Goal: Task Accomplishment & Management: Manage account settings

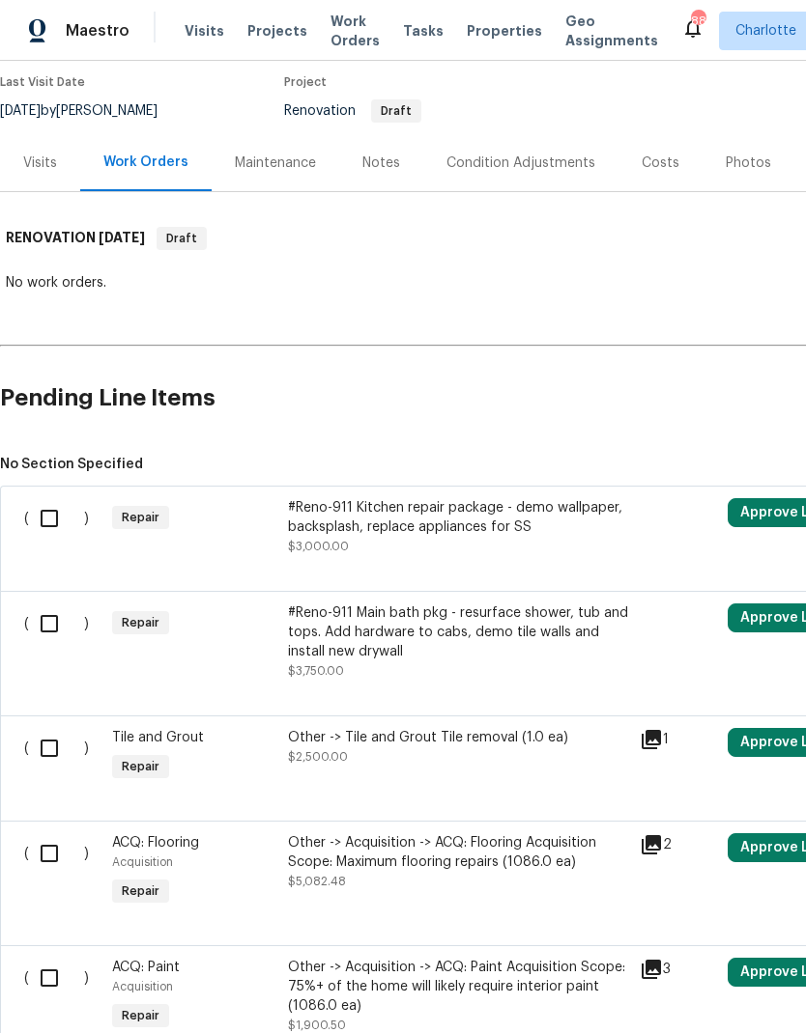
scroll to position [158, 0]
click at [49, 627] on input "checkbox" at bounding box center [56, 624] width 55 height 41
checkbox input "true"
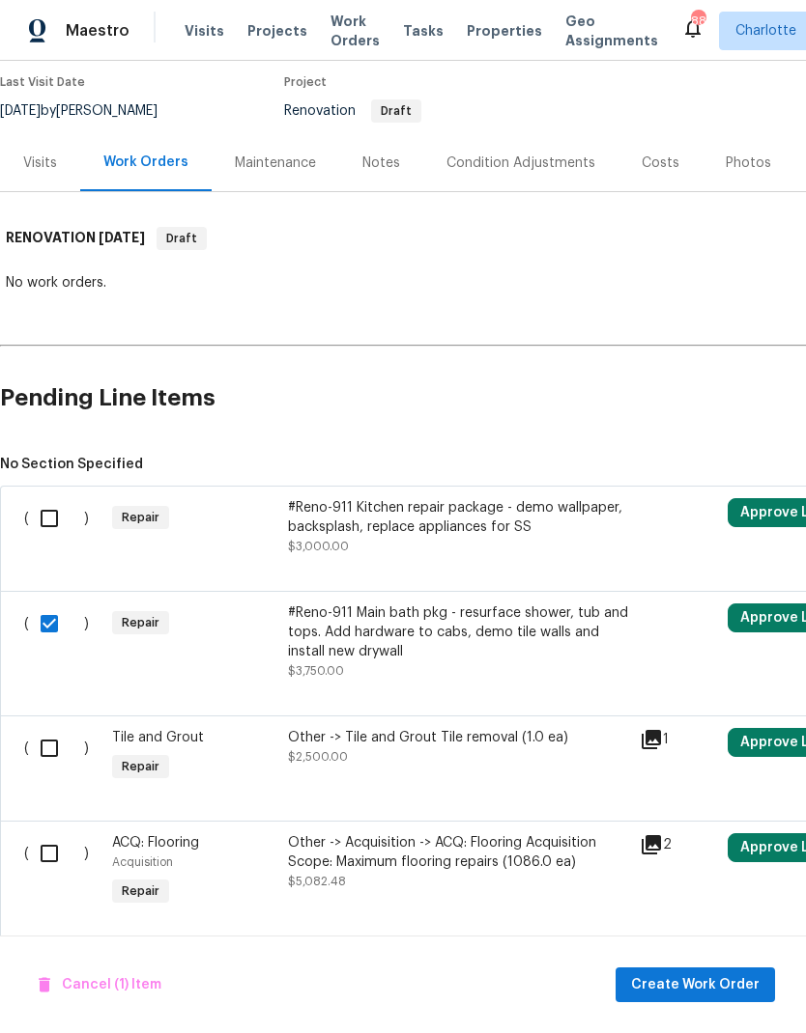
click at [52, 521] on input "checkbox" at bounding box center [56, 518] width 55 height 41
checkbox input "true"
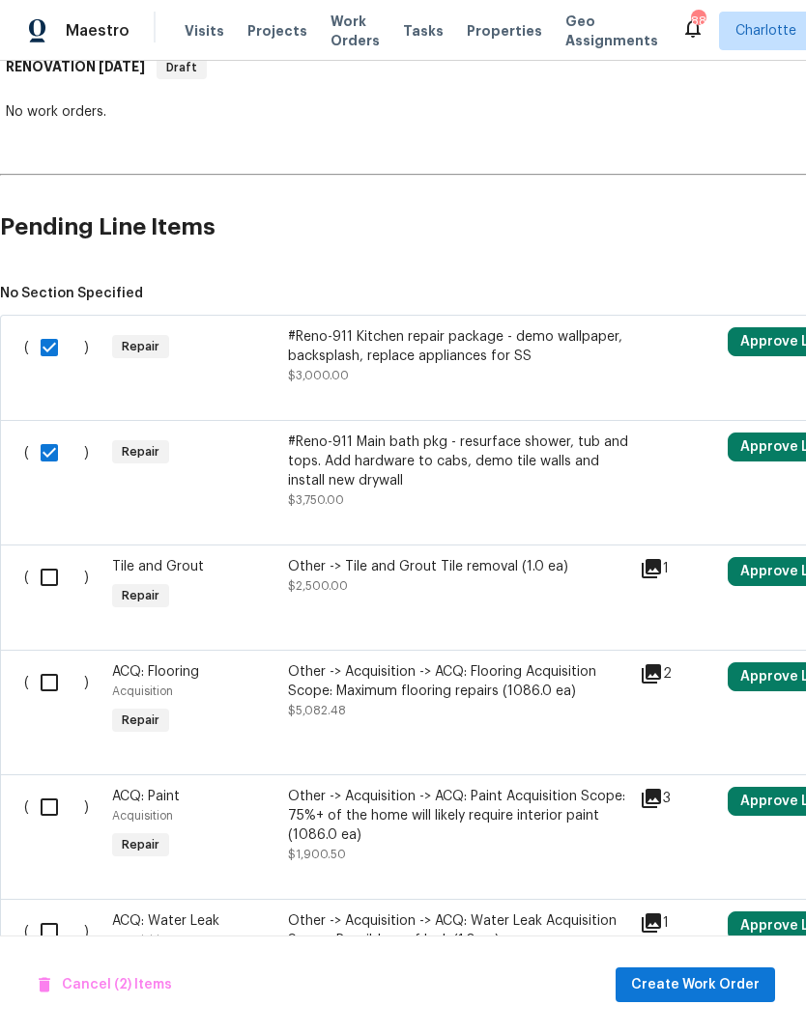
scroll to position [330, 0]
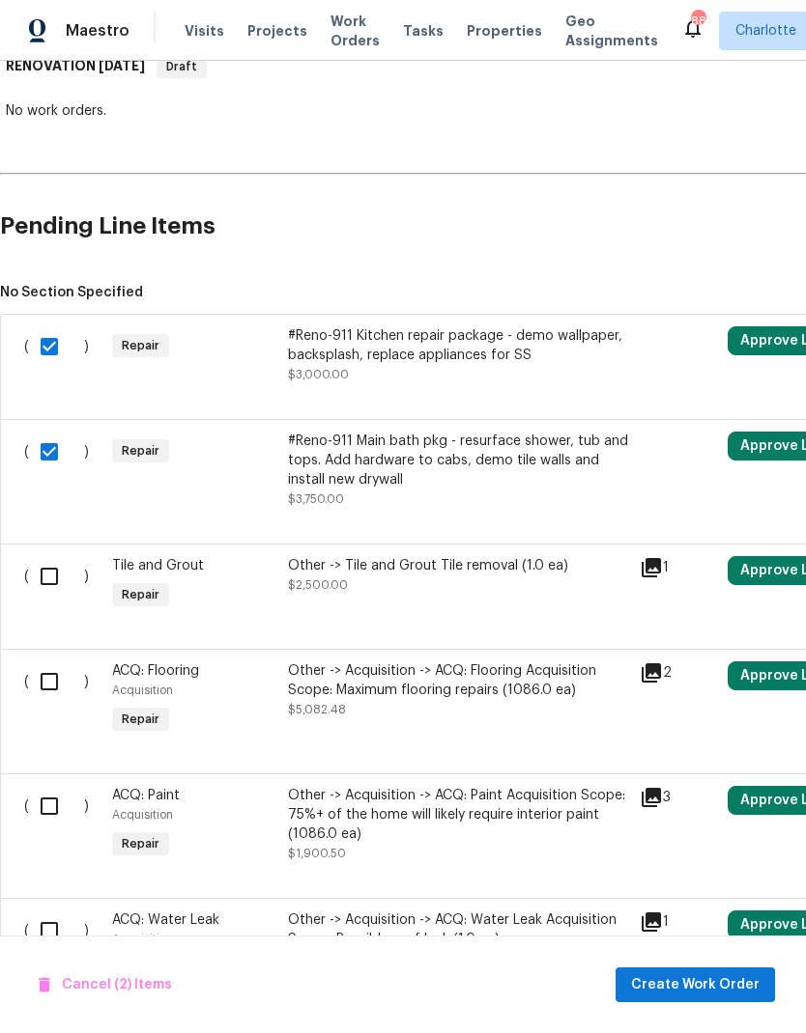
click at [44, 580] on input "checkbox" at bounding box center [56, 576] width 55 height 41
checkbox input "true"
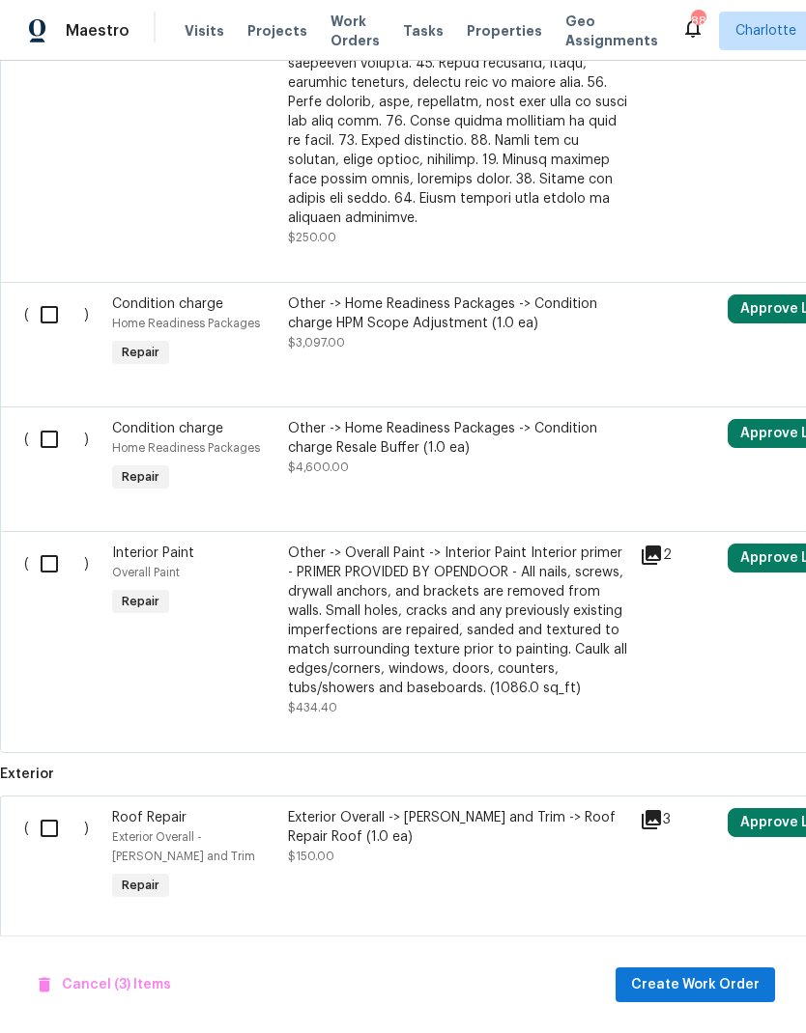
scroll to position [1568, 0]
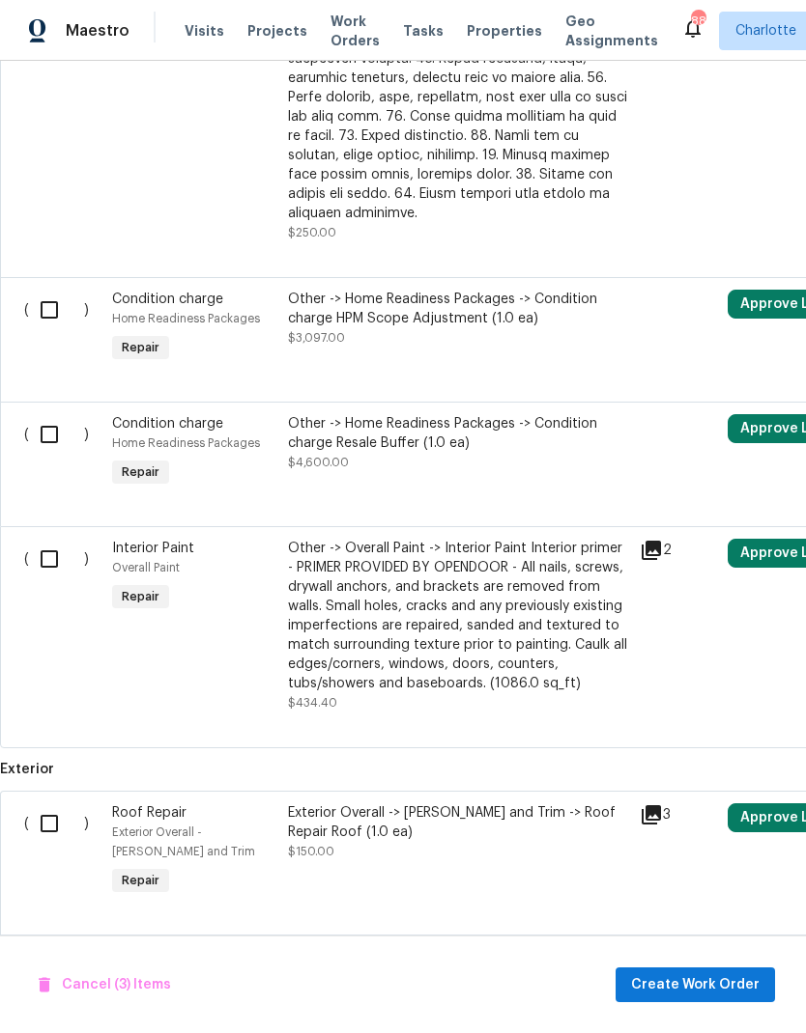
click at [51, 562] on input "checkbox" at bounding box center [56, 559] width 55 height 41
checkbox input "true"
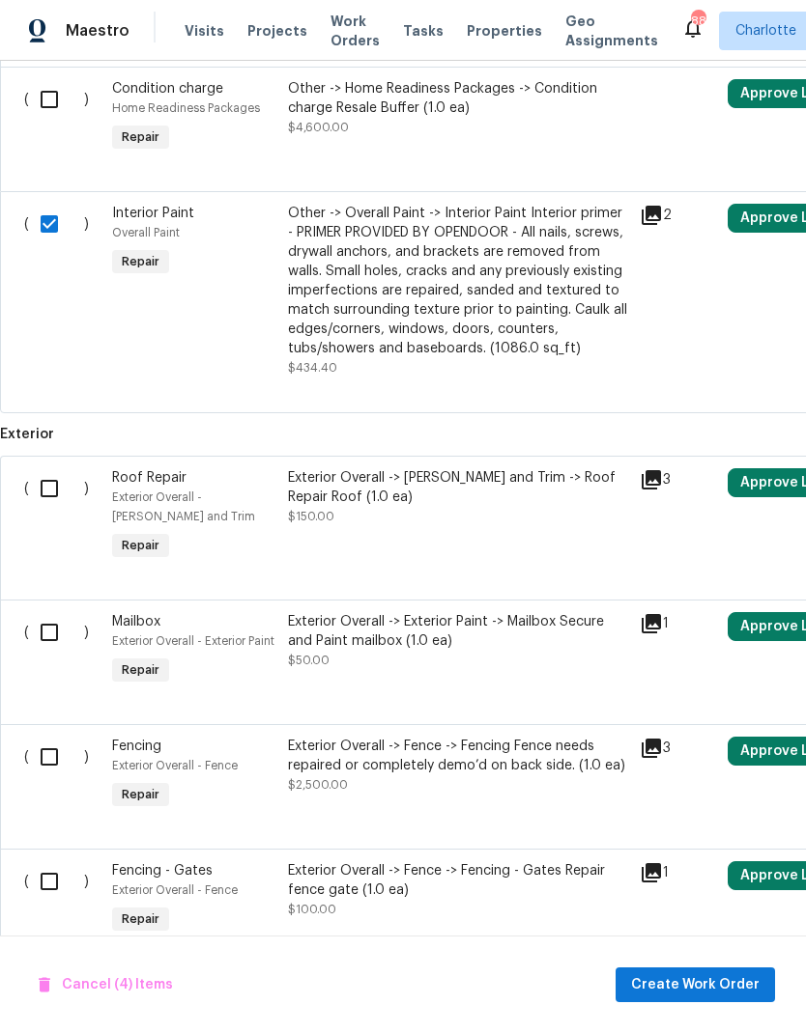
scroll to position [1905, 0]
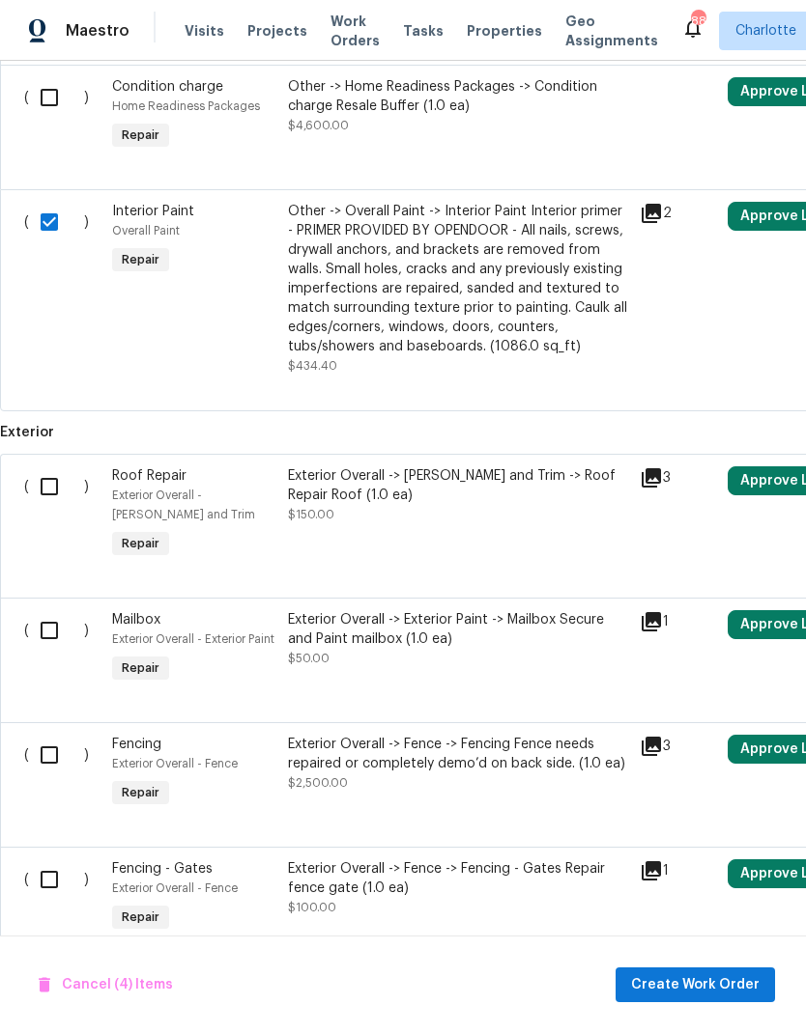
click at [46, 626] on input "checkbox" at bounding box center [56, 630] width 55 height 41
checkbox input "true"
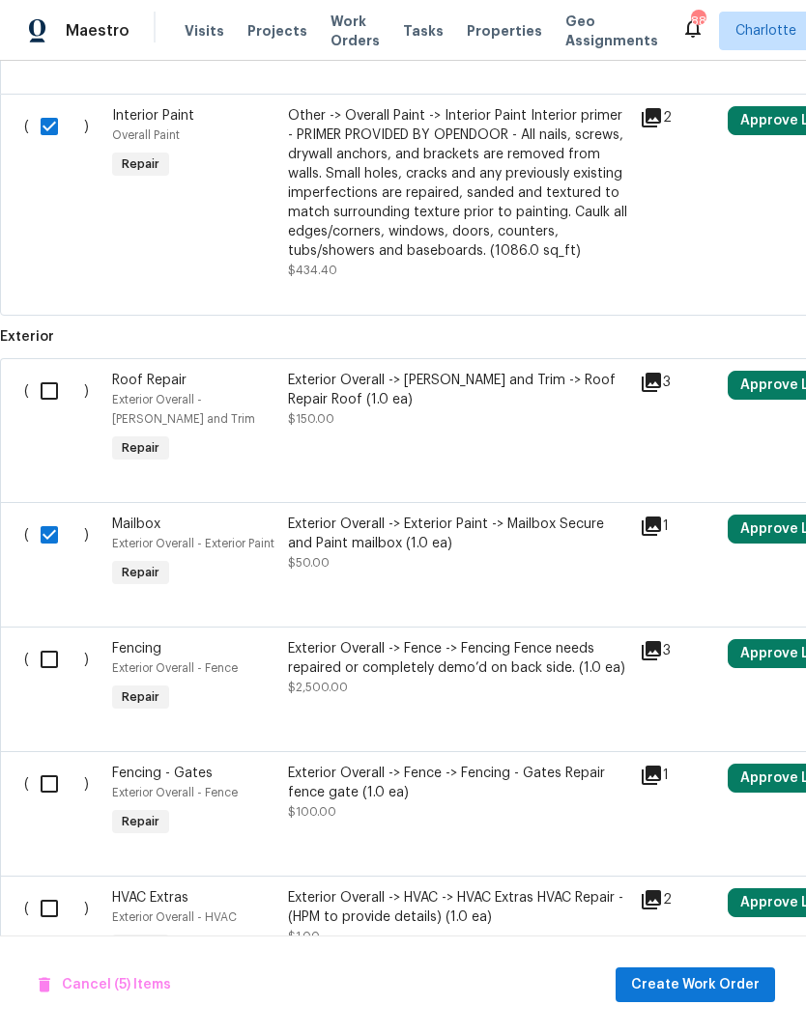
scroll to position [2002, 0]
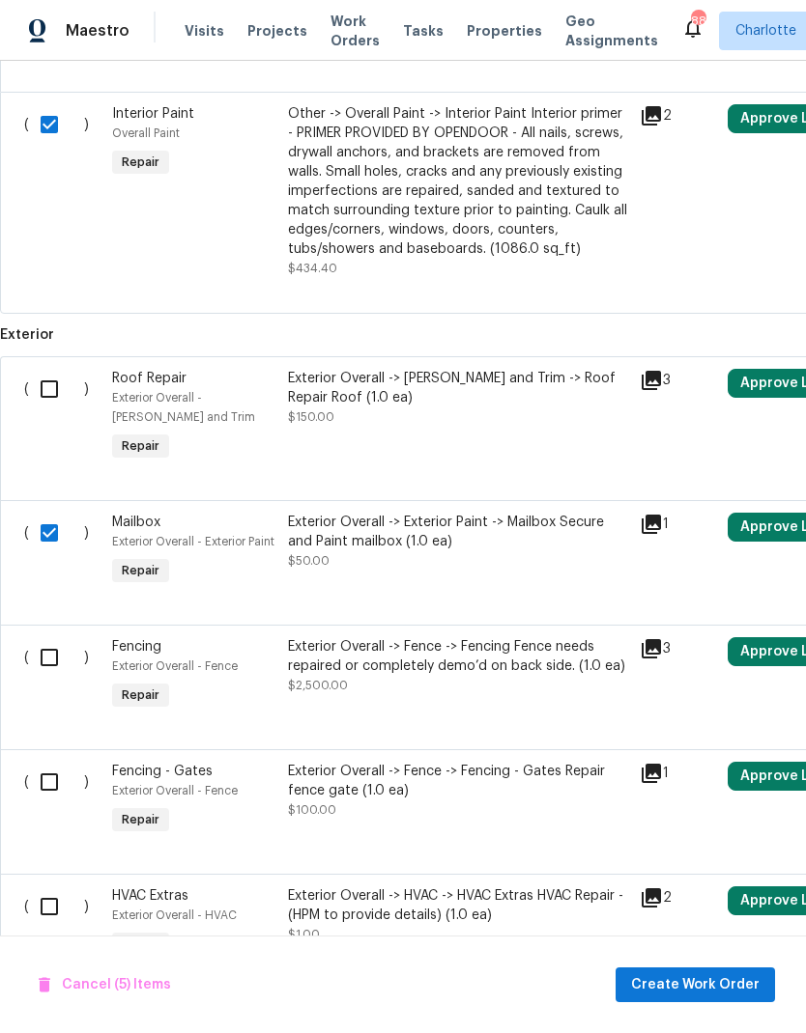
click at [42, 665] on input "checkbox" at bounding box center [56, 657] width 55 height 41
checkbox input "true"
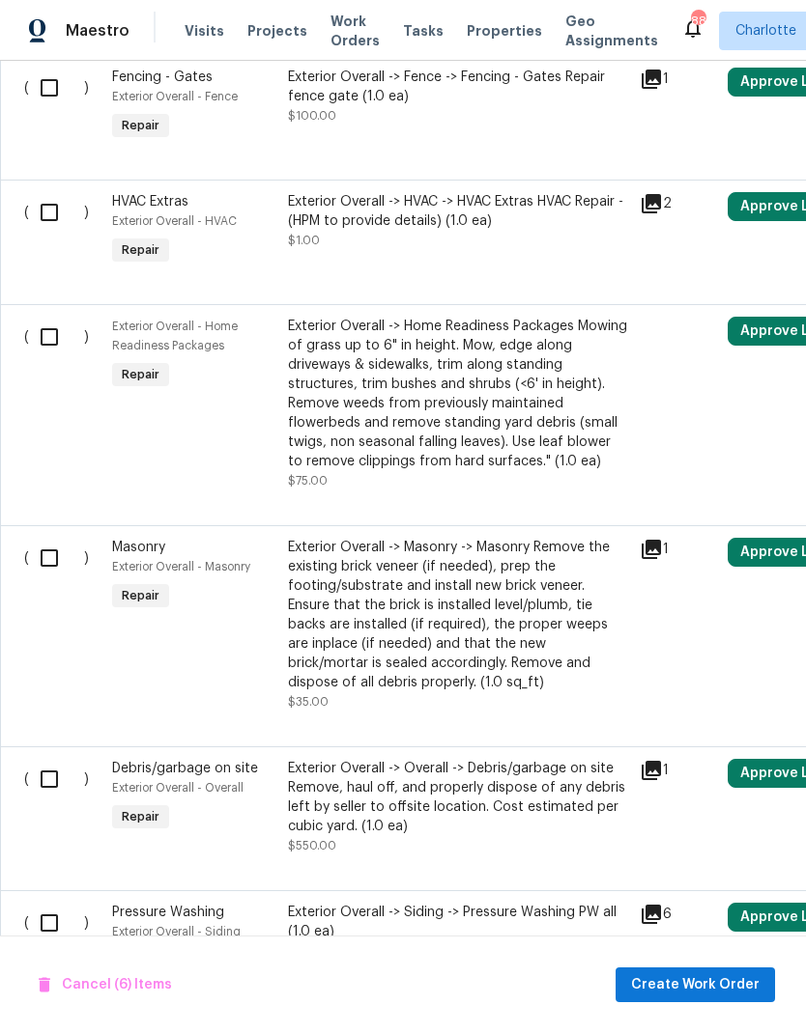
scroll to position [2698, 0]
click at [50, 578] on input "checkbox" at bounding box center [56, 557] width 55 height 41
checkbox input "true"
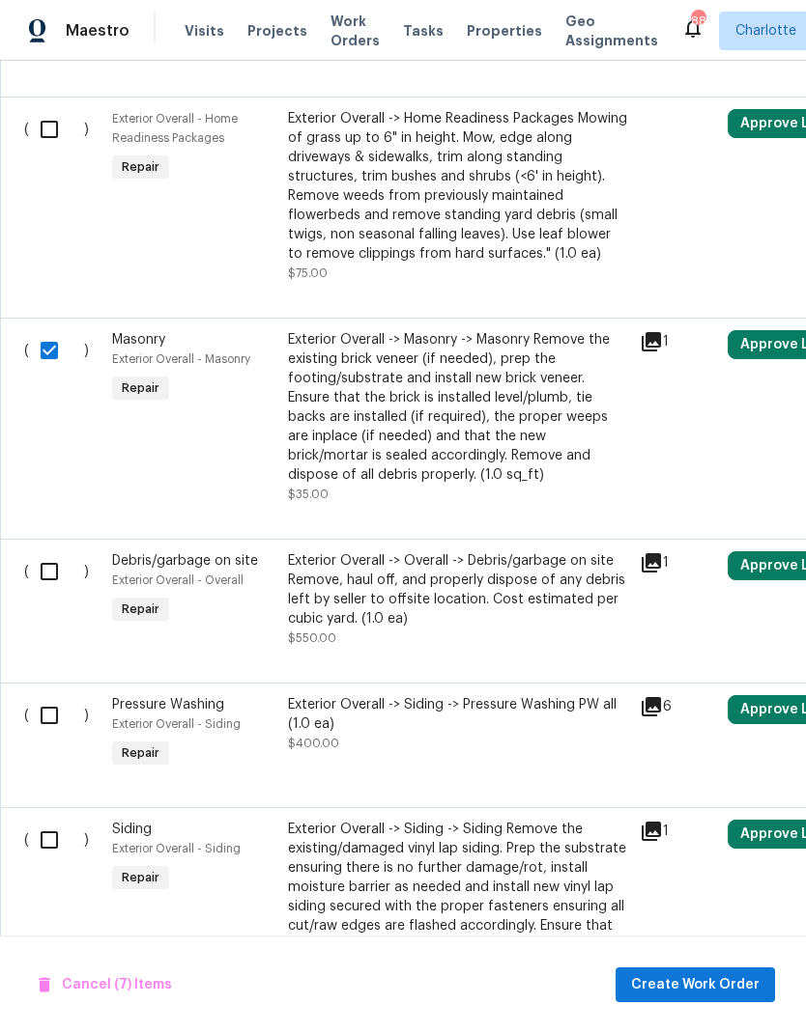
scroll to position [2909, 0]
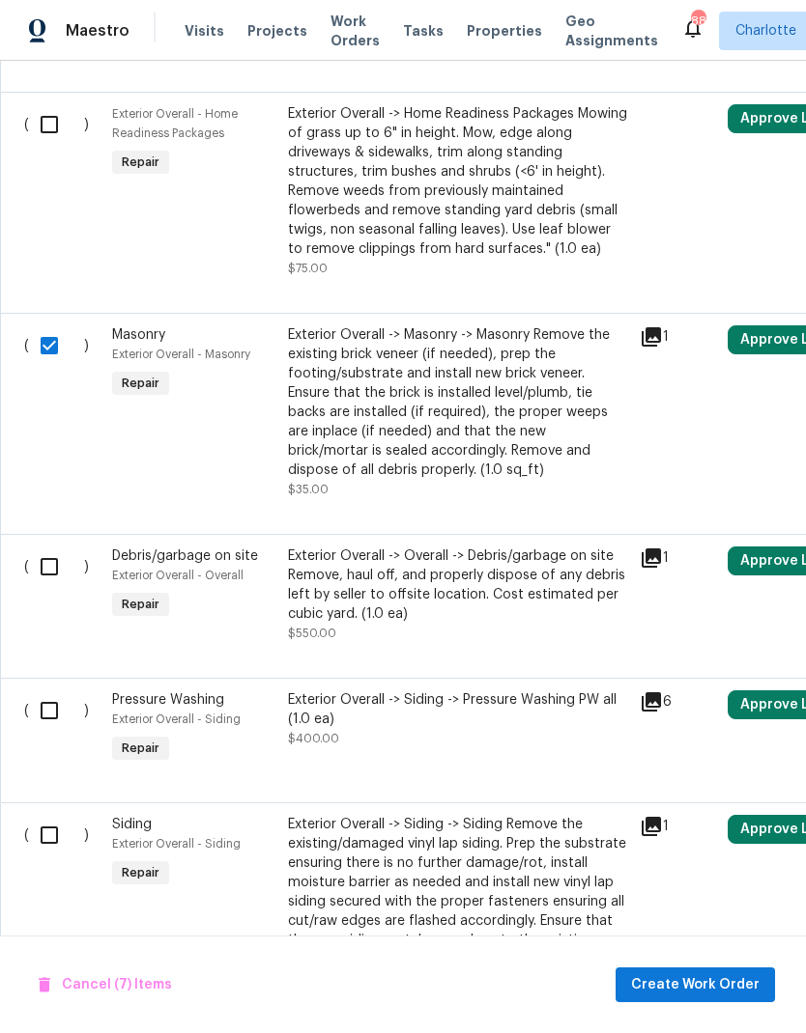
click at [48, 587] on input "checkbox" at bounding box center [56, 567] width 55 height 41
checkbox input "true"
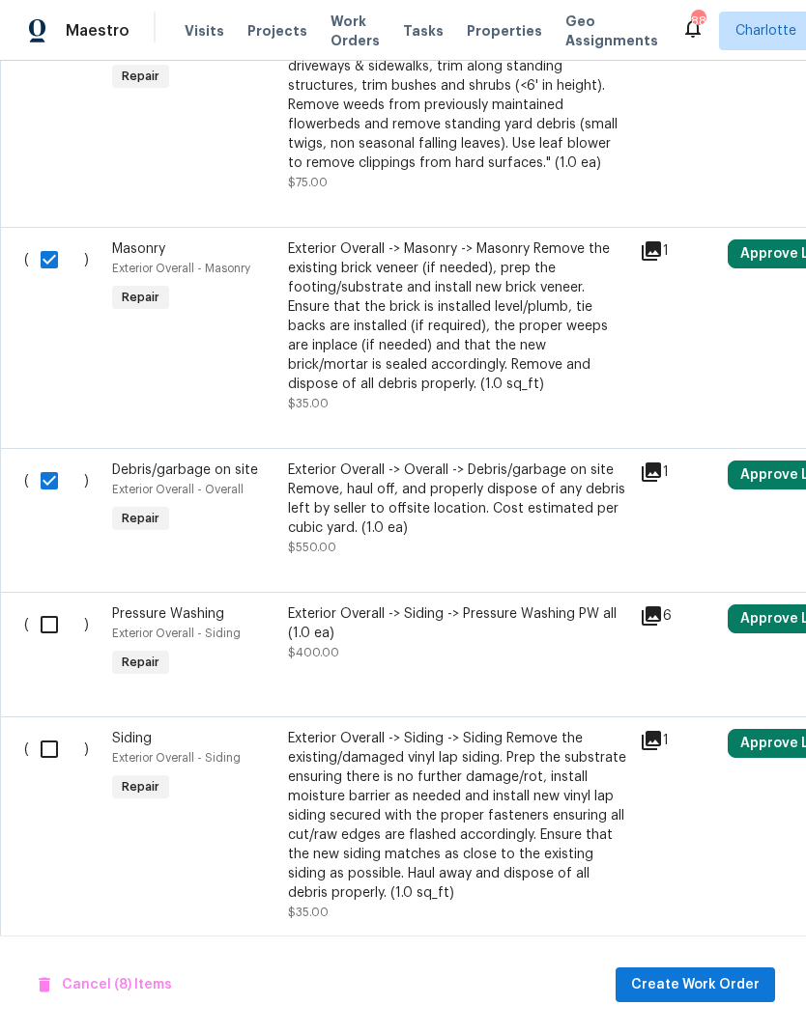
scroll to position [2993, 0]
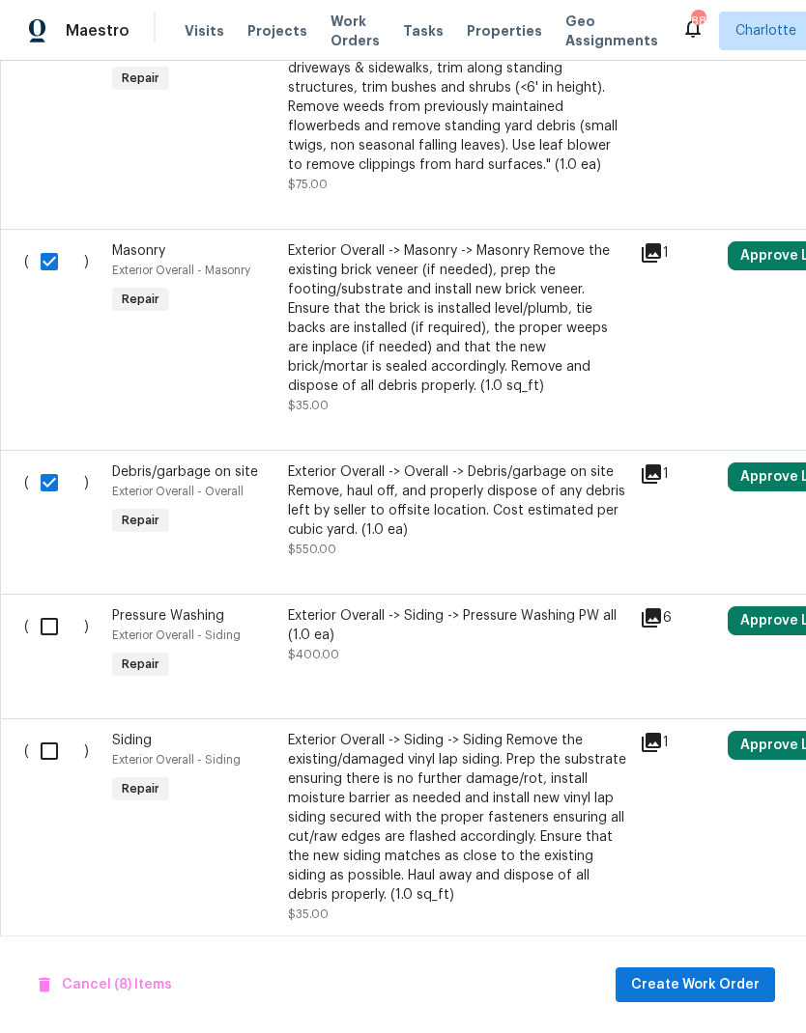
click at [39, 767] on input "checkbox" at bounding box center [56, 751] width 55 height 41
checkbox input "true"
click at [691, 983] on span "Create Work Order" at bounding box center [695, 986] width 128 height 24
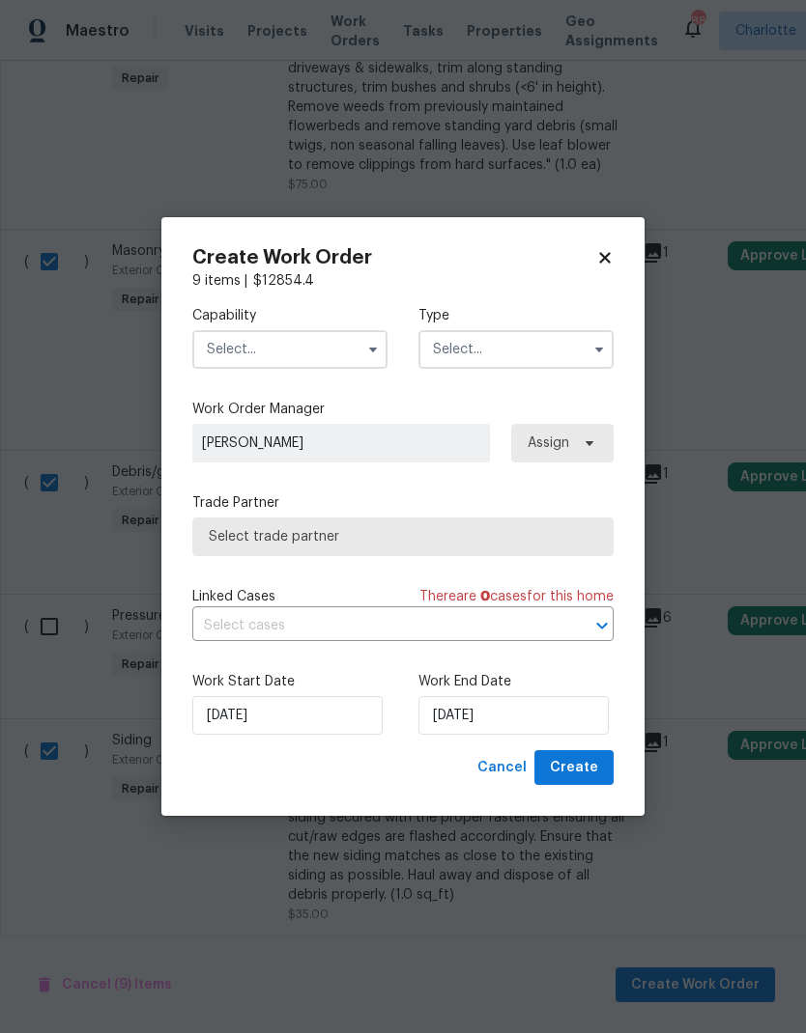
click at [431, 349] on input "text" at bounding box center [515, 349] width 195 height 39
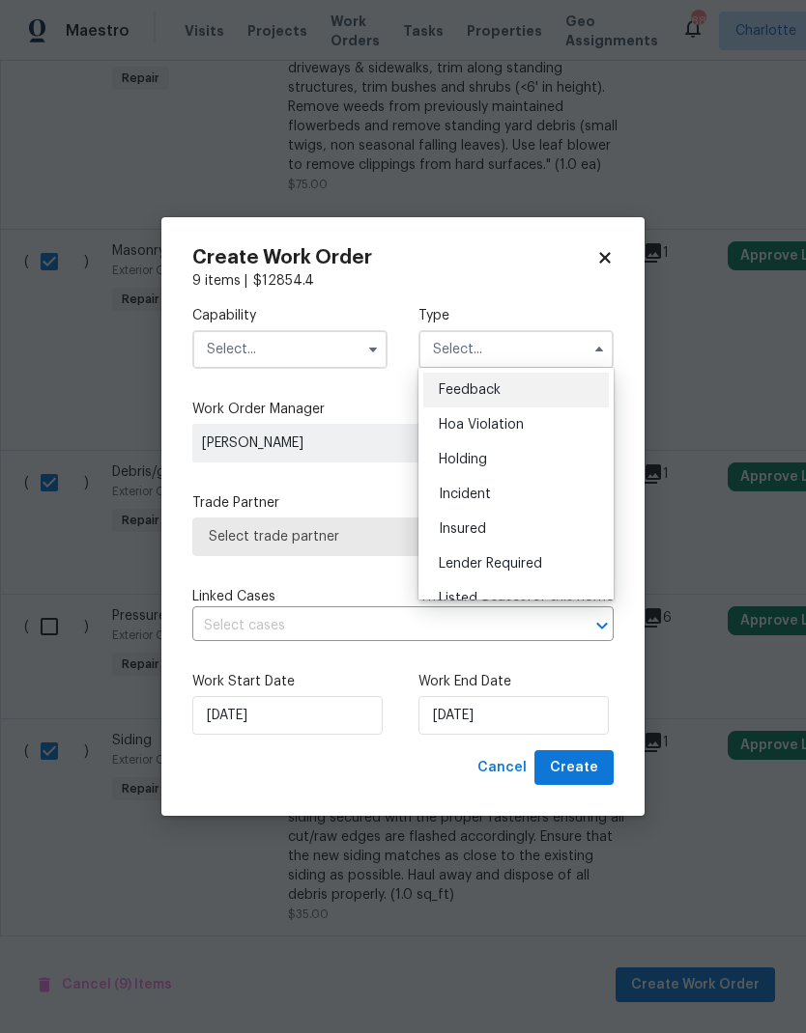
click at [376, 350] on icon "button" at bounding box center [372, 349] width 15 height 15
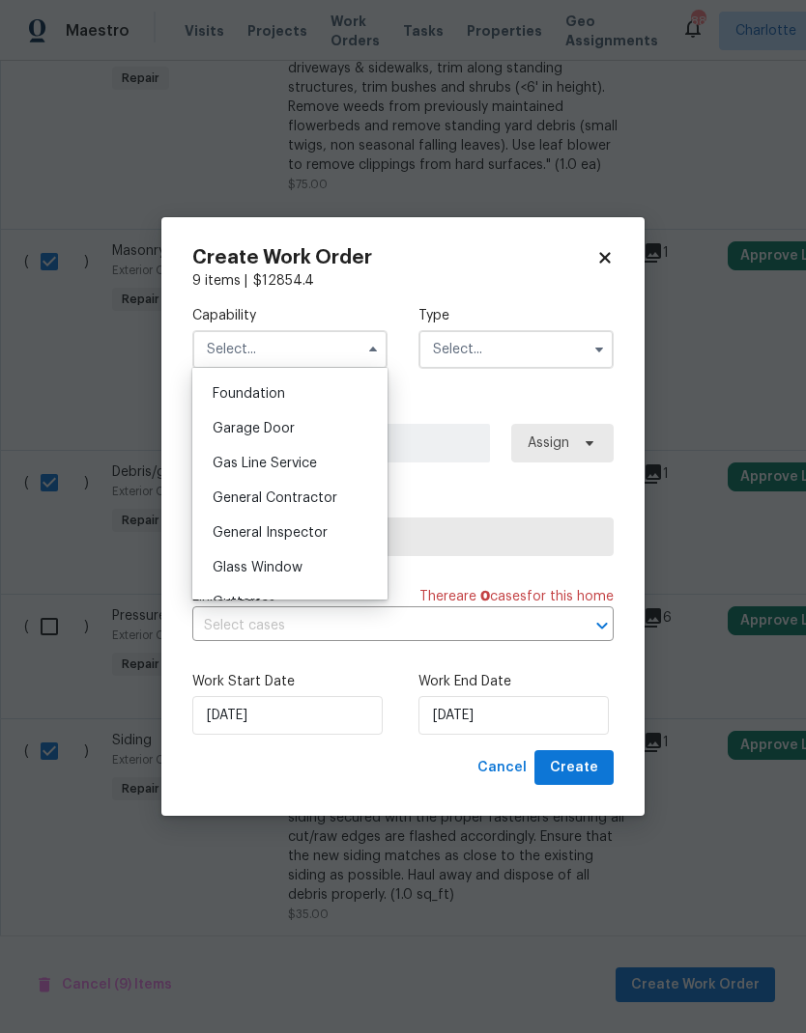
scroll to position [834, 0]
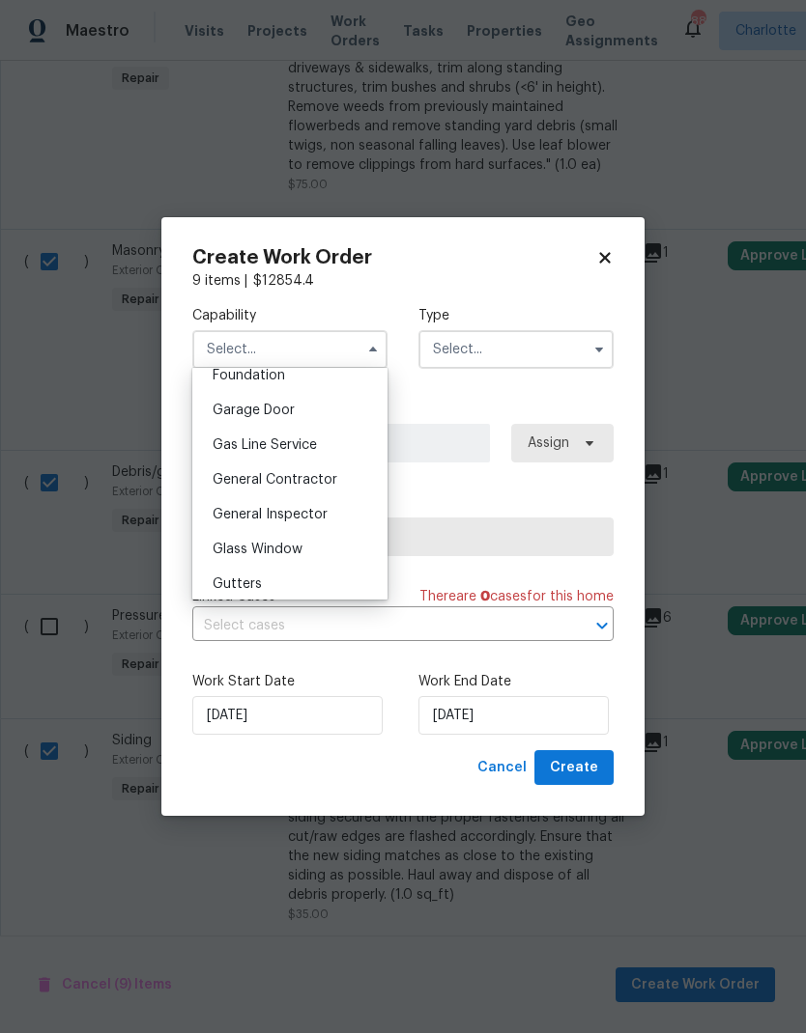
click at [349, 485] on div "General Contractor" at bounding box center [289, 480] width 185 height 35
type input "General Contractor"
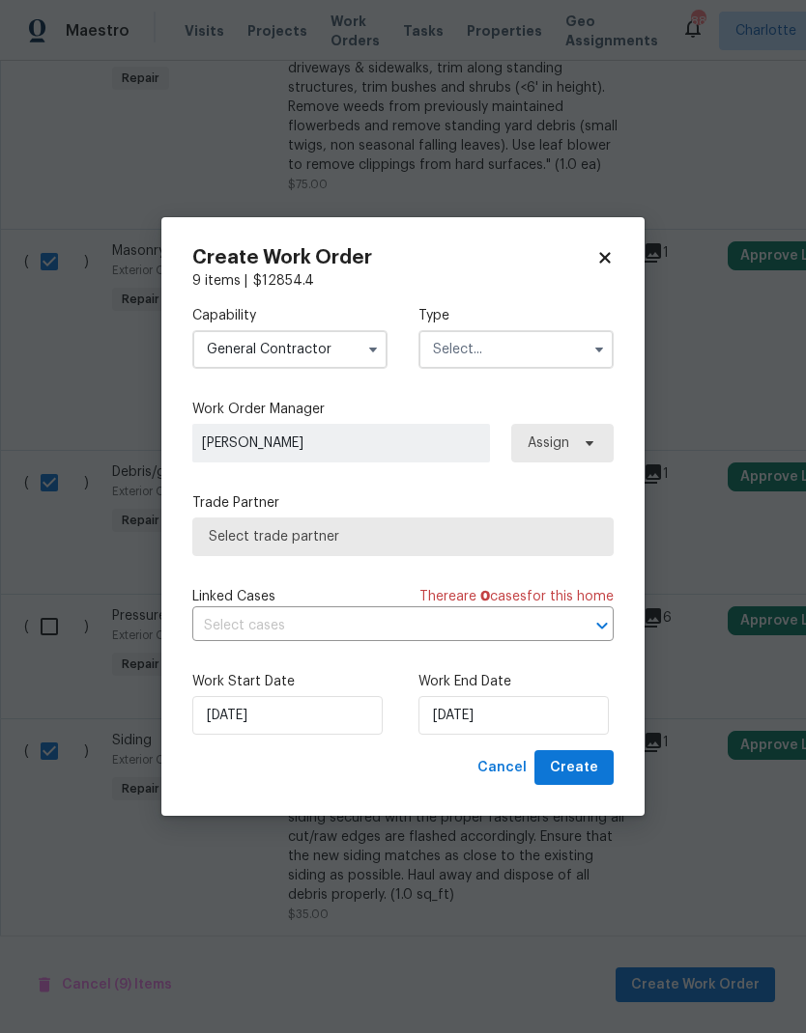
click at [557, 360] on input "text" at bounding box center [515, 349] width 195 height 39
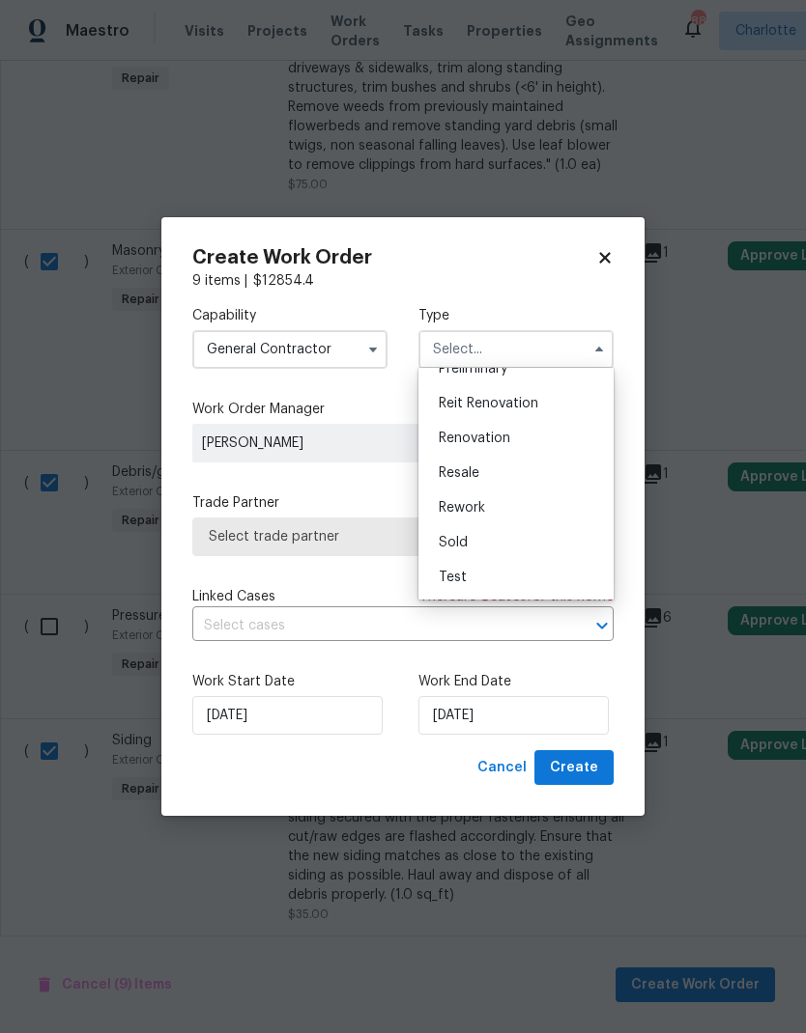
scroll to position [439, 0]
click at [486, 441] on span "Renovation" at bounding box center [474, 439] width 71 height 14
type input "Renovation"
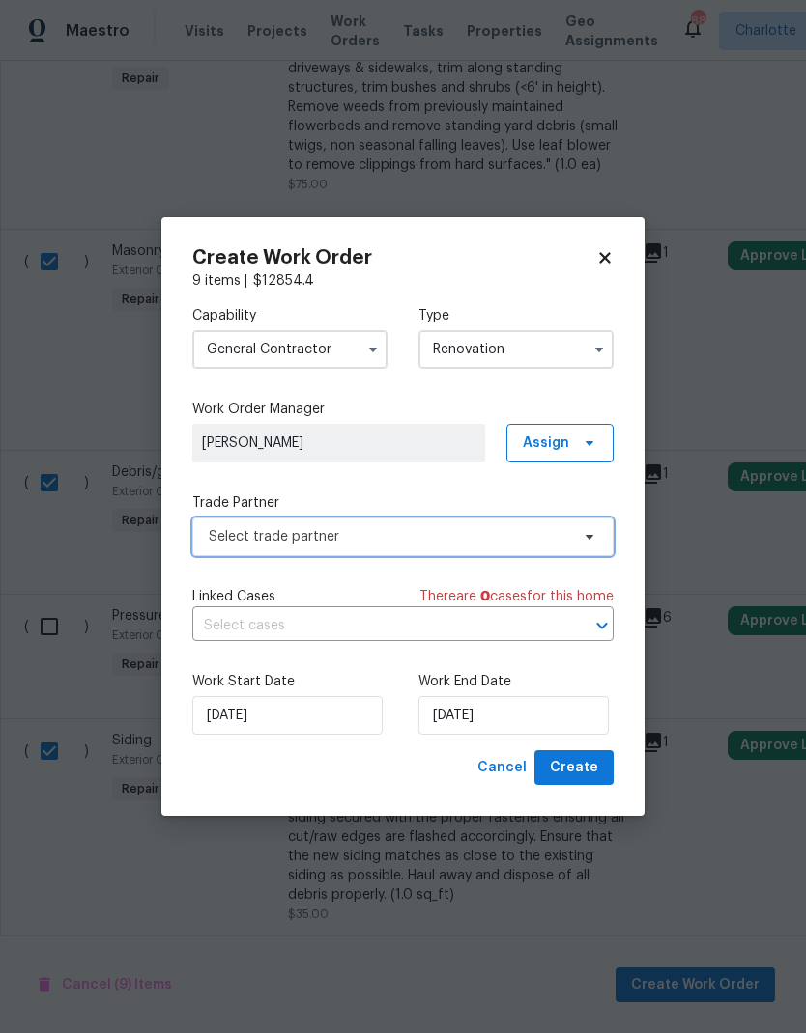
click at [580, 539] on span at bounding box center [586, 536] width 21 height 15
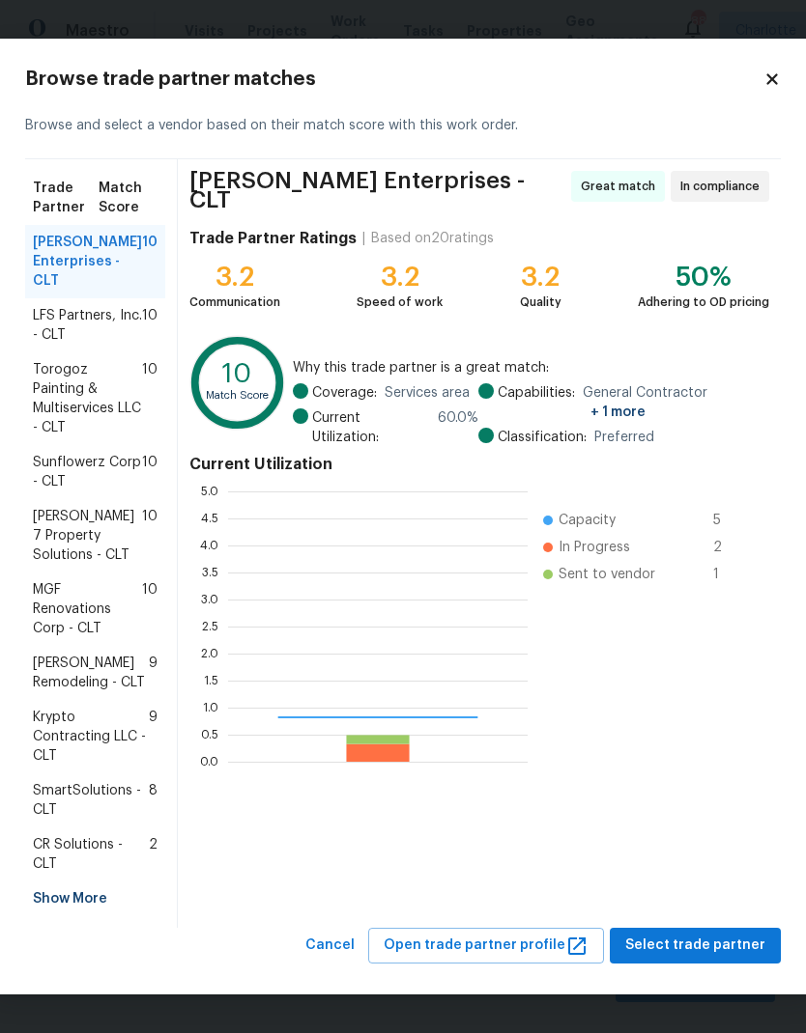
scroll to position [270, 299]
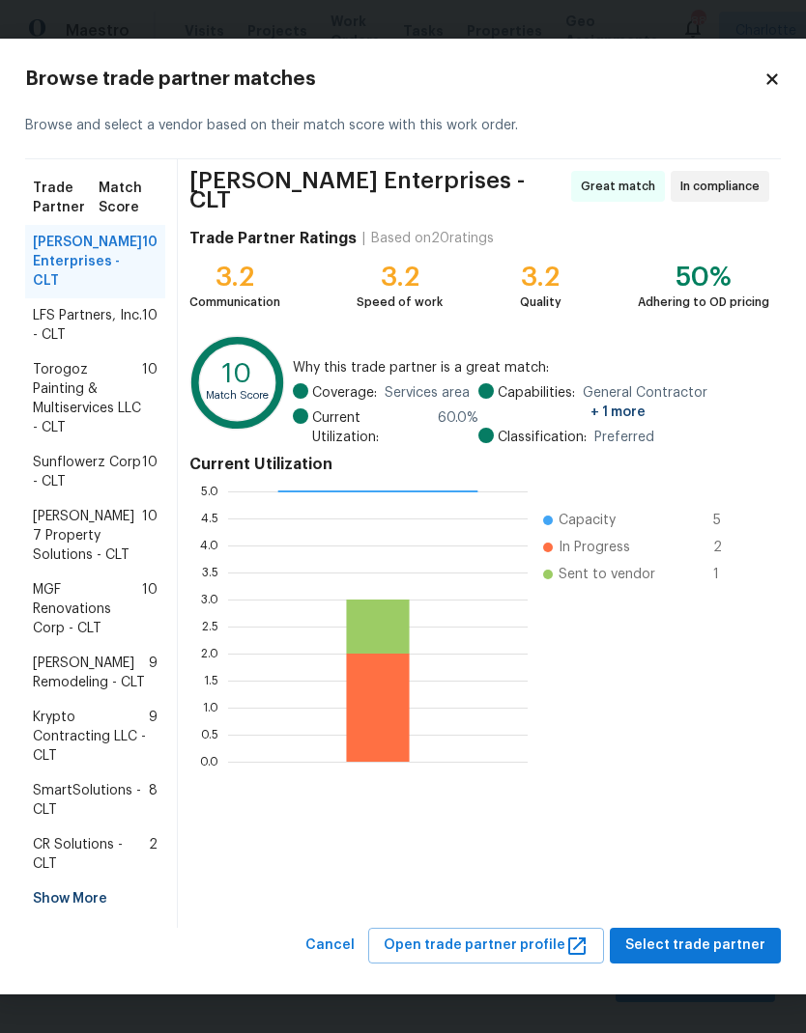
click at [61, 380] on span "Torogoz Painting & Multiservices LLC - CLT" at bounding box center [87, 398] width 109 height 77
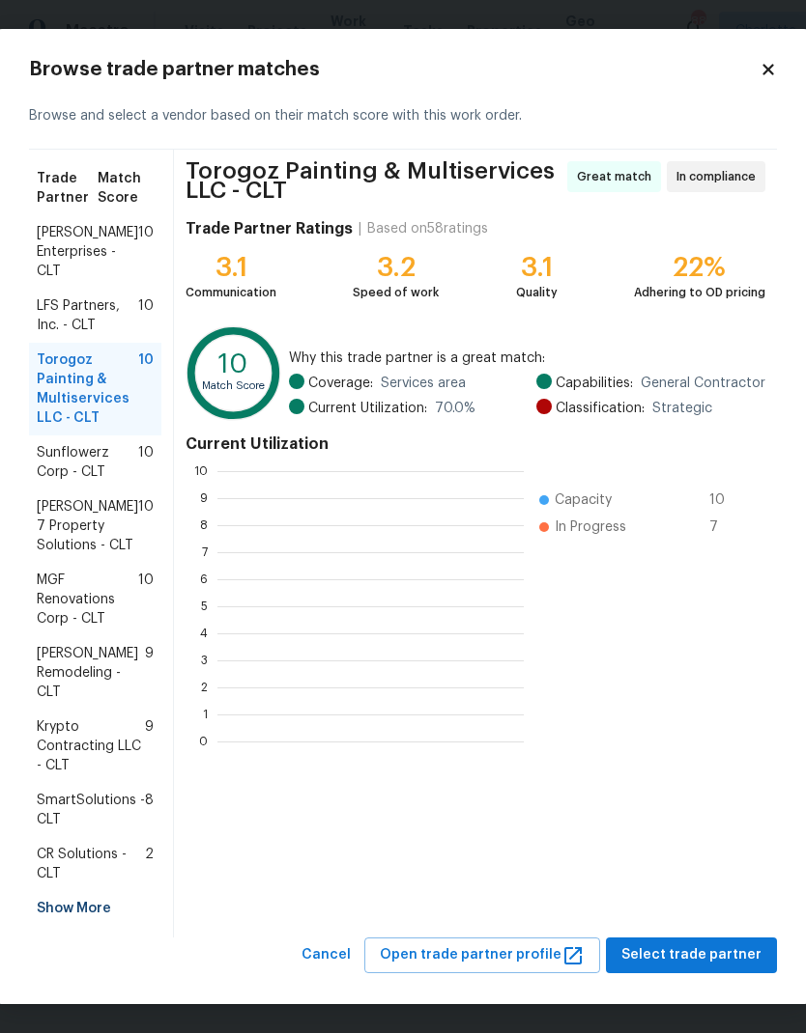
scroll to position [270, 306]
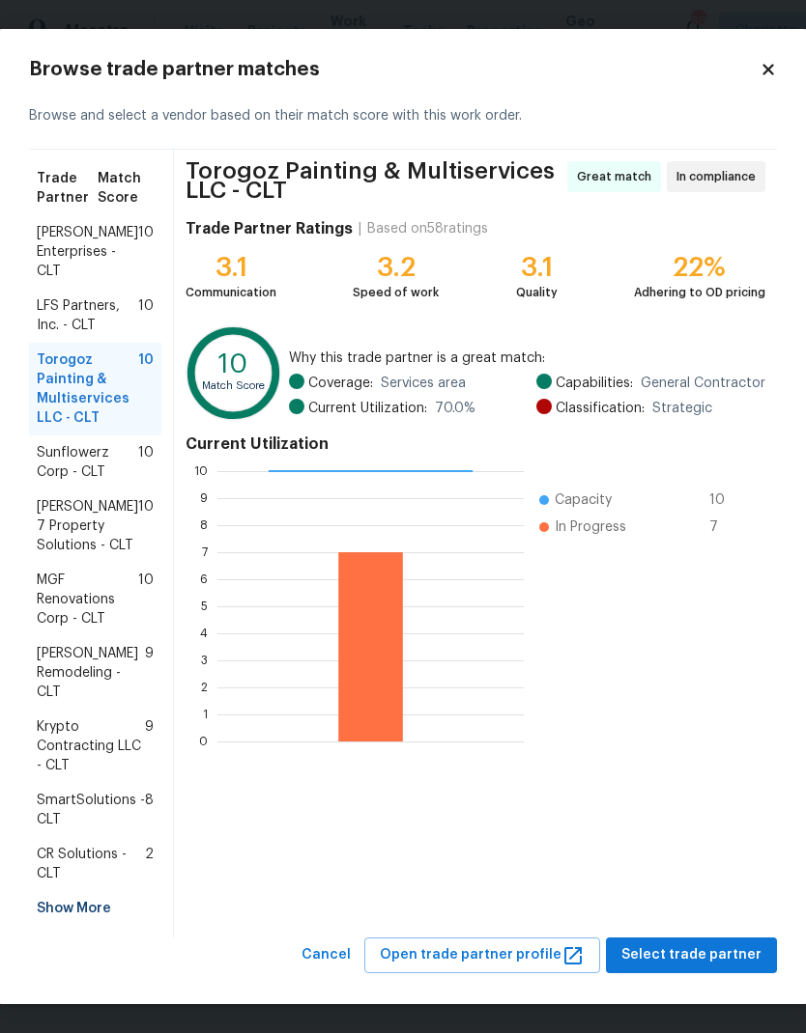
click at [56, 293] on div "LFS Partners, Inc. - CLT 10" at bounding box center [95, 316] width 132 height 54
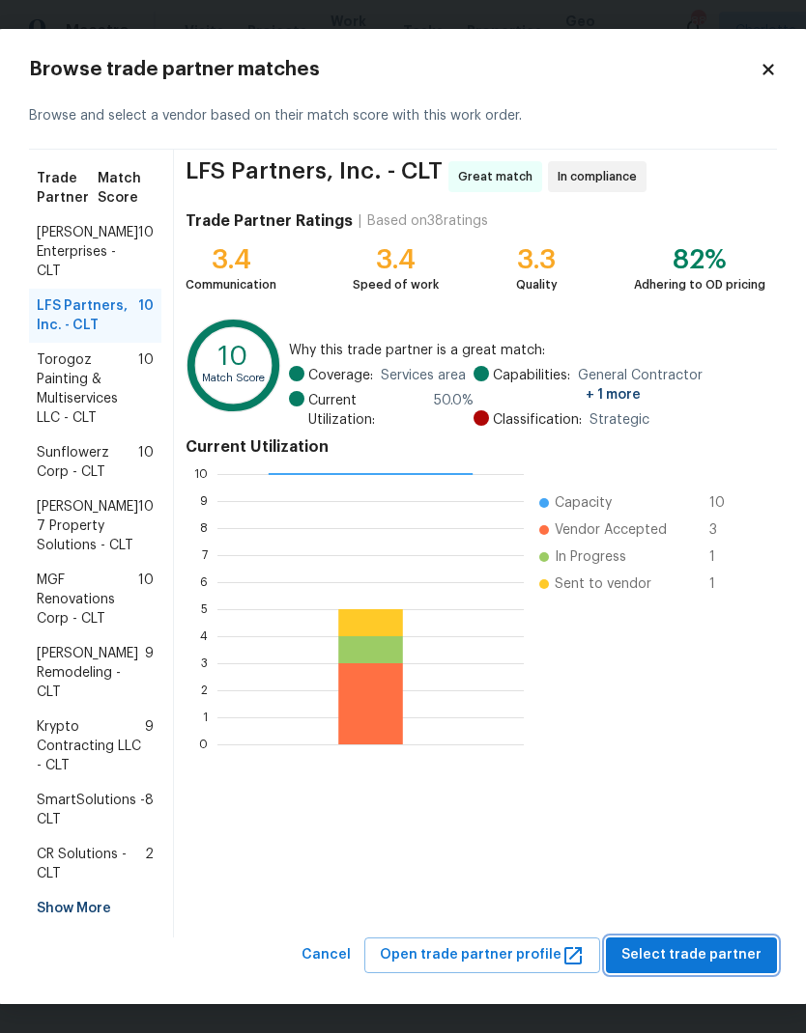
click at [700, 965] on span "Select trade partner" at bounding box center [691, 956] width 140 height 24
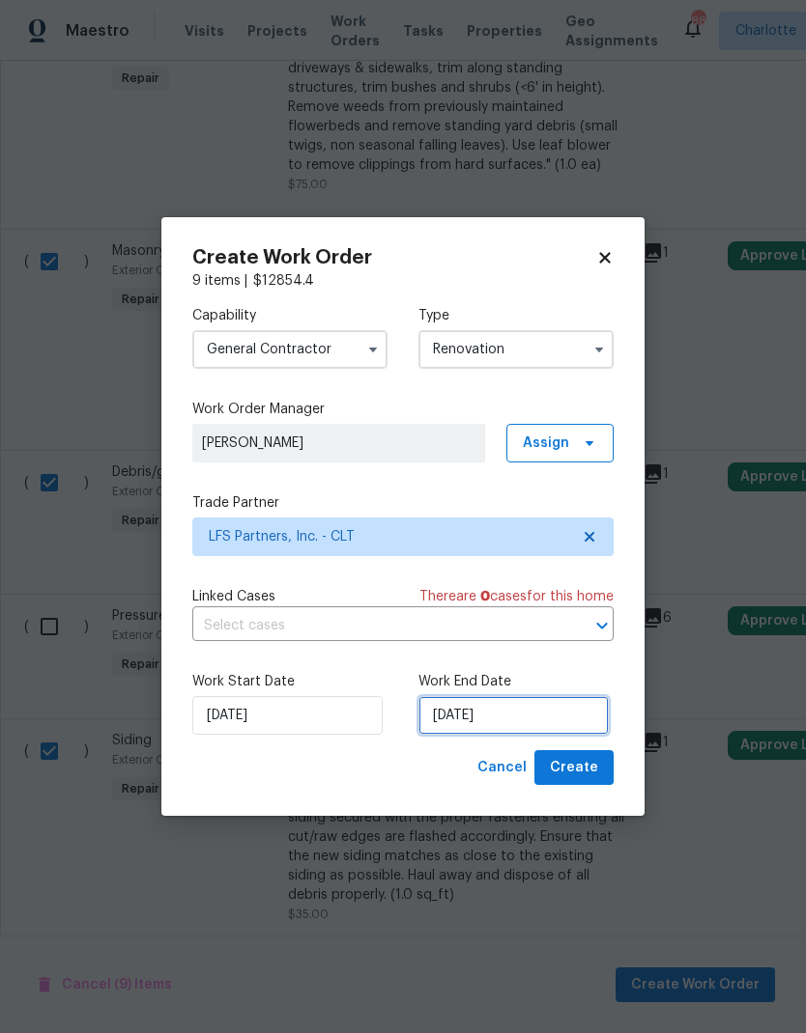
click at [553, 727] on input "[DATE]" at bounding box center [513, 715] width 190 height 39
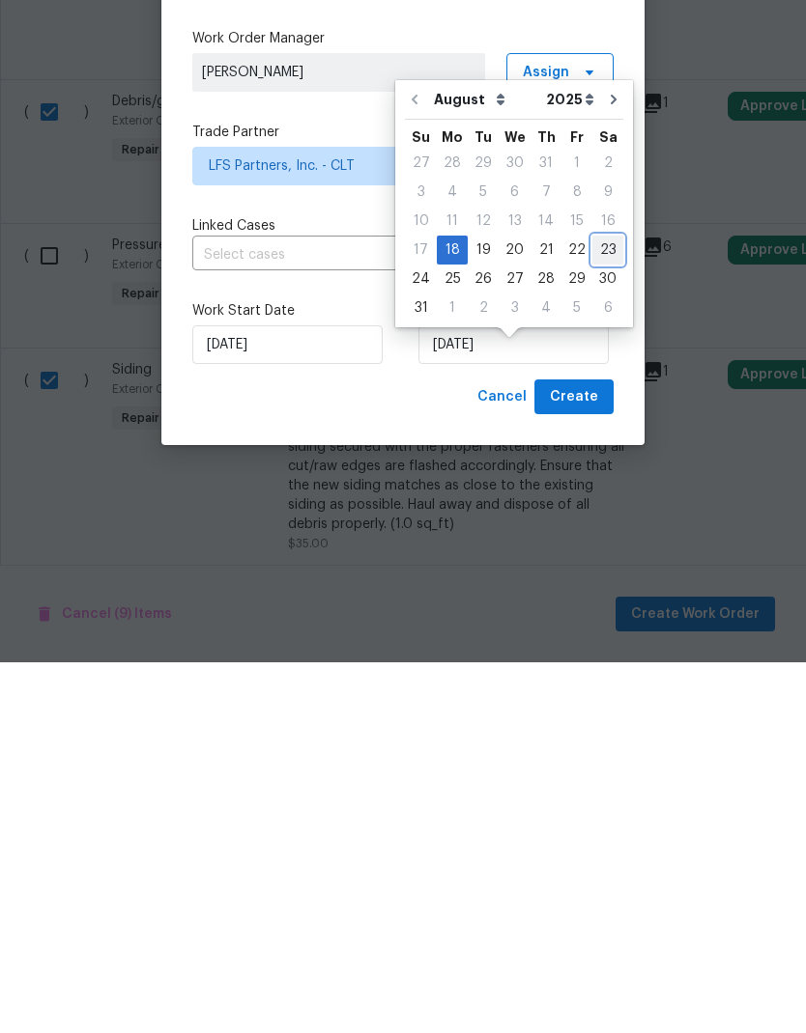
click at [599, 608] on div "23" at bounding box center [607, 621] width 31 height 27
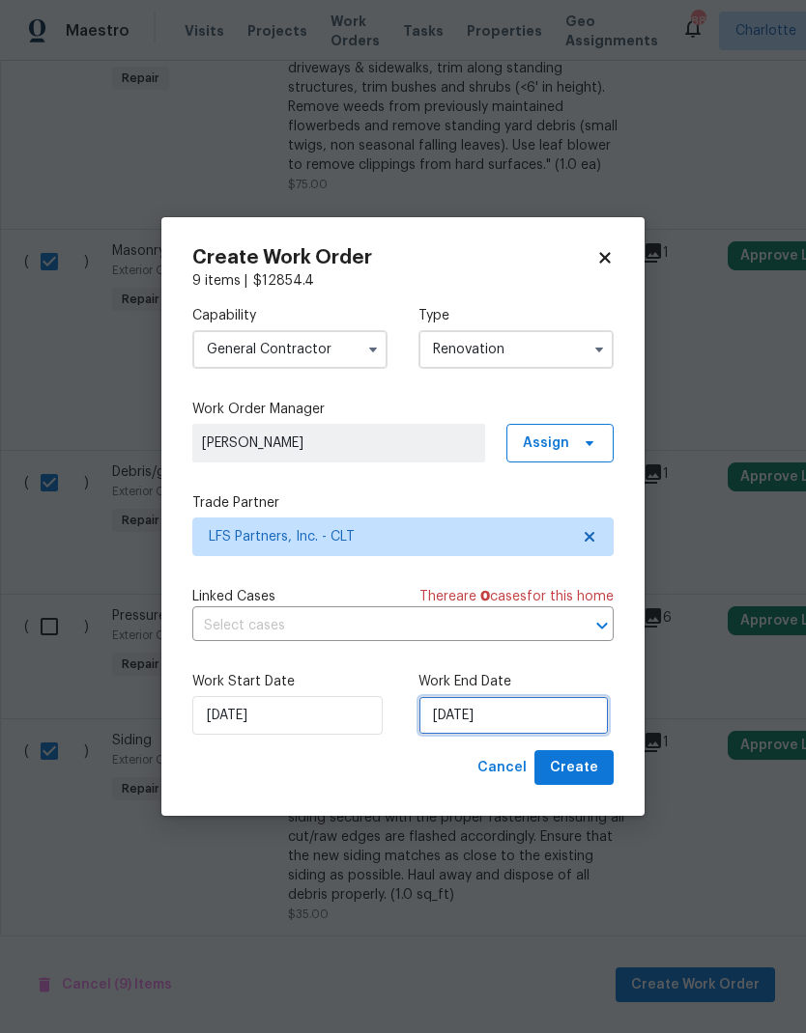
click at [549, 718] on input "8/23/2025" at bounding box center [513, 715] width 190 height 39
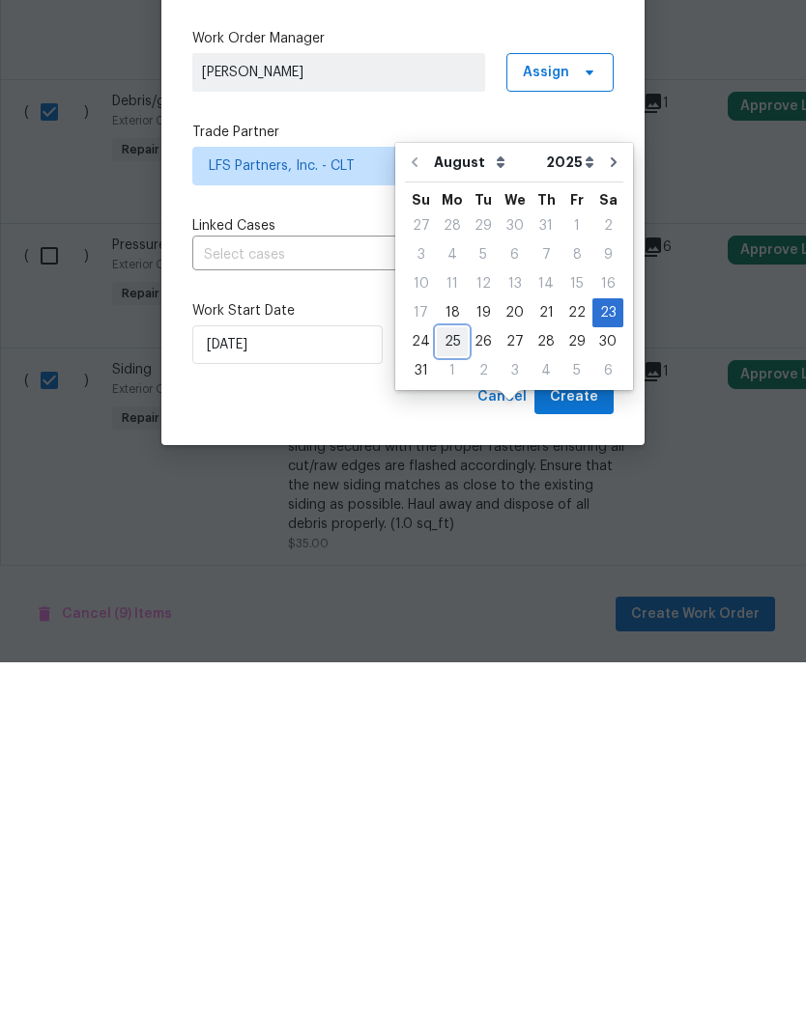
click at [438, 699] on div "25" at bounding box center [452, 712] width 31 height 27
type input "[DATE]"
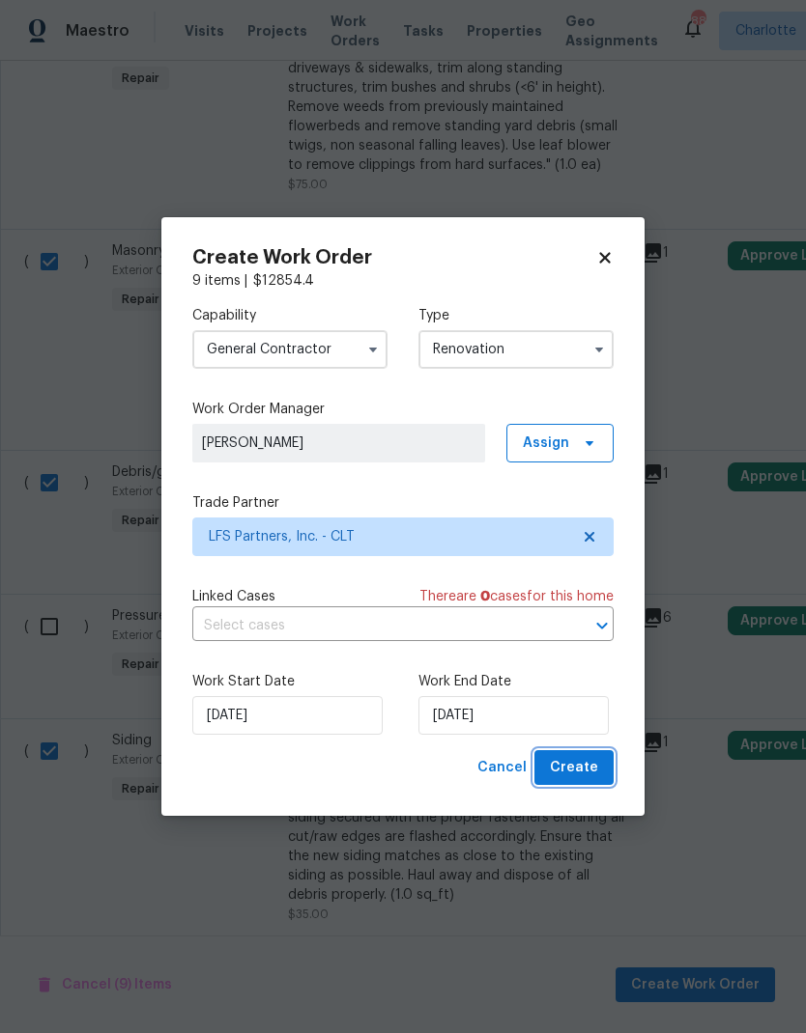
click at [580, 773] on span "Create" at bounding box center [574, 768] width 48 height 24
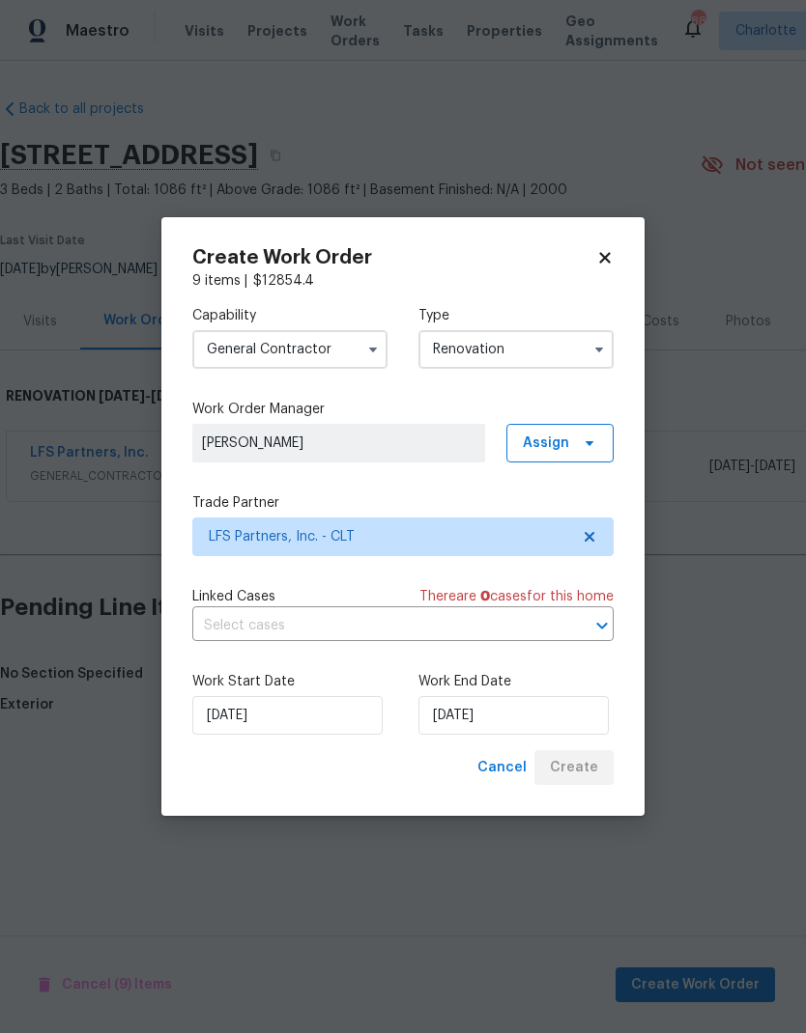
scroll to position [0, 0]
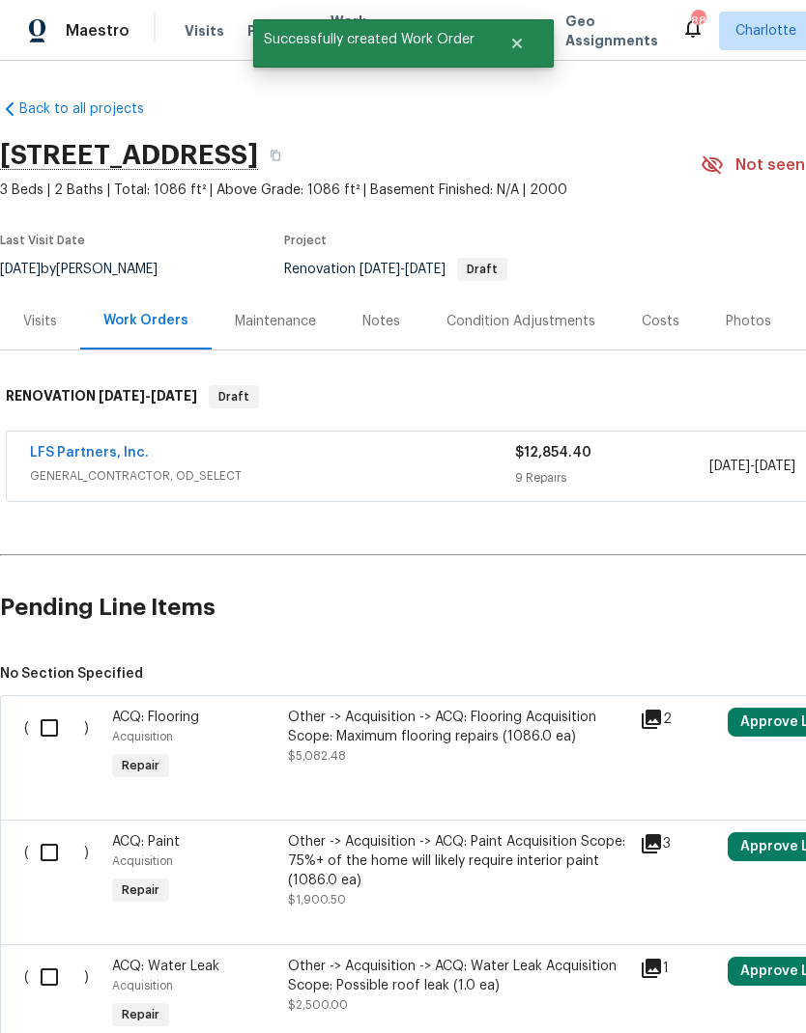
click at [86, 452] on link "LFS Partners, Inc." at bounding box center [89, 453] width 119 height 14
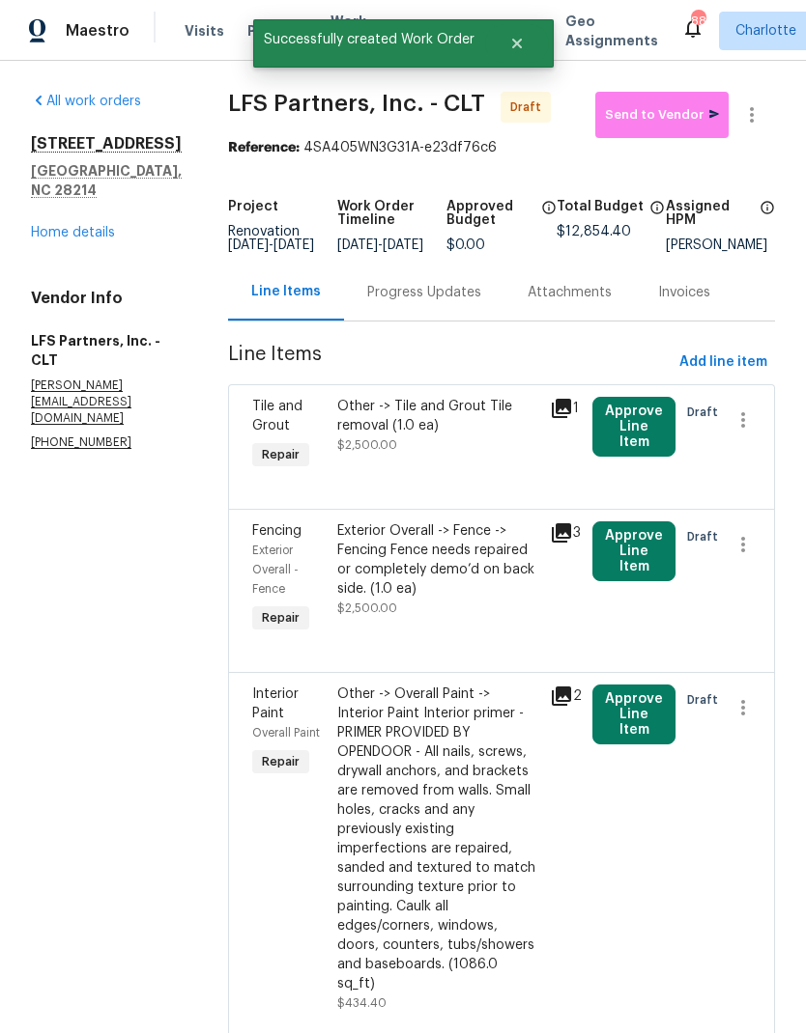
click at [647, 444] on button "Approve Line Item" at bounding box center [633, 427] width 83 height 60
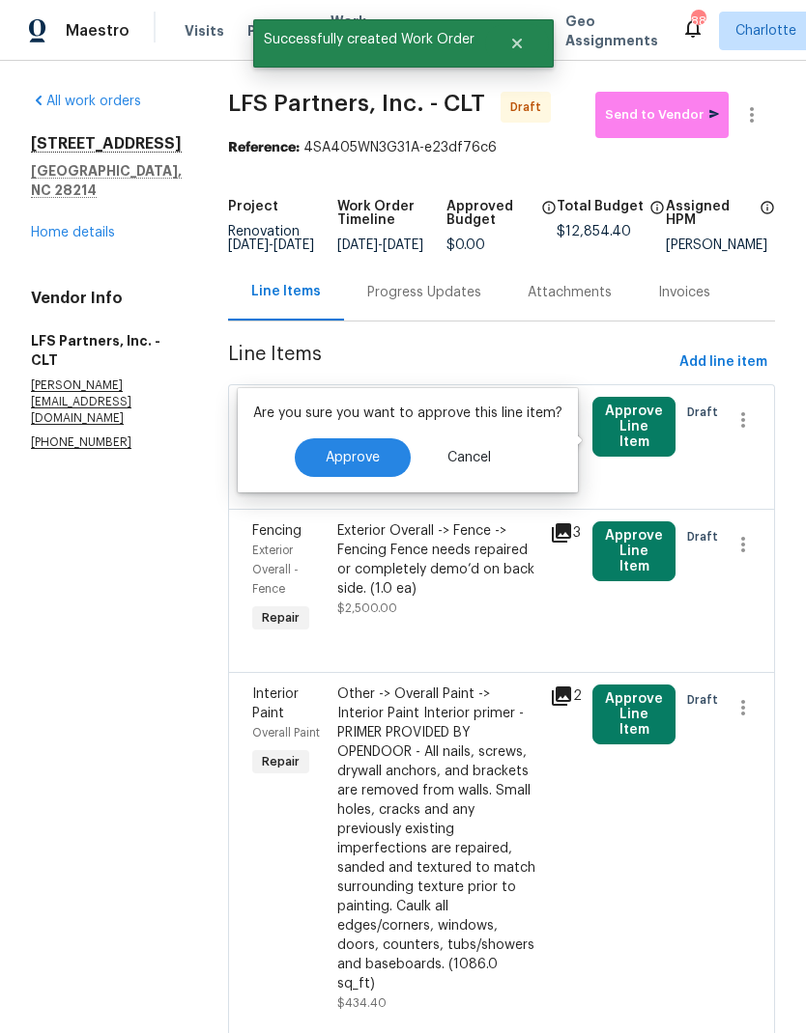
click at [329, 461] on span "Approve" at bounding box center [353, 458] width 54 height 14
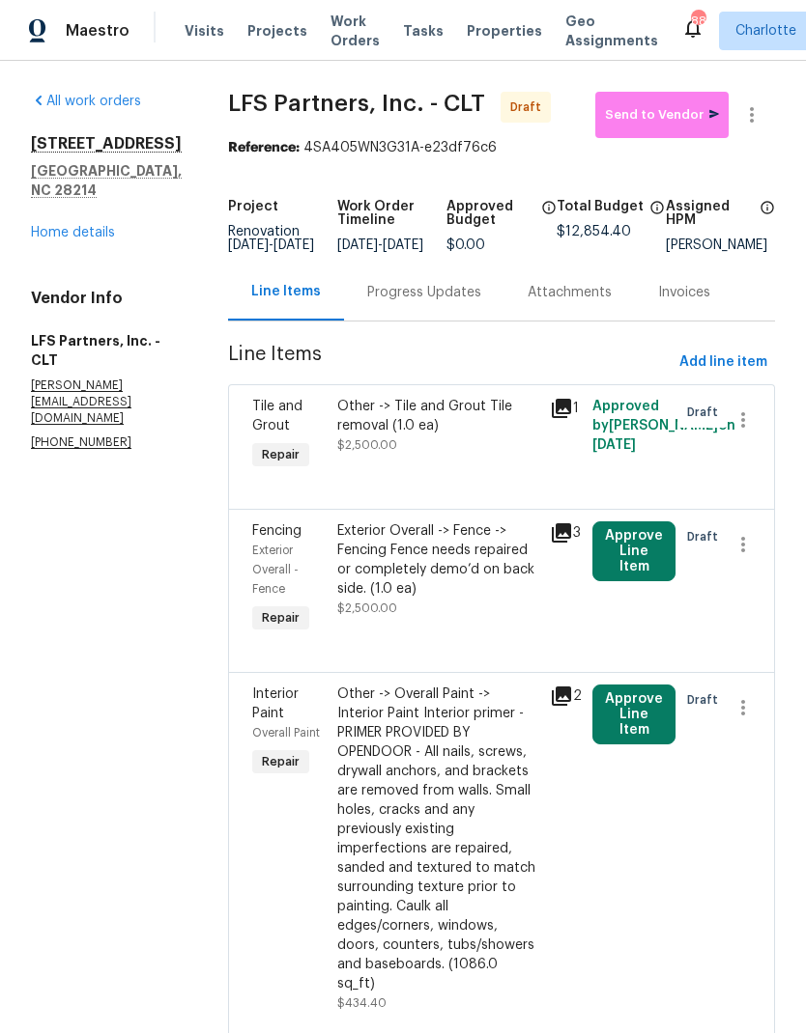
click at [637, 570] on button "Approve Line Item" at bounding box center [633, 552] width 83 height 60
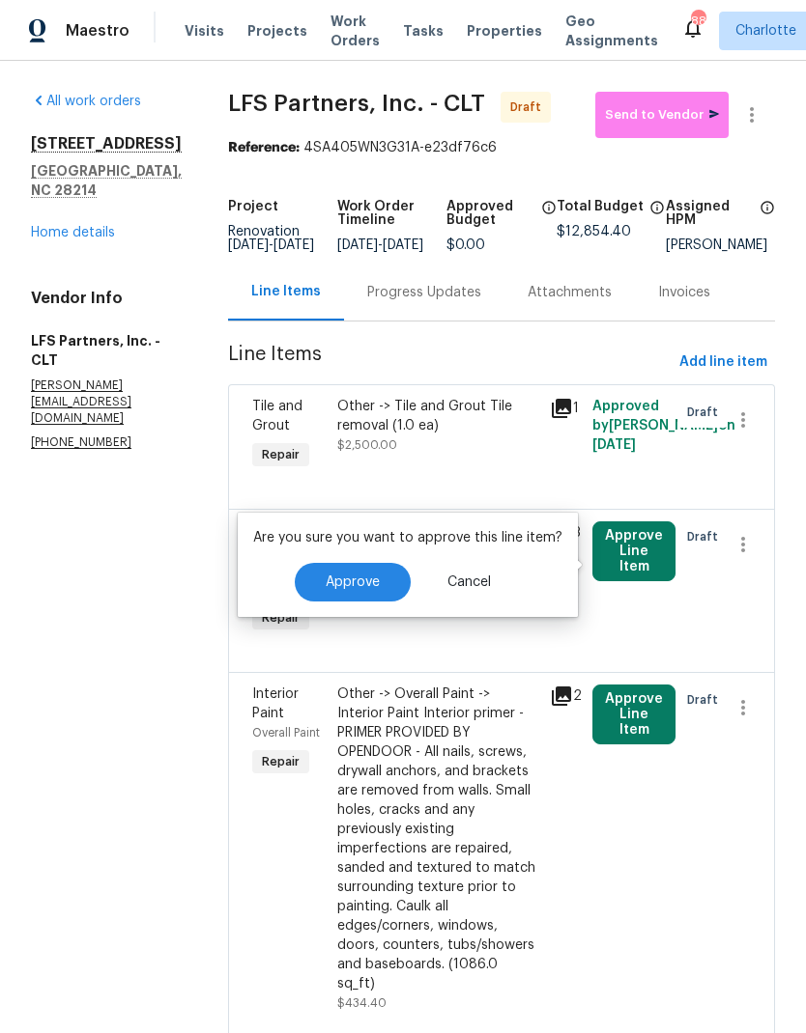
click at [331, 579] on span "Approve" at bounding box center [353, 583] width 54 height 14
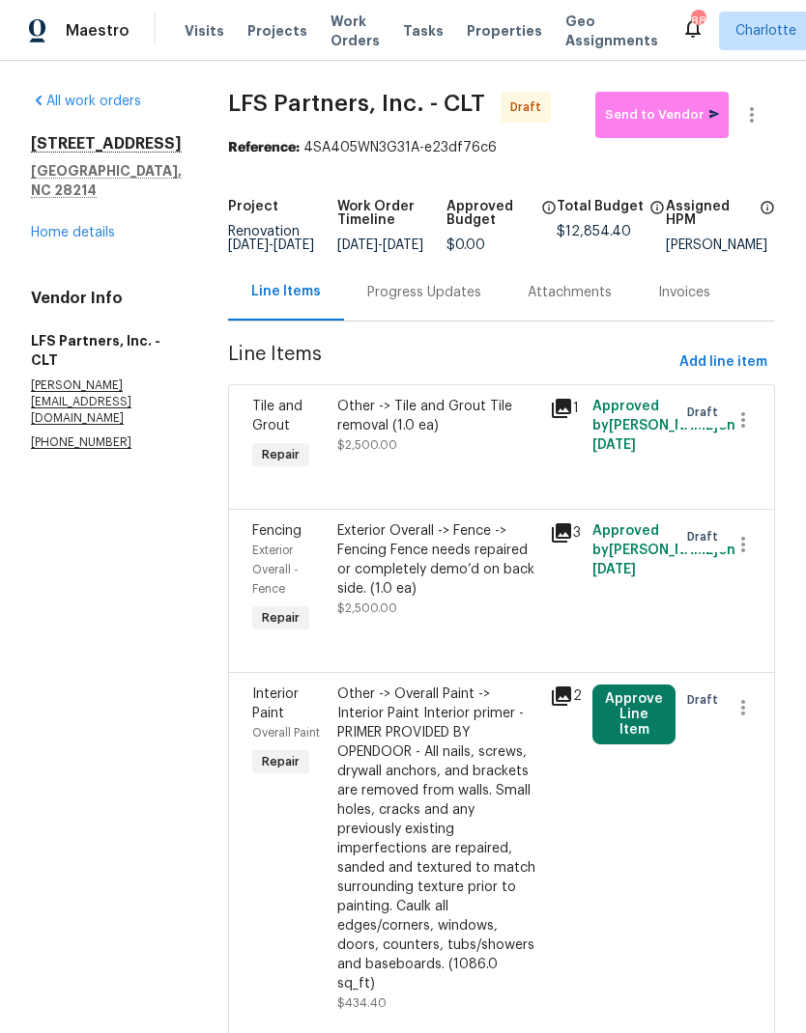
click at [637, 744] on button "Approve Line Item" at bounding box center [633, 715] width 83 height 60
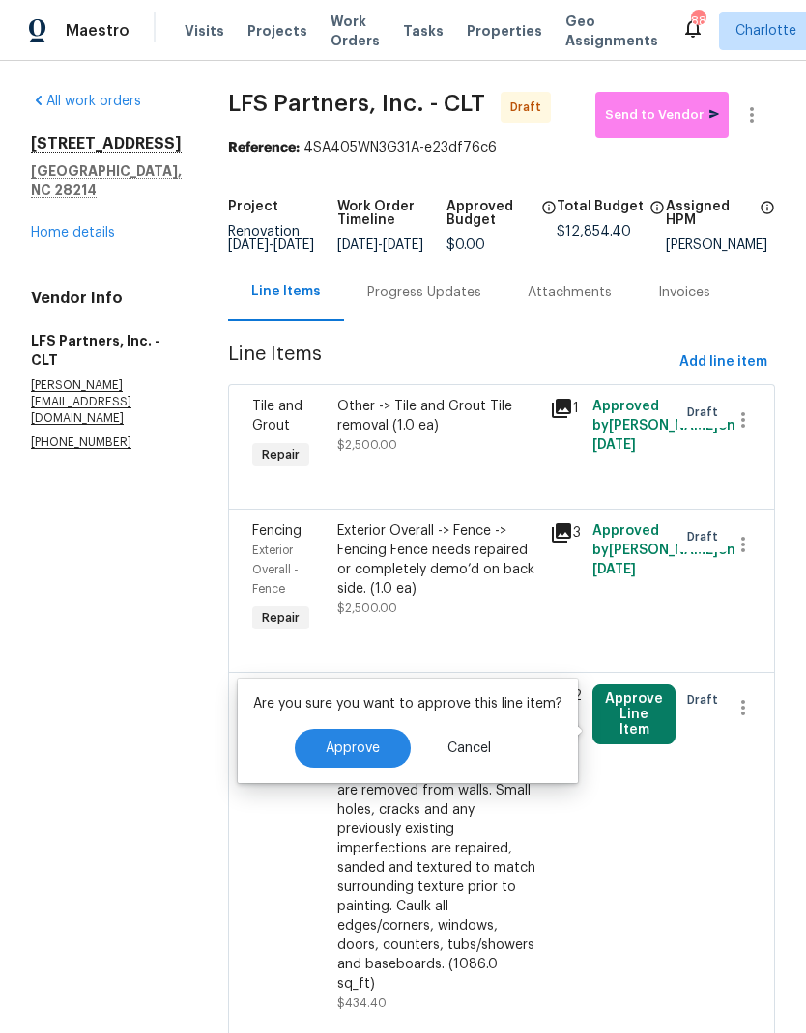
click at [348, 751] on span "Approve" at bounding box center [353, 749] width 54 height 14
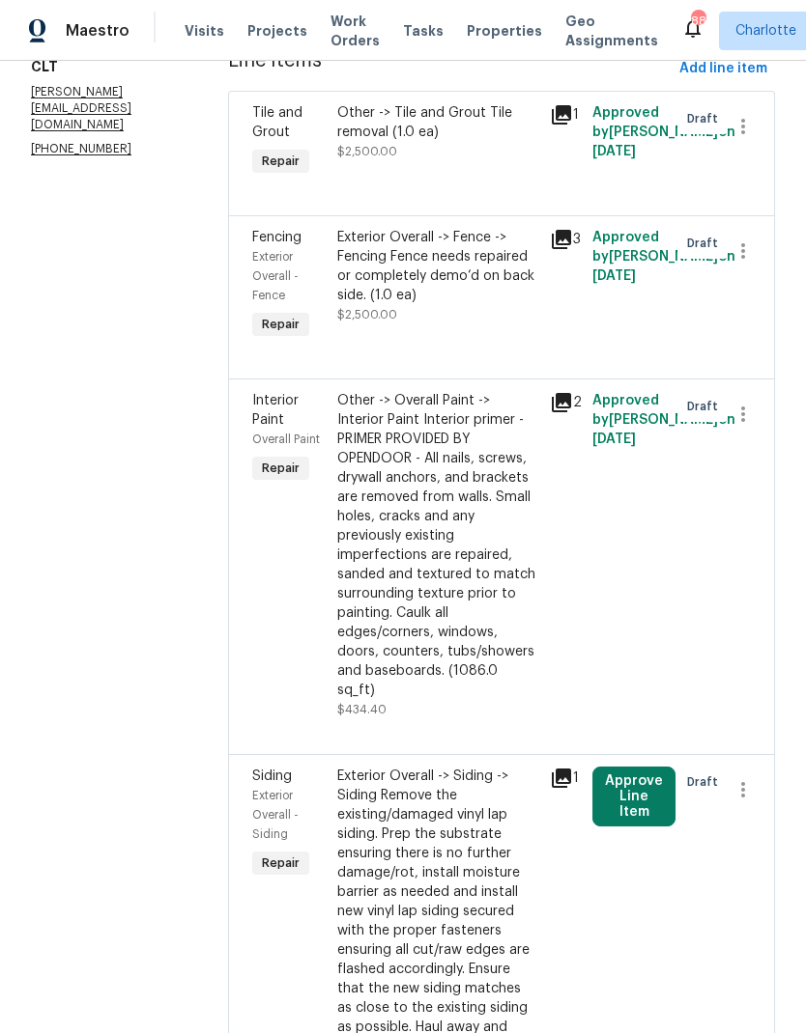
scroll to position [373, 0]
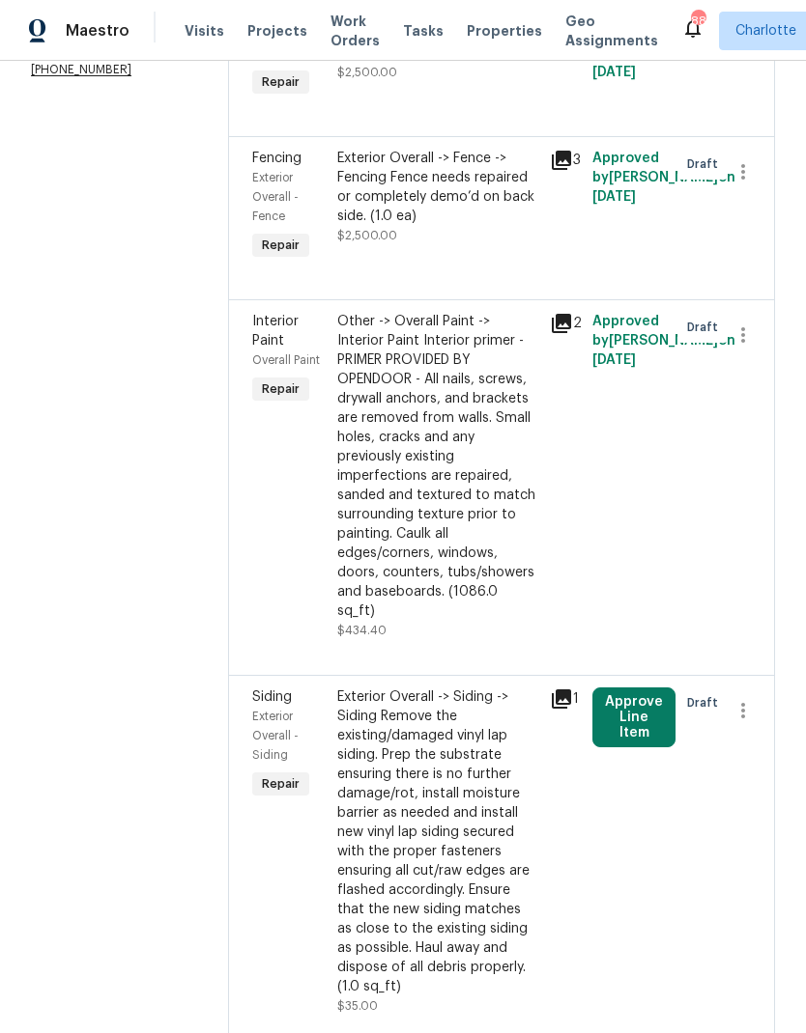
click at [628, 695] on button "Approve Line Item" at bounding box center [633, 718] width 83 height 60
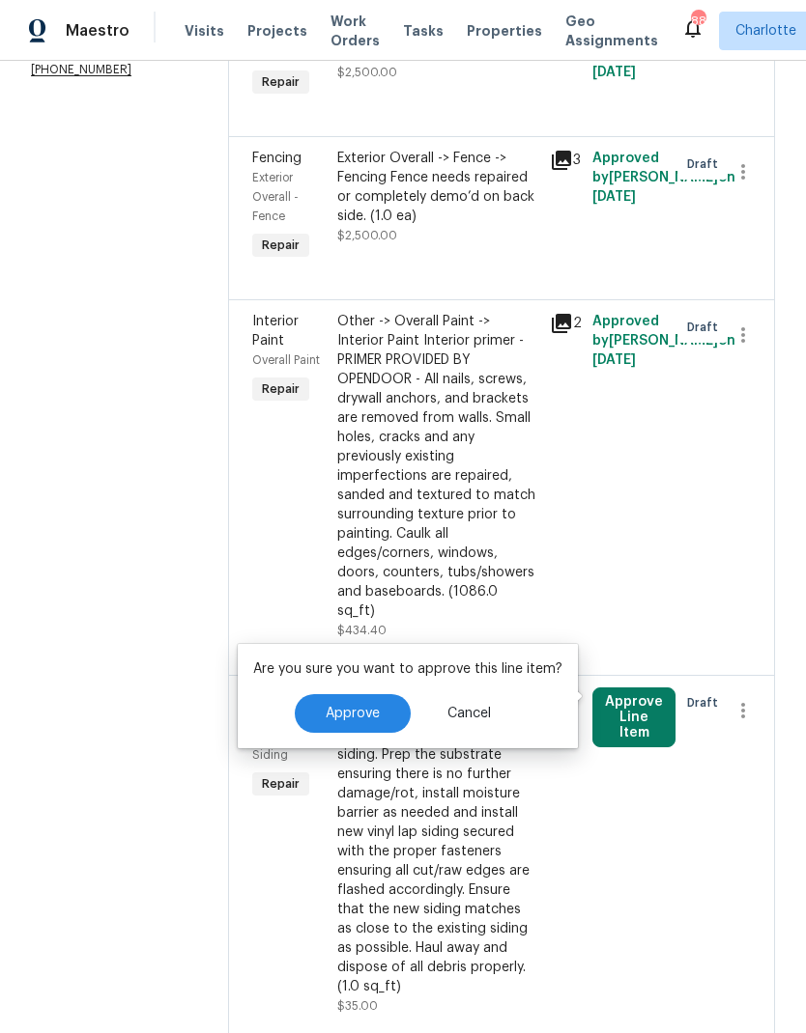
click at [327, 717] on span "Approve" at bounding box center [353, 714] width 54 height 14
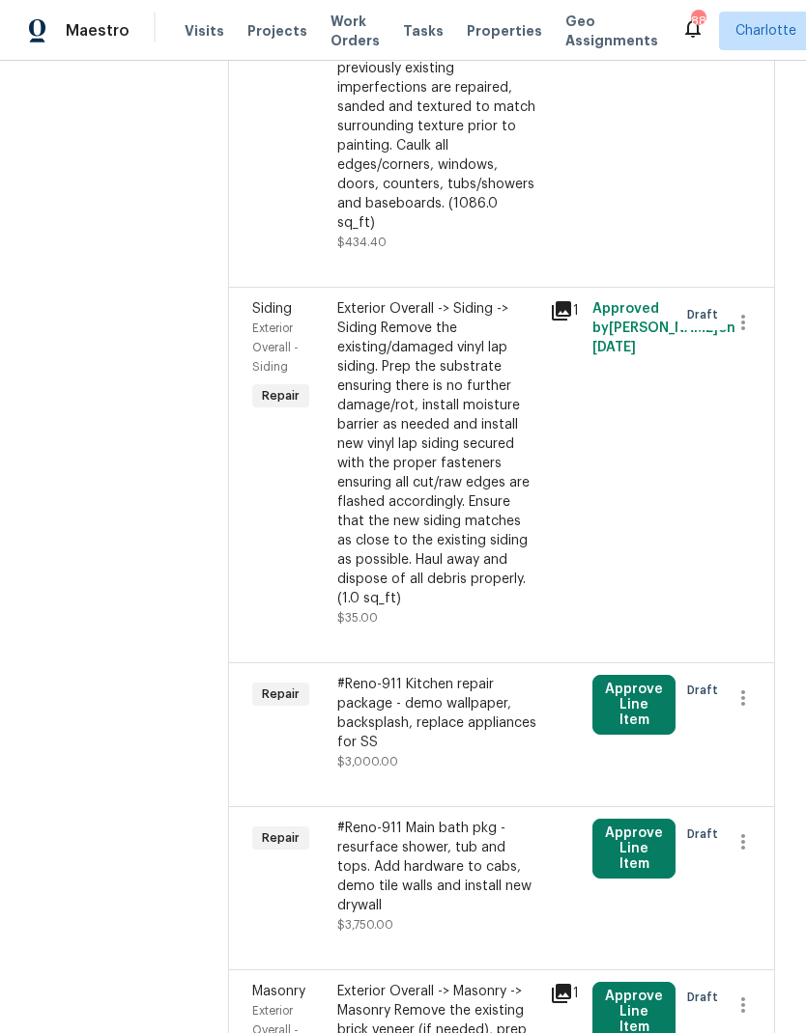
scroll to position [937, 0]
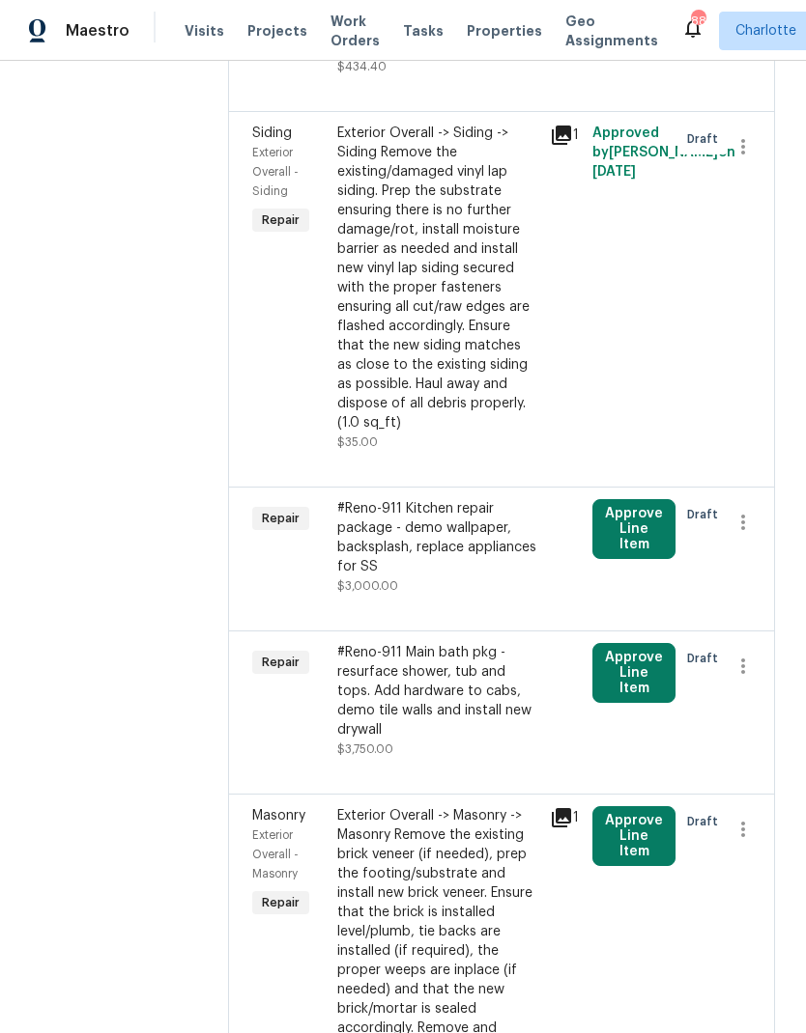
click at [642, 499] on button "Approve Line Item" at bounding box center [633, 529] width 83 height 60
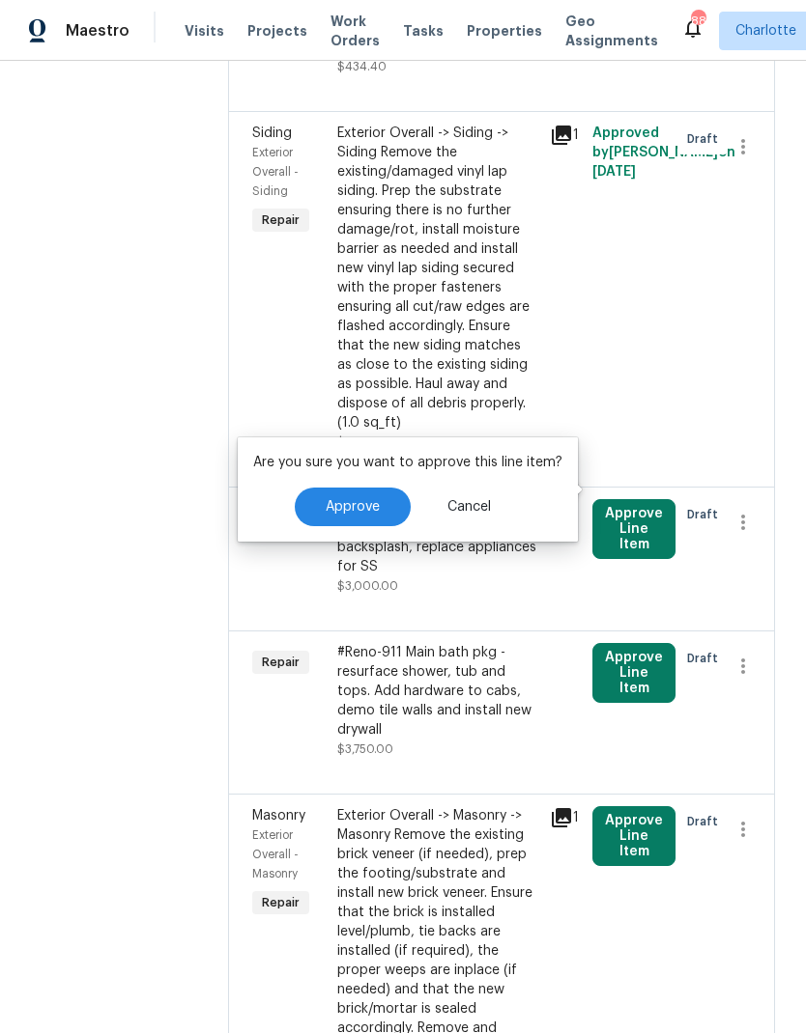
click at [326, 521] on button "Approve" at bounding box center [353, 507] width 116 height 39
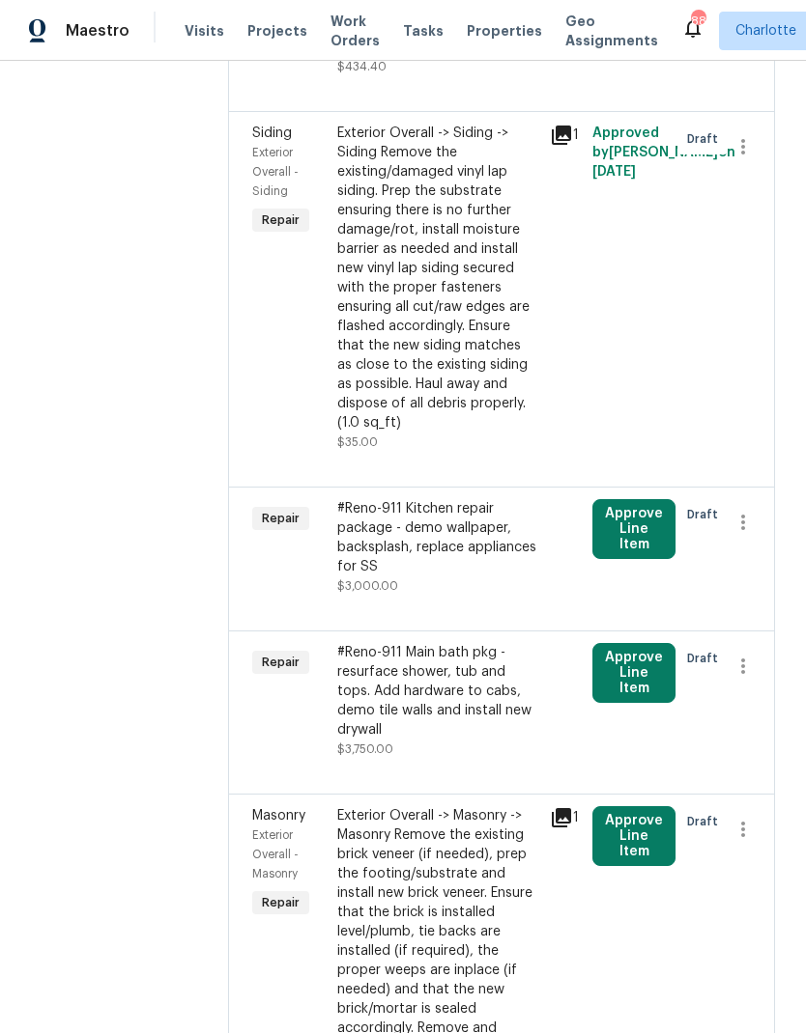
click at [637, 643] on button "Approve Line Item" at bounding box center [633, 673] width 83 height 60
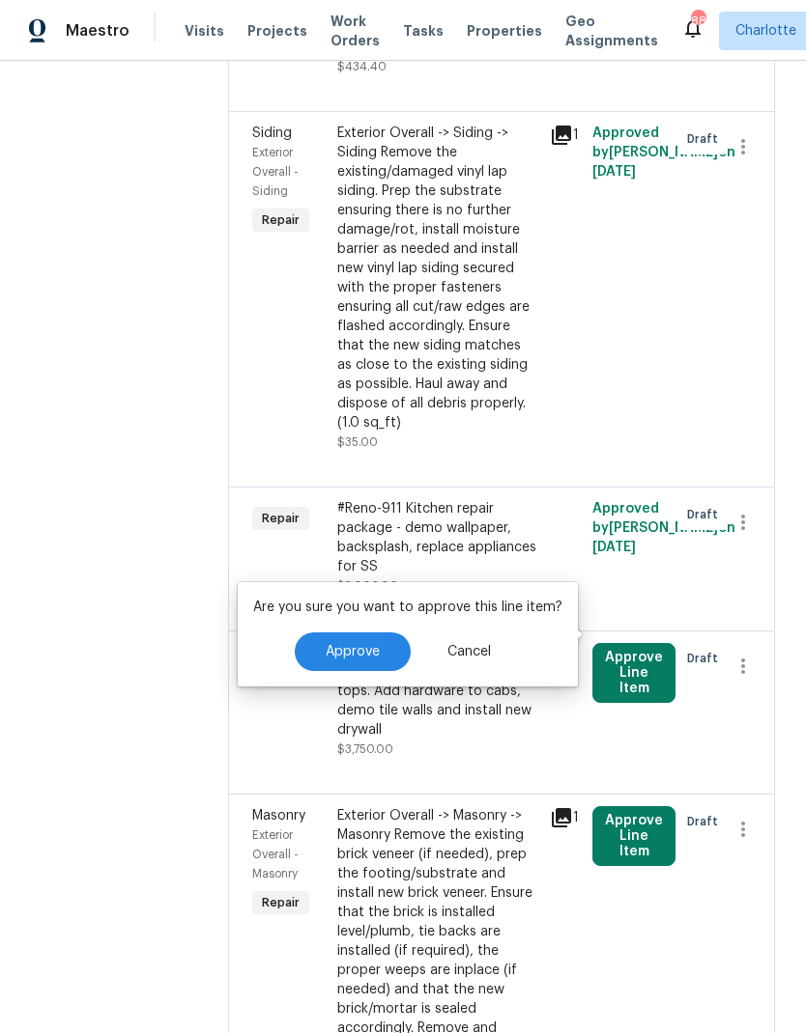
click at [344, 645] on span "Approve" at bounding box center [353, 652] width 54 height 14
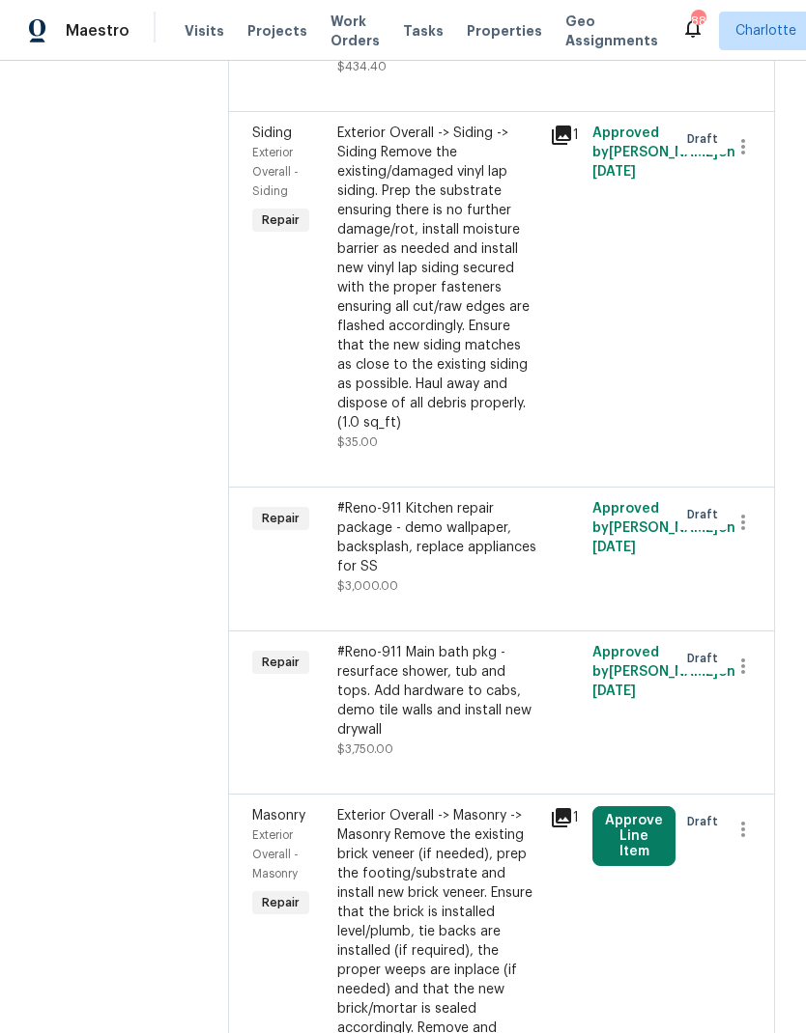
click at [638, 807] on button "Approve Line Item" at bounding box center [633, 837] width 83 height 60
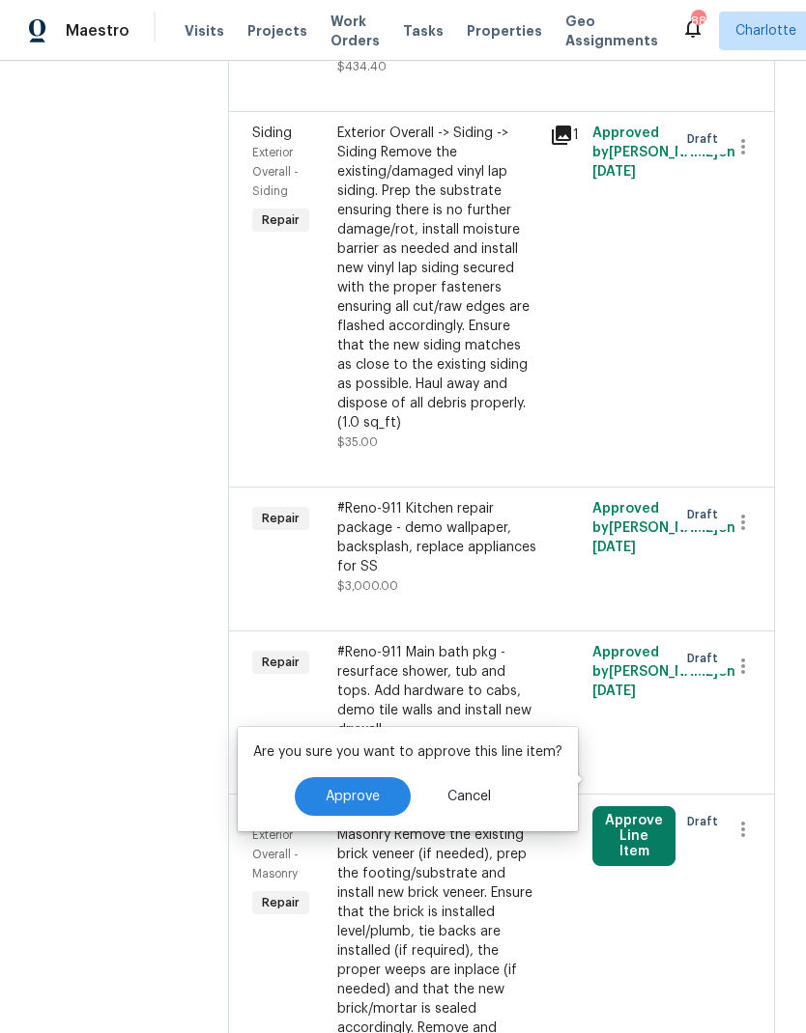
click at [326, 788] on button "Approve" at bounding box center [353, 797] width 116 height 39
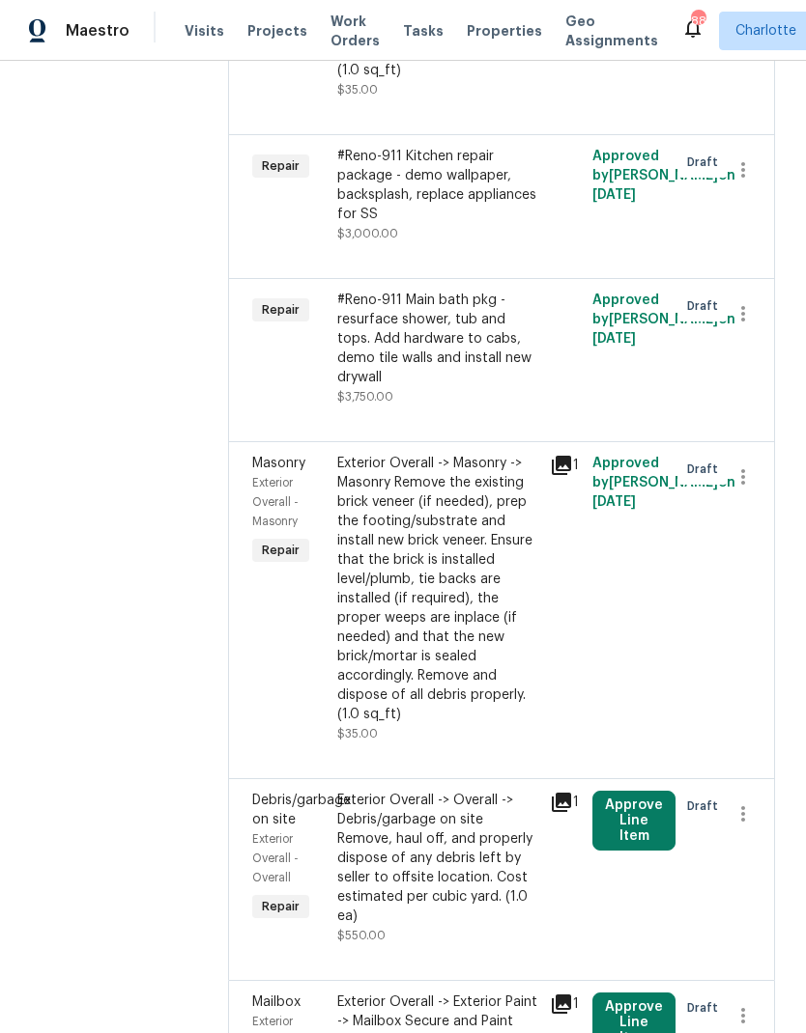
scroll to position [1288, 0]
click at [638, 792] on button "Approve Line Item" at bounding box center [633, 822] width 83 height 60
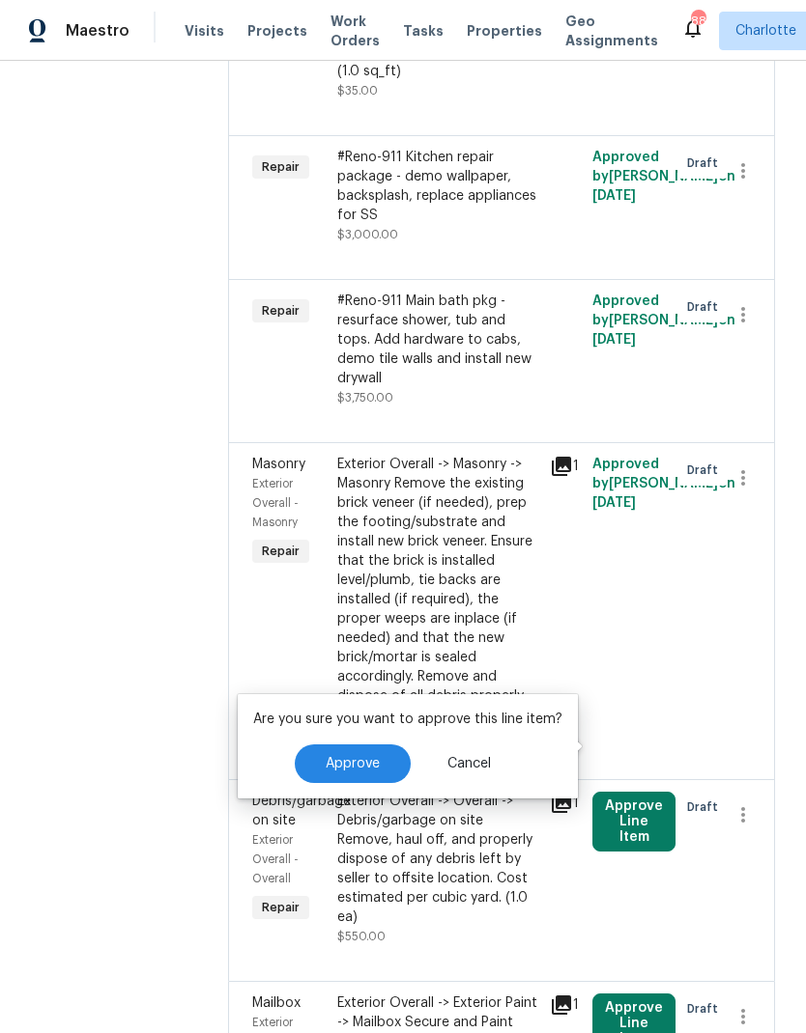
click at [372, 751] on button "Approve" at bounding box center [353, 764] width 116 height 39
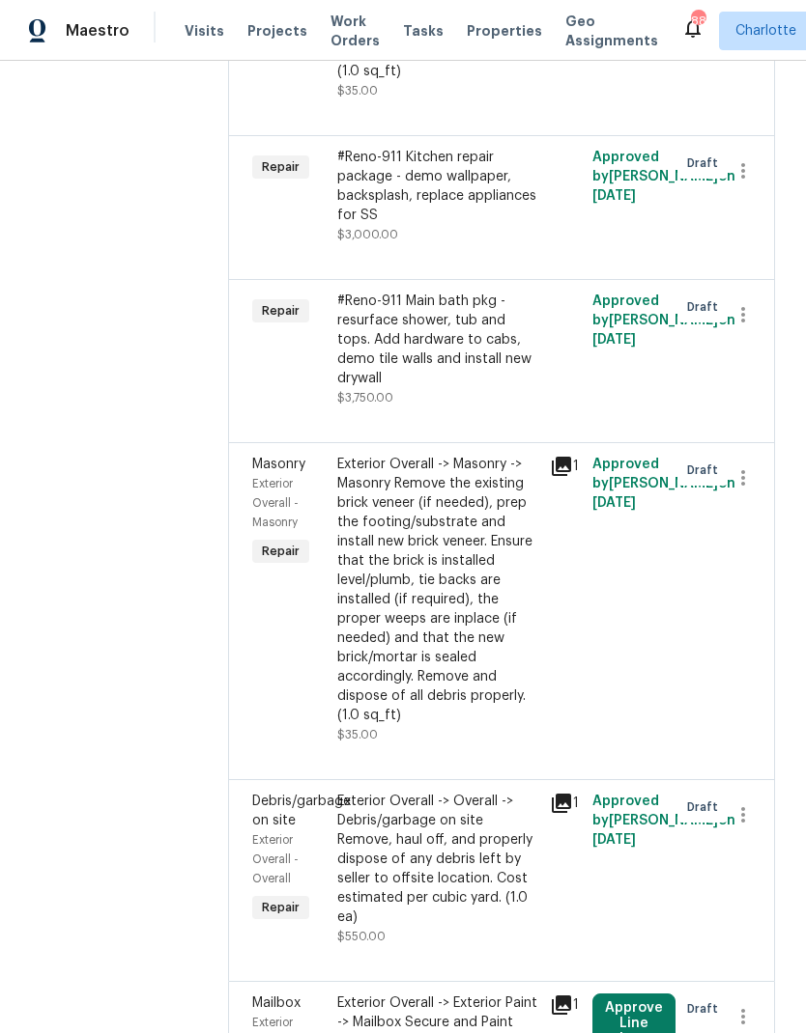
click at [634, 994] on button "Approve Line Item" at bounding box center [633, 1024] width 83 height 60
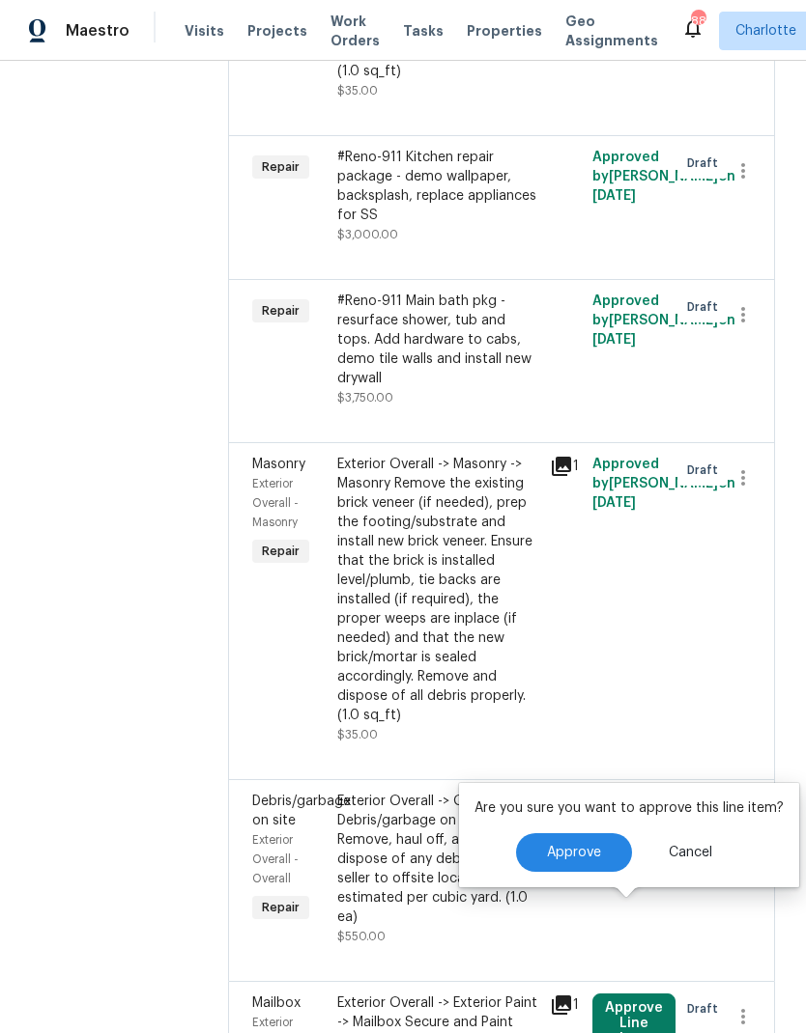
click at [568, 853] on span "Approve" at bounding box center [574, 853] width 54 height 14
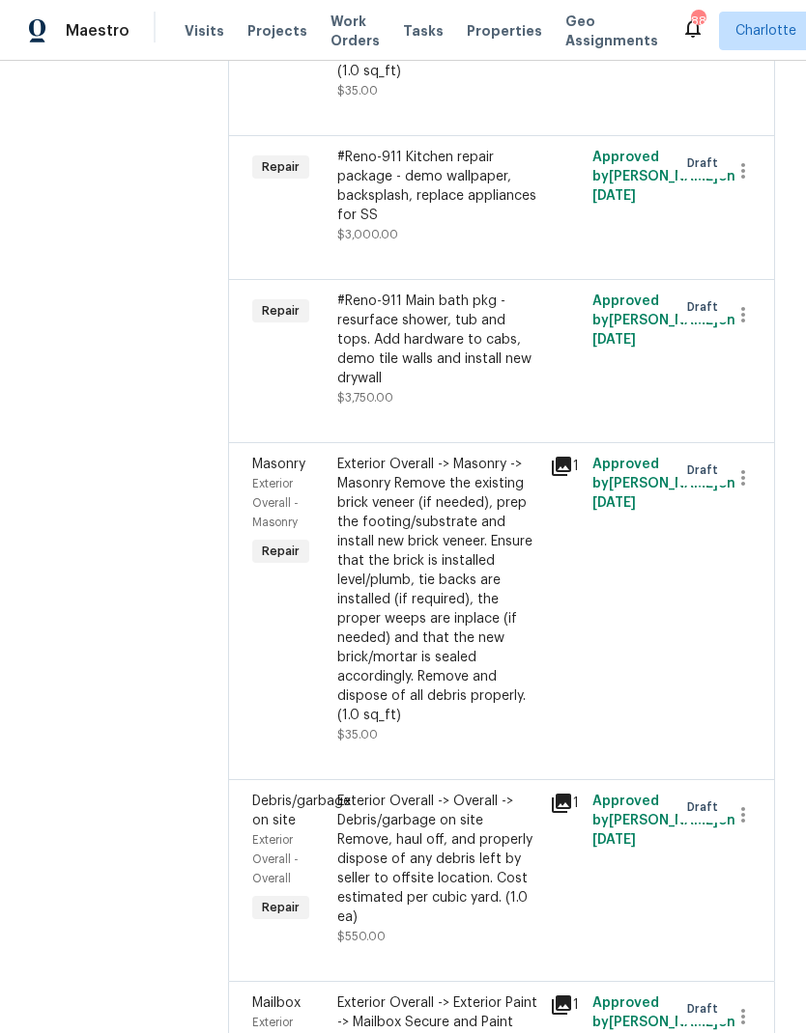
click at [558, 794] on icon at bounding box center [561, 803] width 19 height 19
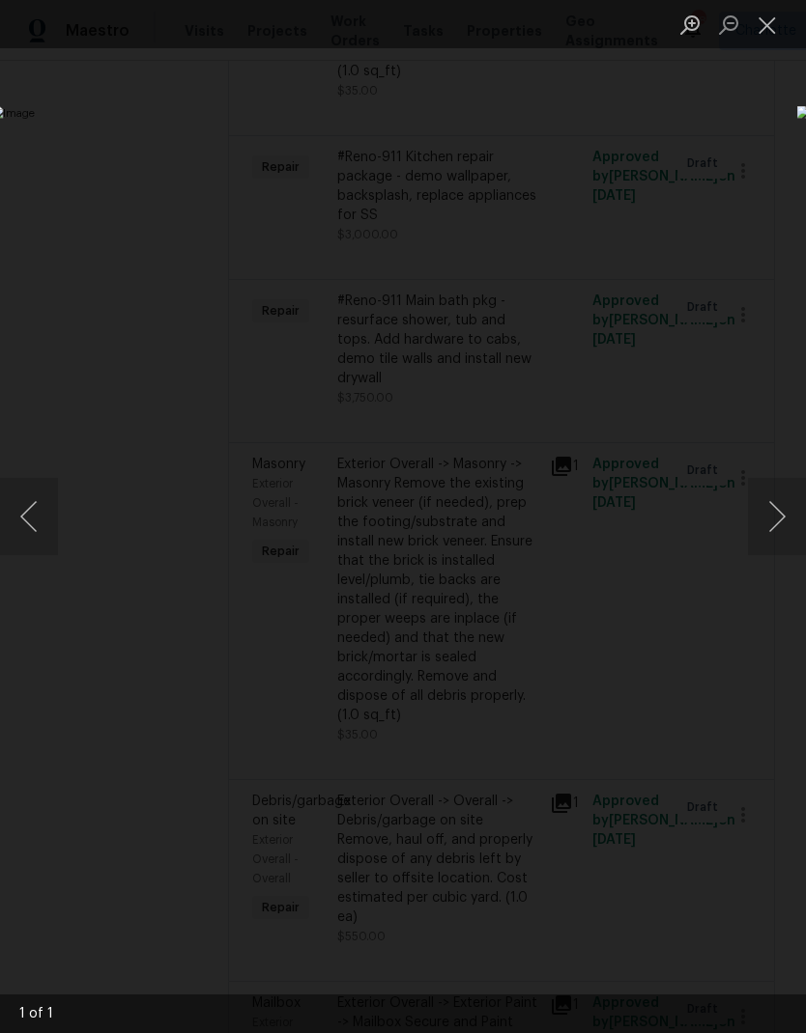
click at [773, 29] on button "Close lightbox" at bounding box center [767, 25] width 39 height 34
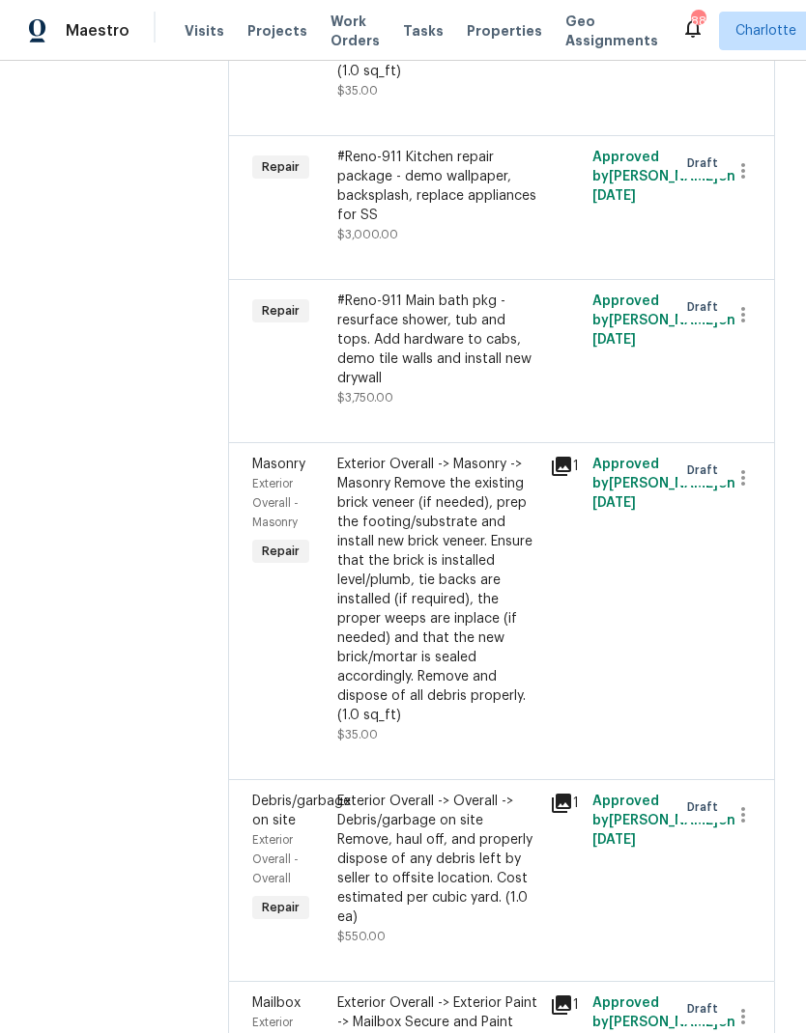
click at [474, 800] on div "Exterior Overall -> Overall -> Debris/garbage on site Remove, haul off, and pro…" at bounding box center [437, 859] width 201 height 135
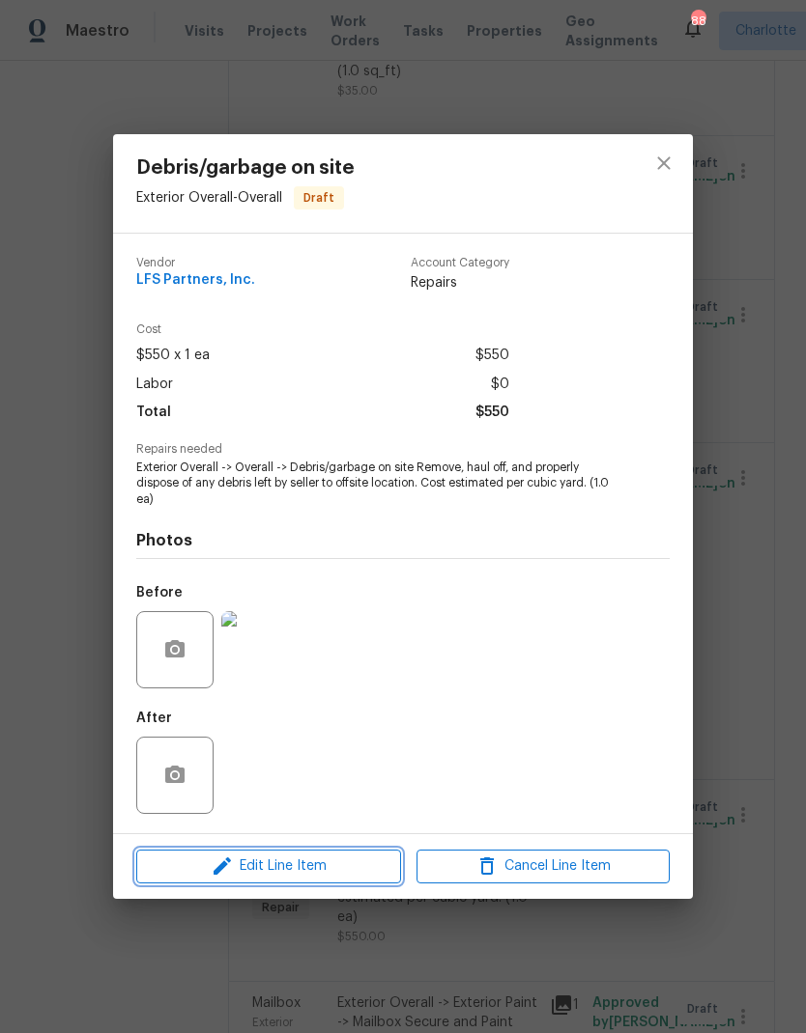
click at [330, 869] on span "Edit Line Item" at bounding box center [268, 867] width 253 height 24
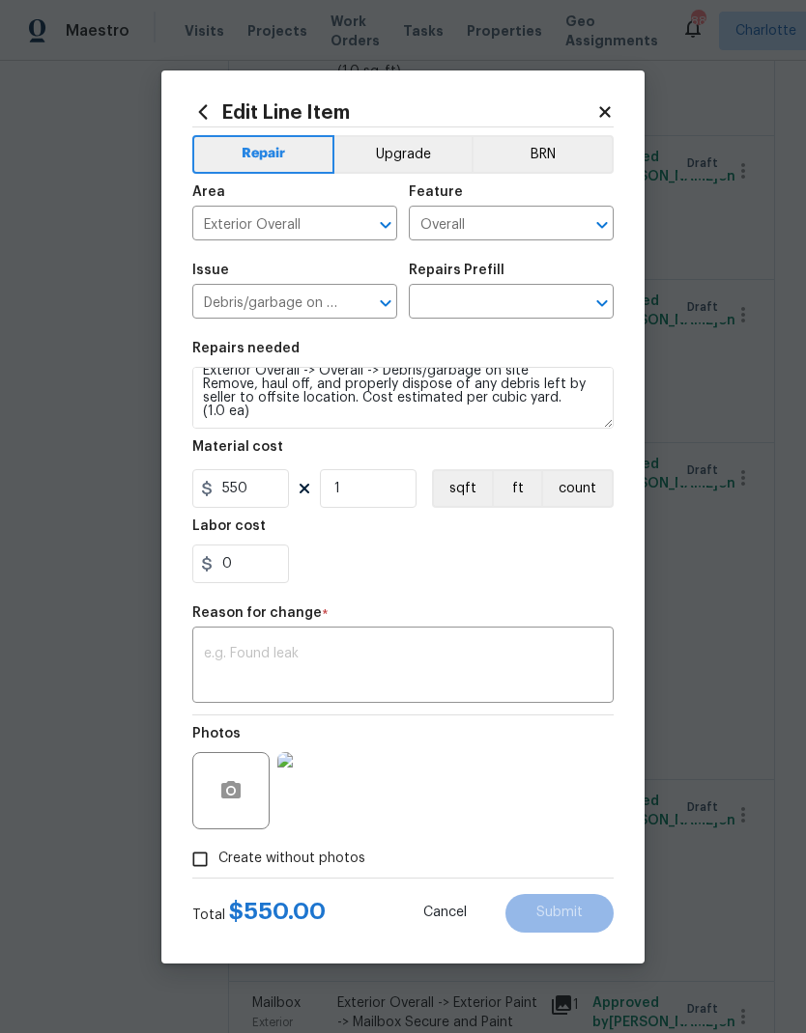
scroll to position [14, 0]
click at [245, 782] on button "button" at bounding box center [231, 791] width 46 height 46
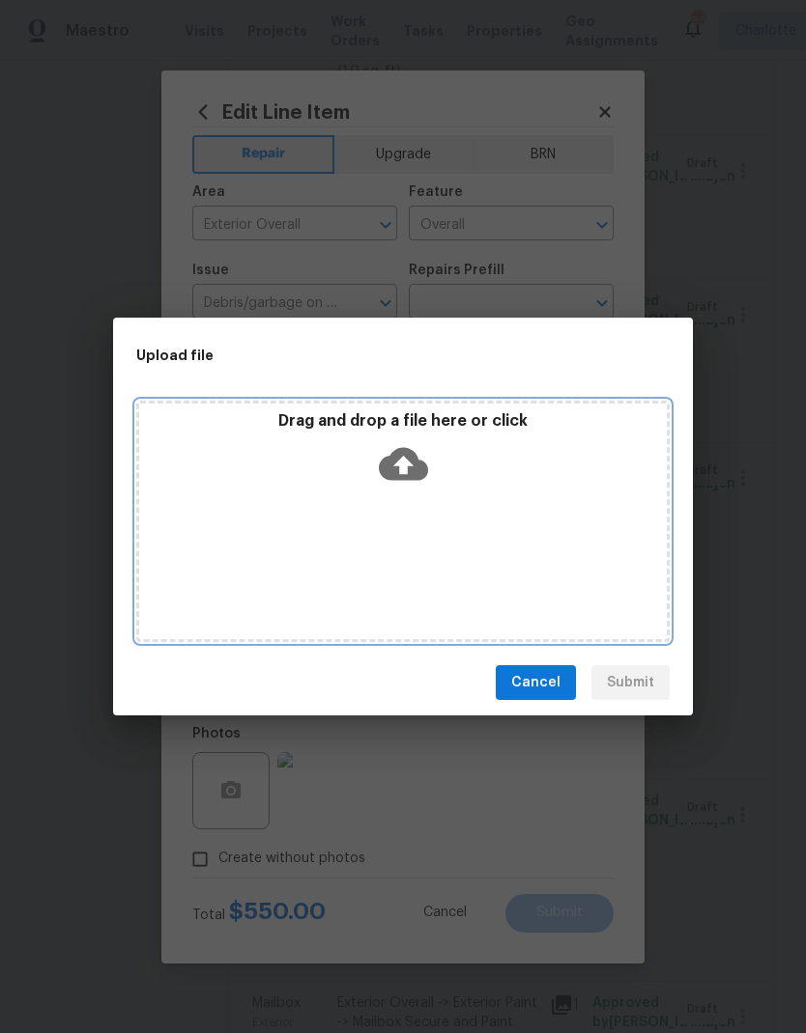
click at [426, 467] on icon at bounding box center [403, 464] width 49 height 33
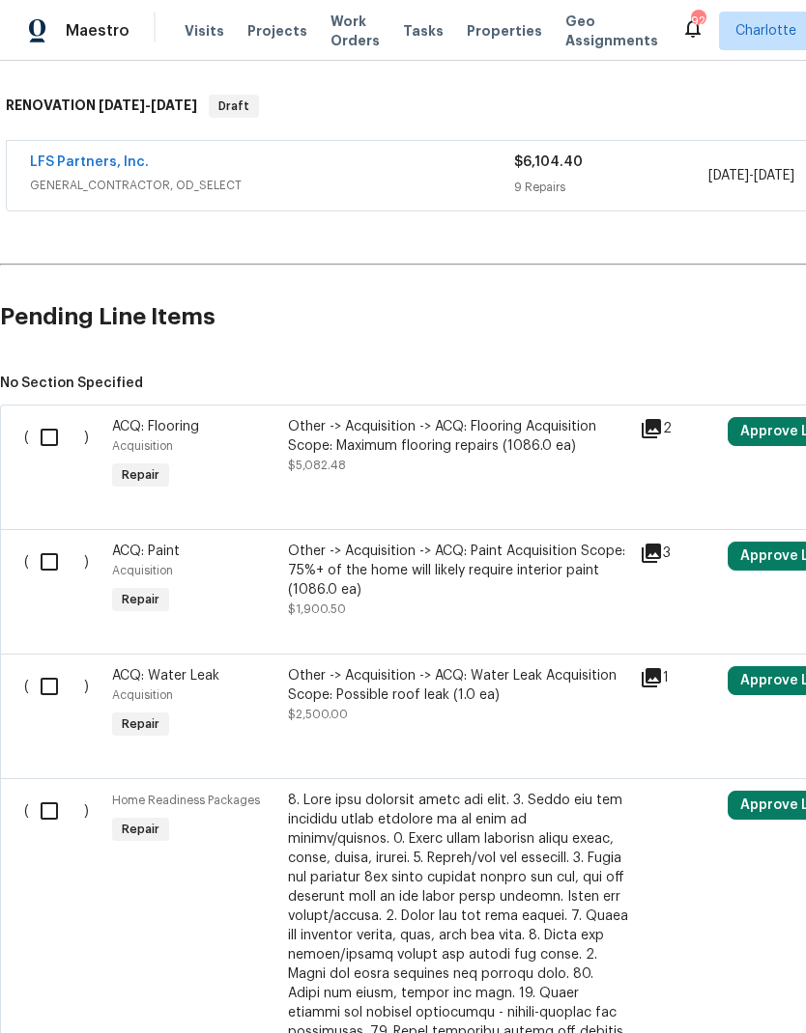
scroll to position [295, 0]
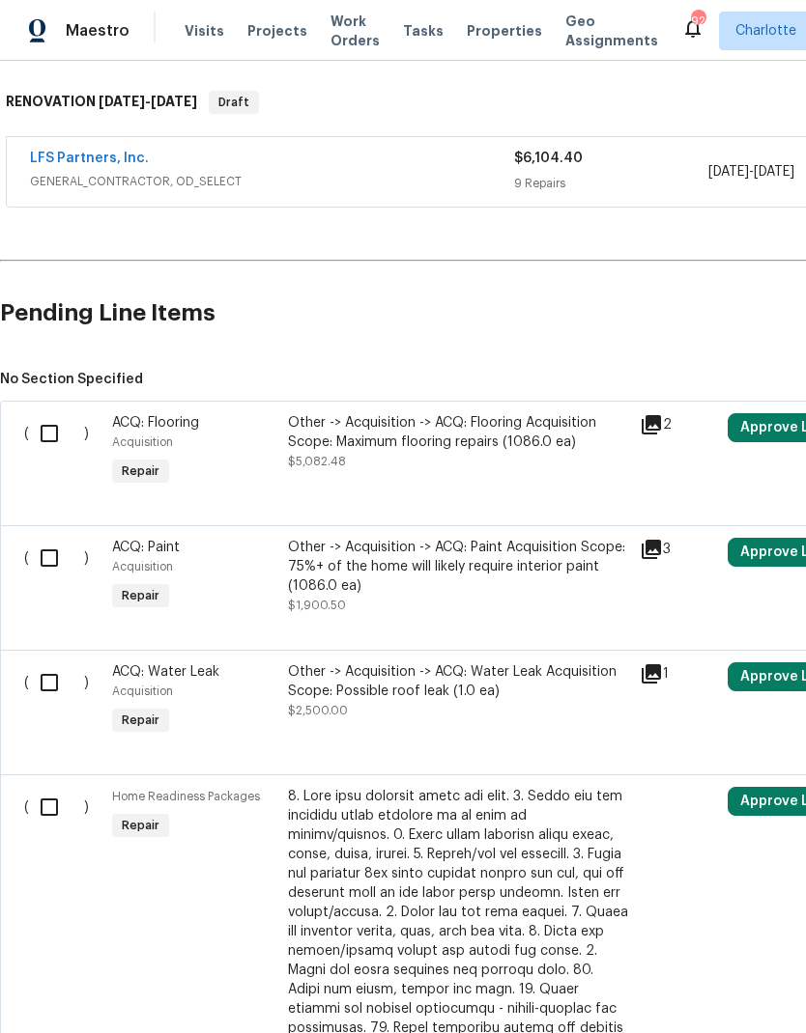
click at [50, 430] on input "checkbox" at bounding box center [56, 433] width 55 height 41
checkbox input "true"
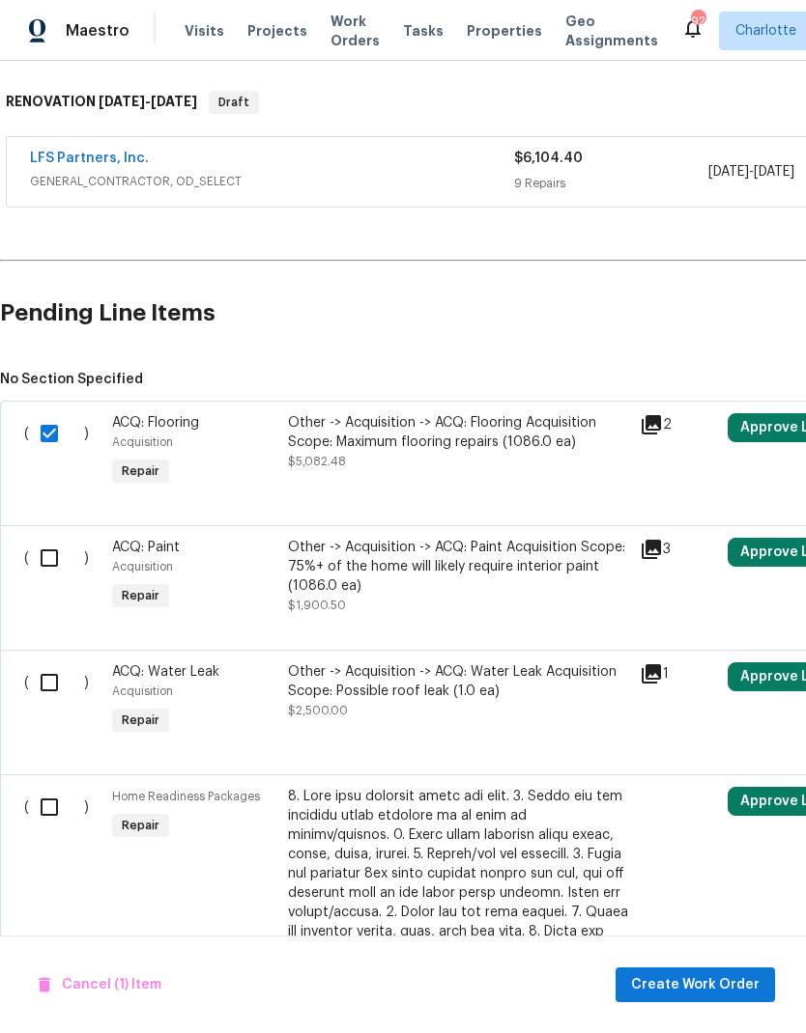
click at [36, 567] on input "checkbox" at bounding box center [56, 558] width 55 height 41
checkbox input "true"
click at [44, 690] on input "checkbox" at bounding box center [56, 683] width 55 height 41
checkbox input "true"
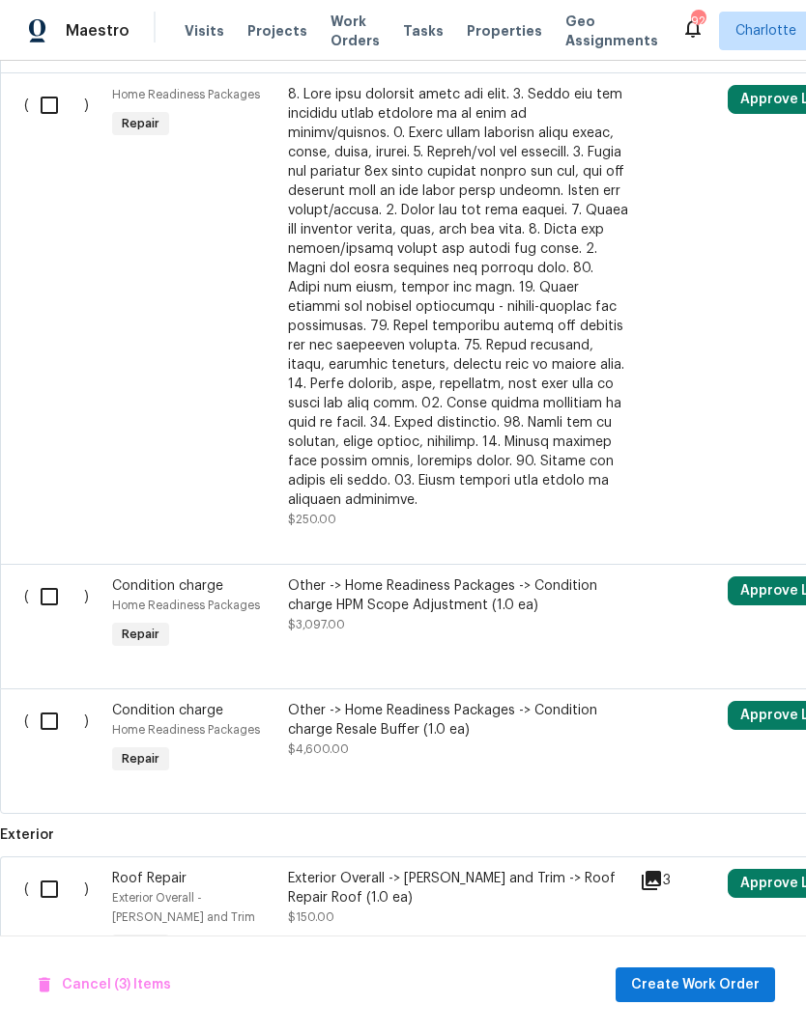
scroll to position [999, 0]
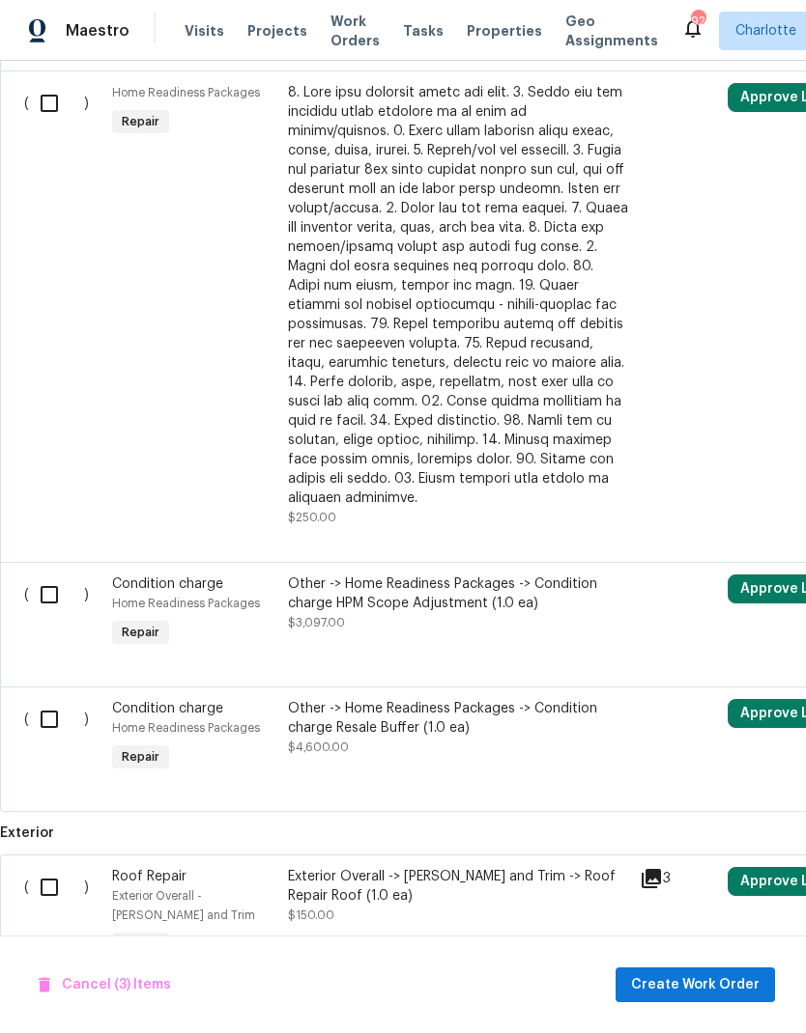
click at [53, 580] on input "checkbox" at bounding box center [56, 595] width 55 height 41
checkbox input "true"
click at [40, 704] on input "checkbox" at bounding box center [56, 719] width 55 height 41
checkbox input "true"
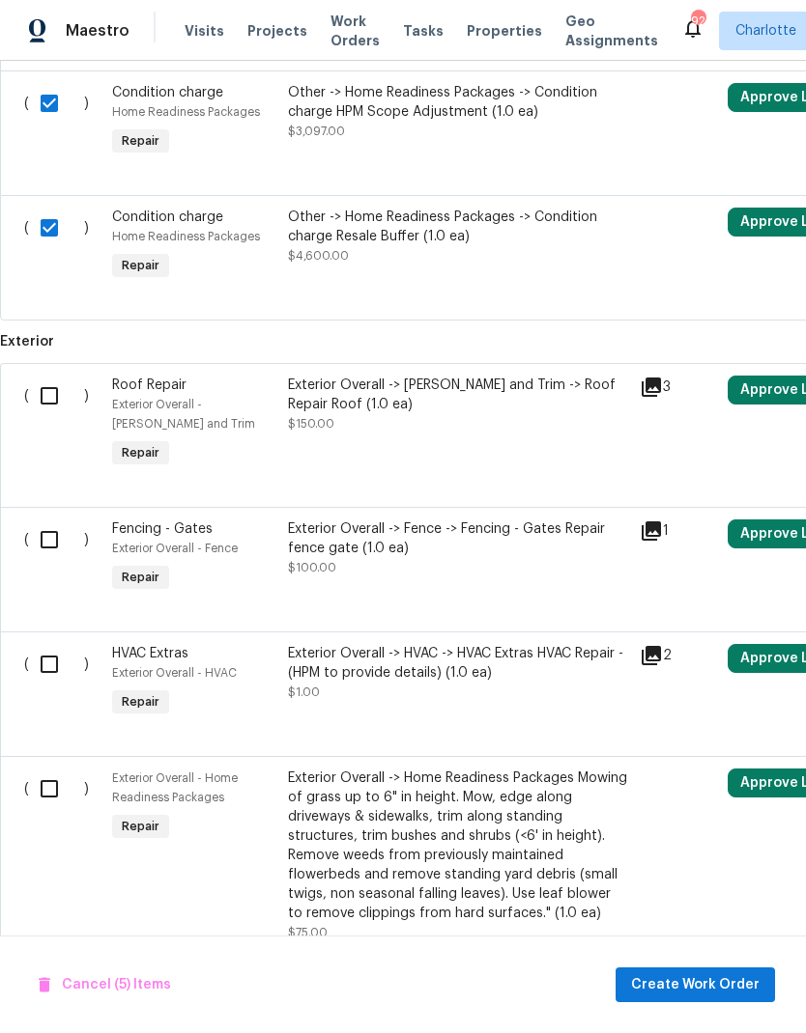
scroll to position [1493, 0]
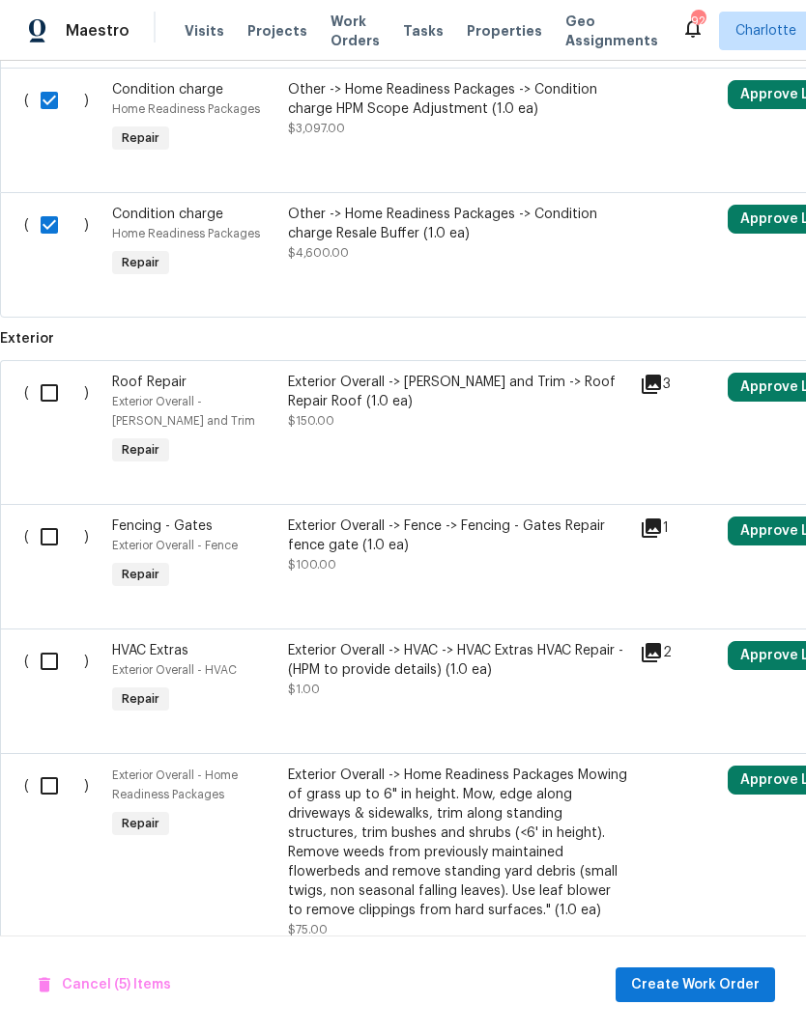
click at [55, 526] on input "checkbox" at bounding box center [56, 537] width 55 height 41
checkbox input "true"
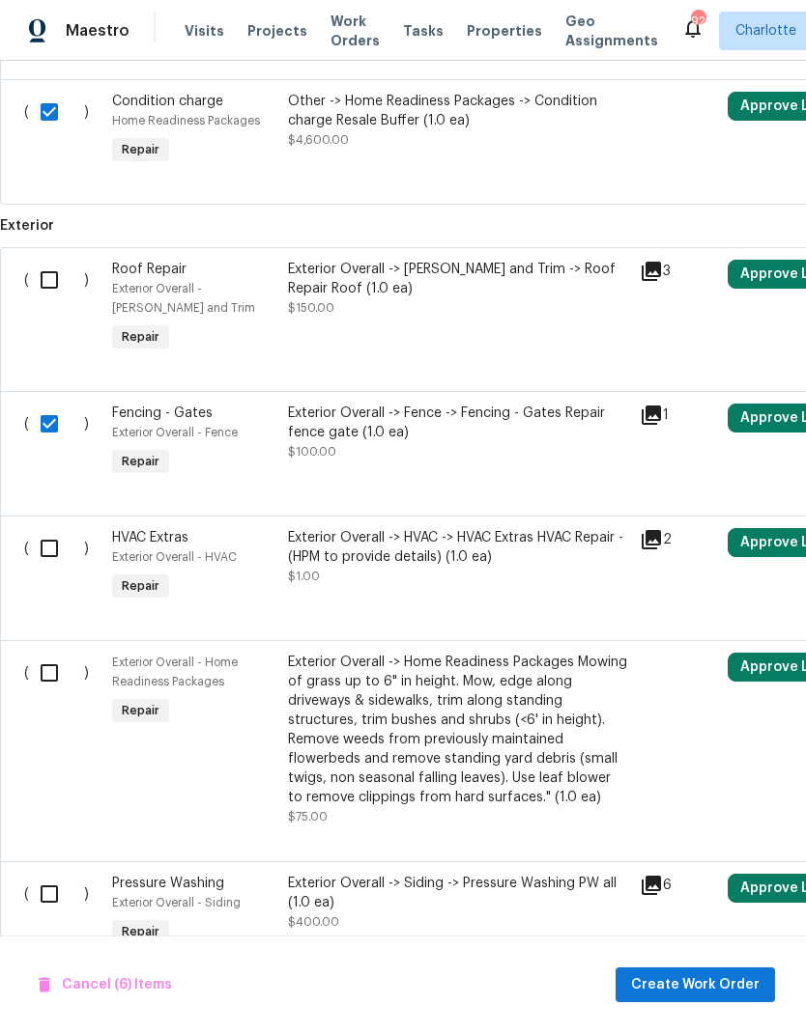
scroll to position [1605, 0]
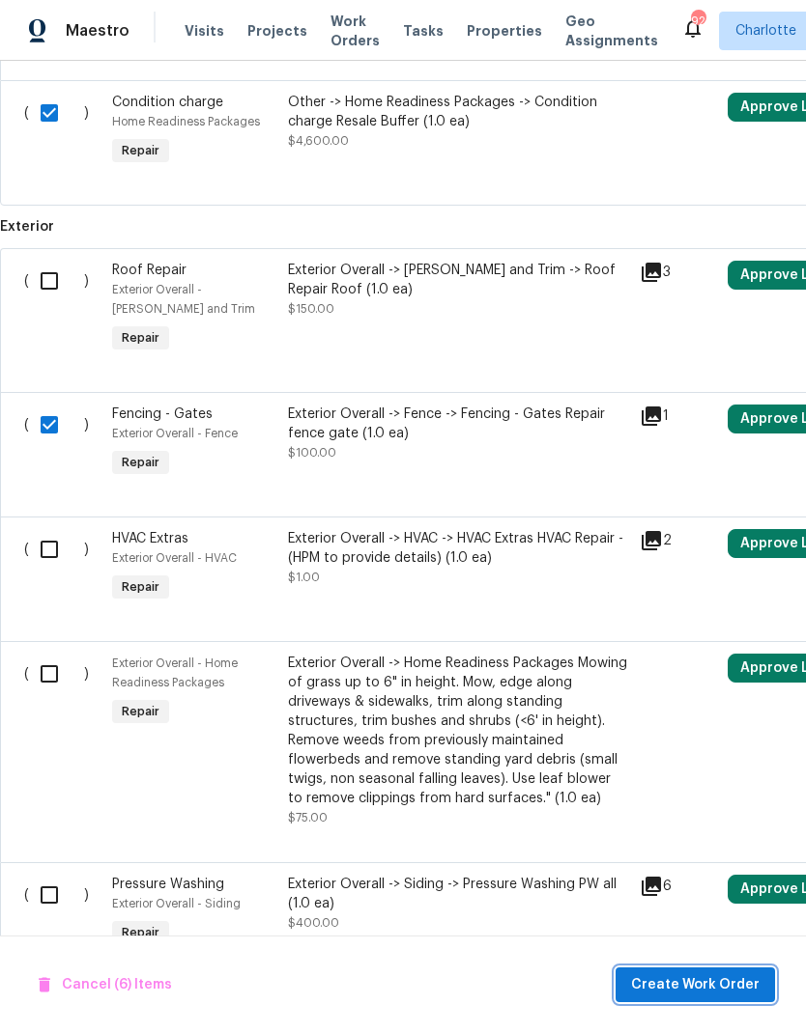
click at [686, 990] on span "Create Work Order" at bounding box center [695, 986] width 128 height 24
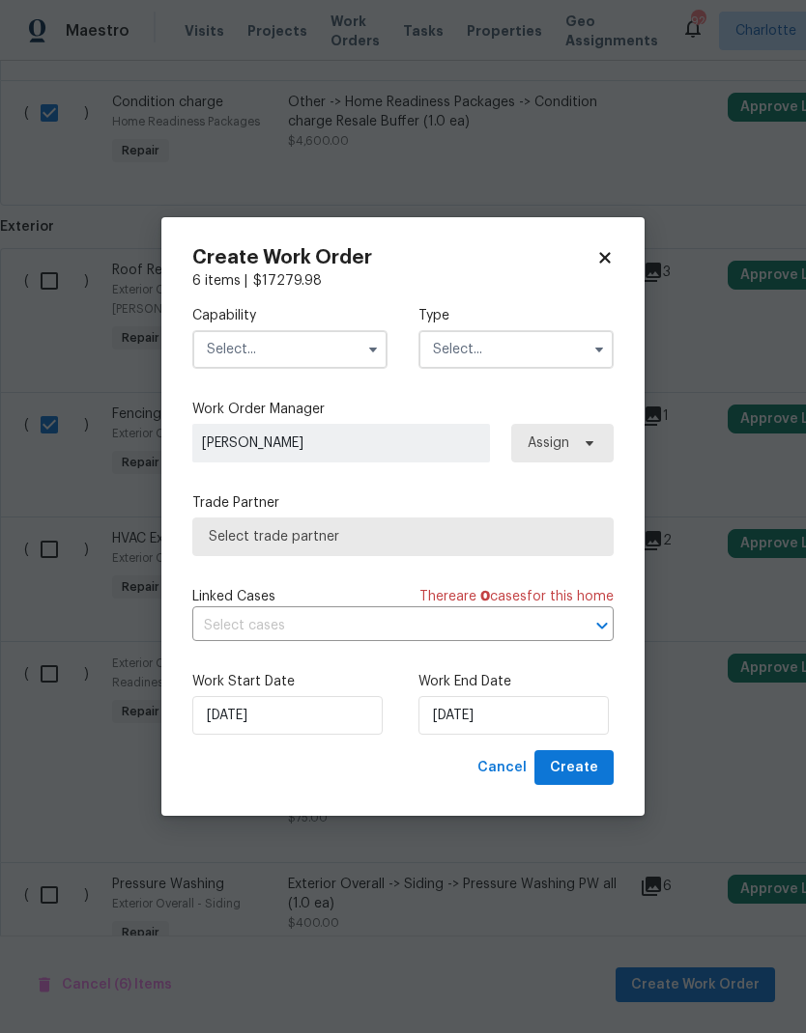
click at [597, 262] on icon at bounding box center [604, 257] width 17 height 17
checkbox input "false"
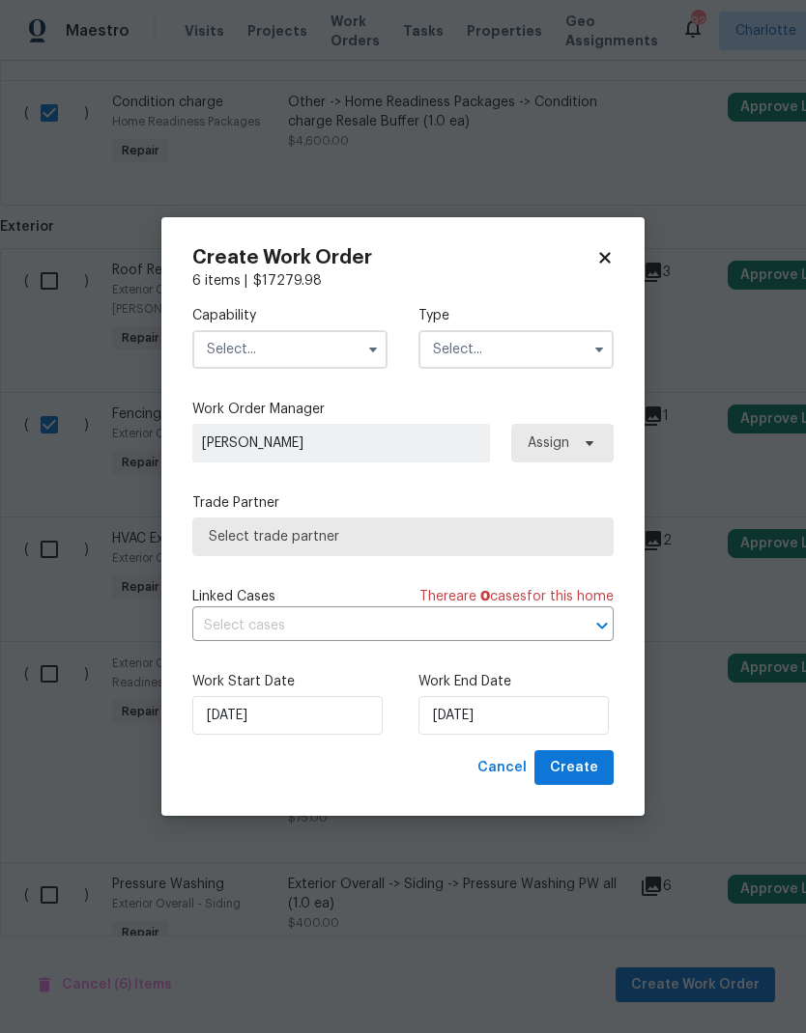
checkbox input "false"
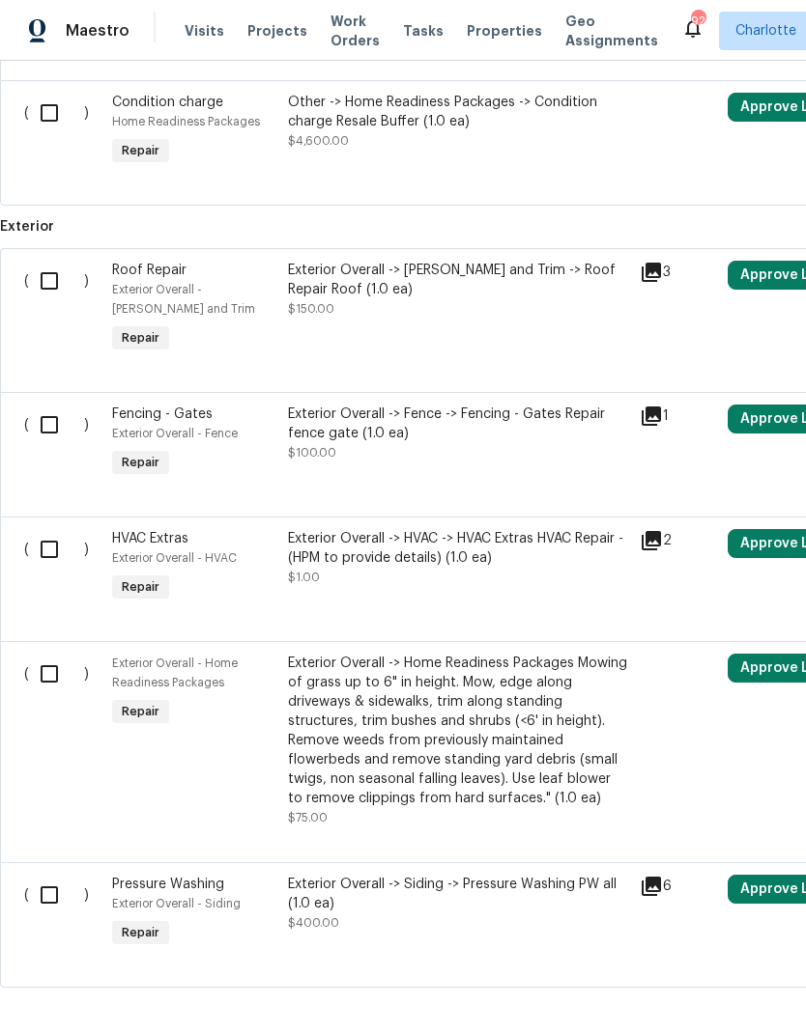
click at [56, 529] on input "checkbox" at bounding box center [56, 549] width 55 height 41
checkbox input "true"
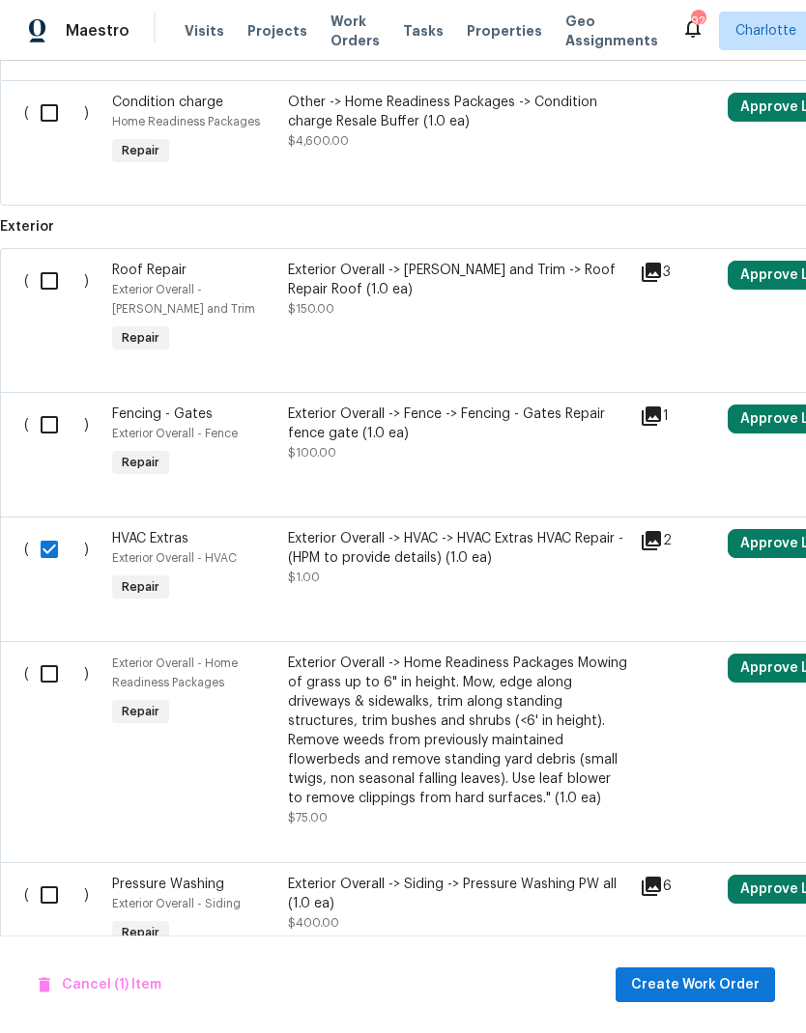
click at [50, 410] on input "checkbox" at bounding box center [56, 425] width 55 height 41
checkbox input "true"
click at [54, 269] on input "checkbox" at bounding box center [56, 281] width 55 height 41
checkbox input "true"
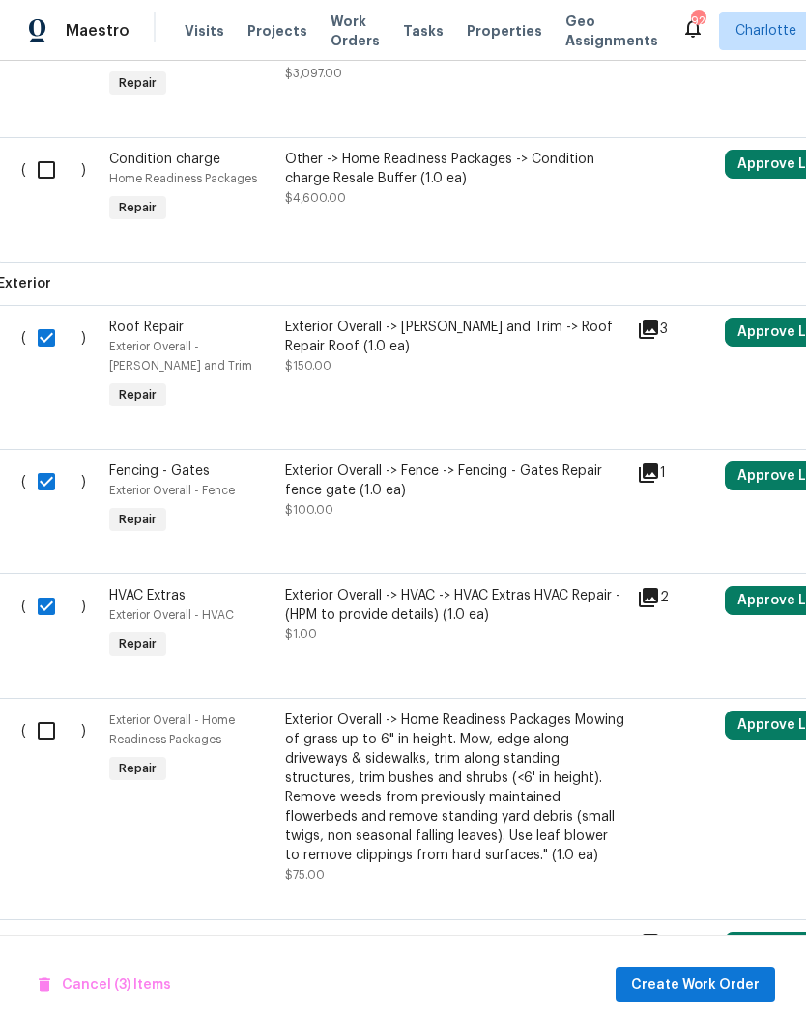
scroll to position [1547, 4]
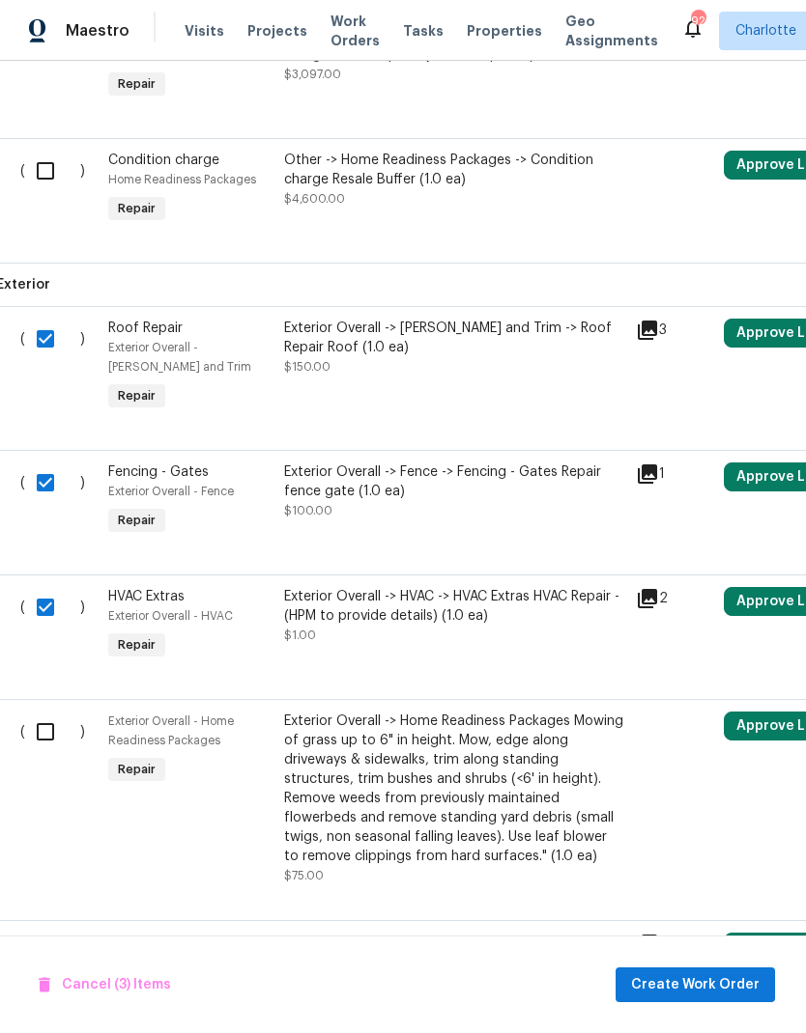
click at [49, 465] on input "checkbox" at bounding box center [52, 483] width 55 height 41
checkbox input "false"
click at [44, 591] on input "checkbox" at bounding box center [52, 607] width 55 height 41
checkbox input "false"
click at [45, 463] on input "checkbox" at bounding box center [52, 483] width 55 height 41
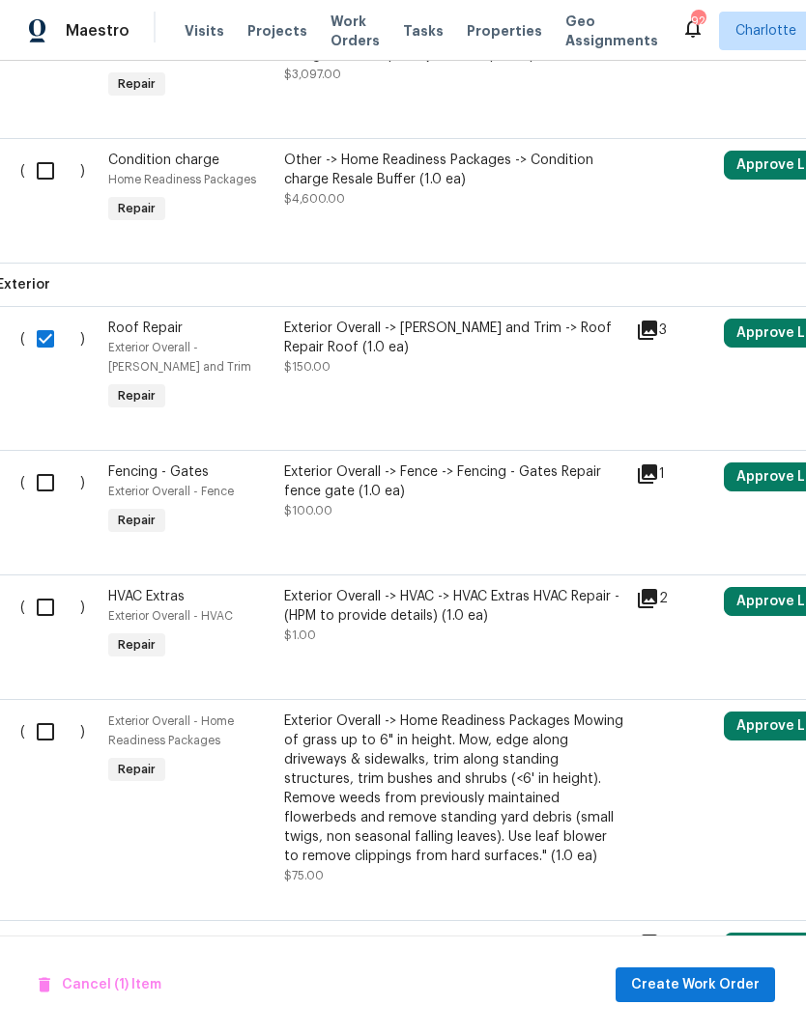
checkbox input "true"
click at [45, 323] on input "checkbox" at bounding box center [52, 339] width 55 height 41
checkbox input "false"
click at [40, 597] on input "checkbox" at bounding box center [52, 607] width 55 height 41
checkbox input "true"
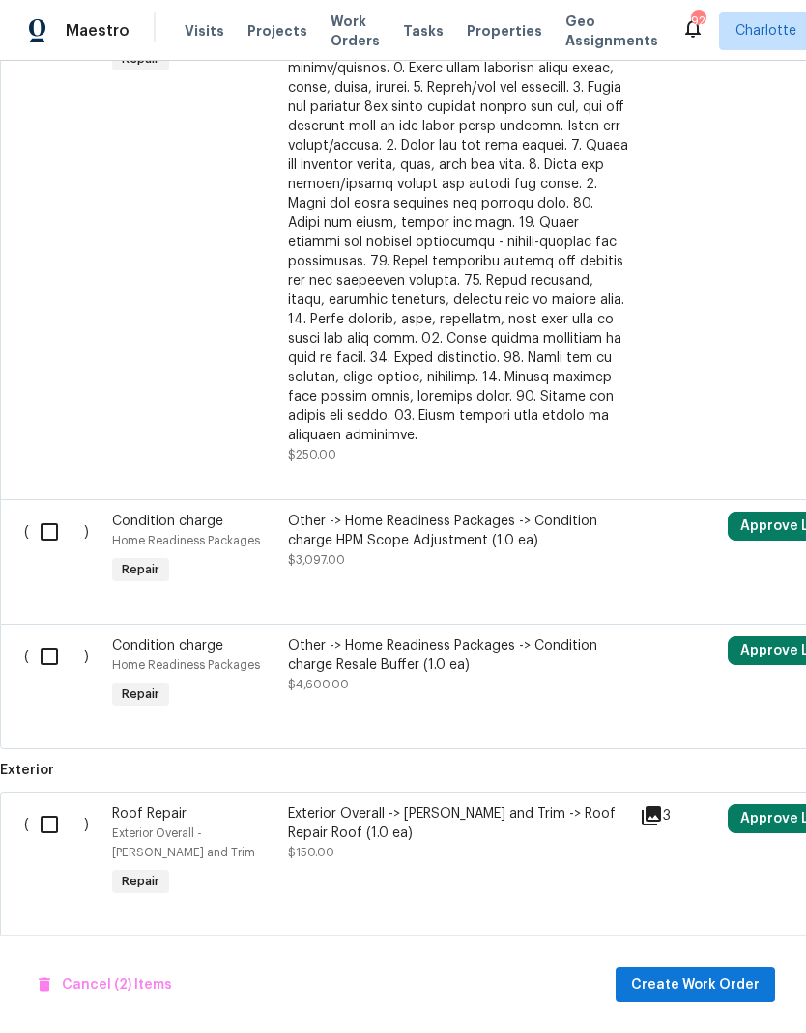
scroll to position [1060, 0]
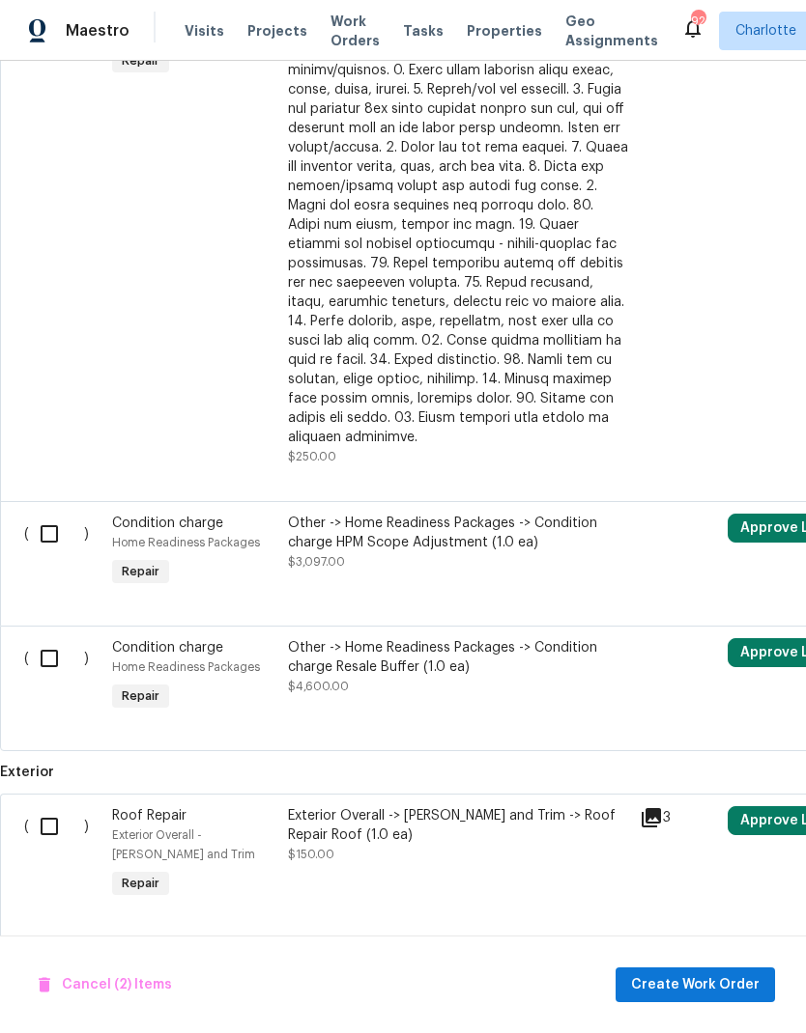
click at [44, 640] on input "checkbox" at bounding box center [56, 658] width 55 height 41
checkbox input "true"
click at [43, 520] on input "checkbox" at bounding box center [56, 534] width 55 height 41
checkbox input "true"
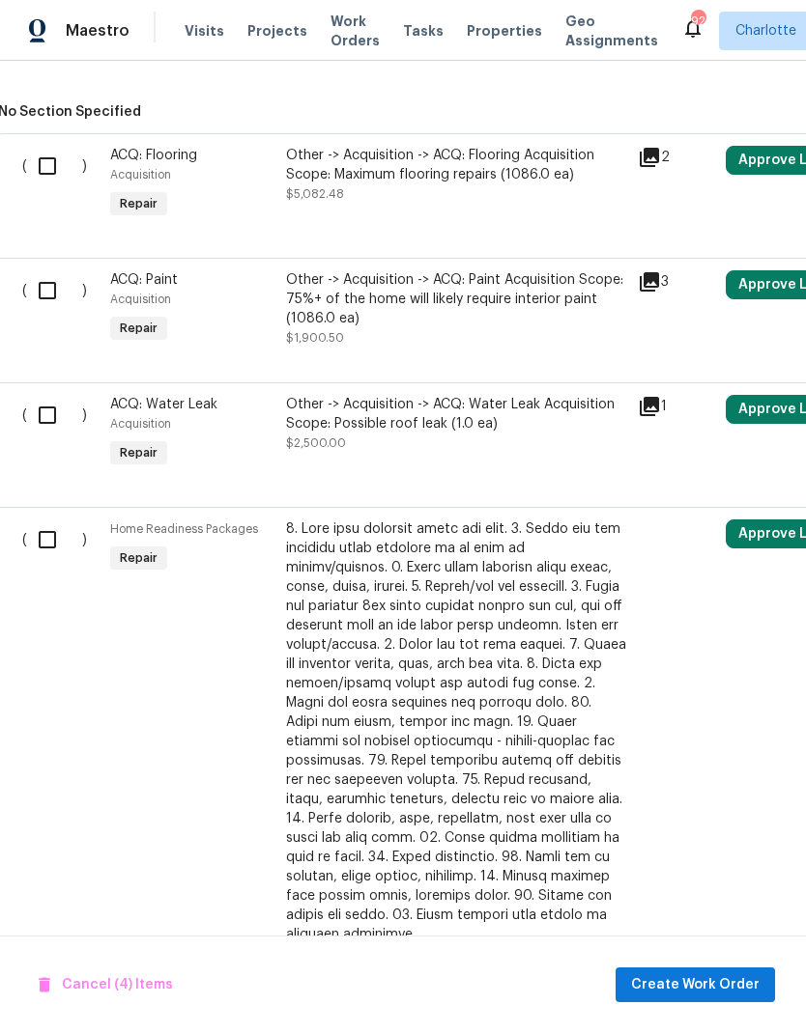
scroll to position [556, 5]
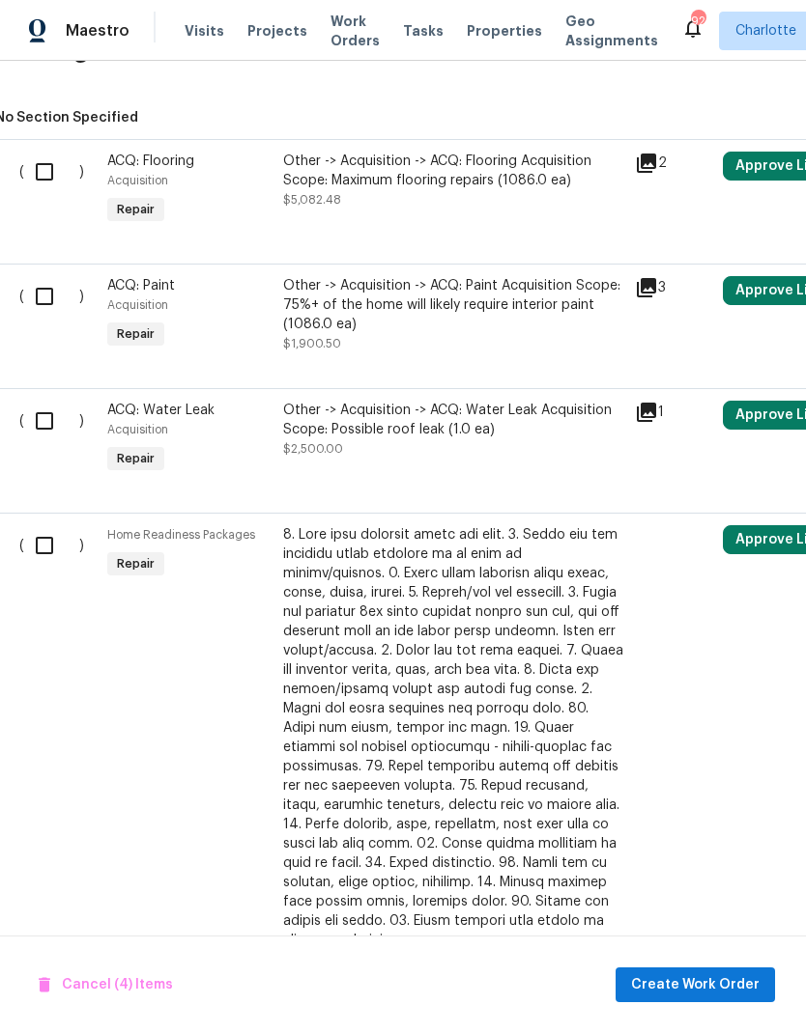
click at [52, 172] on input "checkbox" at bounding box center [51, 172] width 55 height 41
checkbox input "true"
click at [52, 284] on input "checkbox" at bounding box center [51, 296] width 55 height 41
checkbox input "true"
click at [44, 419] on input "checkbox" at bounding box center [51, 421] width 55 height 41
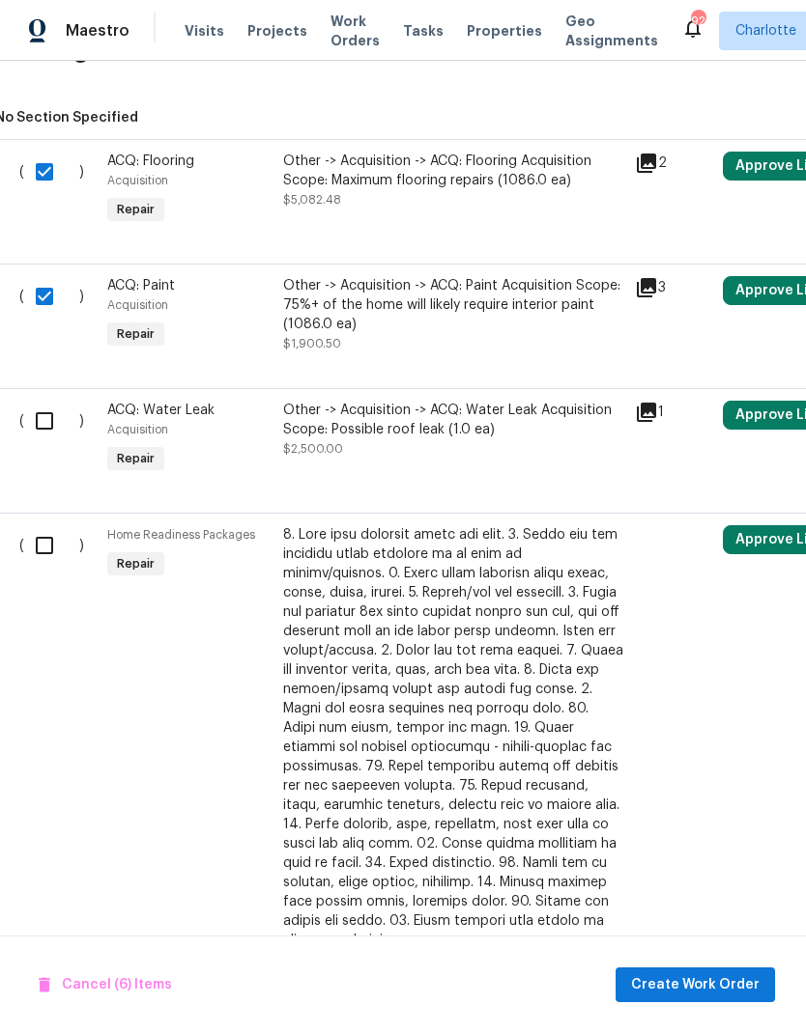
checkbox input "true"
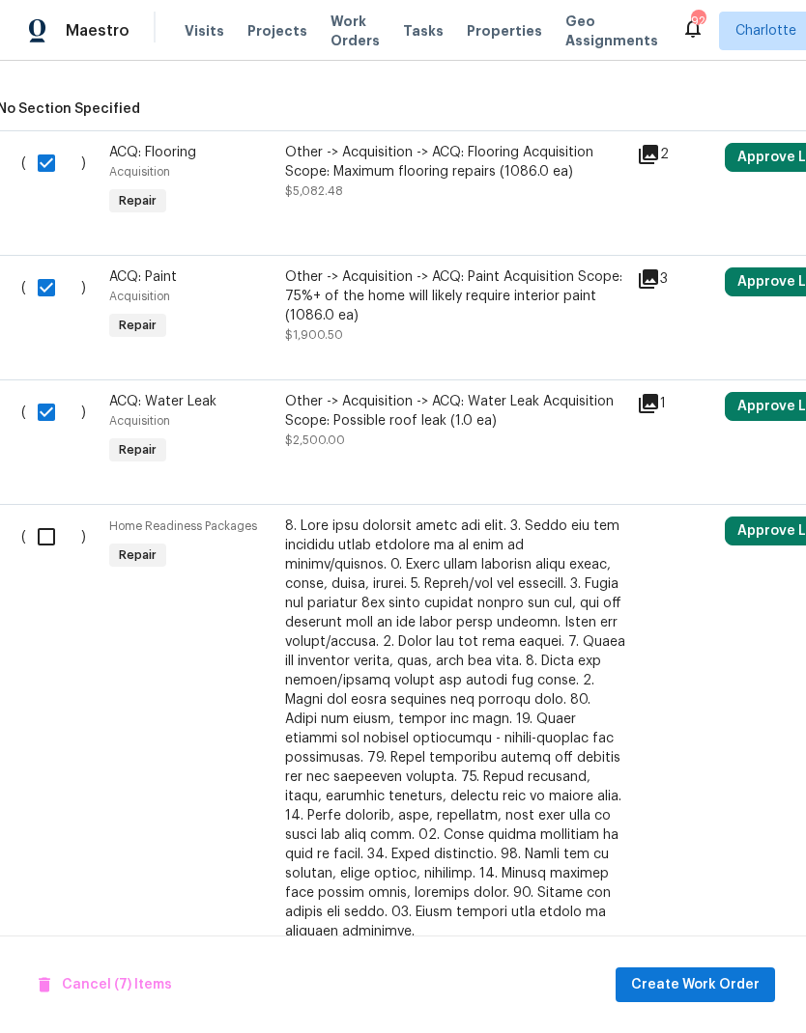
scroll to position [568, 3]
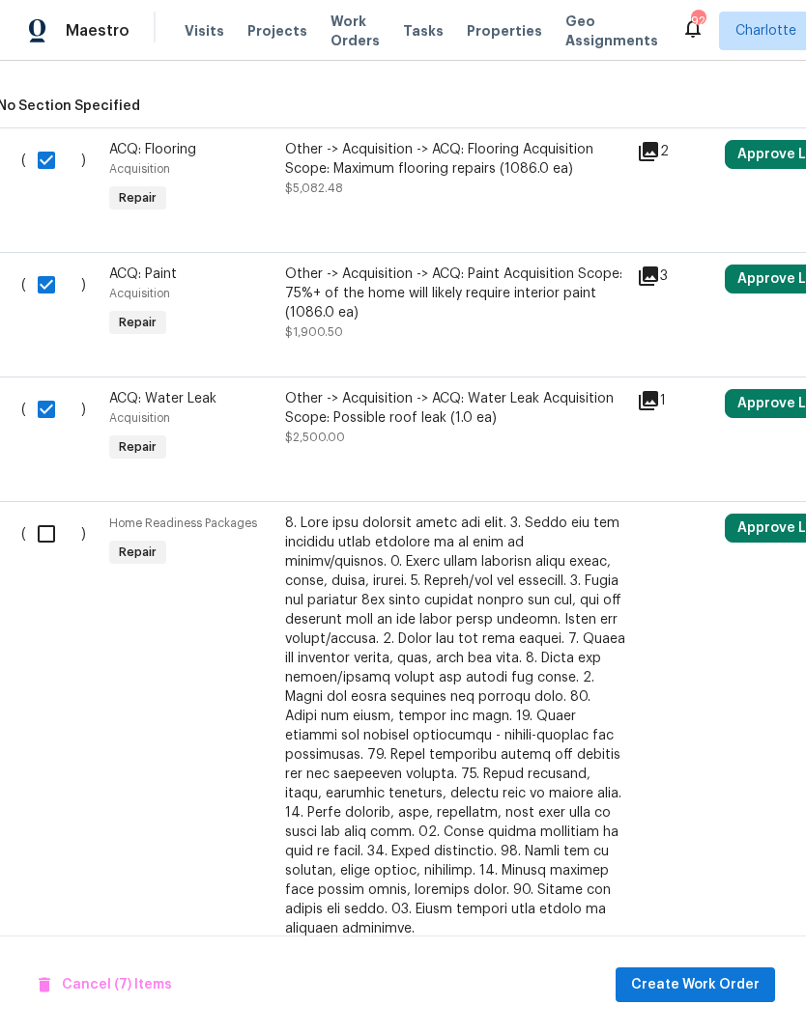
click at [131, 983] on span "Cancel (7) Items" at bounding box center [105, 986] width 133 height 24
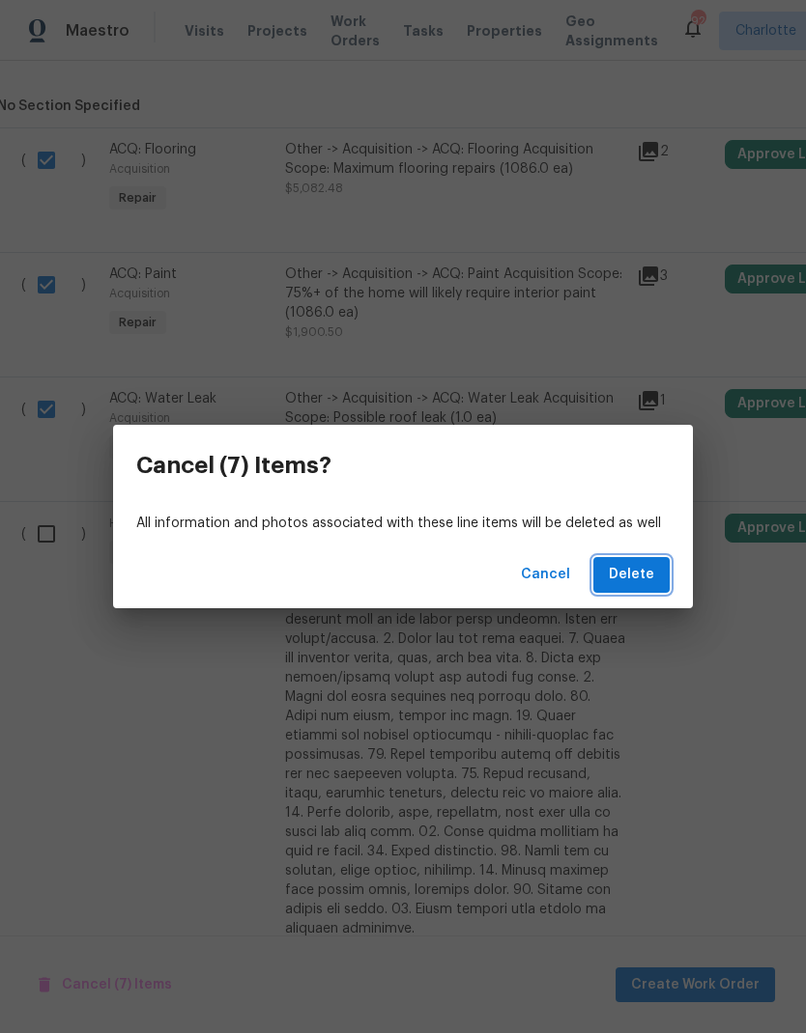
click at [645, 578] on span "Delete" at bounding box center [631, 575] width 45 height 24
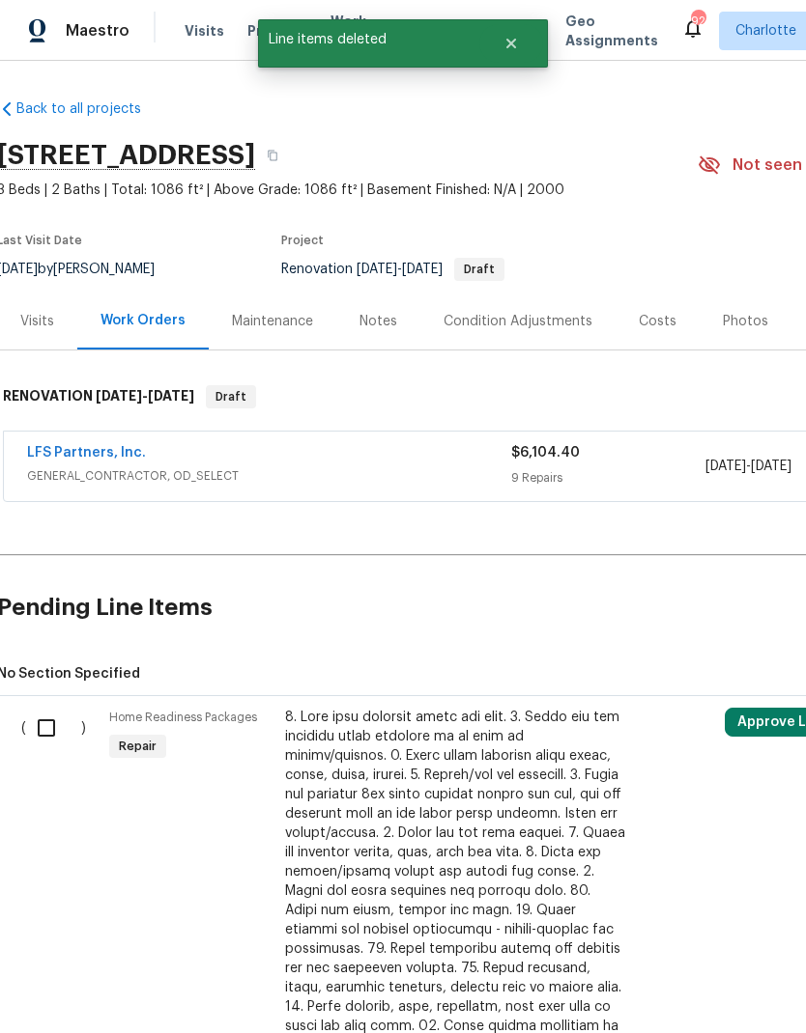
click at [57, 446] on link "LFS Partners, Inc." at bounding box center [86, 453] width 119 height 14
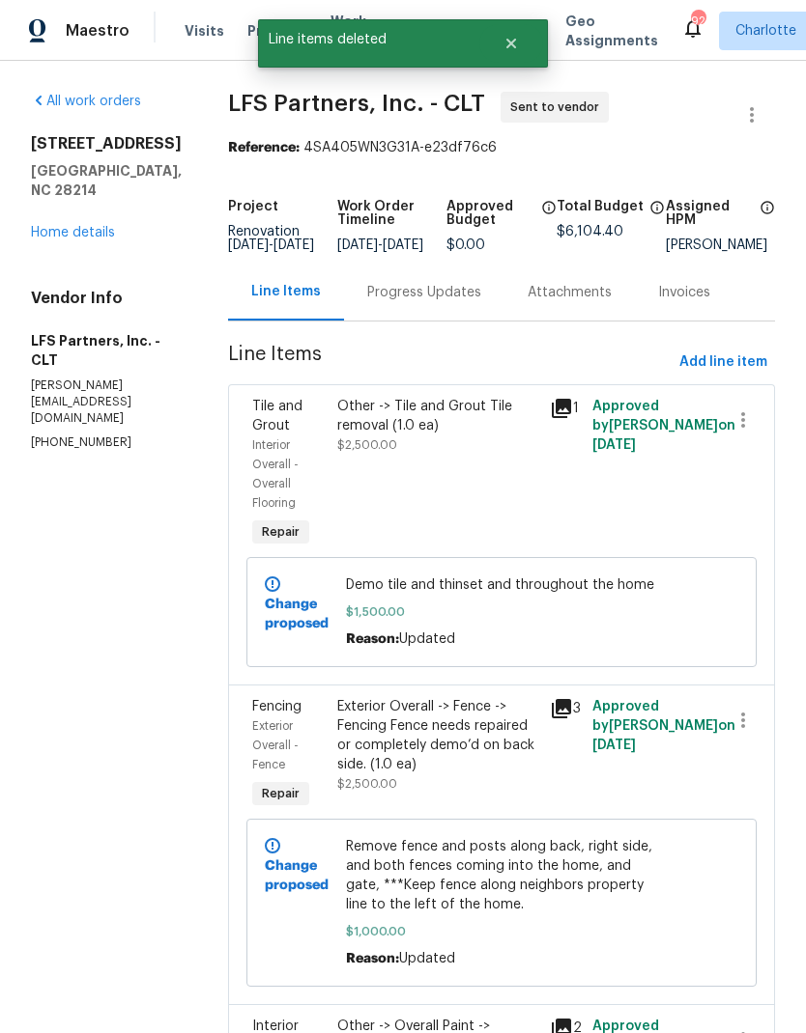
click at [731, 375] on span "Add line item" at bounding box center [723, 363] width 88 height 24
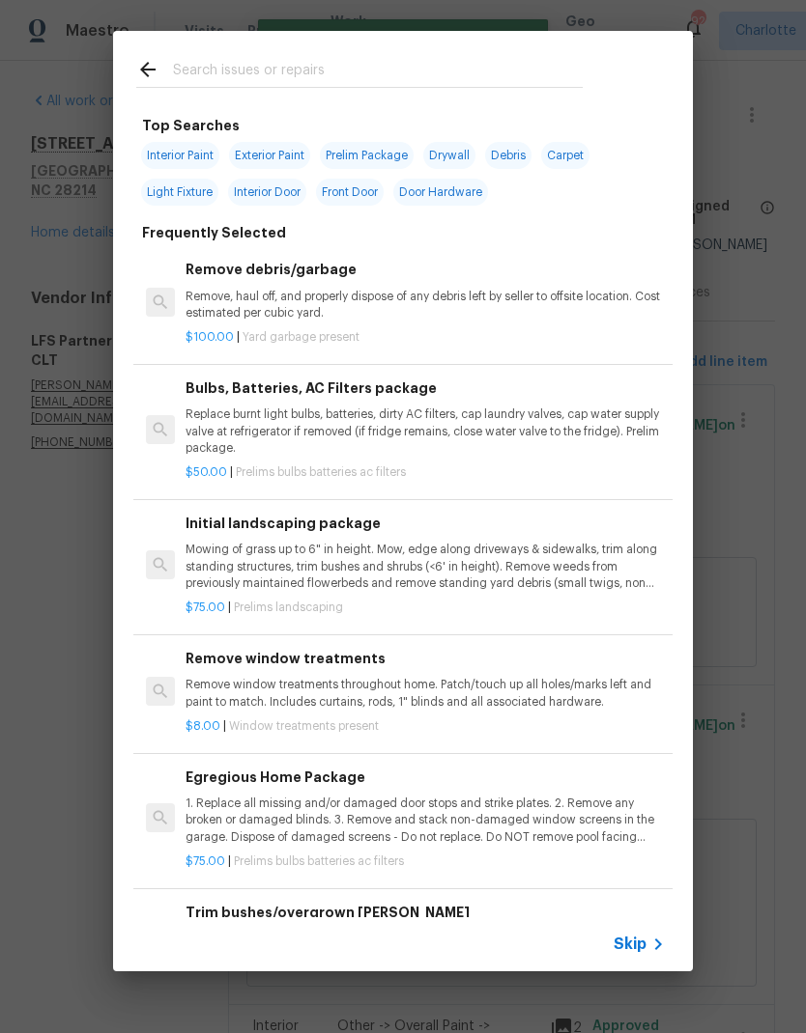
click at [378, 71] on input "text" at bounding box center [378, 72] width 410 height 29
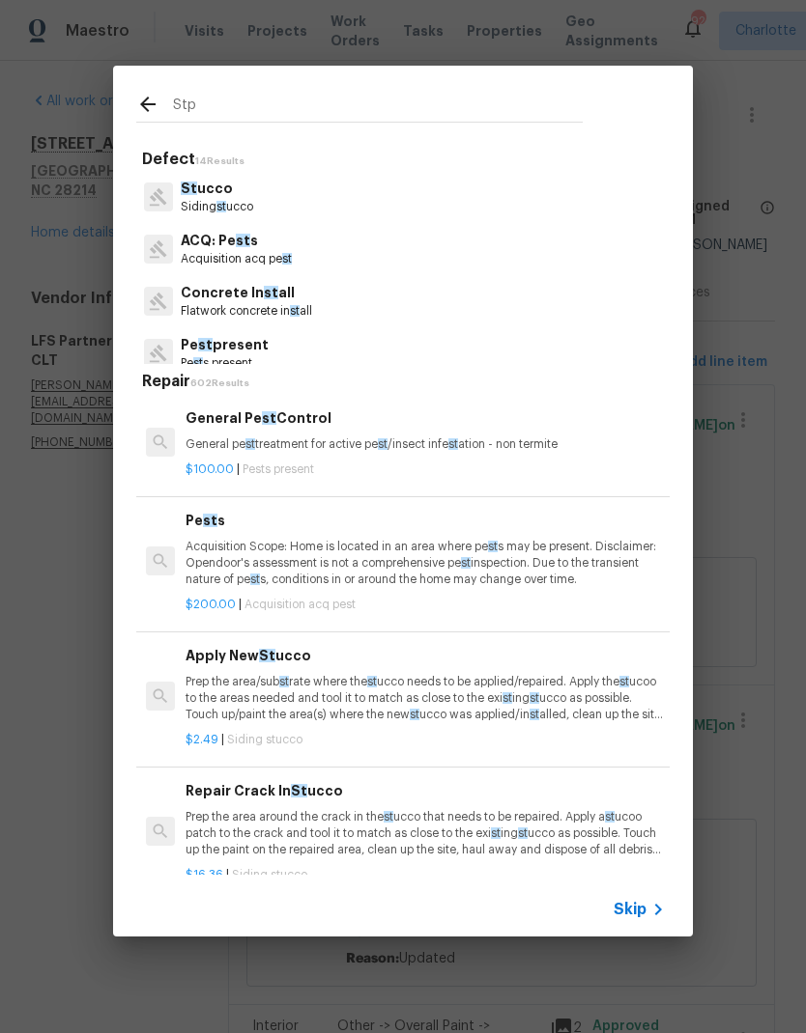
type input "Stpp"
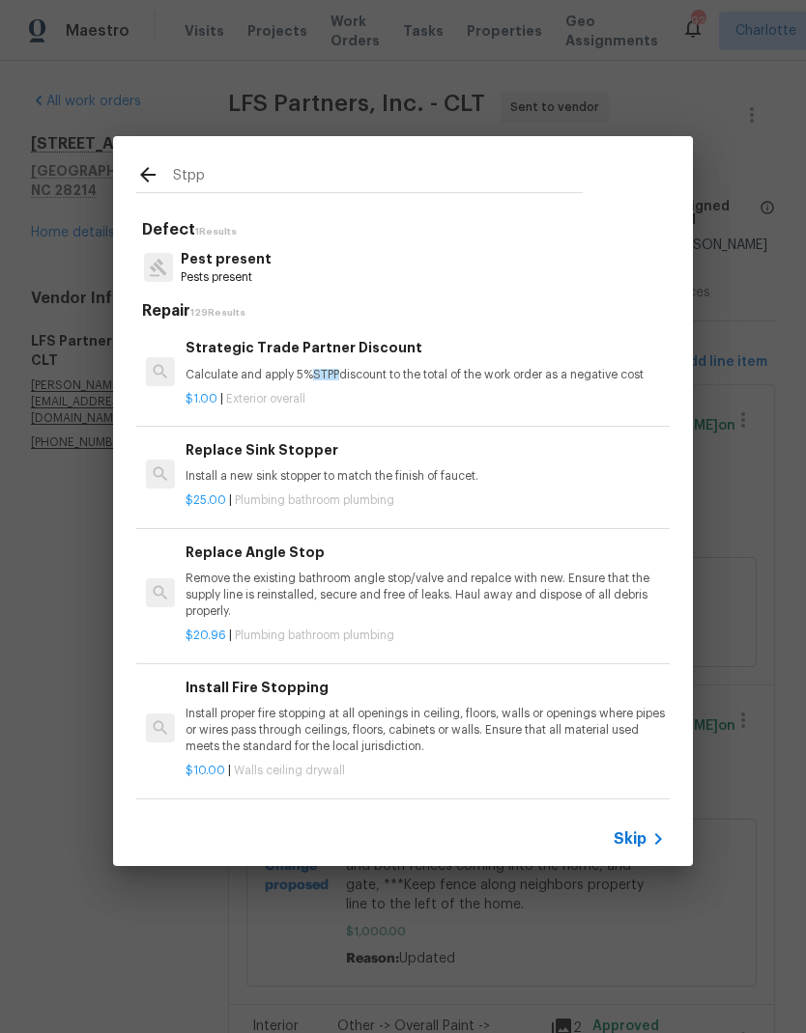
click at [495, 362] on div "Strategic Trade Partner Discount Calculate and apply 5% STPP discount to the to…" at bounding box center [424, 360] width 479 height 46
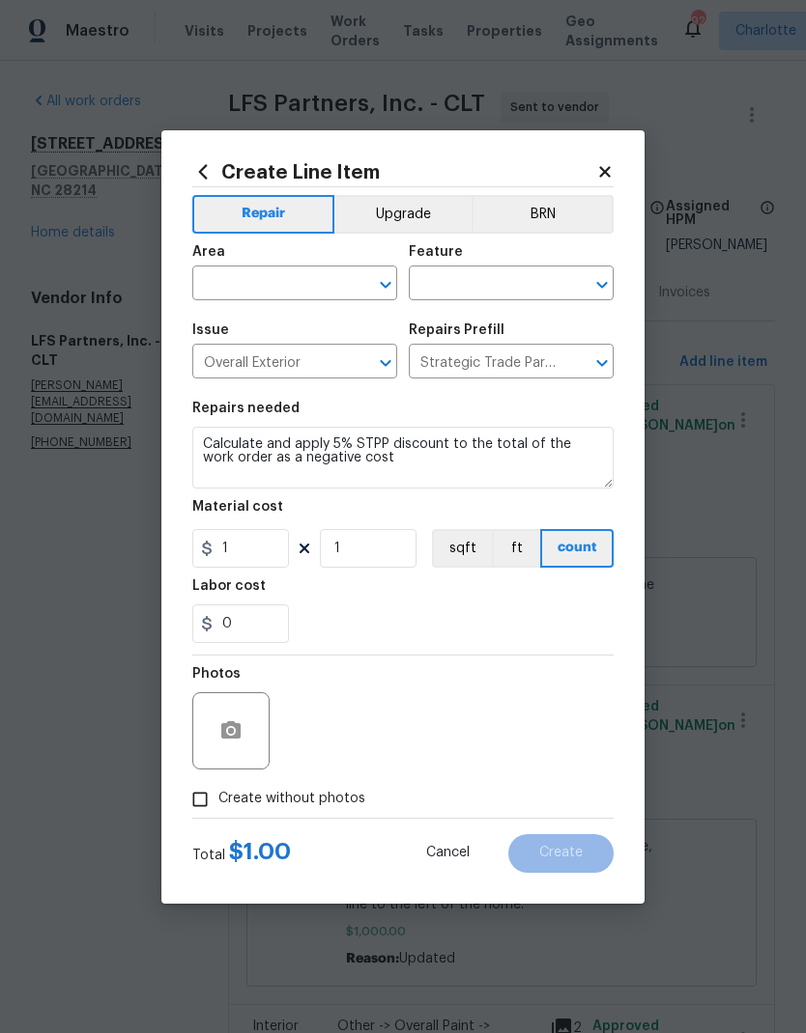
click at [234, 279] on input "text" at bounding box center [267, 285] width 151 height 30
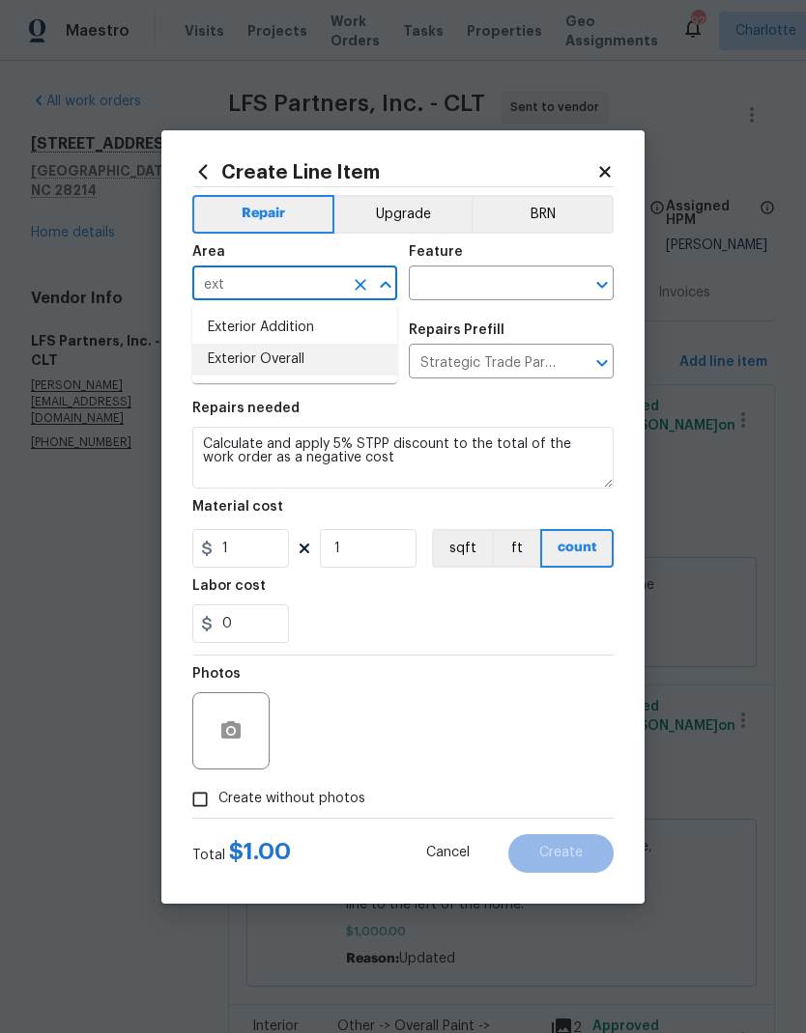
click at [312, 361] on li "Exterior Overall" at bounding box center [294, 360] width 205 height 32
type input "Exterior Overall"
click at [508, 283] on input "text" at bounding box center [484, 285] width 151 height 30
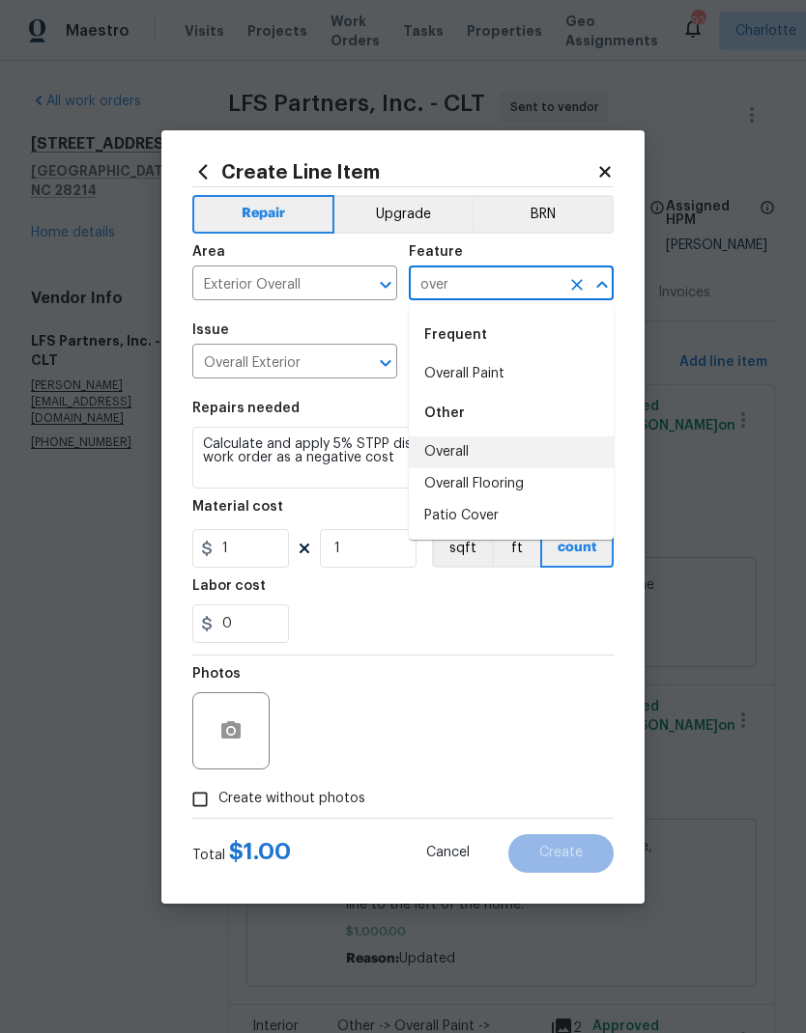
click at [476, 444] on li "Overall" at bounding box center [511, 453] width 205 height 32
type input "Overall"
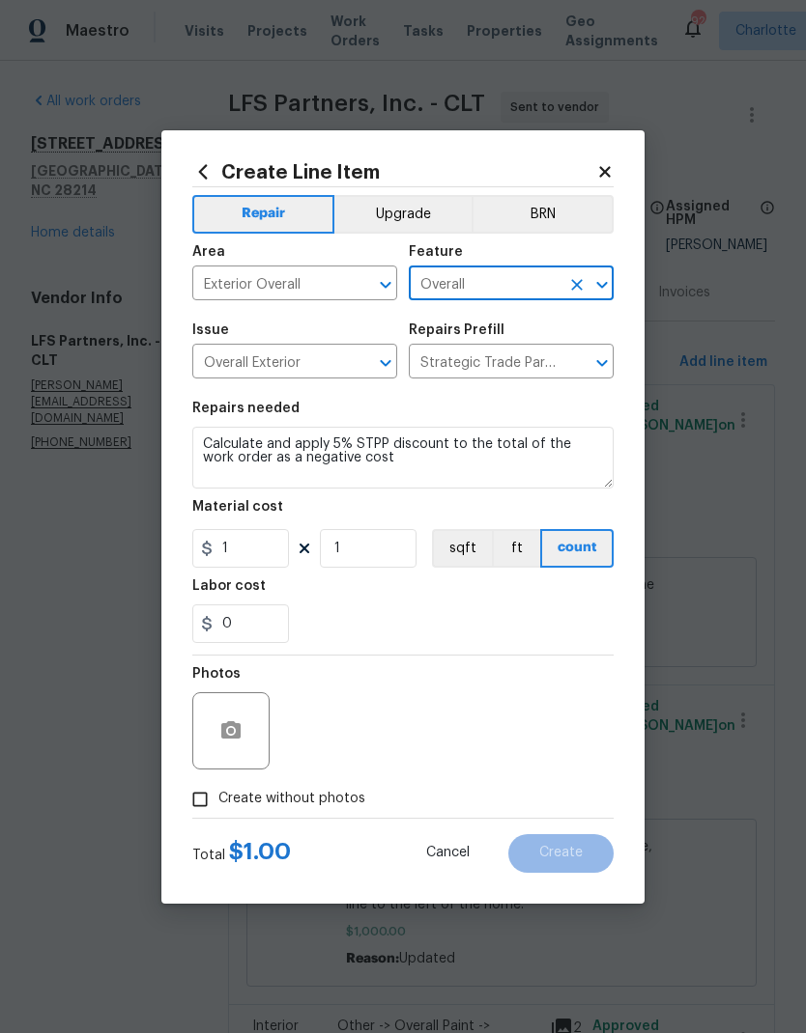
click at [529, 623] on div "0" at bounding box center [402, 624] width 421 height 39
click at [205, 796] on input "Create without photos" at bounding box center [200, 799] width 37 height 37
checkbox input "true"
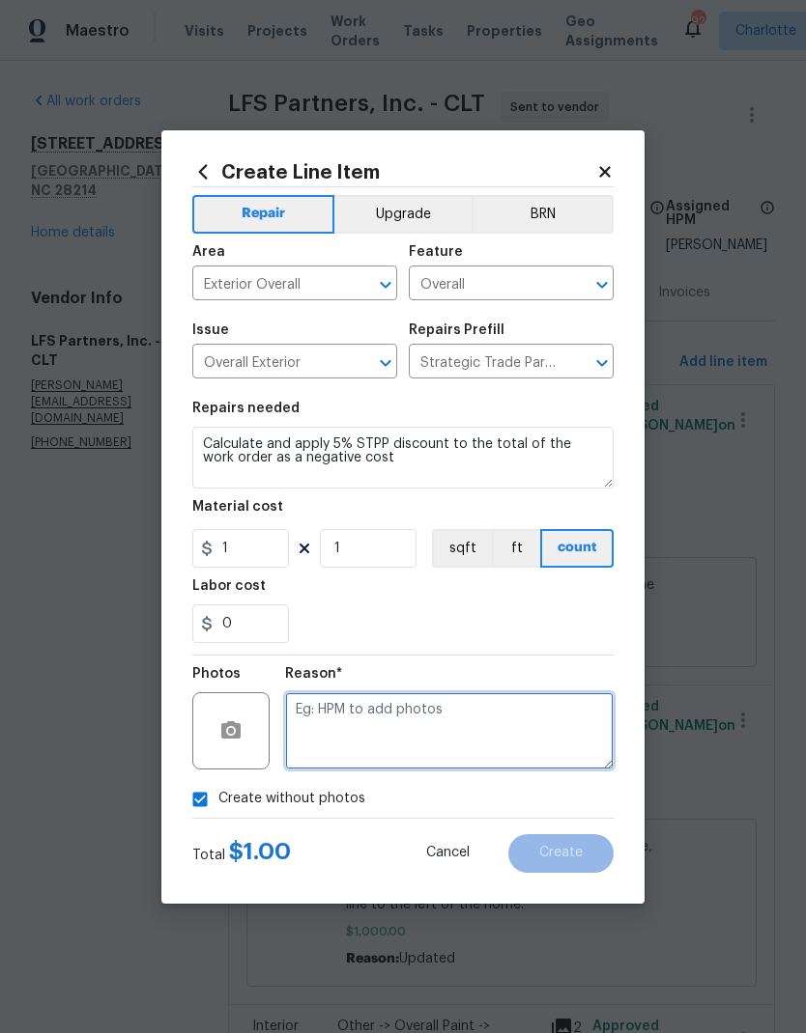
click at [494, 734] on textarea at bounding box center [449, 731] width 328 height 77
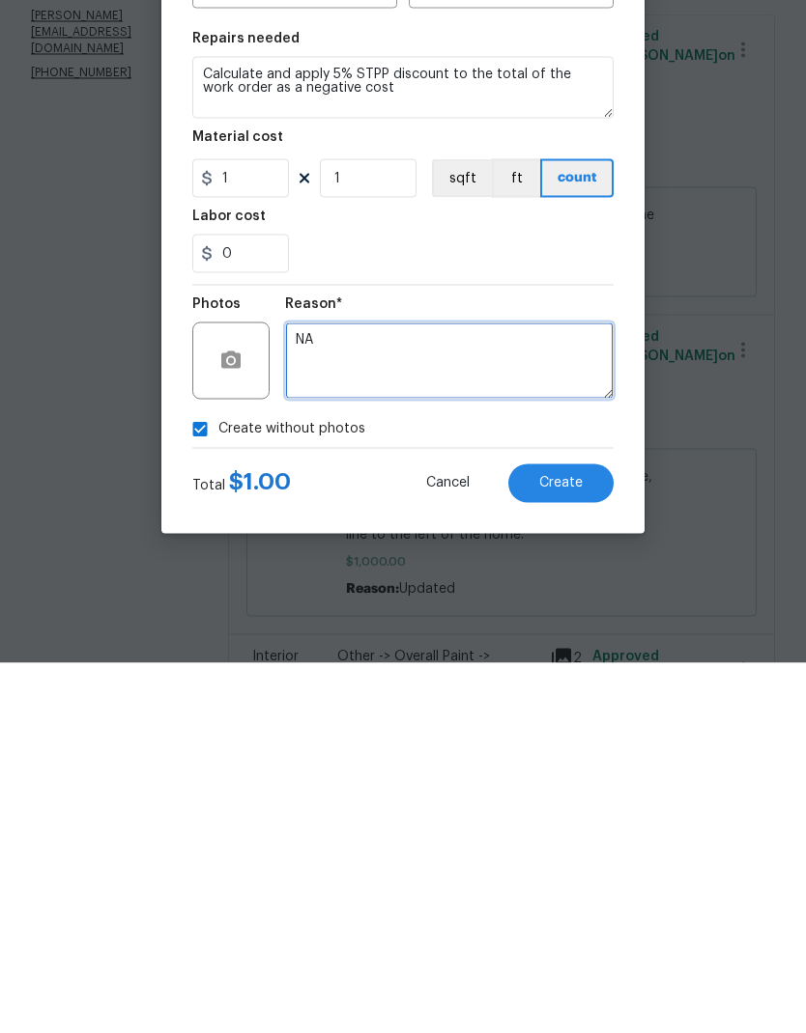
type textarea "NA"
click at [587, 835] on button "Create" at bounding box center [560, 854] width 105 height 39
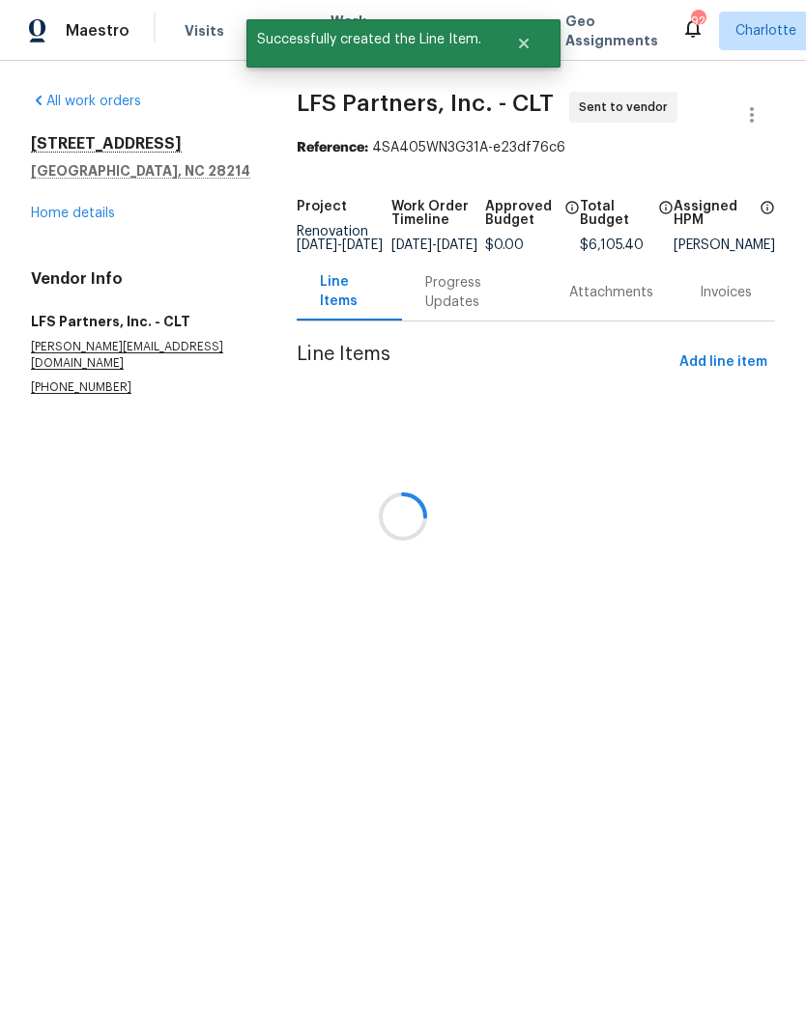
scroll to position [0, 0]
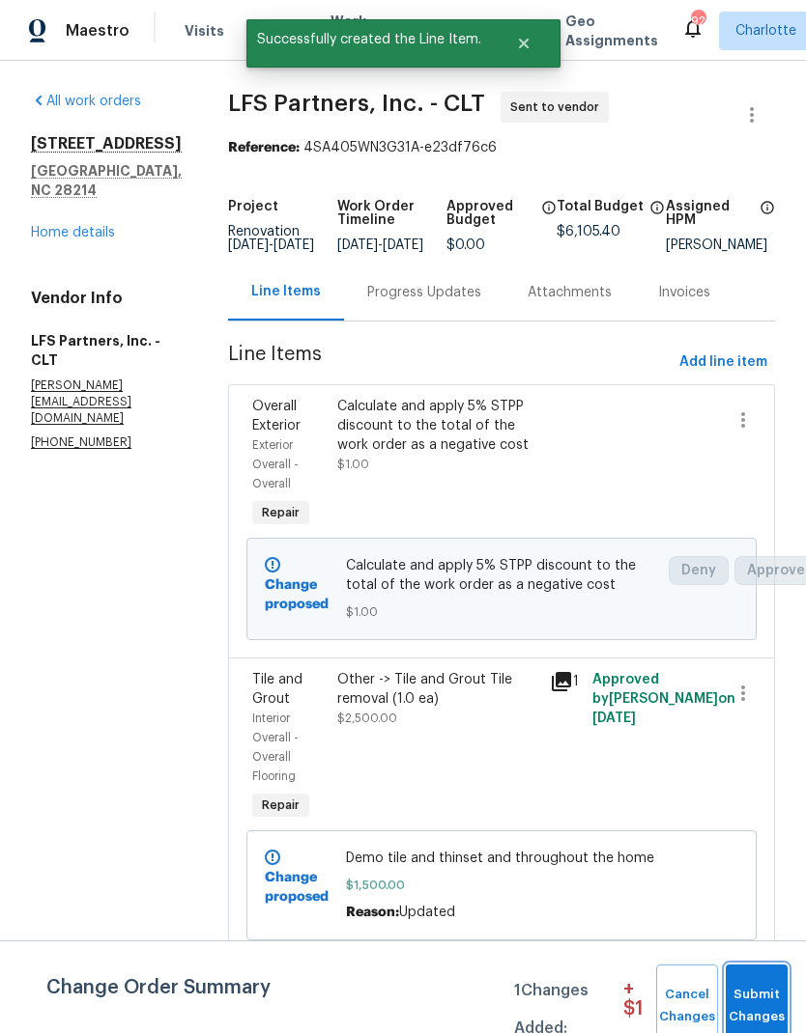
click at [759, 998] on span "Submit Changes" at bounding box center [756, 1006] width 42 height 44
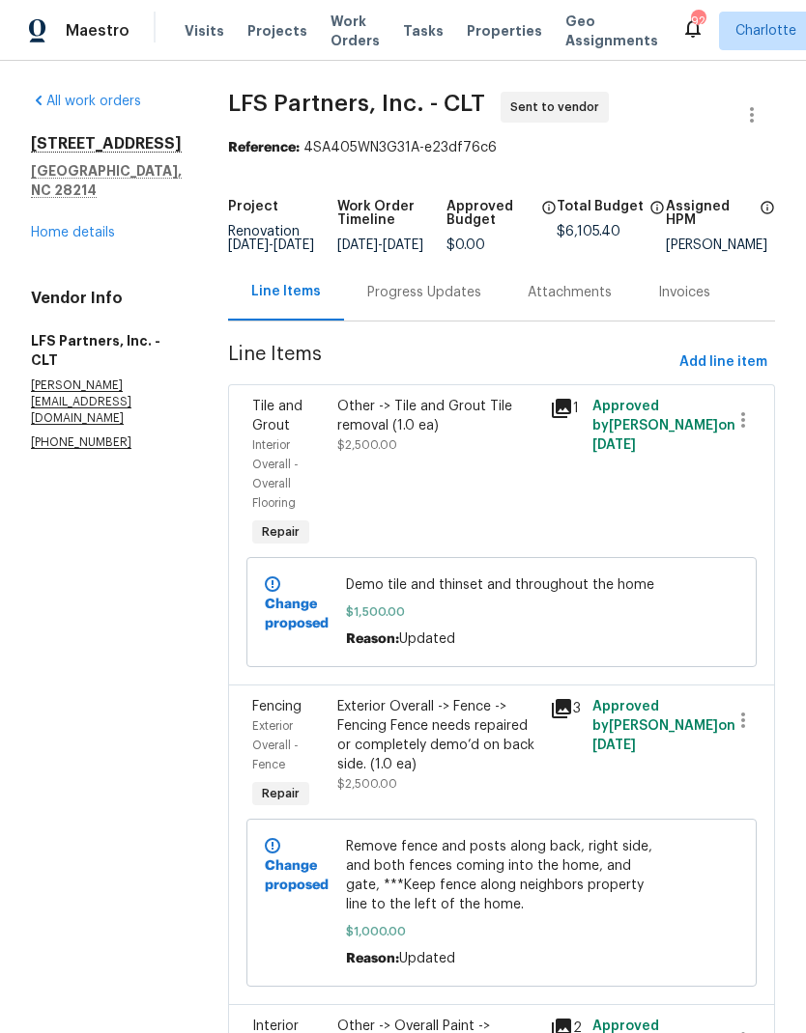
click at [43, 228] on link "Home details" at bounding box center [73, 233] width 84 height 14
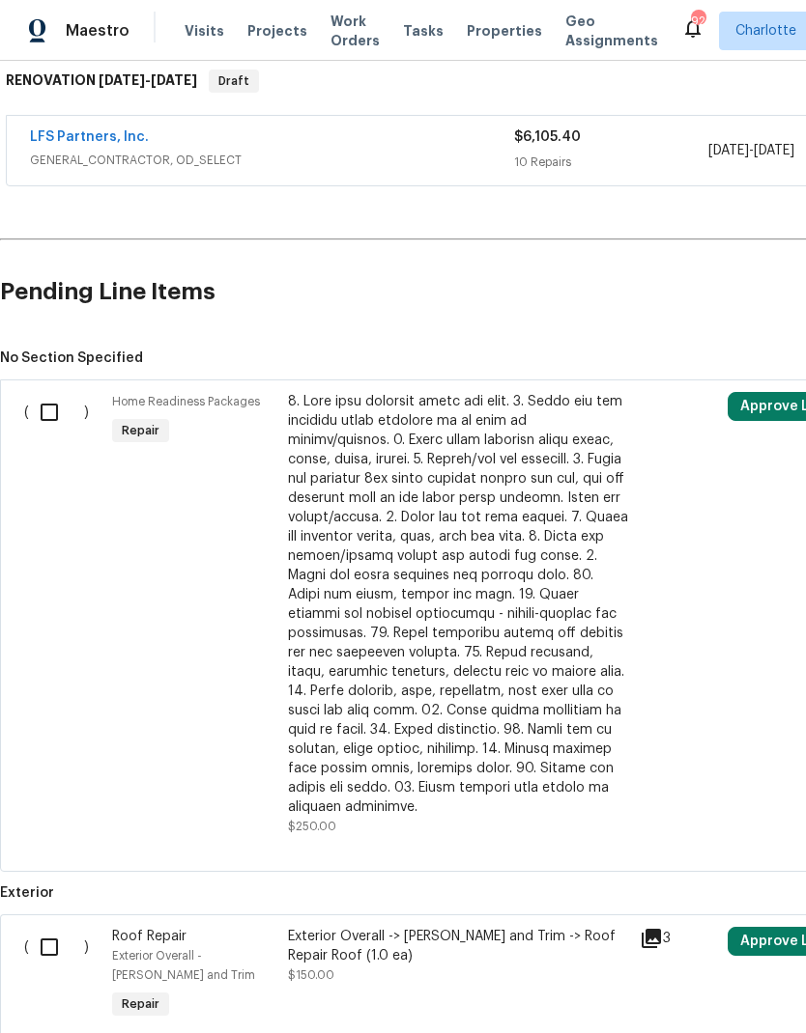
scroll to position [316, 0]
click at [51, 418] on input "checkbox" at bounding box center [56, 412] width 55 height 41
checkbox input "true"
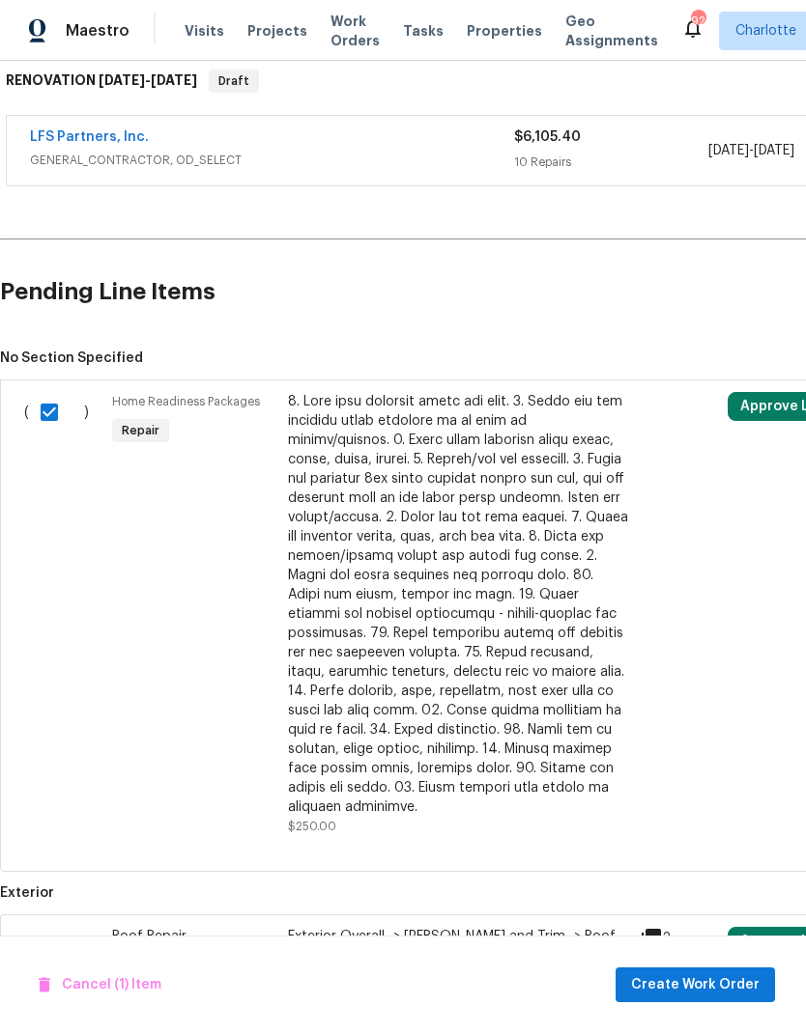
click at [678, 982] on span "Create Work Order" at bounding box center [695, 986] width 128 height 24
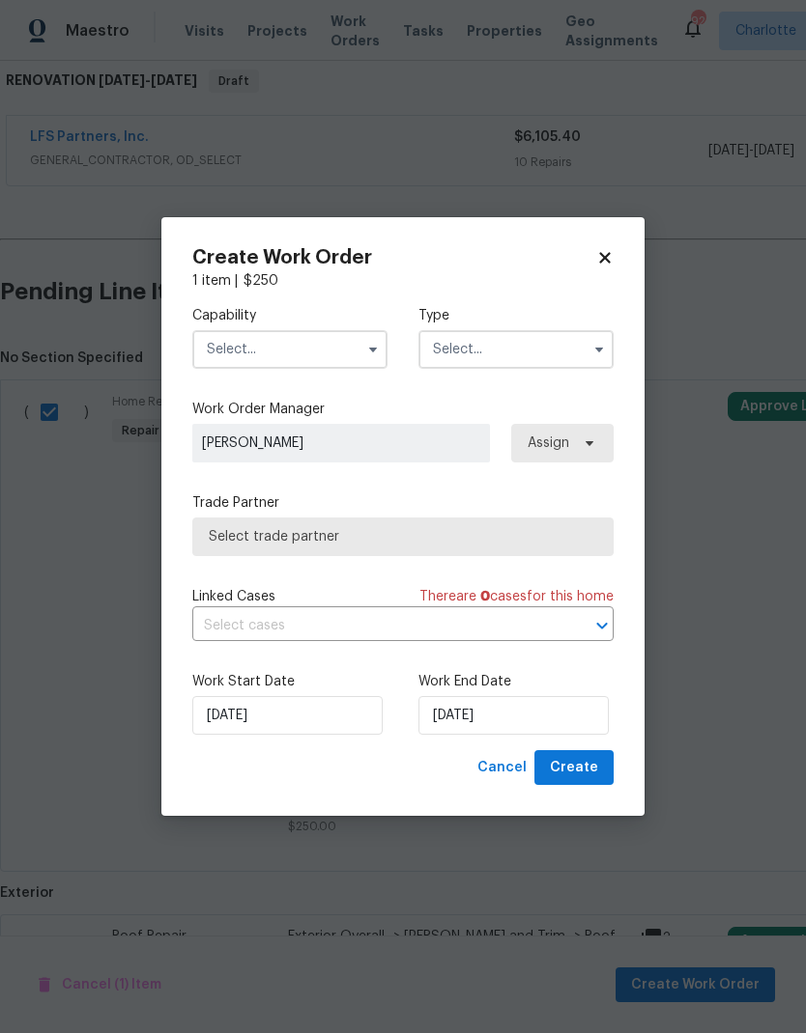
click at [222, 348] on input "text" at bounding box center [289, 349] width 195 height 39
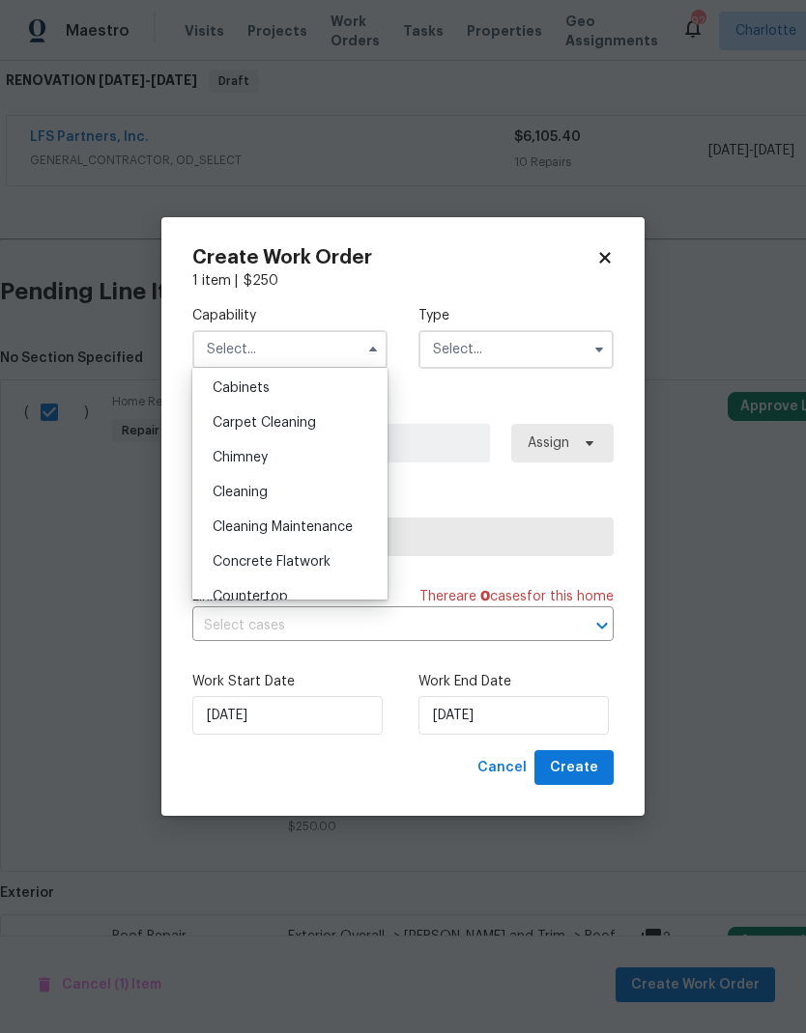
scroll to position [197, 0]
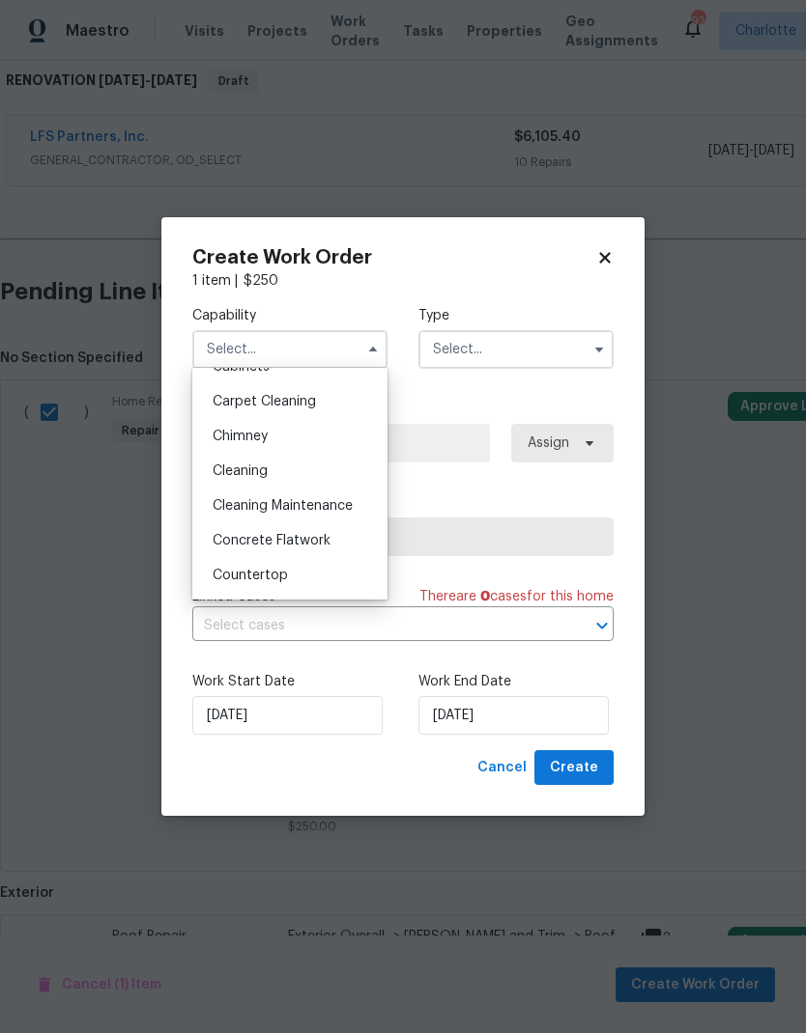
click at [209, 462] on div "Cleaning" at bounding box center [289, 471] width 185 height 35
type input "Cleaning"
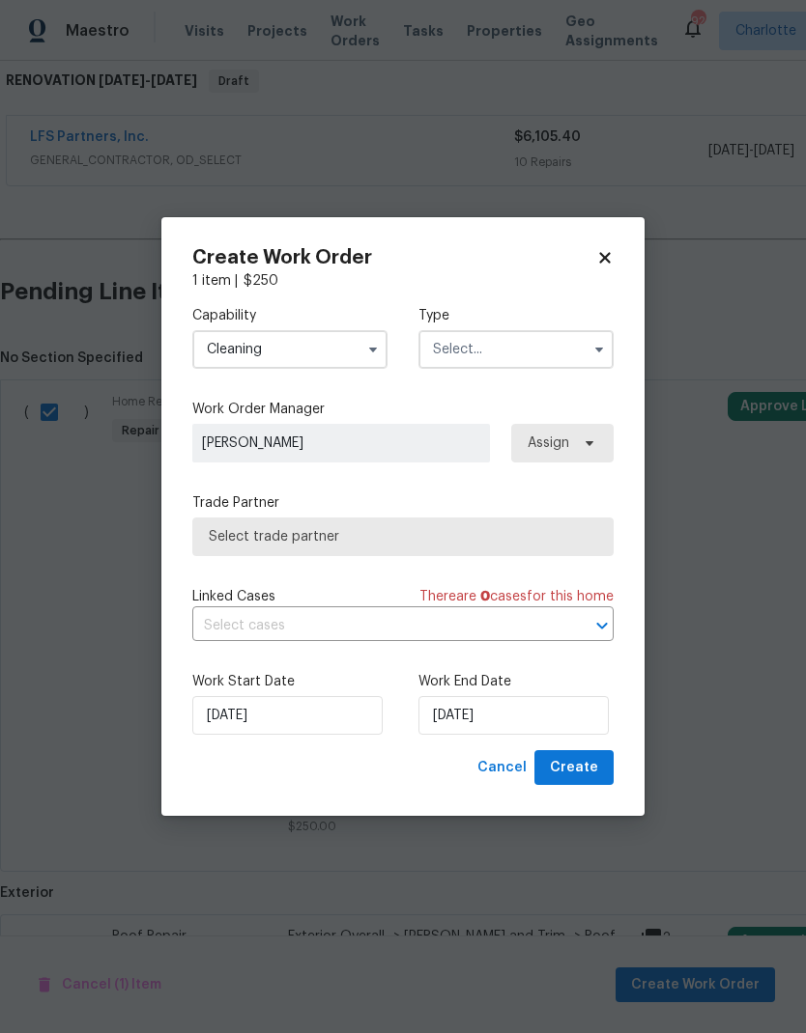
click at [574, 342] on input "text" at bounding box center [515, 349] width 195 height 39
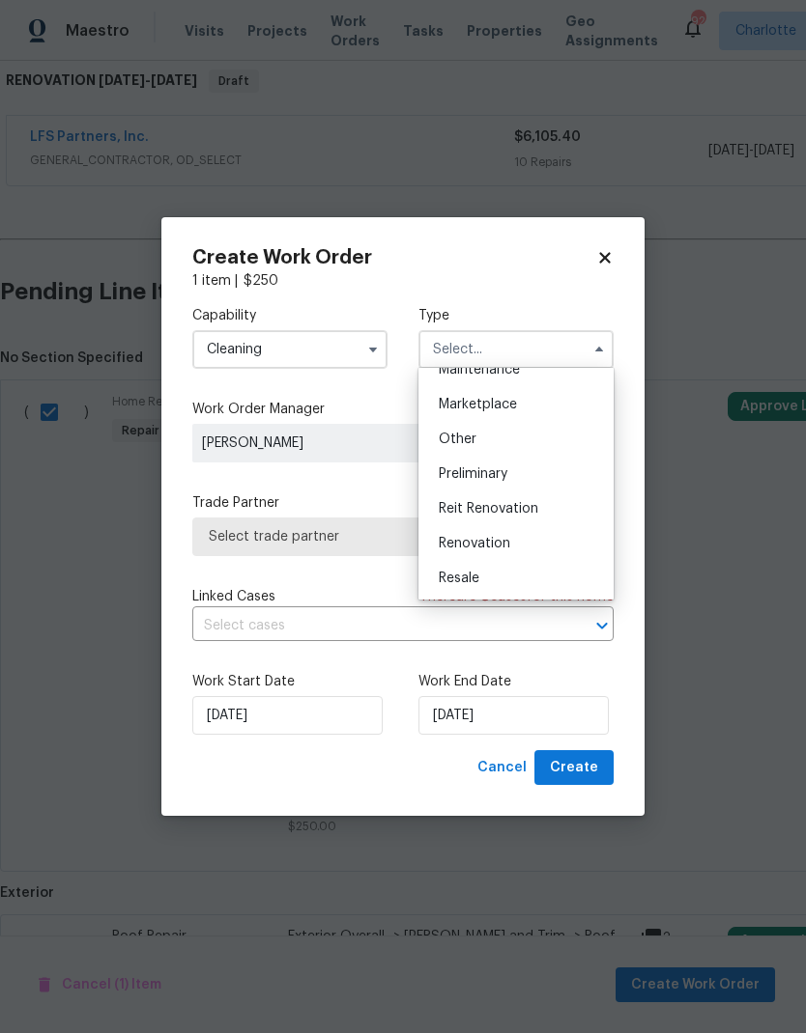
scroll to position [353, 0]
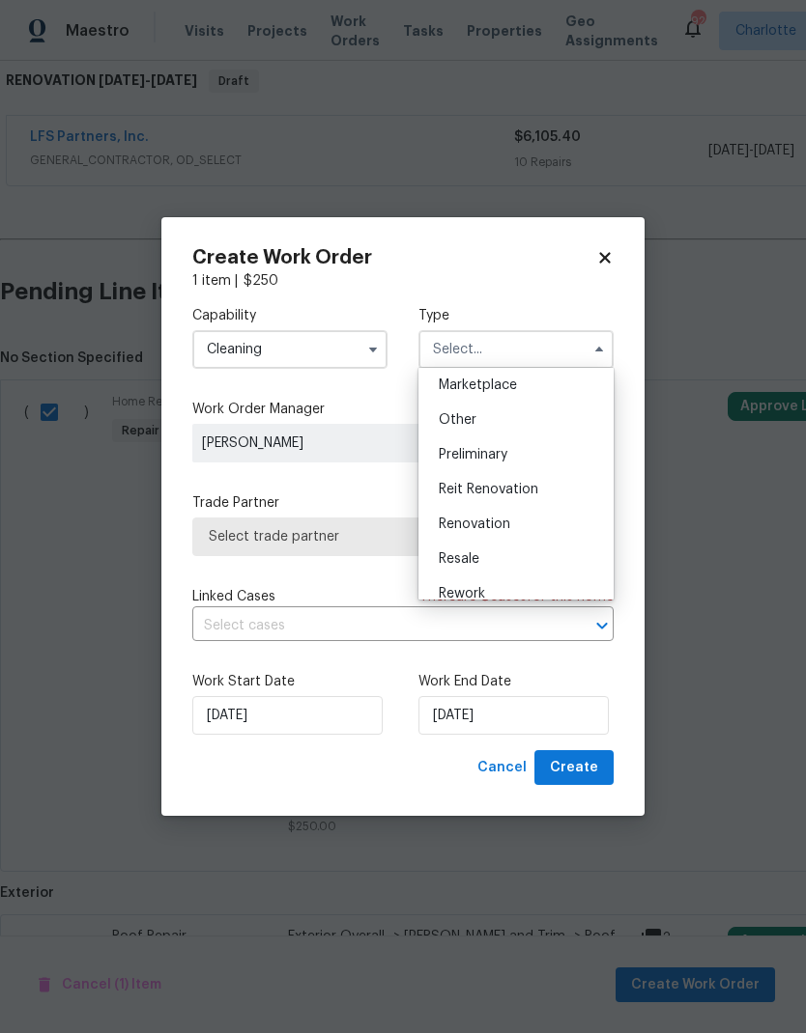
click at [534, 527] on div "Renovation" at bounding box center [515, 524] width 185 height 35
type input "Renovation"
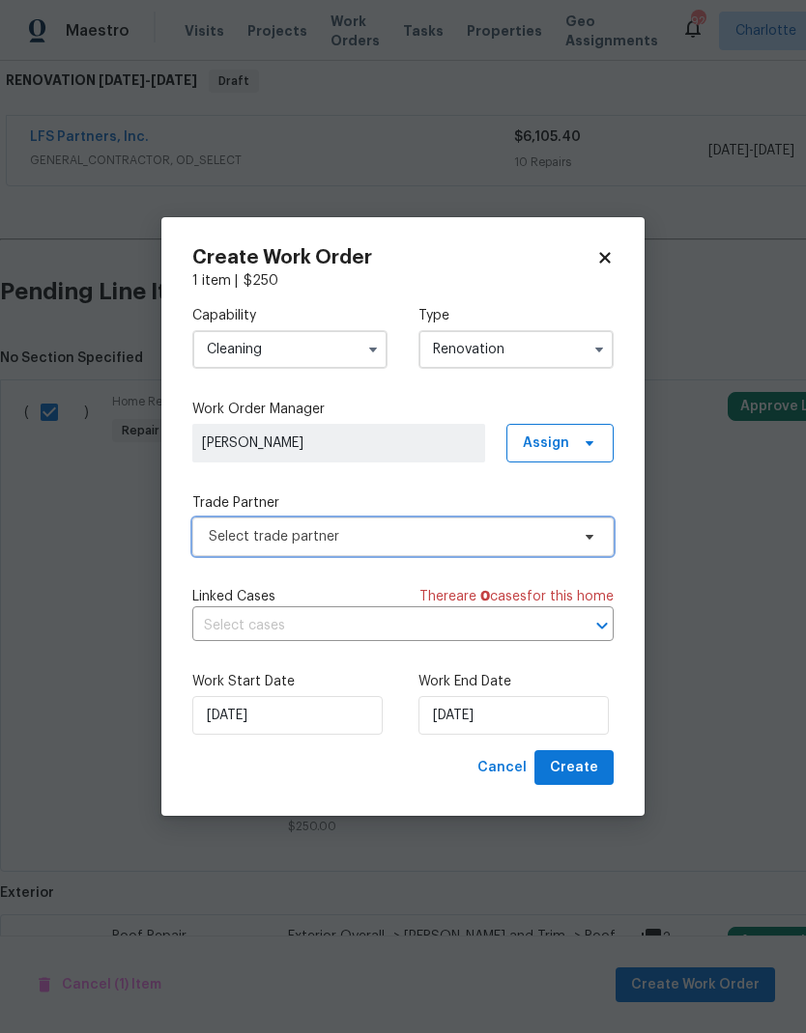
click at [592, 535] on icon at bounding box center [589, 537] width 8 height 5
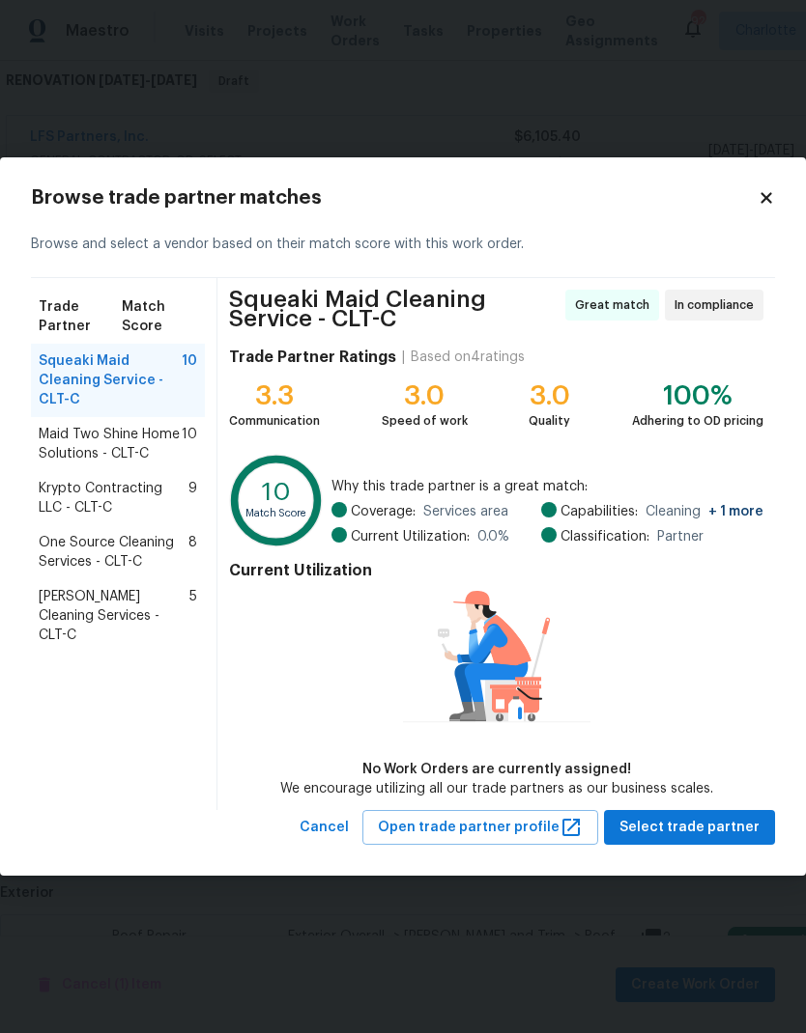
click at [48, 543] on span "One Source Cleaning Services - CLT-C" at bounding box center [114, 552] width 150 height 39
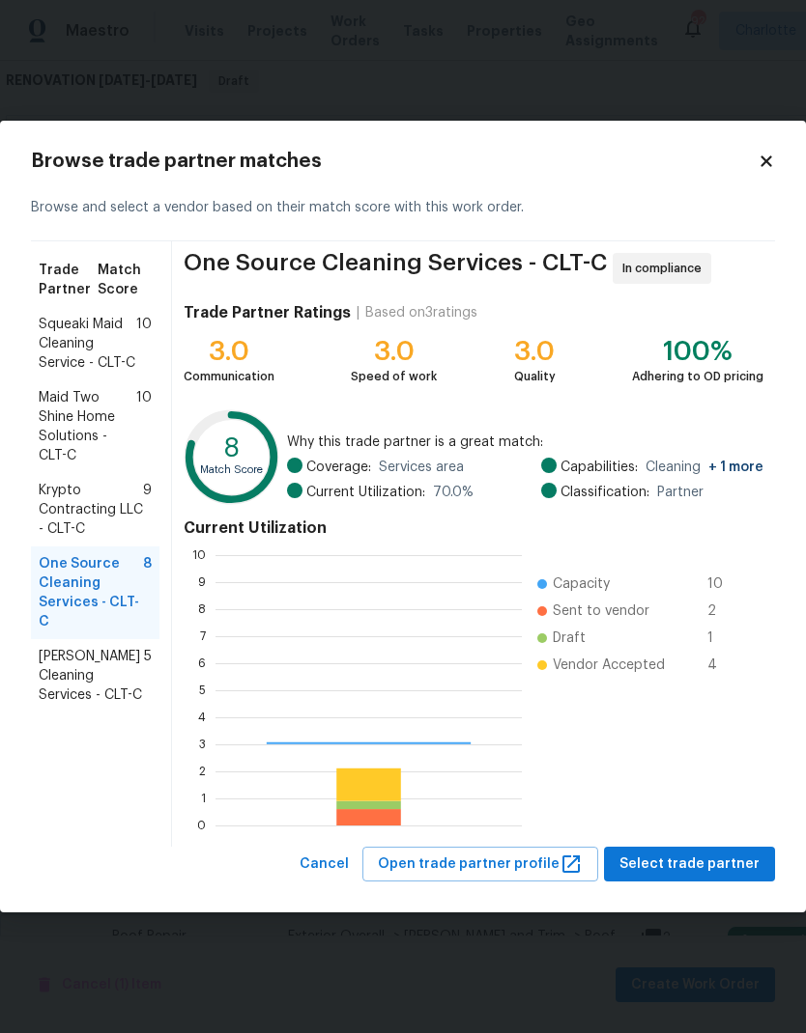
scroll to position [270, 306]
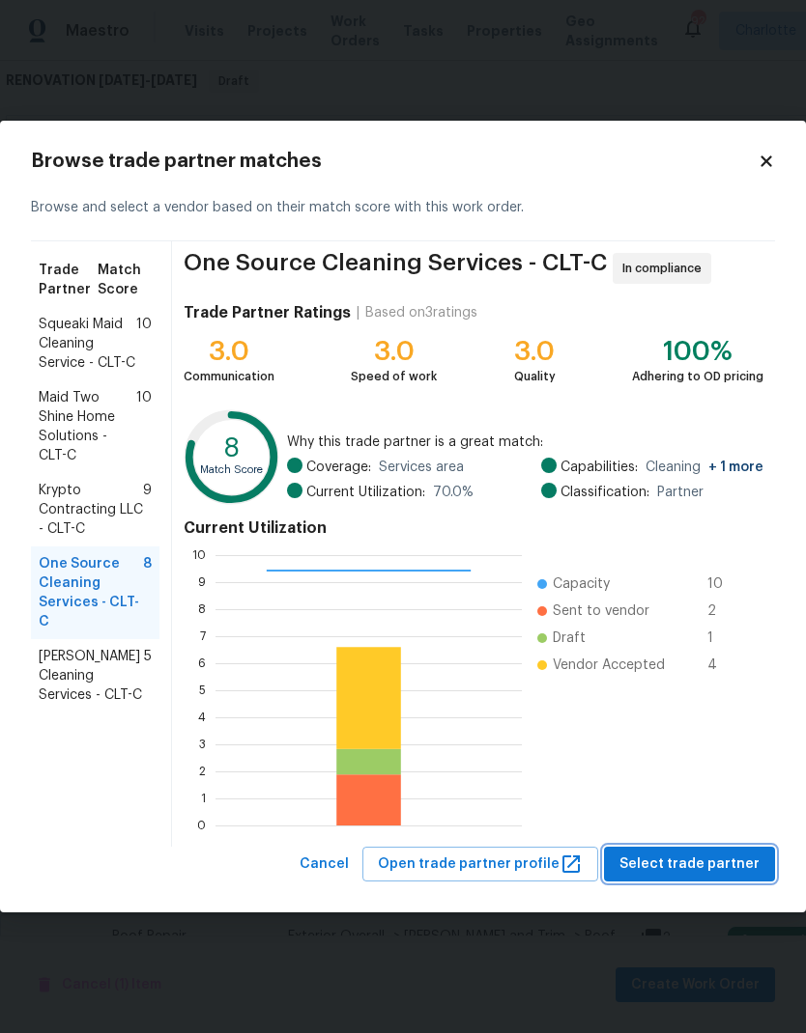
click at [721, 861] on span "Select trade partner" at bounding box center [689, 865] width 140 height 24
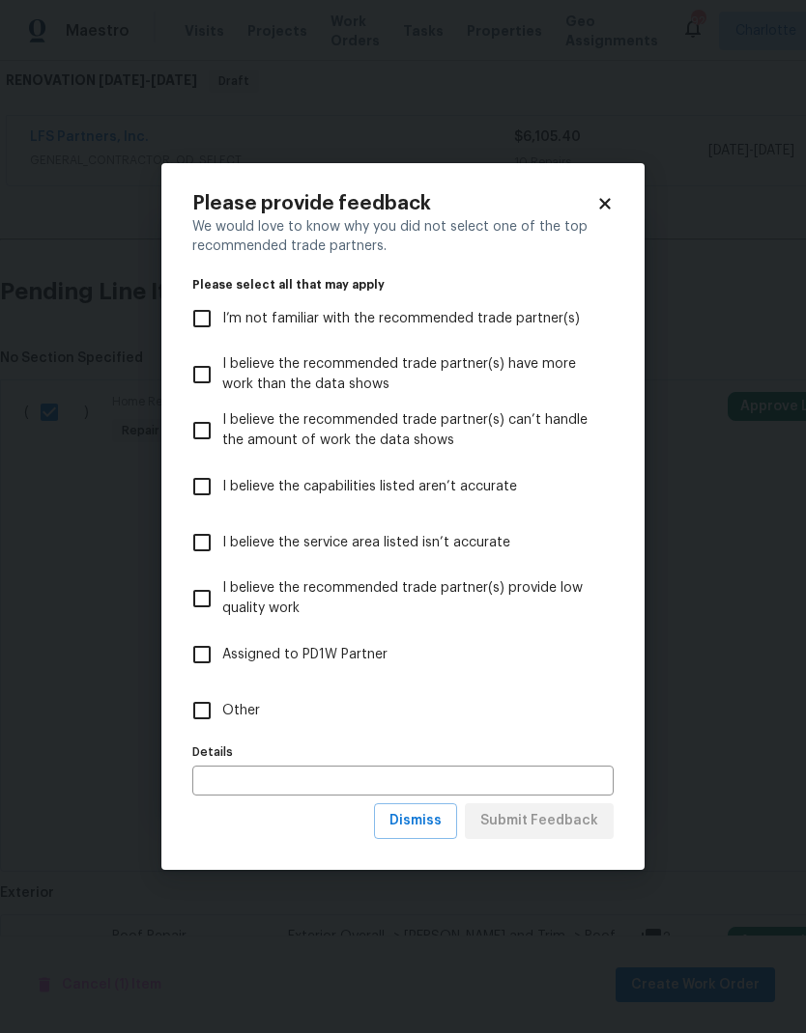
click at [439, 828] on span "Dismiss" at bounding box center [415, 821] width 52 height 24
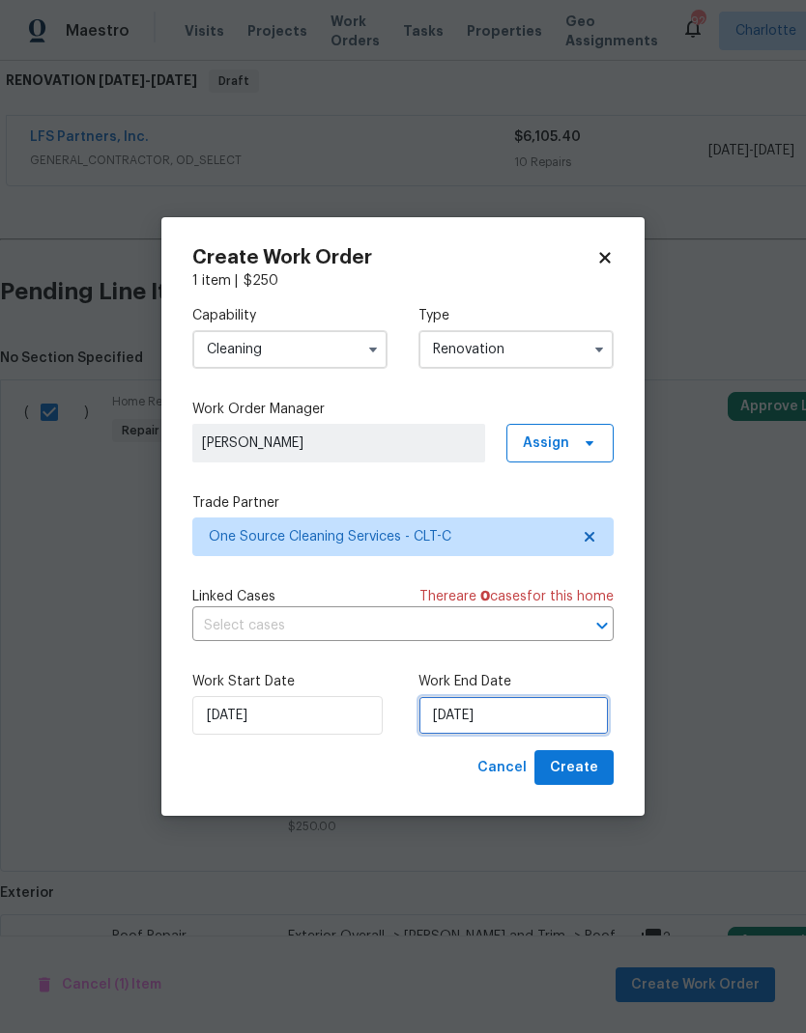
click at [527, 721] on input "[DATE]" at bounding box center [513, 715] width 190 height 39
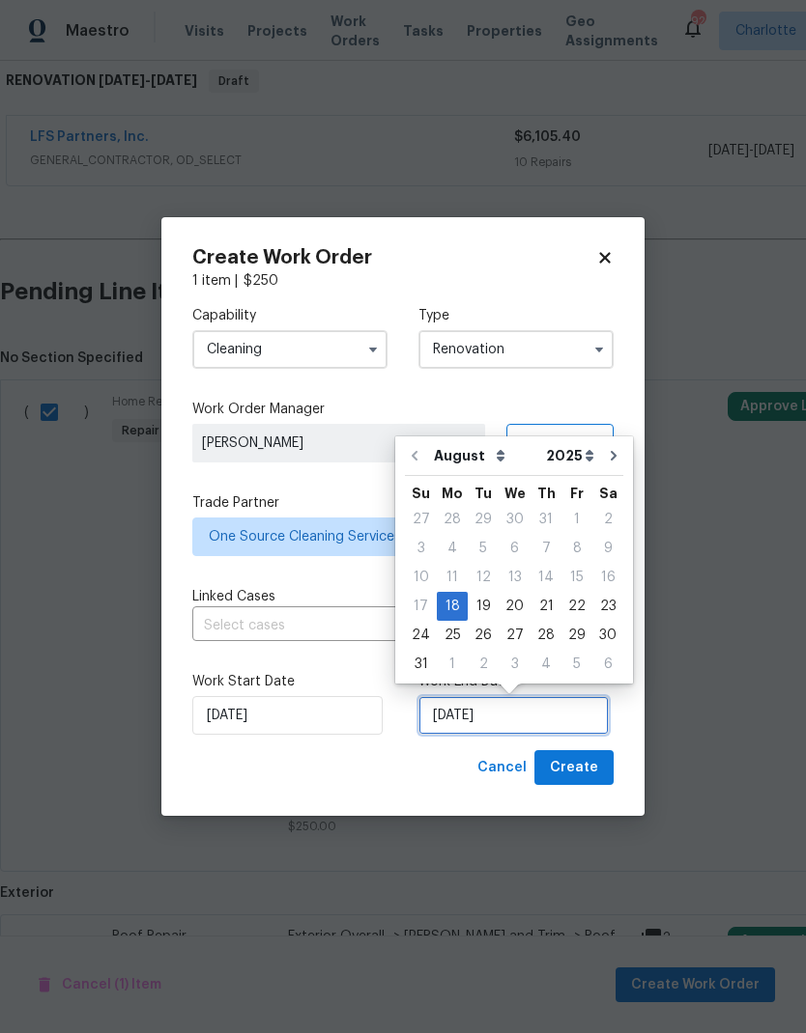
scroll to position [14, 0]
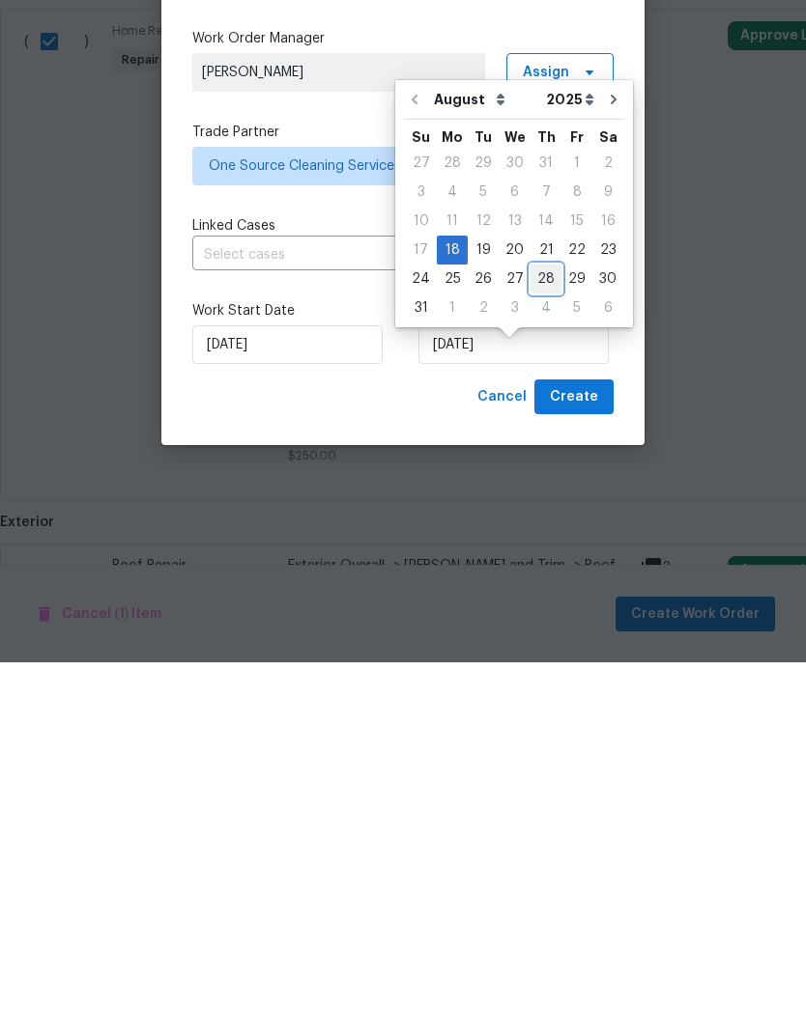
click at [539, 637] on div "28" at bounding box center [545, 650] width 31 height 27
type input "[DATE]"
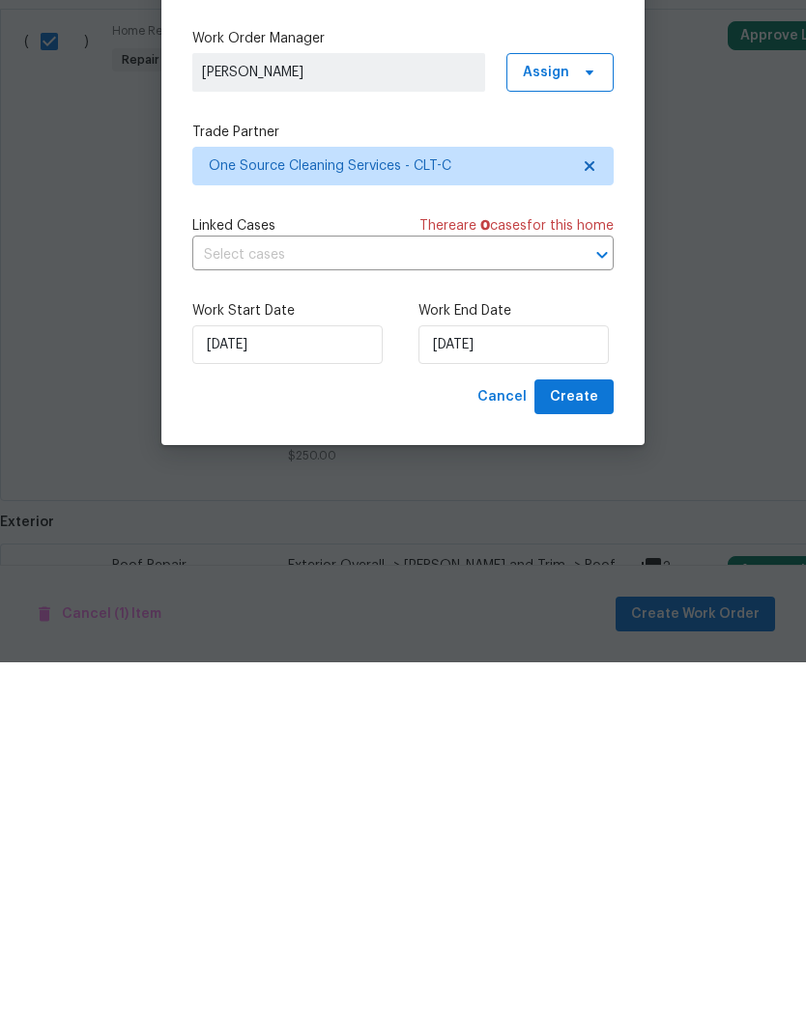
scroll to position [77, 0]
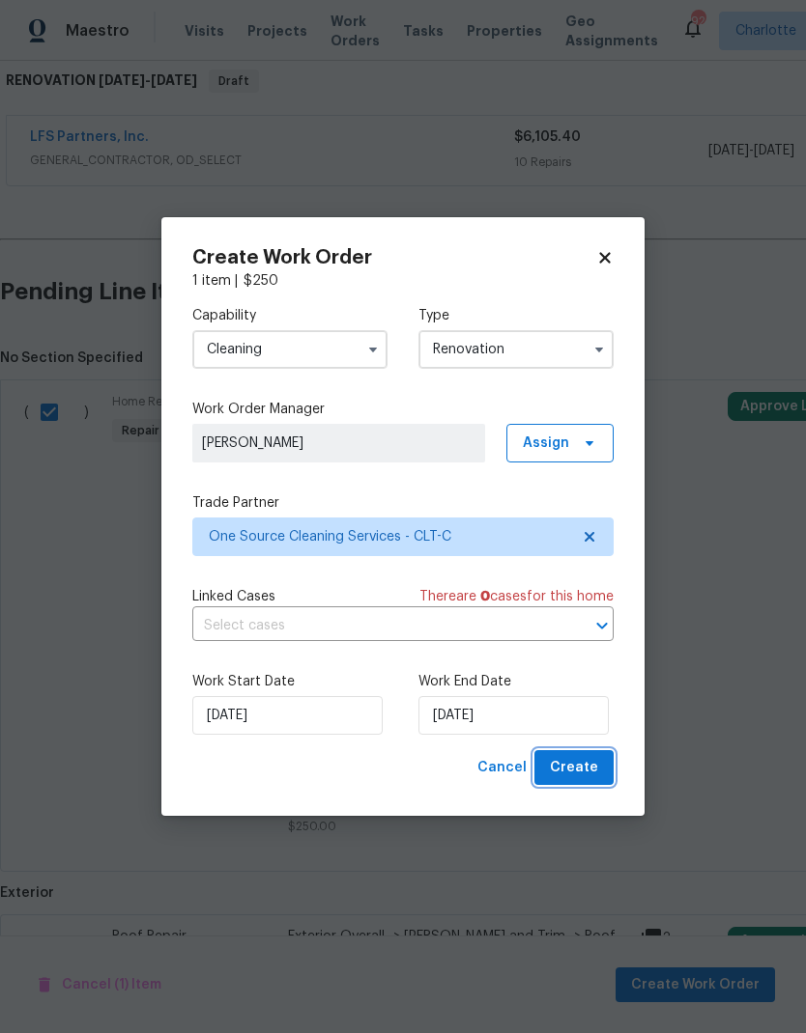
click at [581, 776] on span "Create" at bounding box center [574, 768] width 48 height 24
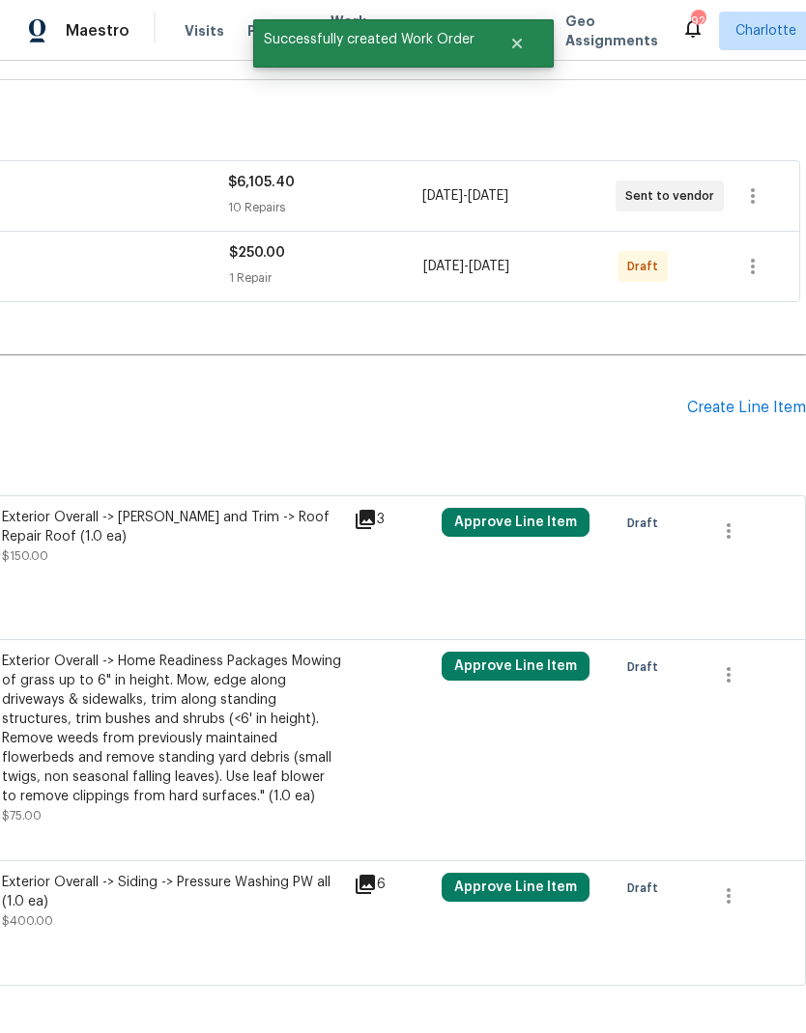
click at [757, 255] on icon "button" at bounding box center [752, 266] width 23 height 23
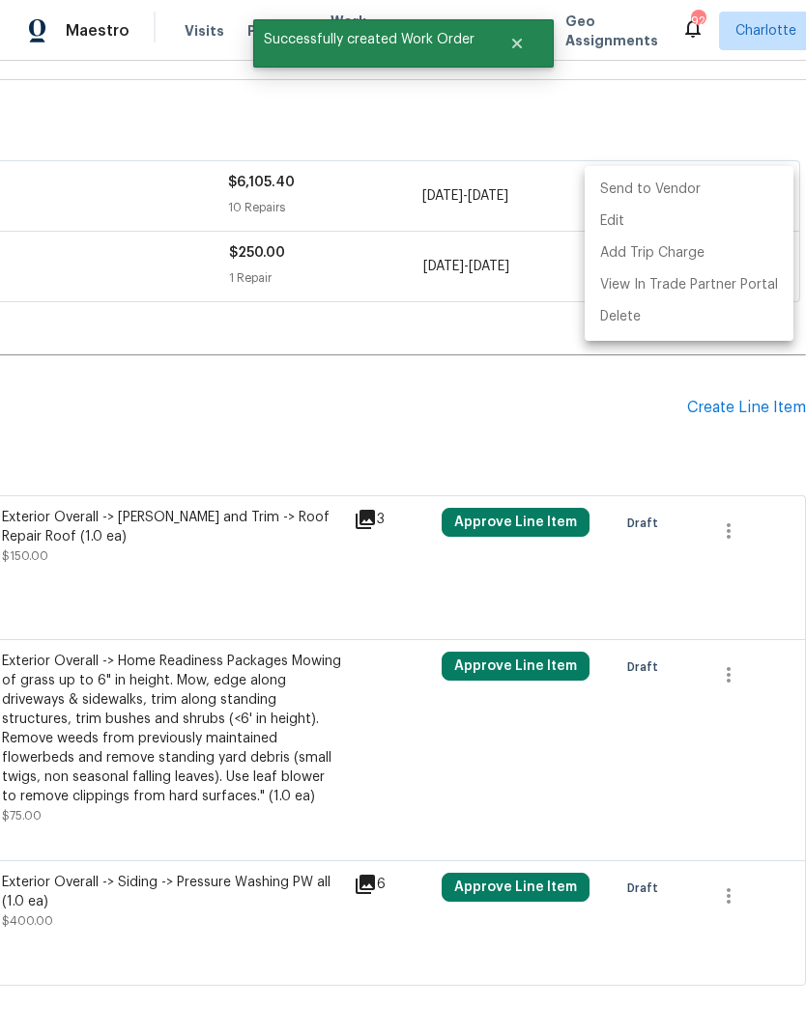
click at [689, 189] on li "Send to Vendor" at bounding box center [688, 190] width 209 height 32
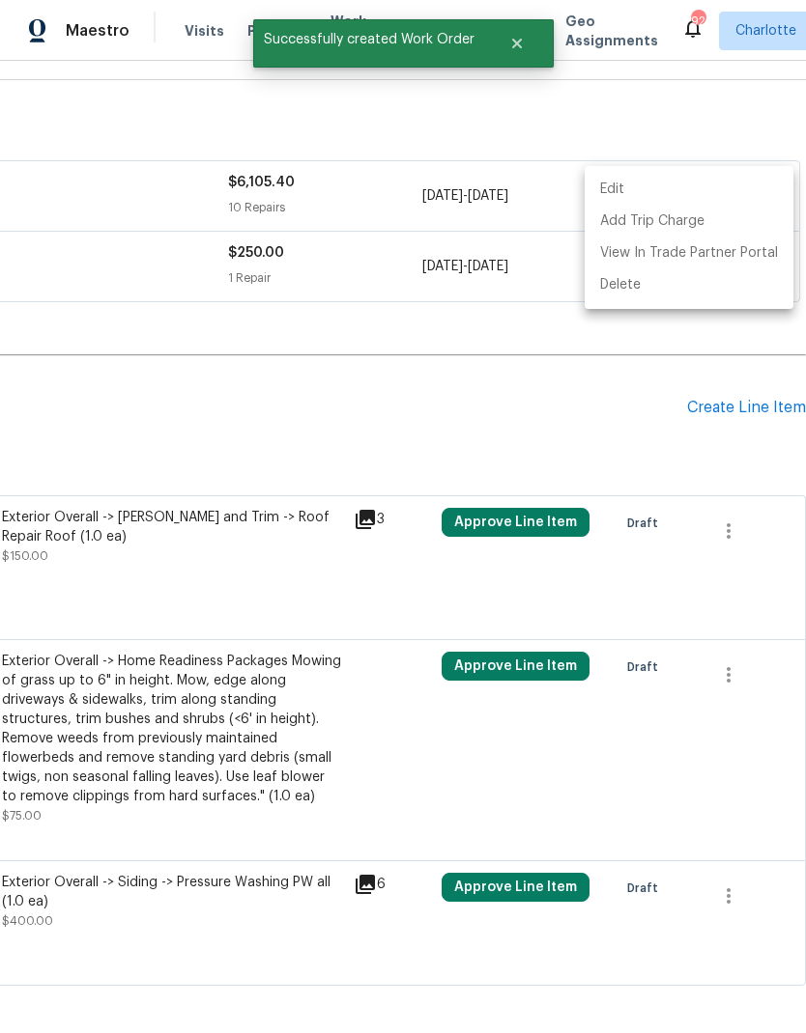
click at [574, 367] on div at bounding box center [403, 516] width 806 height 1033
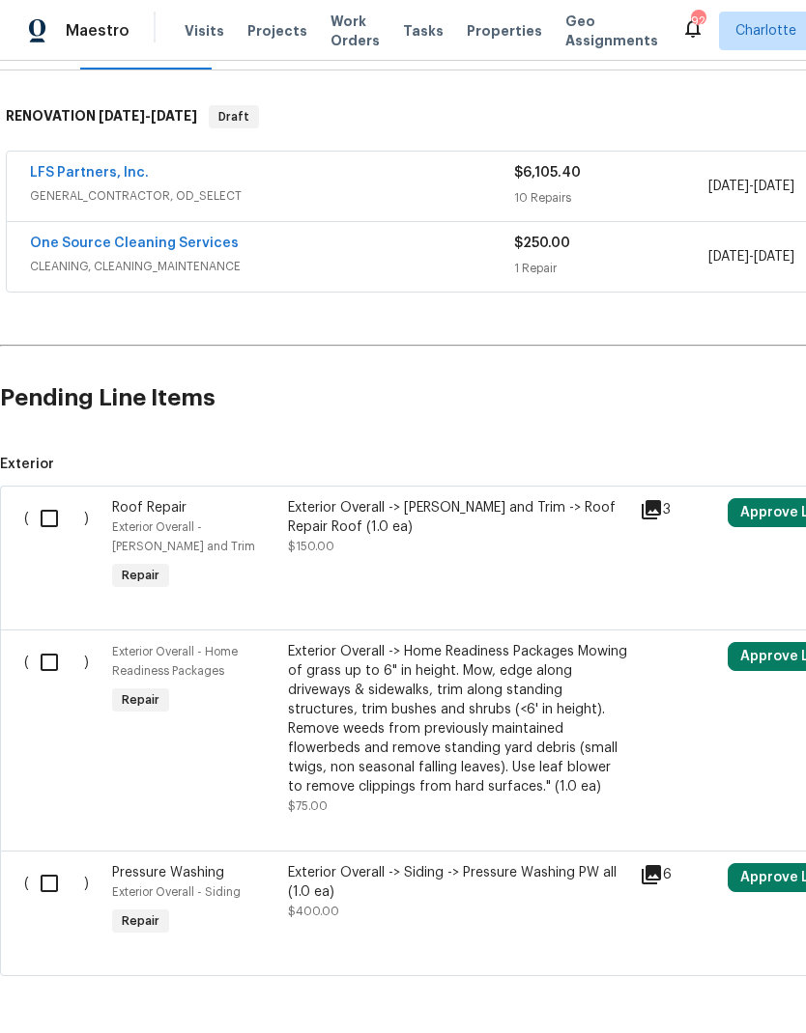
scroll to position [280, 0]
click at [47, 642] on input "checkbox" at bounding box center [56, 662] width 55 height 41
checkbox input "true"
click at [53, 864] on input "checkbox" at bounding box center [56, 884] width 55 height 41
checkbox input "true"
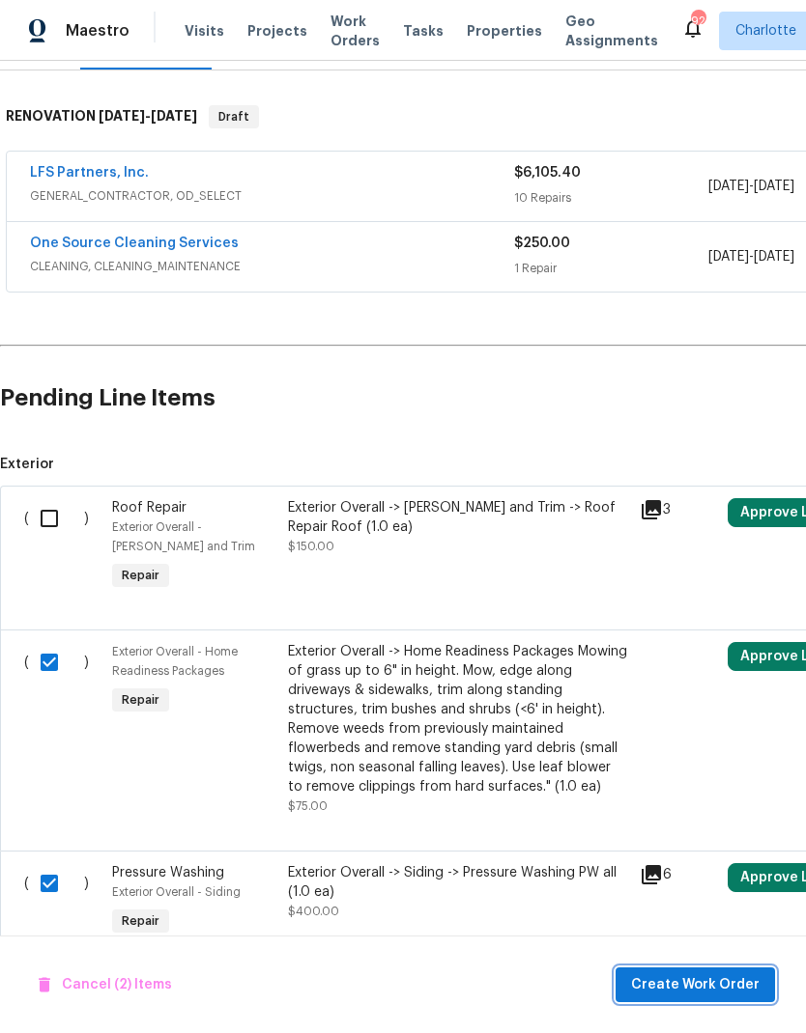
click at [694, 991] on span "Create Work Order" at bounding box center [695, 986] width 128 height 24
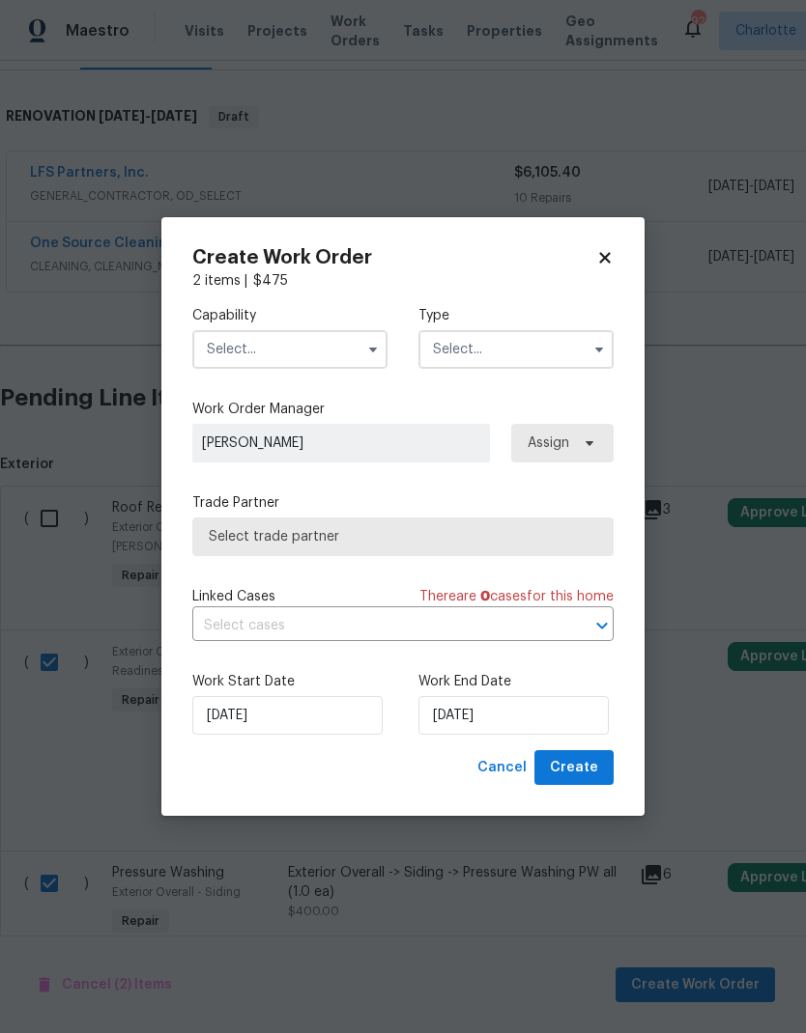
click at [367, 356] on button "button" at bounding box center [372, 349] width 23 height 23
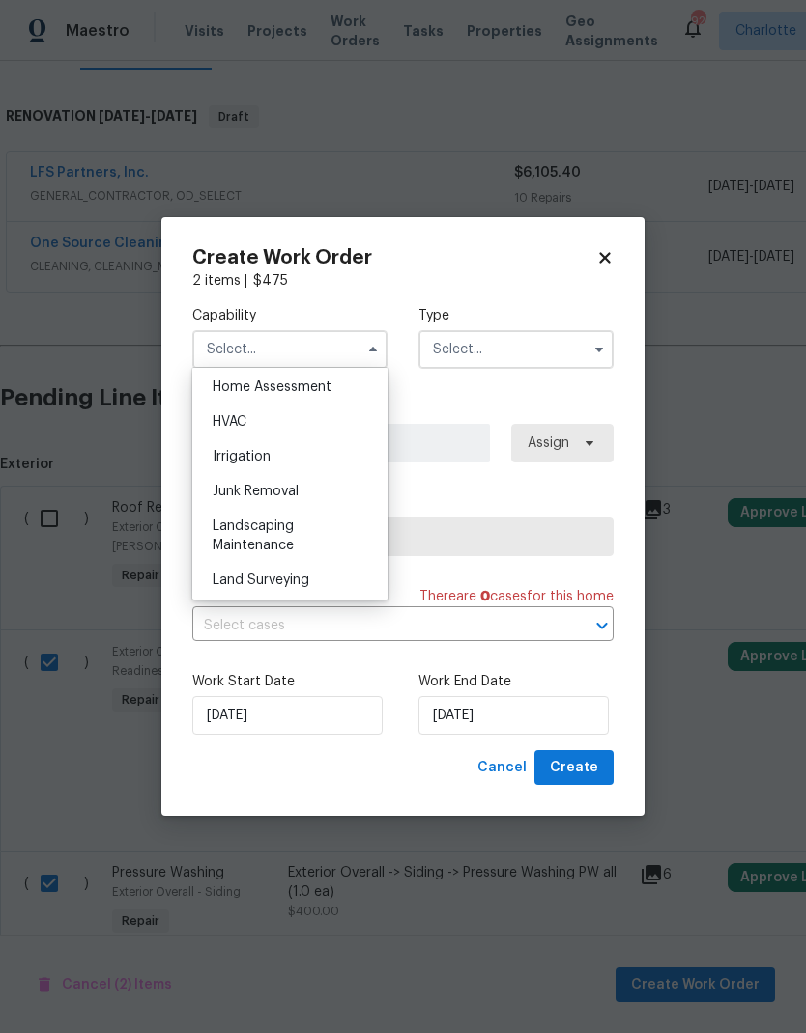
scroll to position [1163, 0]
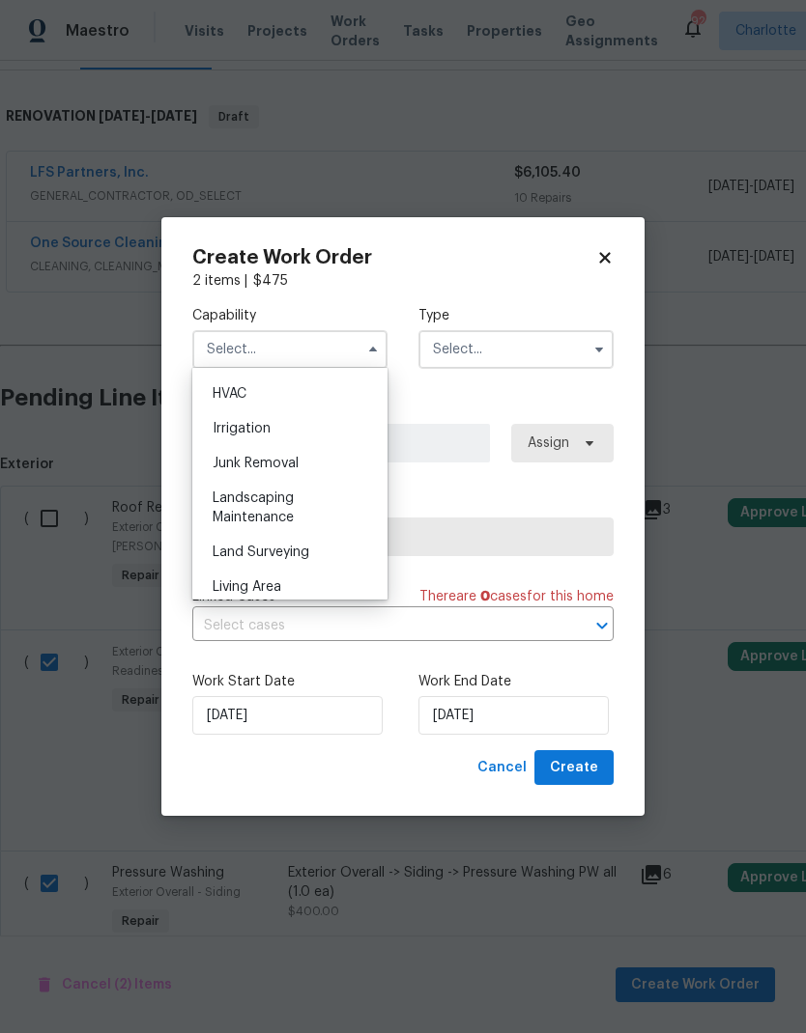
click at [285, 512] on span "Landscaping Maintenance" at bounding box center [252, 508] width 81 height 33
type input "Landscaping Maintenance"
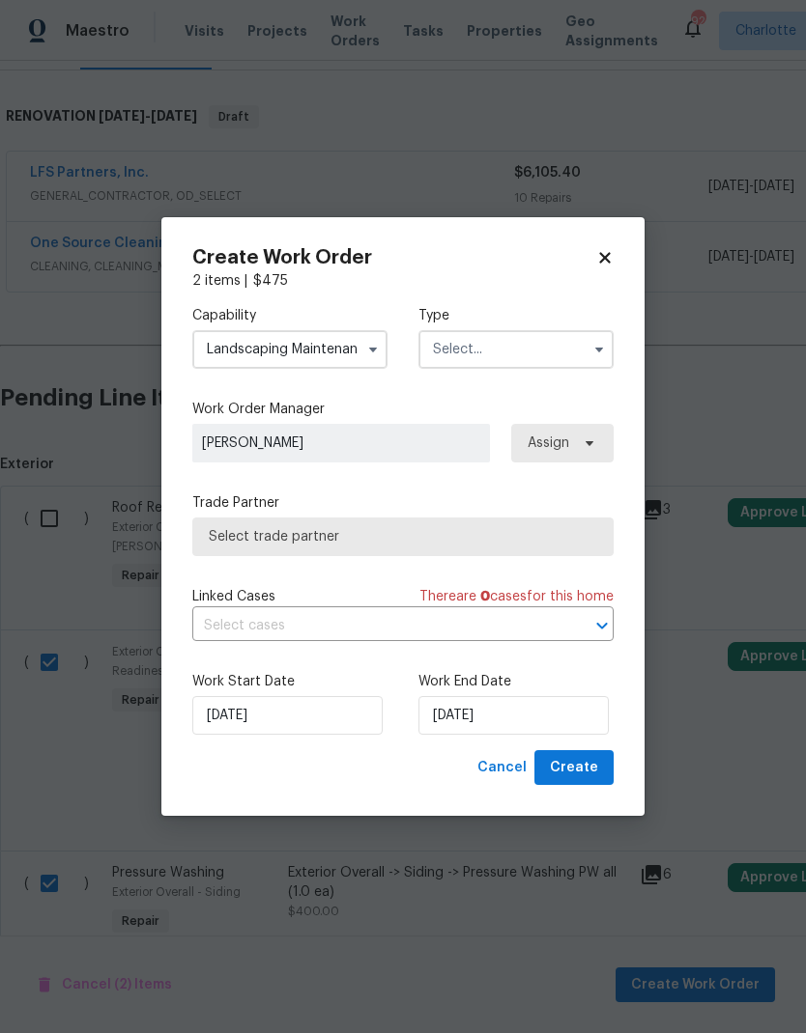
click at [558, 345] on input "text" at bounding box center [515, 349] width 195 height 39
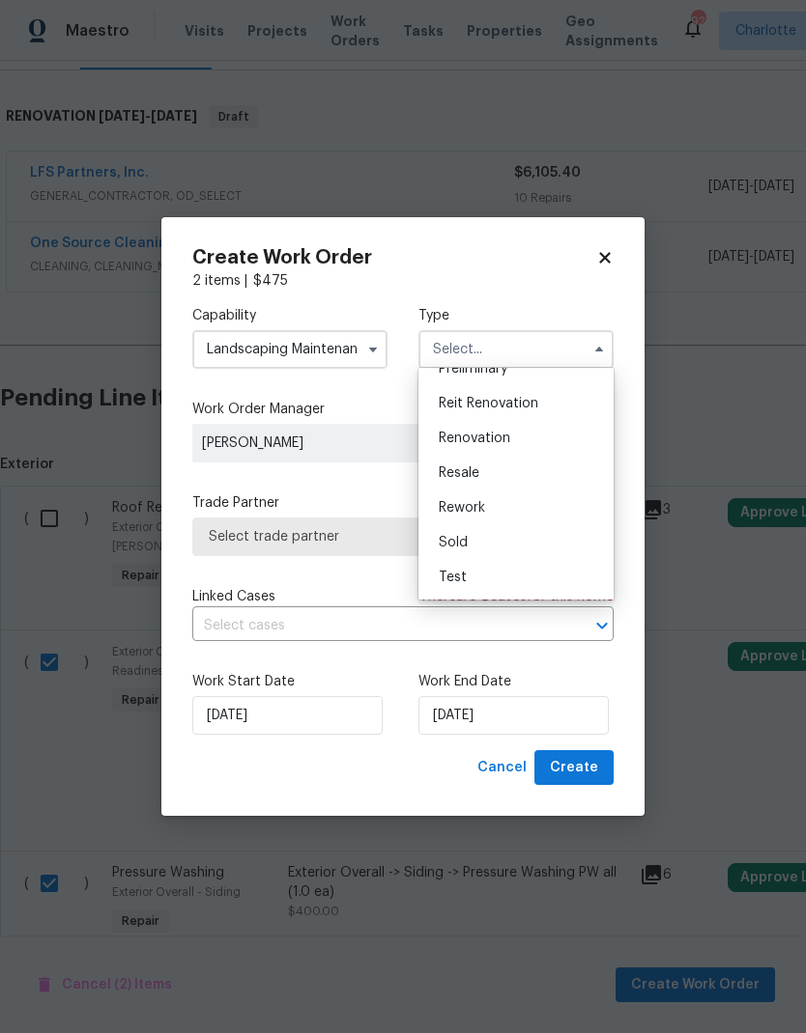
scroll to position [439, 0]
click at [511, 444] on div "Renovation" at bounding box center [515, 438] width 185 height 35
type input "Renovation"
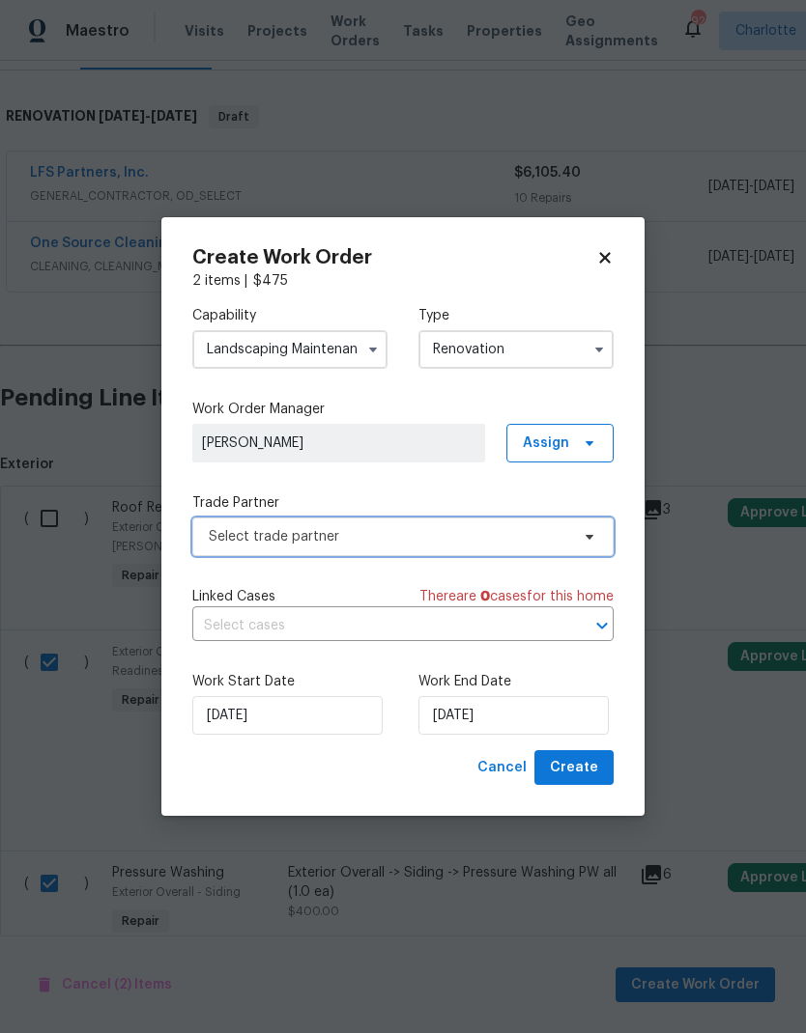
click at [581, 537] on icon at bounding box center [588, 536] width 15 height 15
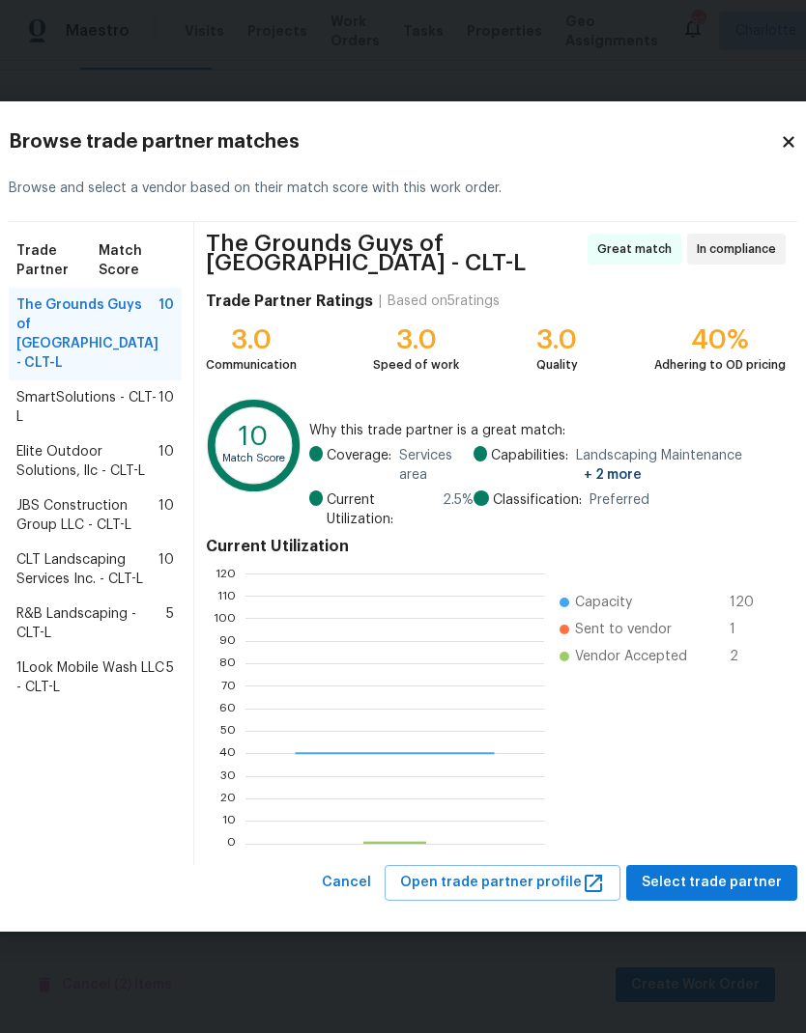
scroll to position [270, 298]
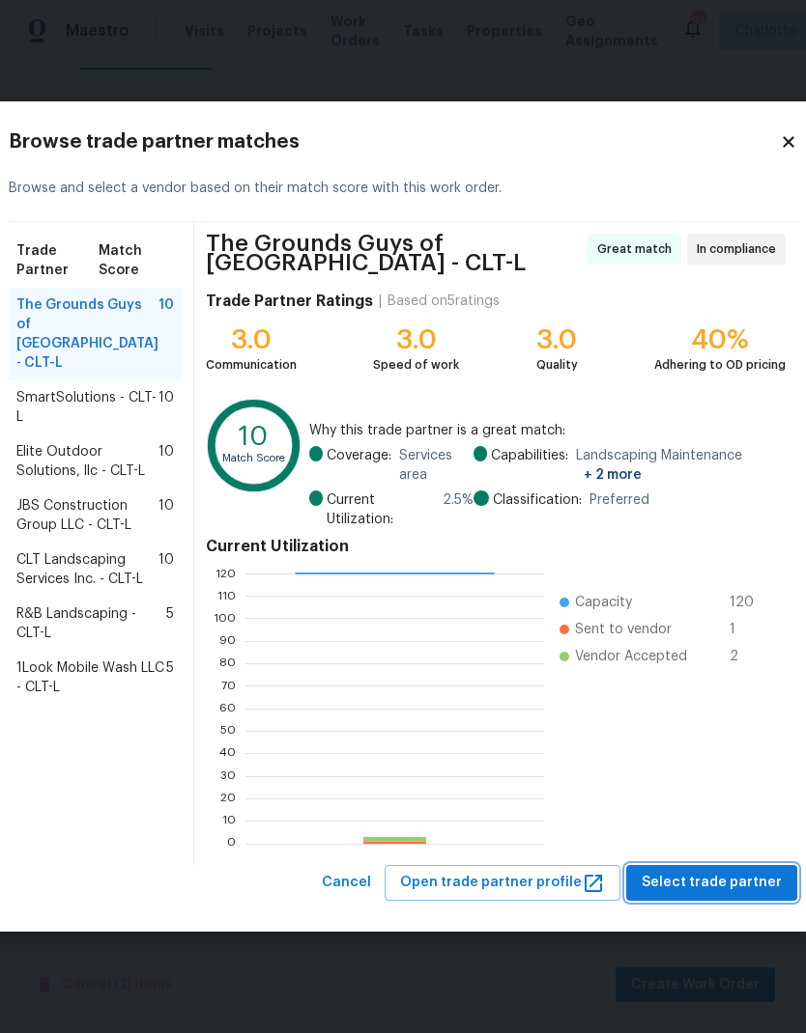
click at [716, 883] on span "Select trade partner" at bounding box center [711, 883] width 140 height 24
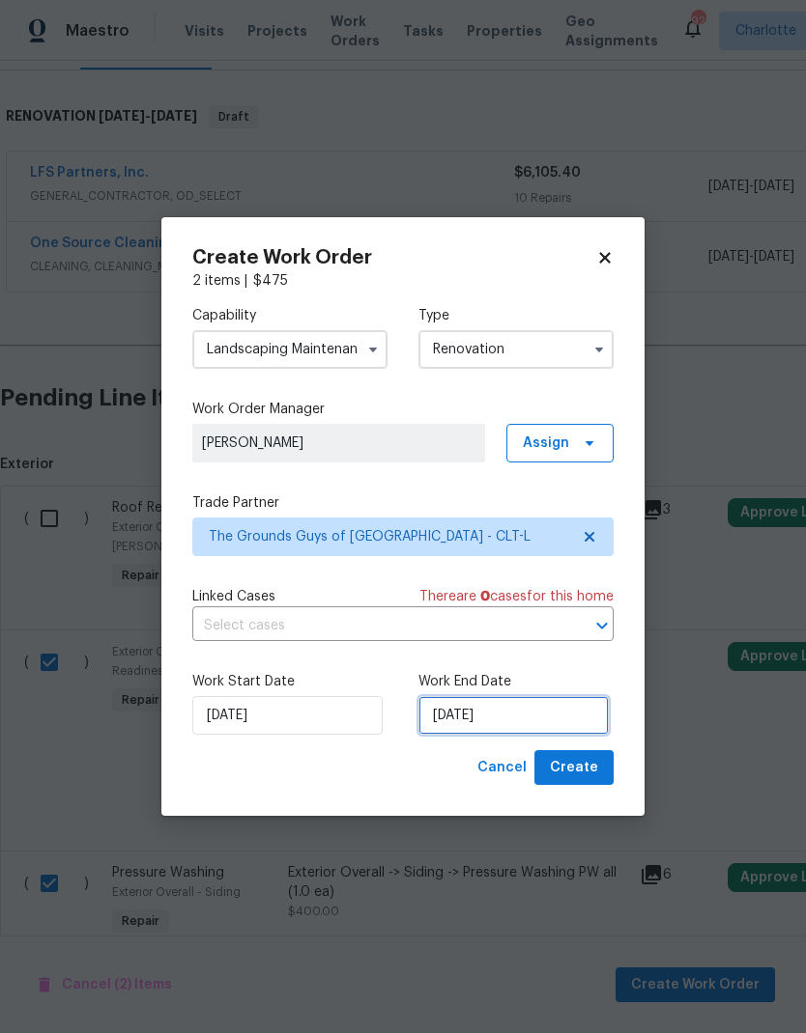
click at [539, 725] on input "[DATE]" at bounding box center [513, 715] width 190 height 39
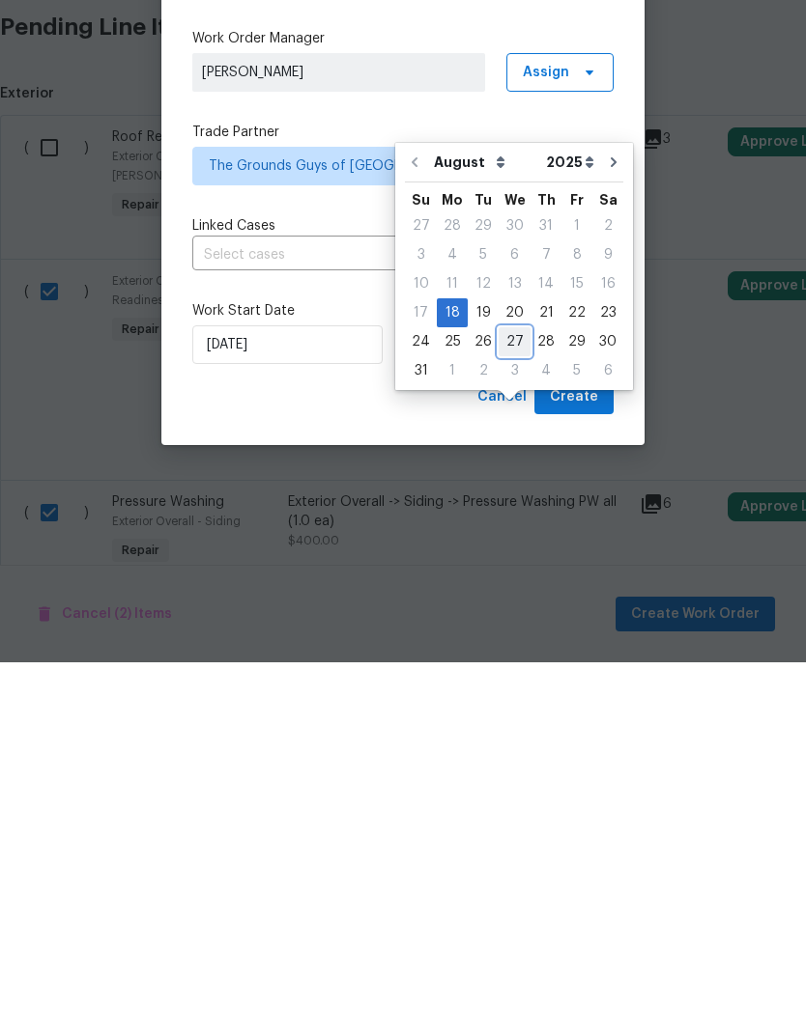
click at [508, 699] on div "27" at bounding box center [514, 712] width 32 height 27
type input "[DATE]"
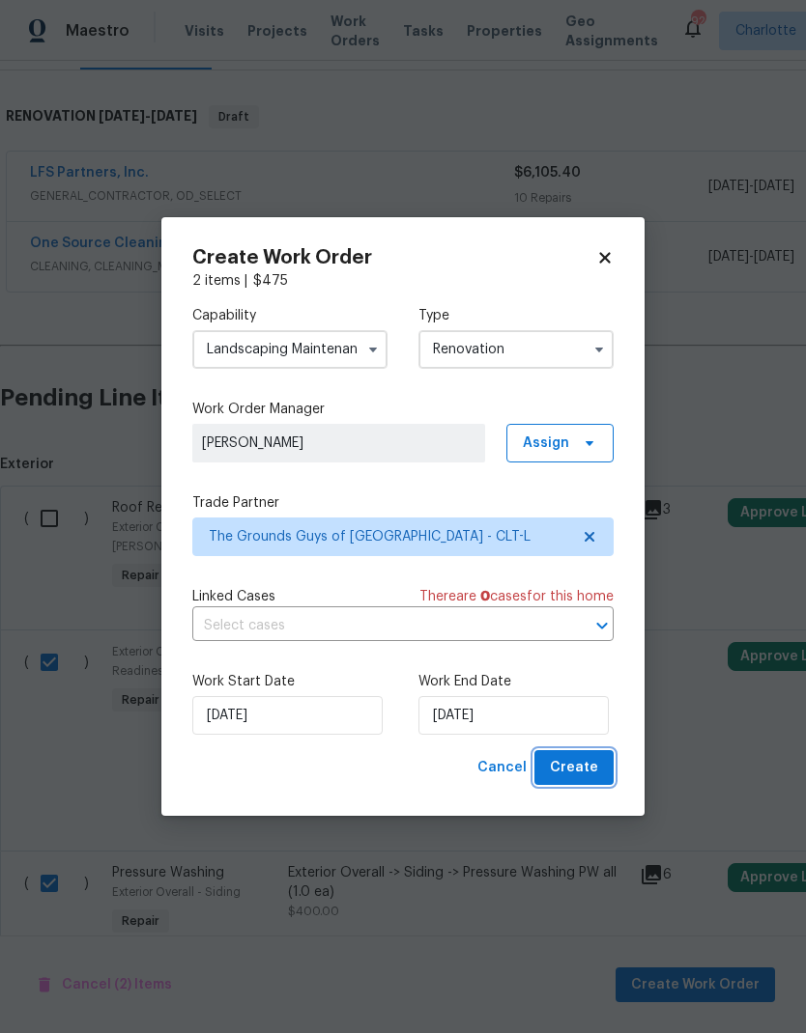
click at [586, 775] on span "Create" at bounding box center [574, 768] width 48 height 24
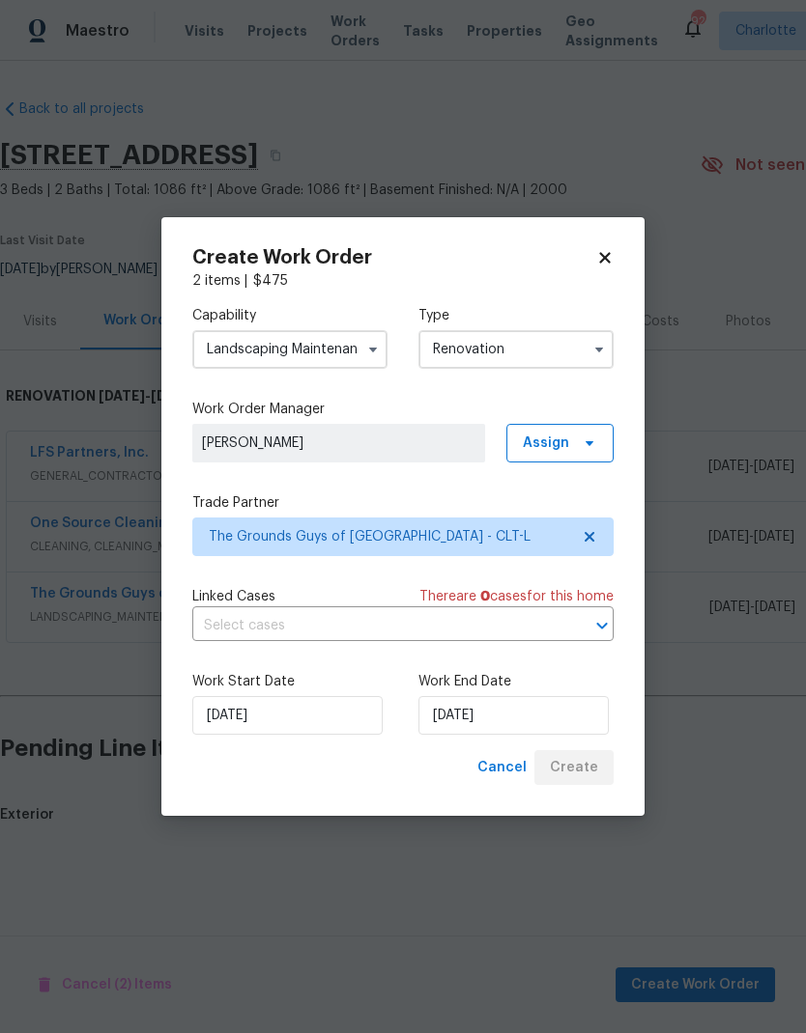
scroll to position [0, 0]
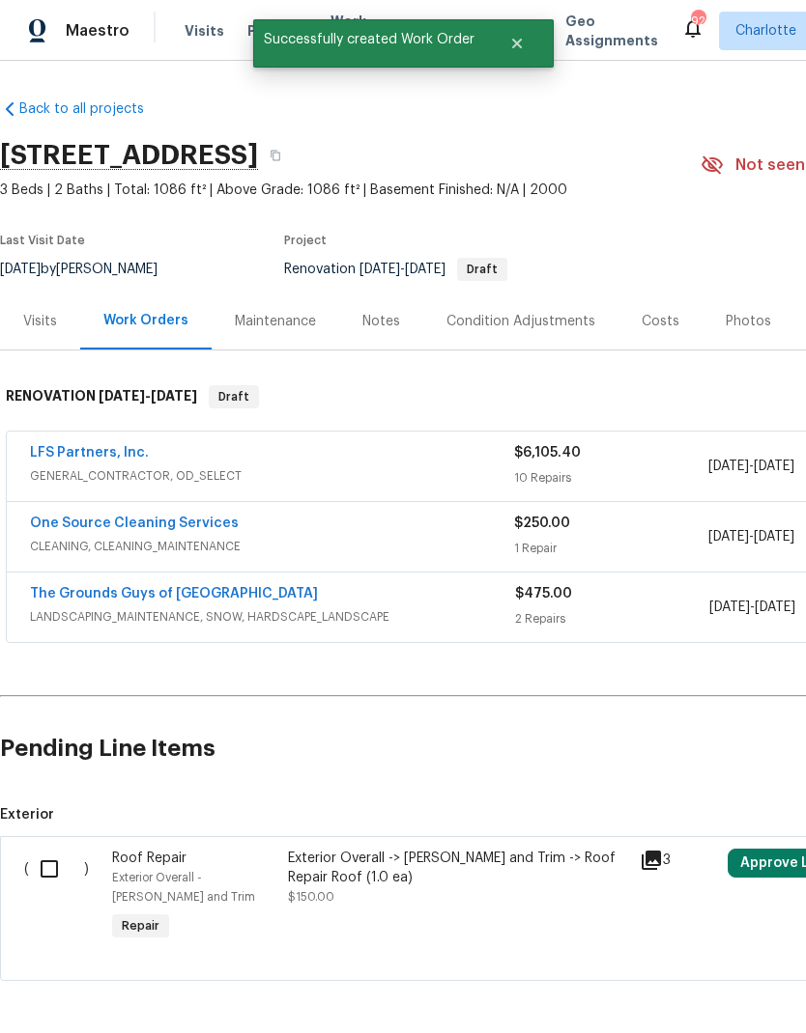
click at [48, 873] on input "checkbox" at bounding box center [56, 869] width 55 height 41
checkbox input "true"
click at [692, 984] on span "Create Work Order" at bounding box center [695, 986] width 128 height 24
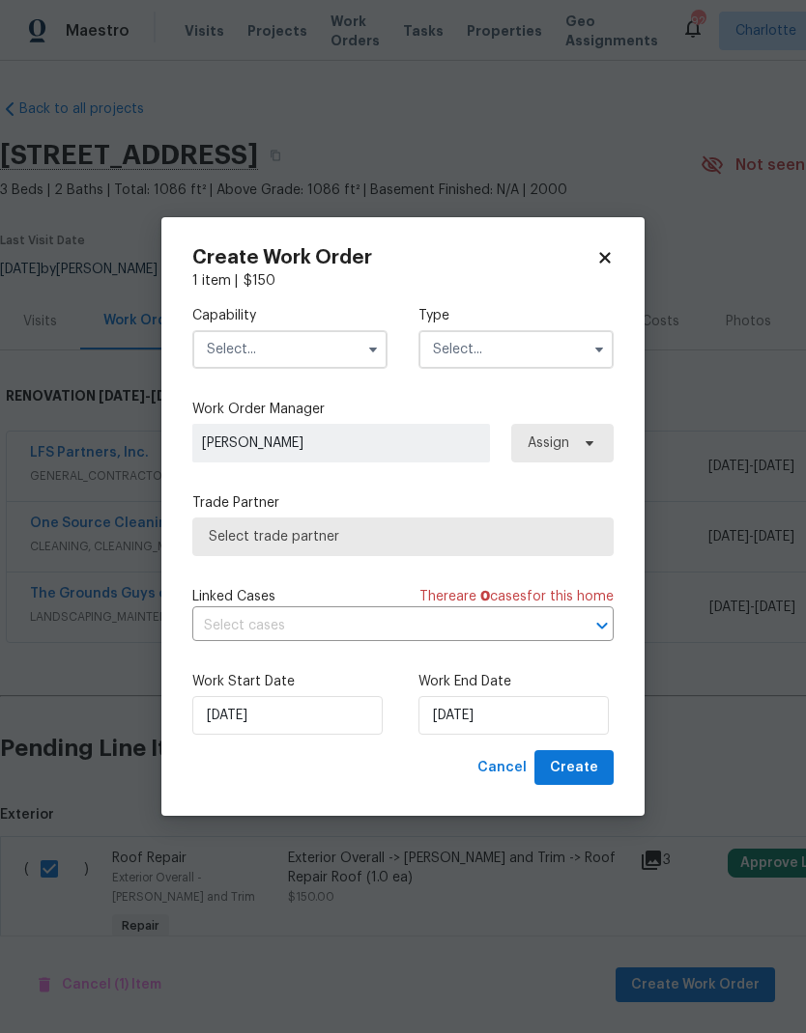
click at [366, 345] on icon "button" at bounding box center [372, 349] width 15 height 15
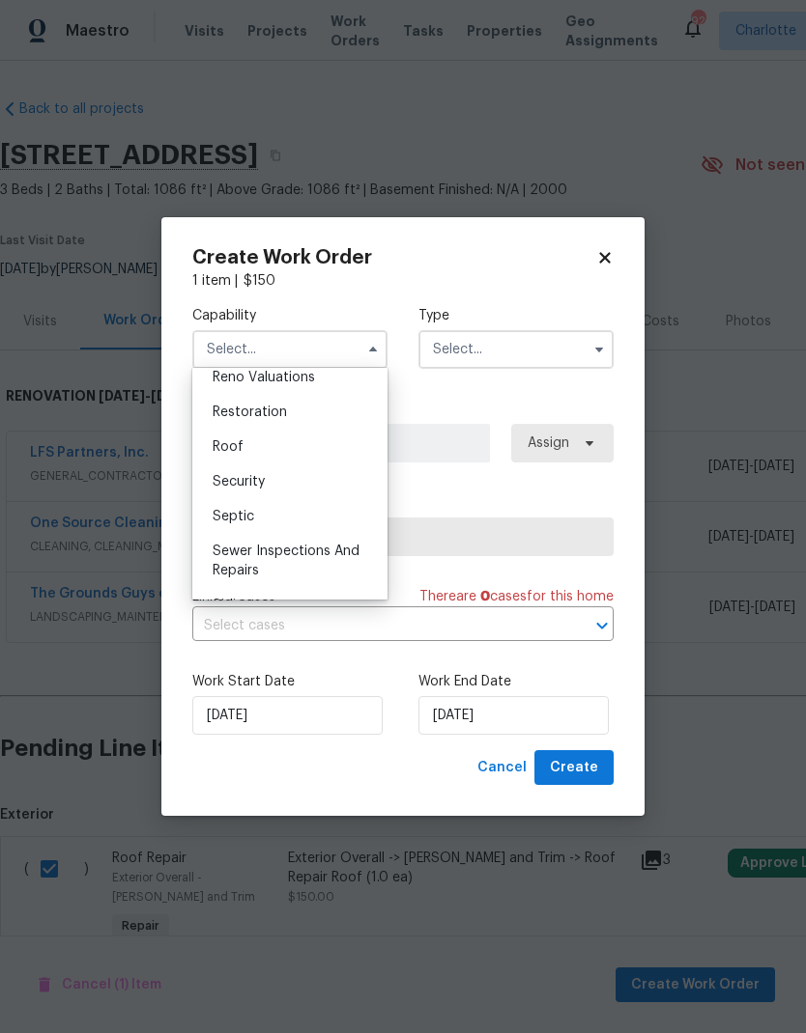
scroll to position [1939, 0]
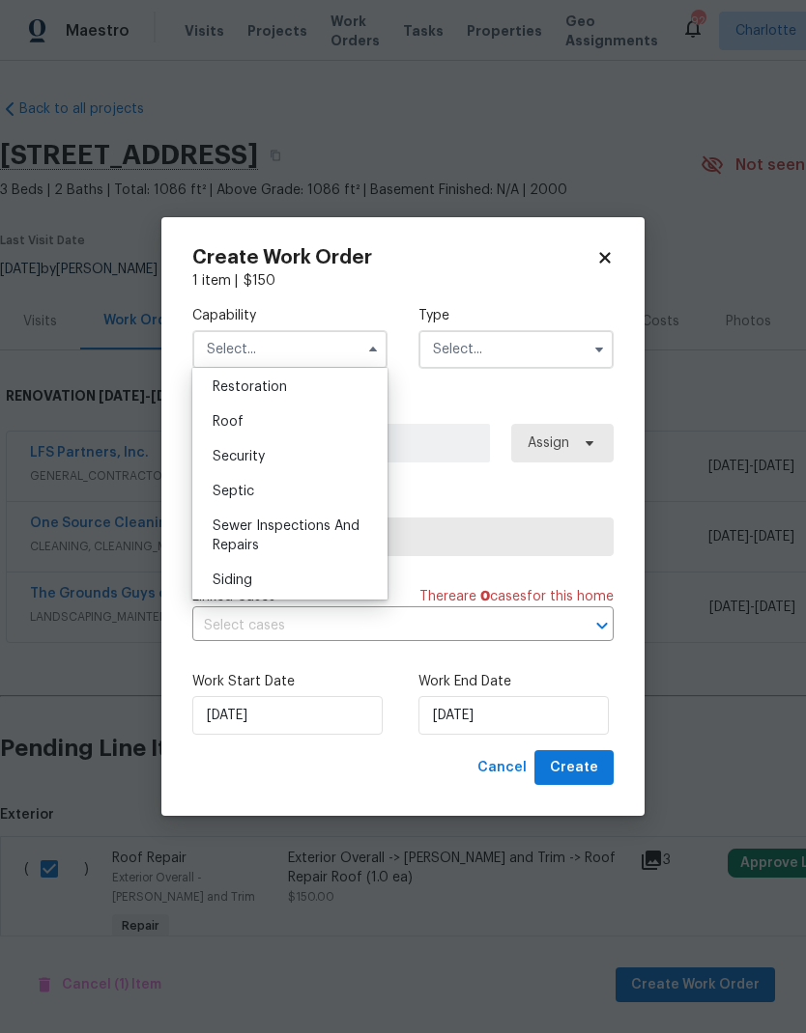
click at [327, 417] on div "Roof" at bounding box center [289, 422] width 185 height 35
type input "Roof"
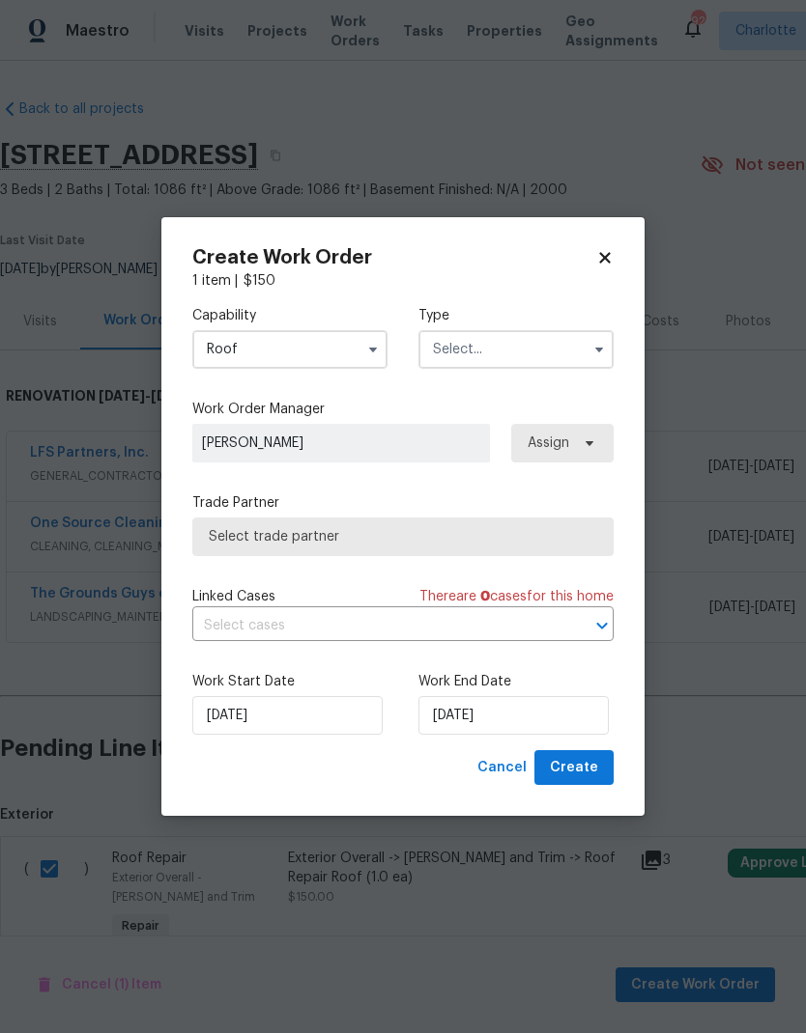
click at [572, 344] on input "text" at bounding box center [515, 349] width 195 height 39
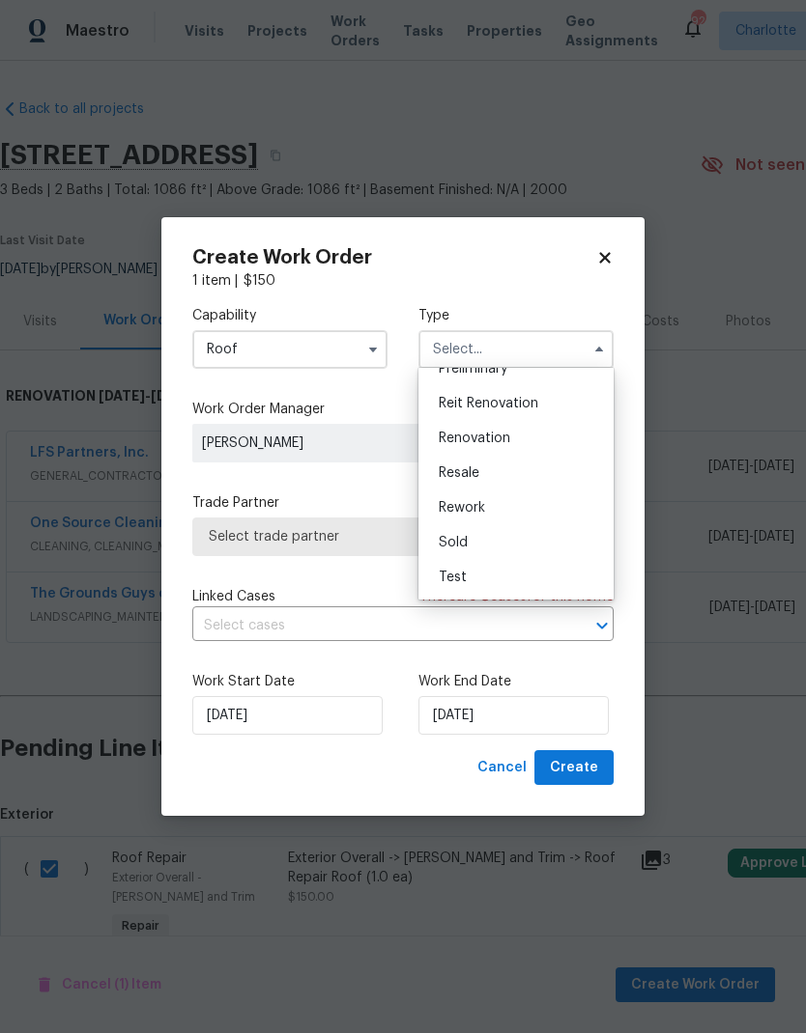
scroll to position [439, 0]
click at [479, 432] on span "Renovation" at bounding box center [474, 439] width 71 height 14
type input "Renovation"
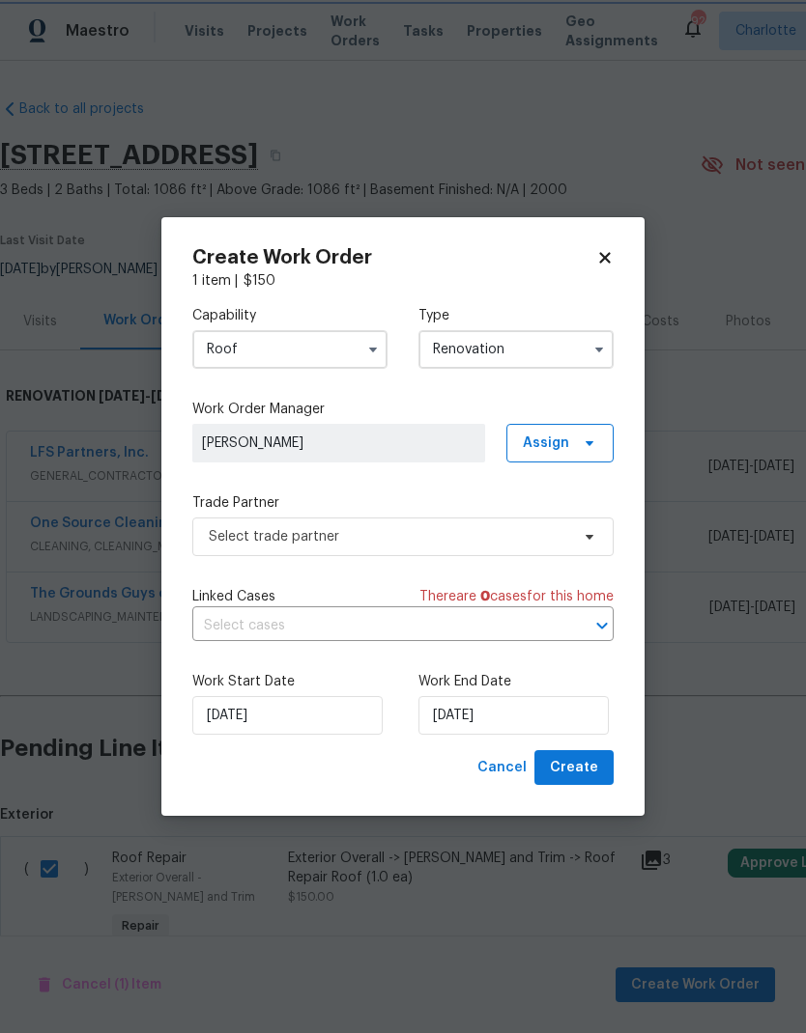
scroll to position [0, 0]
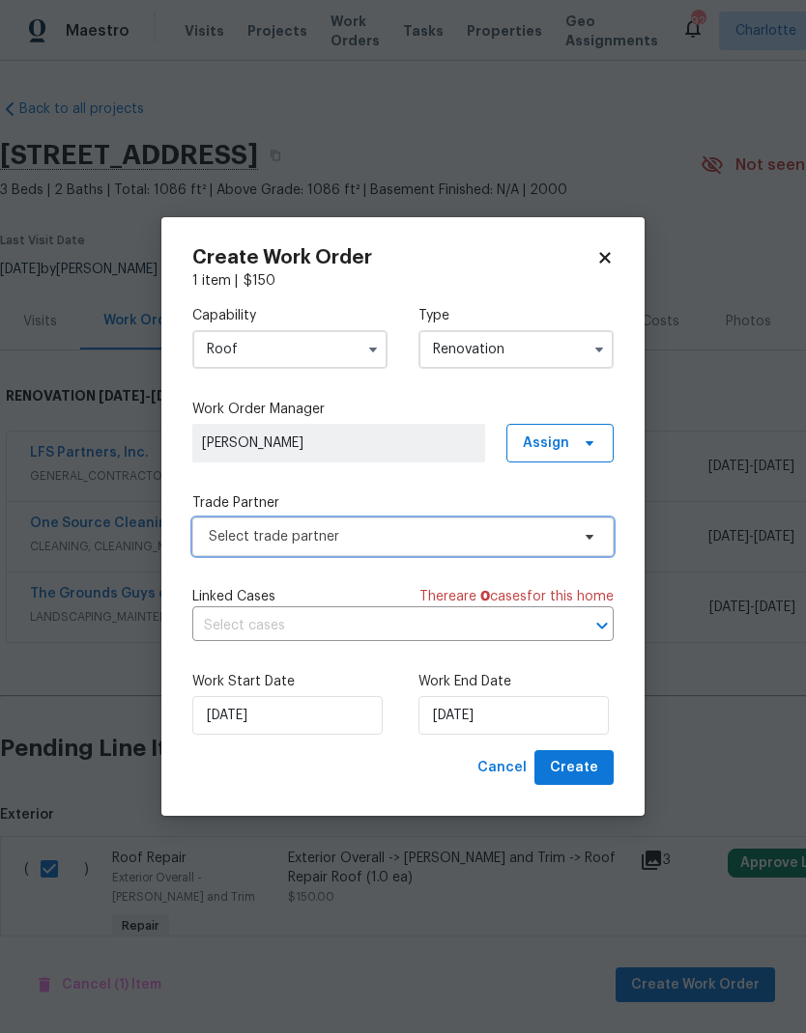
click at [587, 540] on icon at bounding box center [588, 536] width 15 height 15
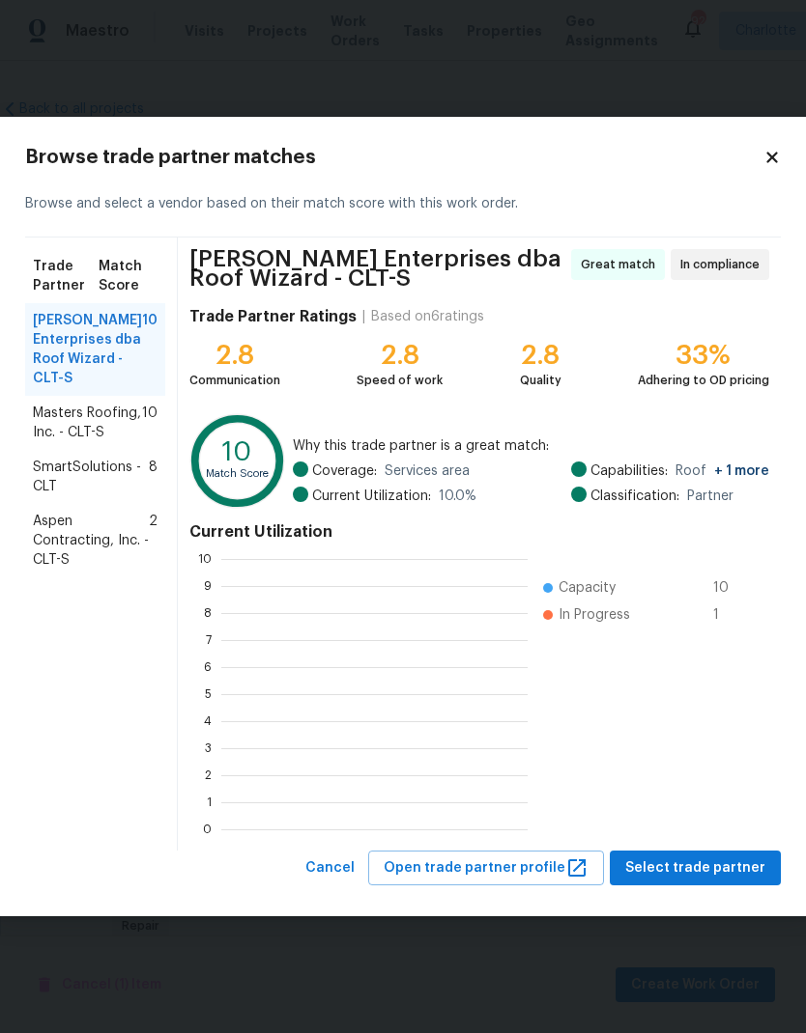
scroll to position [270, 306]
click at [47, 434] on span "Masters Roofing, Inc. - CLT-S" at bounding box center [87, 423] width 109 height 39
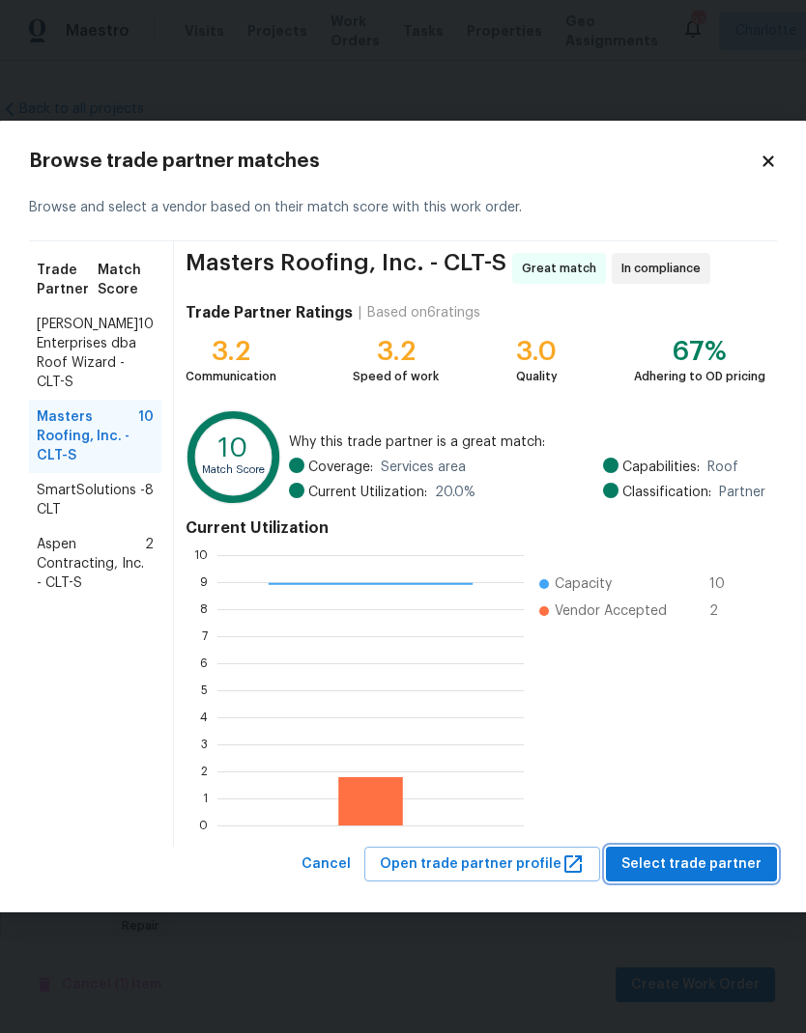
click at [721, 863] on span "Select trade partner" at bounding box center [691, 865] width 140 height 24
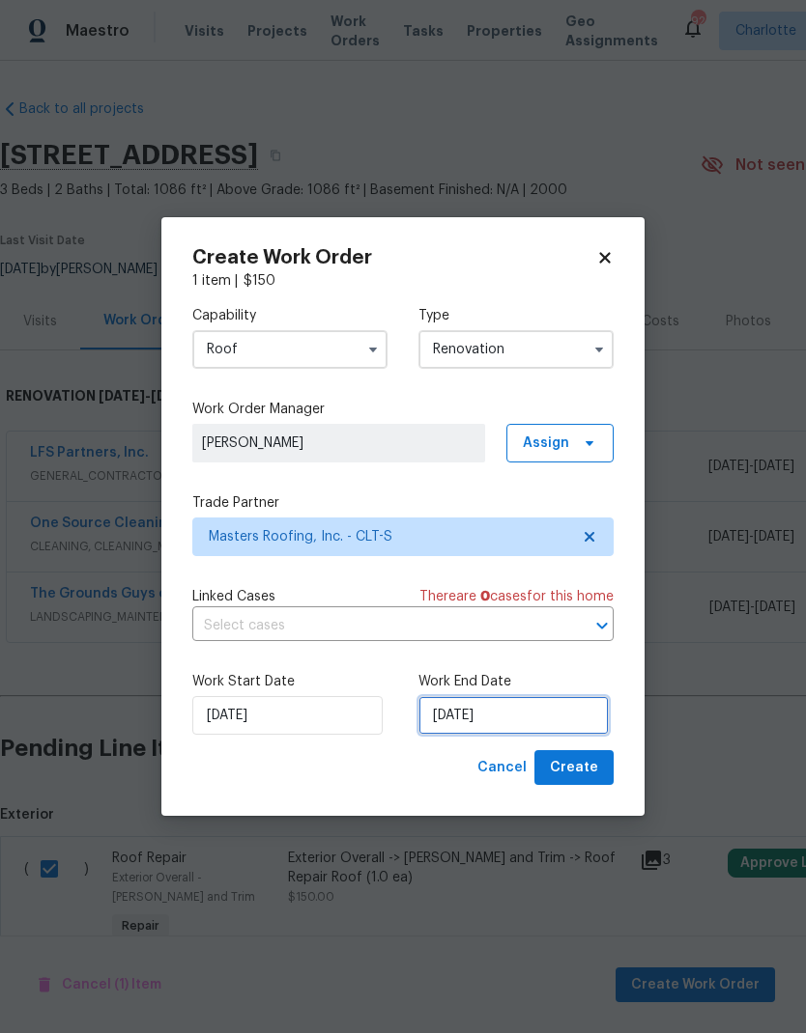
click at [532, 705] on input "[DATE]" at bounding box center [513, 715] width 190 height 39
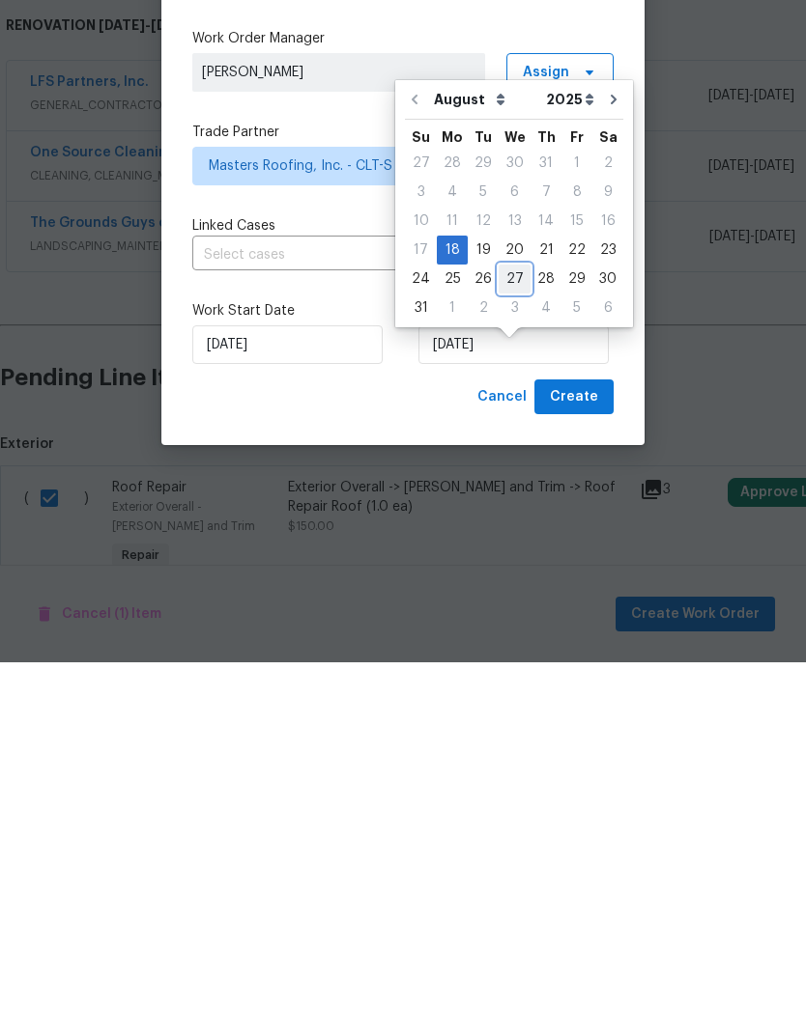
click at [513, 637] on div "27" at bounding box center [514, 650] width 32 height 27
type input "[DATE]"
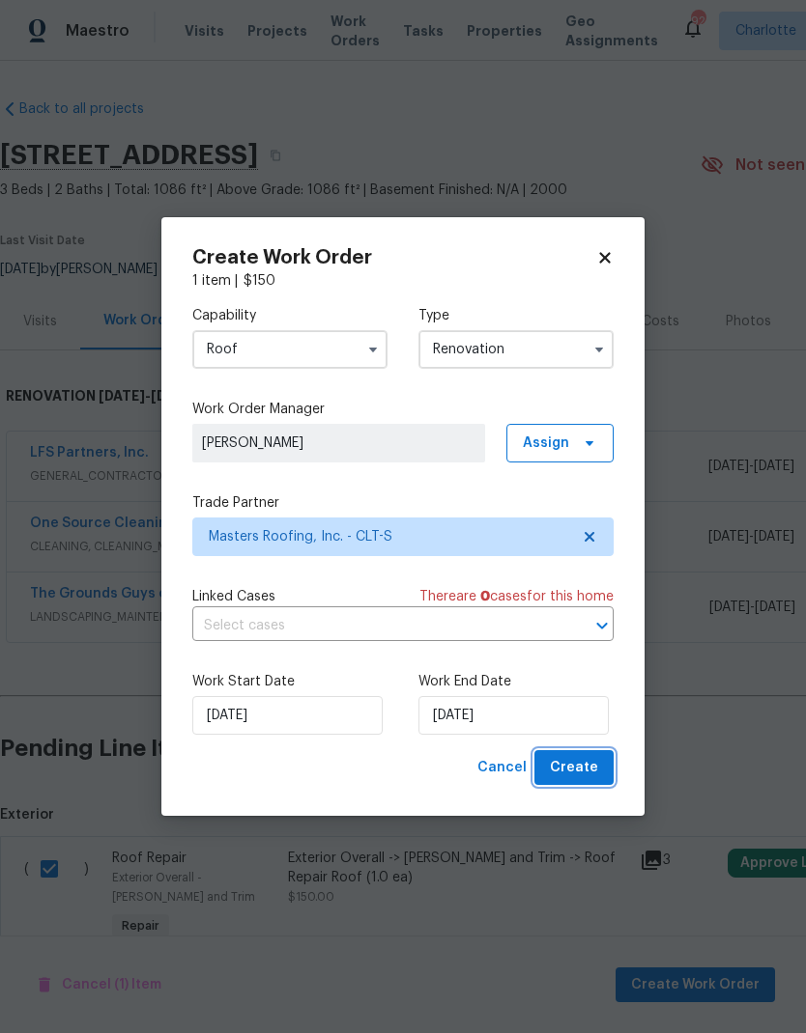
click at [590, 777] on span "Create" at bounding box center [574, 768] width 48 height 24
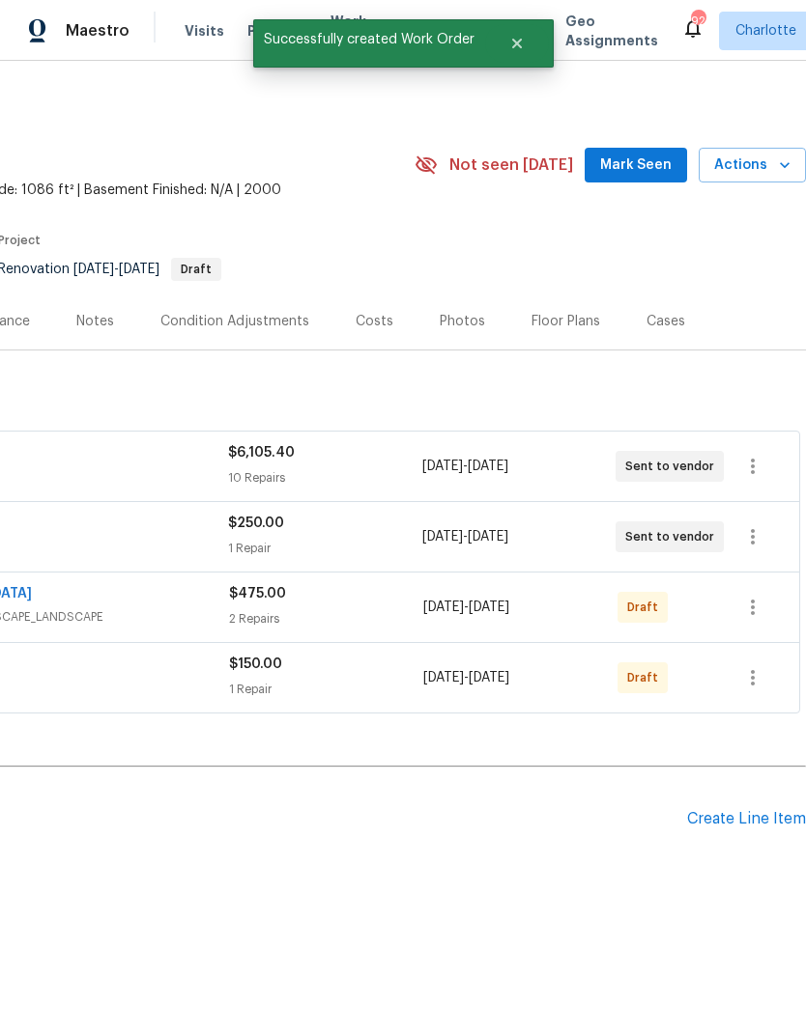
scroll to position [0, 286]
click at [758, 609] on icon "button" at bounding box center [752, 607] width 23 height 23
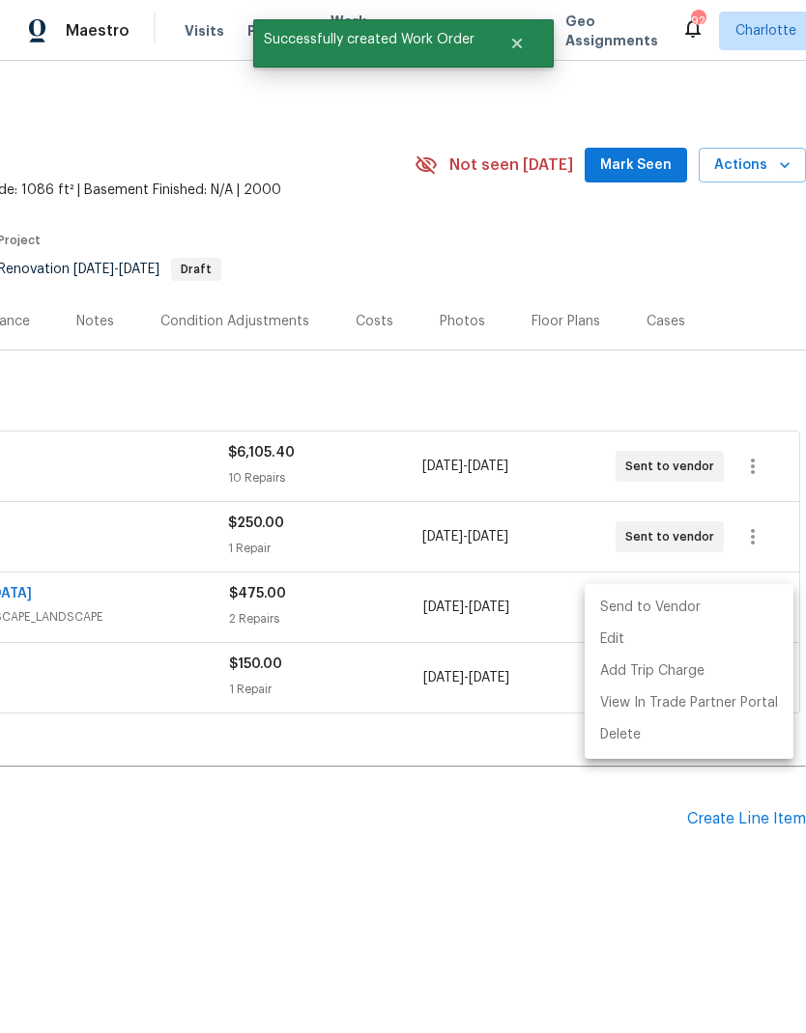
click at [691, 609] on li "Send to Vendor" at bounding box center [688, 608] width 209 height 32
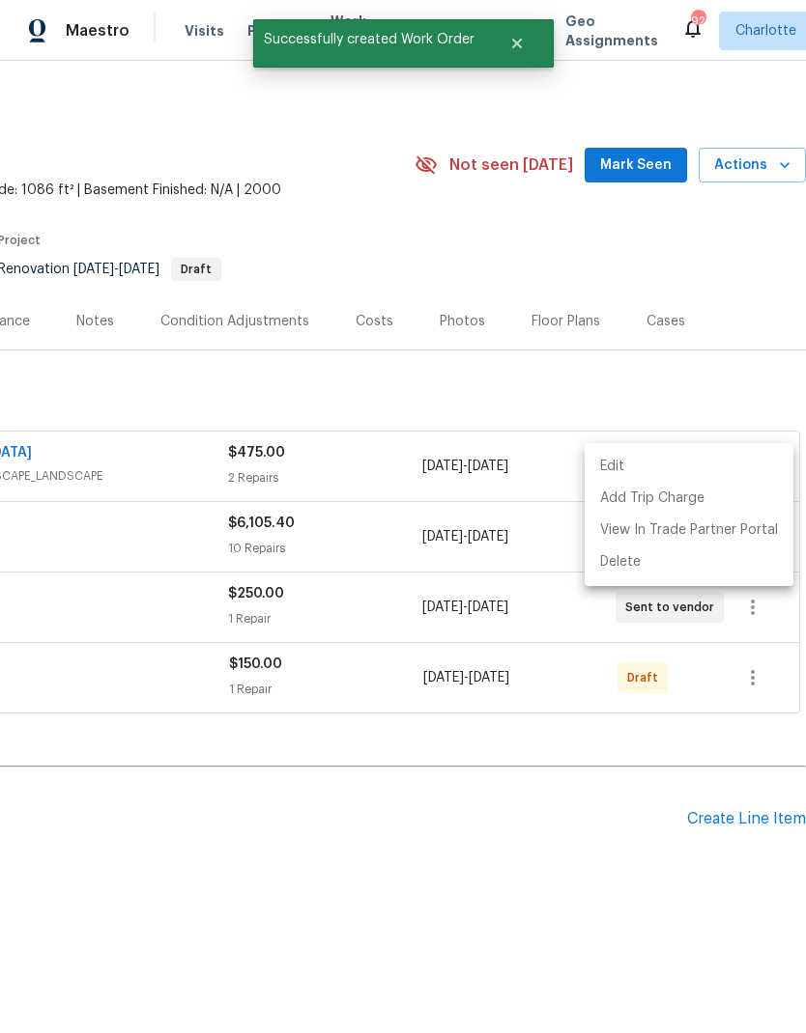
click at [640, 817] on div at bounding box center [403, 516] width 806 height 1033
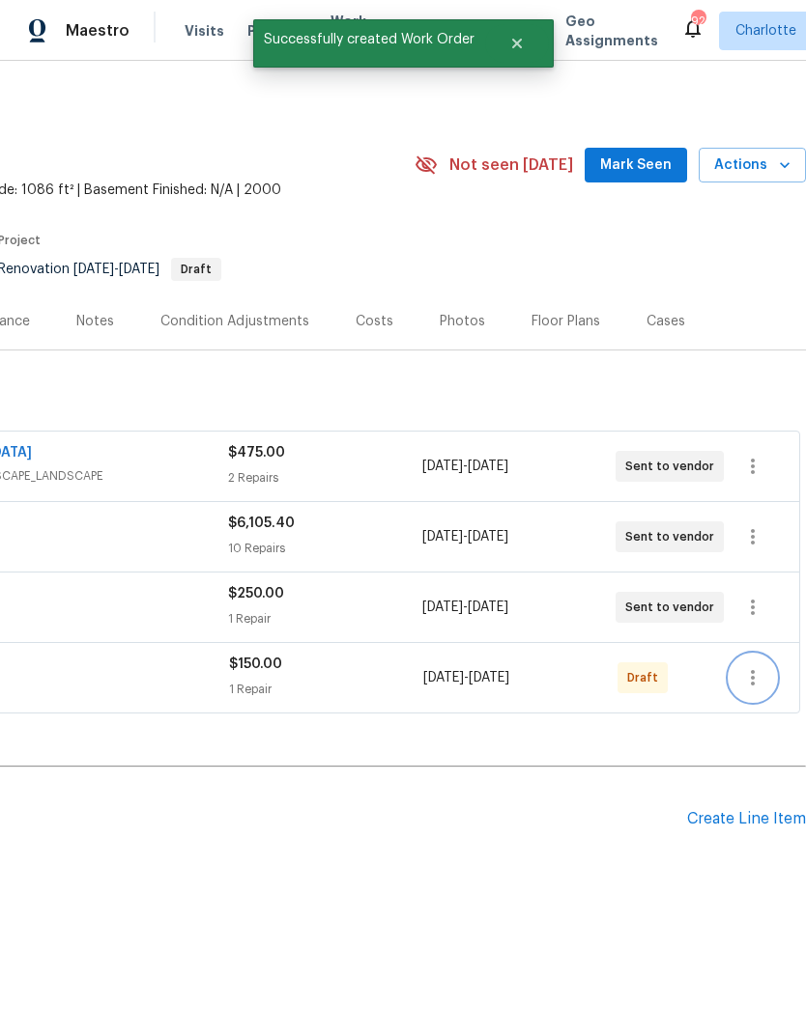
click at [765, 679] on button "button" at bounding box center [752, 678] width 46 height 46
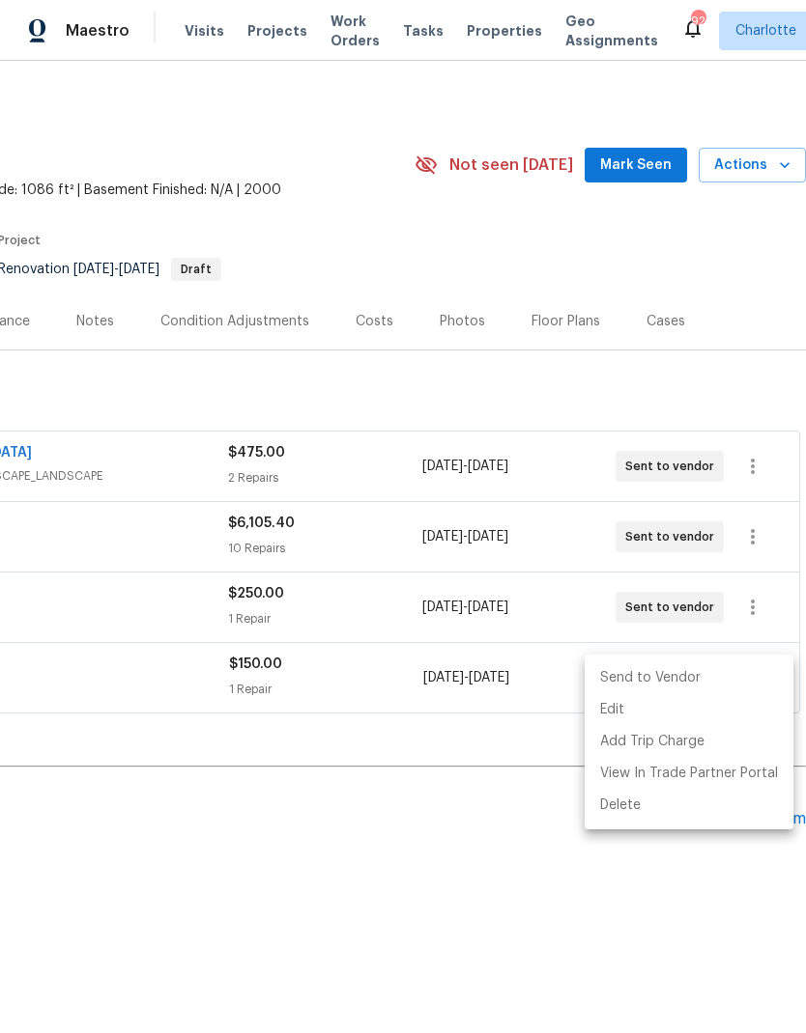
click at [686, 681] on li "Send to Vendor" at bounding box center [688, 679] width 209 height 32
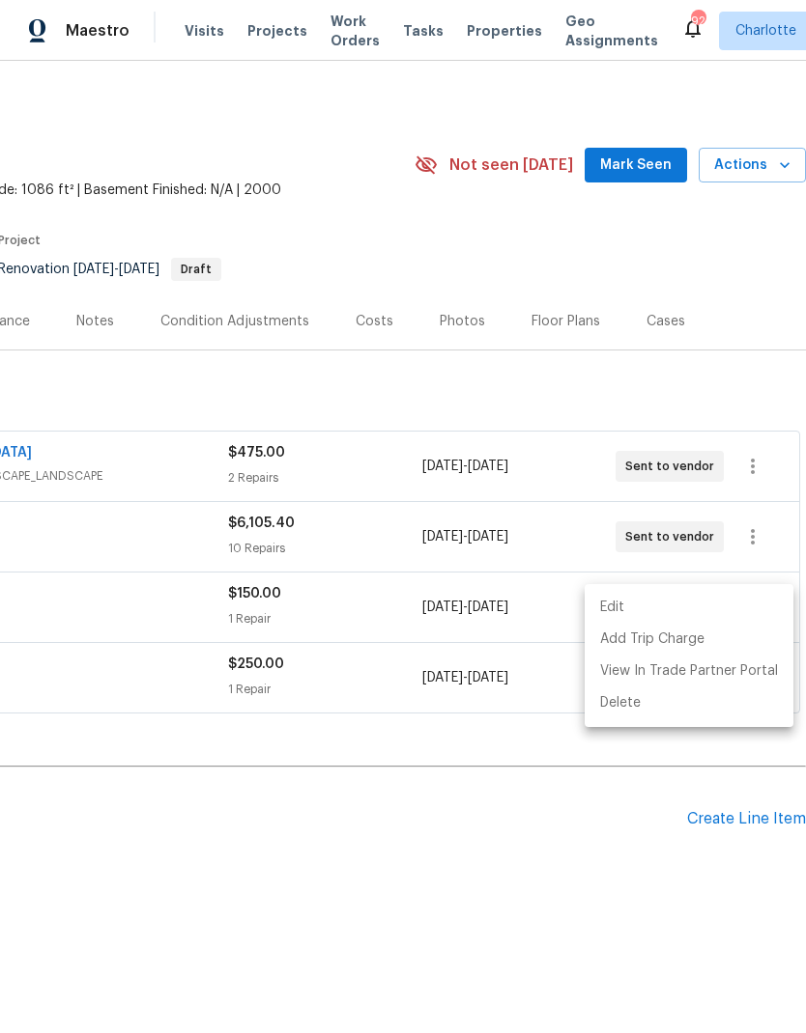
click at [562, 868] on div at bounding box center [403, 516] width 806 height 1033
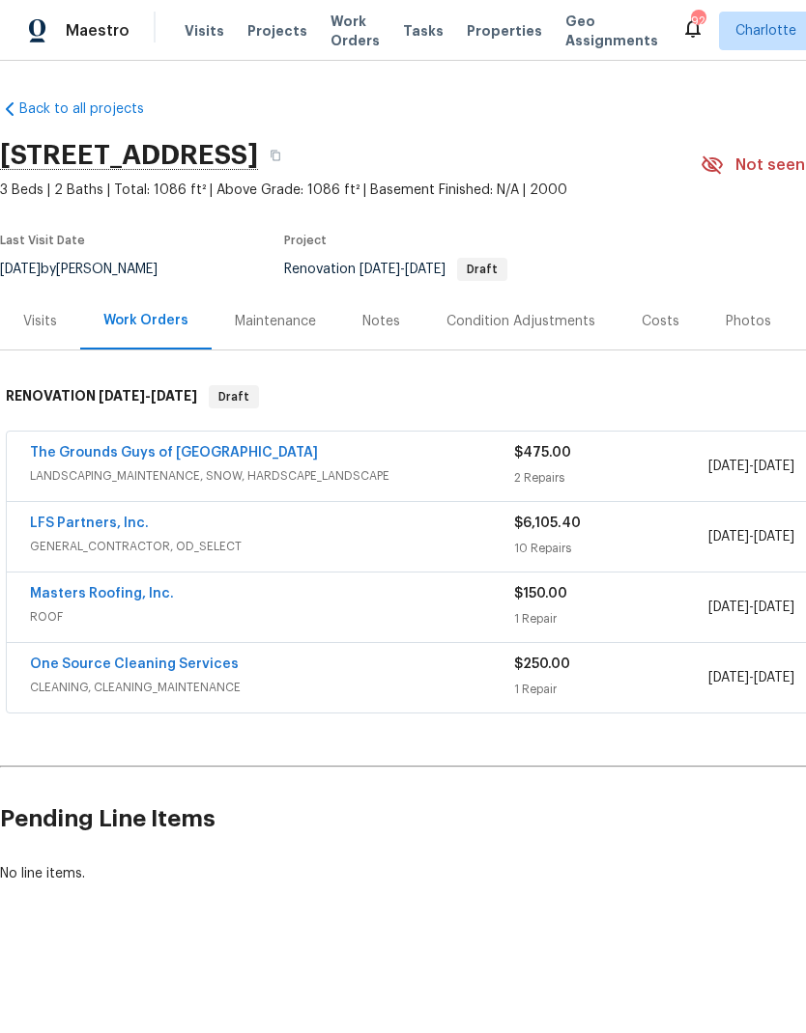
scroll to position [0, 0]
click at [59, 455] on link "The Grounds Guys of [GEOGRAPHIC_DATA]" at bounding box center [174, 453] width 288 height 14
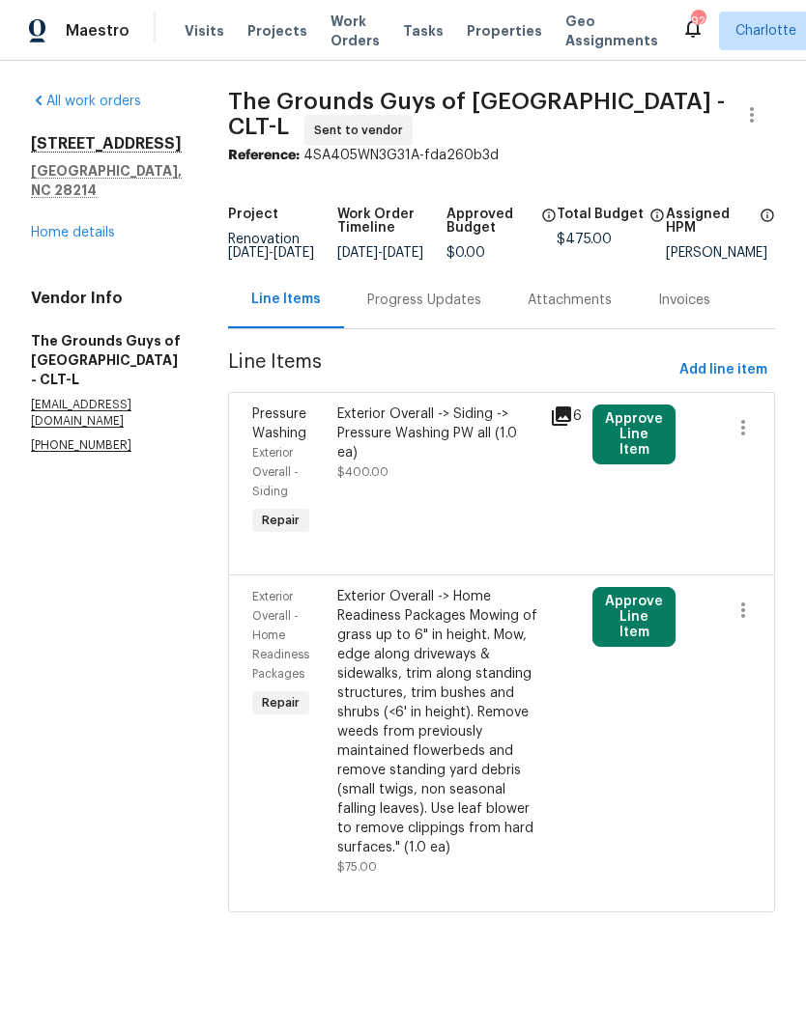
click at [508, 690] on div "Exterior Overall -> Home Readiness Packages Mowing of grass up to 6" in height.…" at bounding box center [437, 722] width 201 height 270
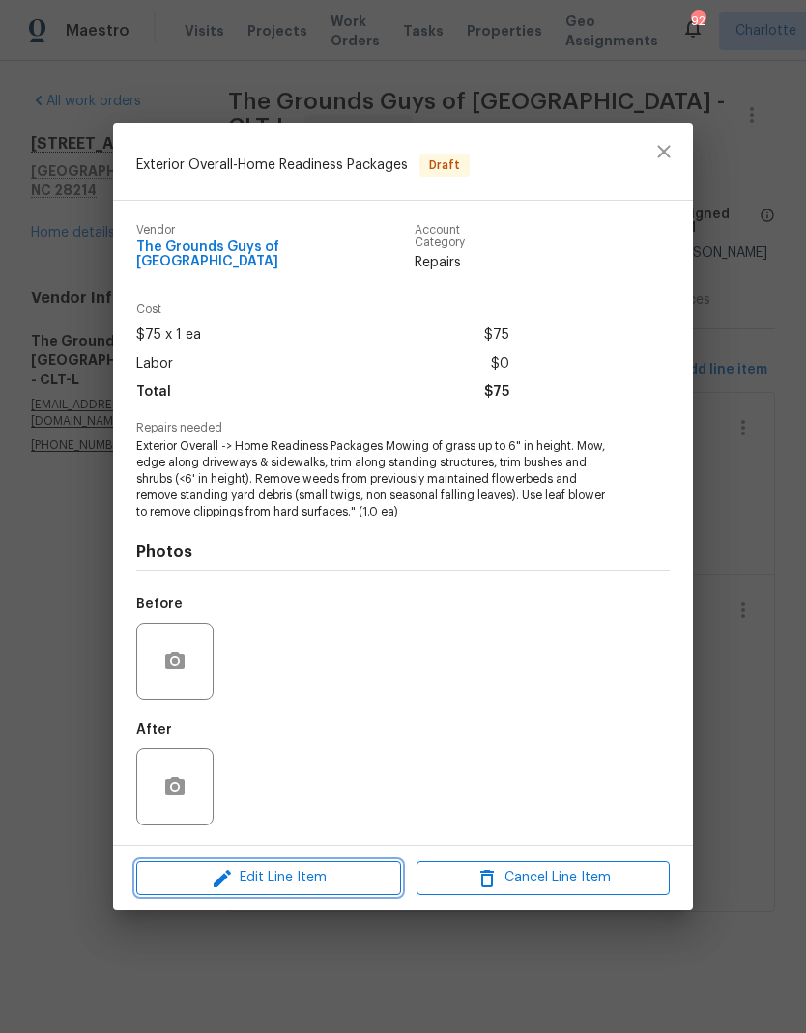
click at [337, 882] on span "Edit Line Item" at bounding box center [268, 878] width 253 height 24
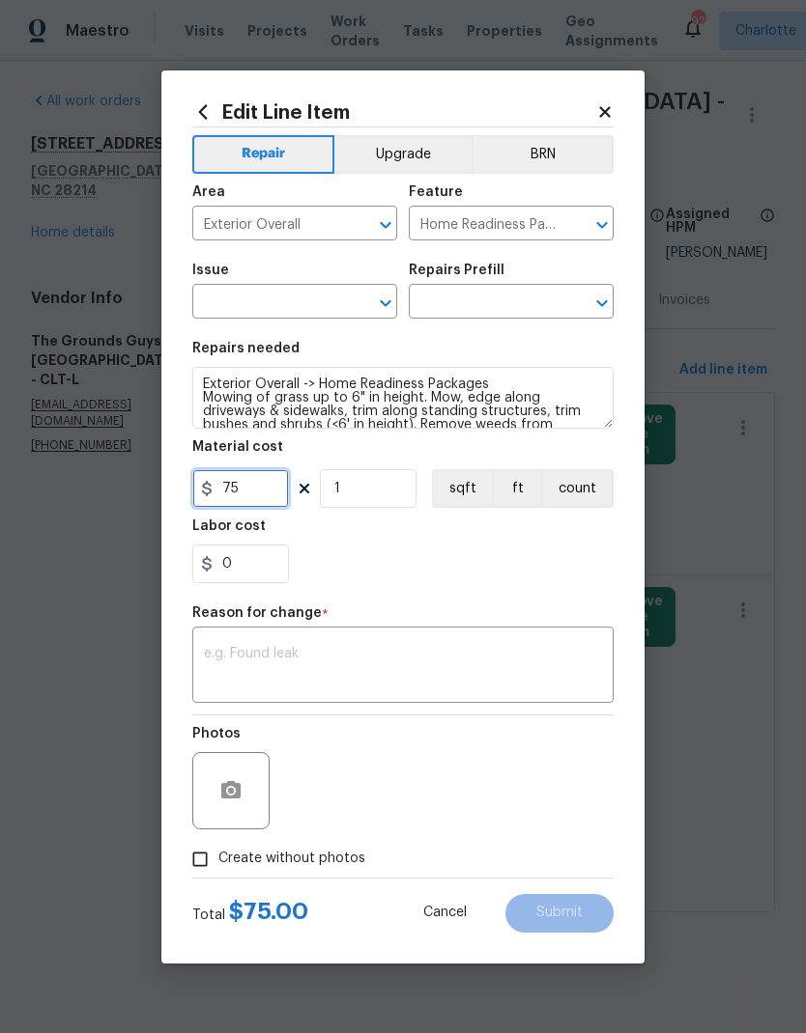
click at [269, 490] on input "75" at bounding box center [240, 488] width 97 height 39
type input "150"
click at [224, 301] on input "text" at bounding box center [267, 304] width 151 height 30
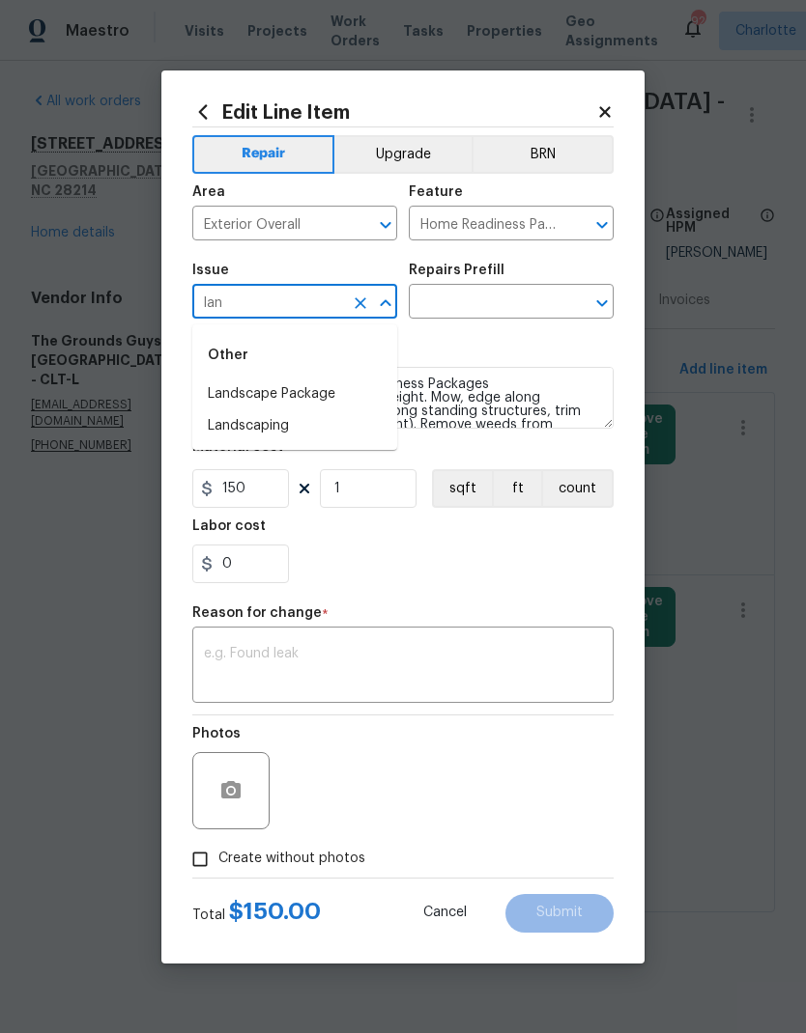
click at [328, 392] on li "Landscape Package" at bounding box center [294, 395] width 205 height 32
type input "Landscape Package"
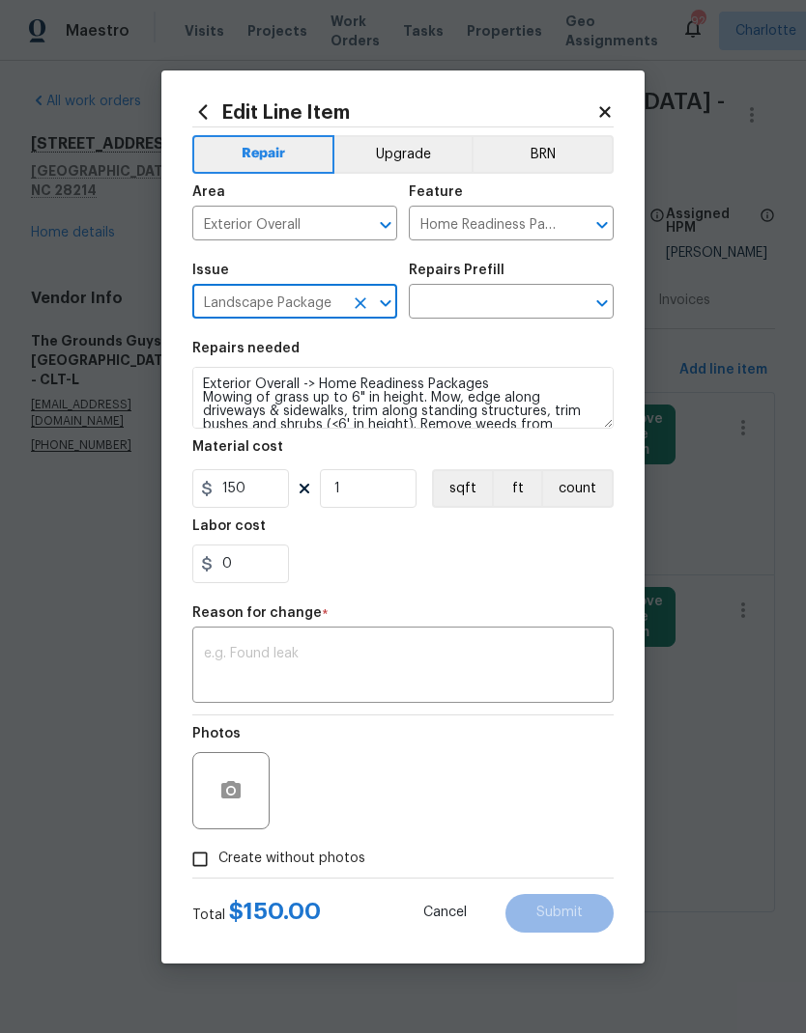
click at [502, 297] on input "text" at bounding box center [484, 304] width 151 height 30
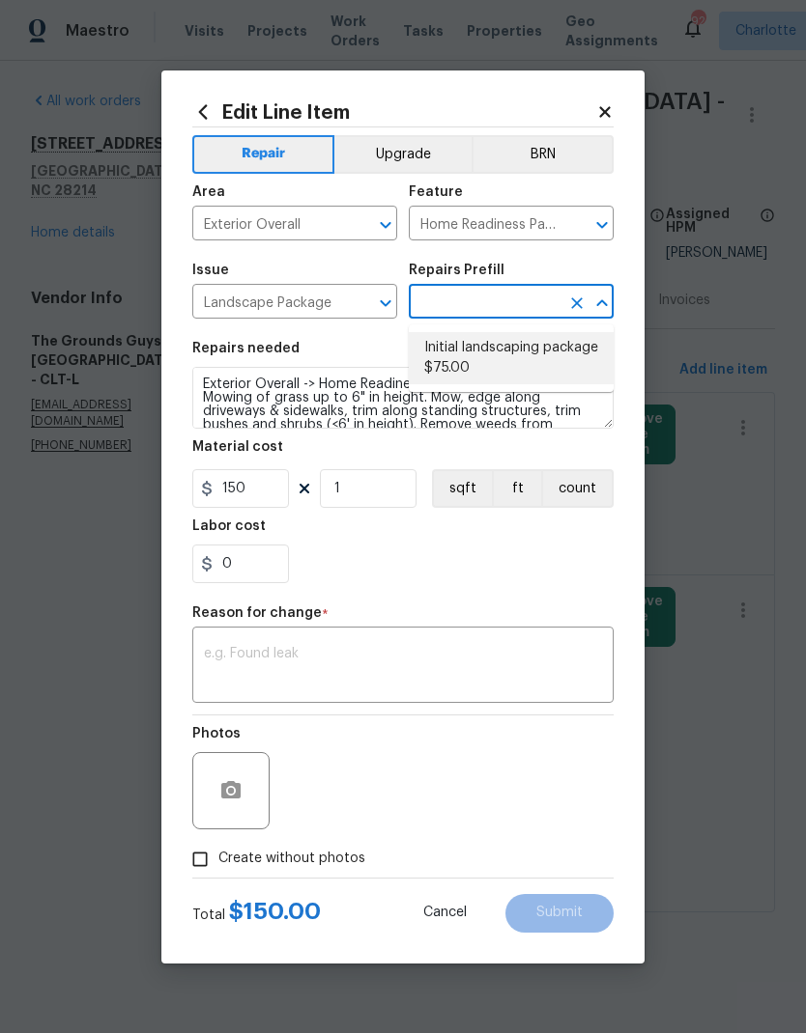
click at [536, 358] on li "Initial landscaping package $75.00" at bounding box center [511, 358] width 205 height 52
type input "Initial landscaping package $75.00"
type textarea "Mowing of grass up to 6" in height. Mow, edge along driveways & sidewalks, trim…"
type input "Initial landscaping package $75.00"
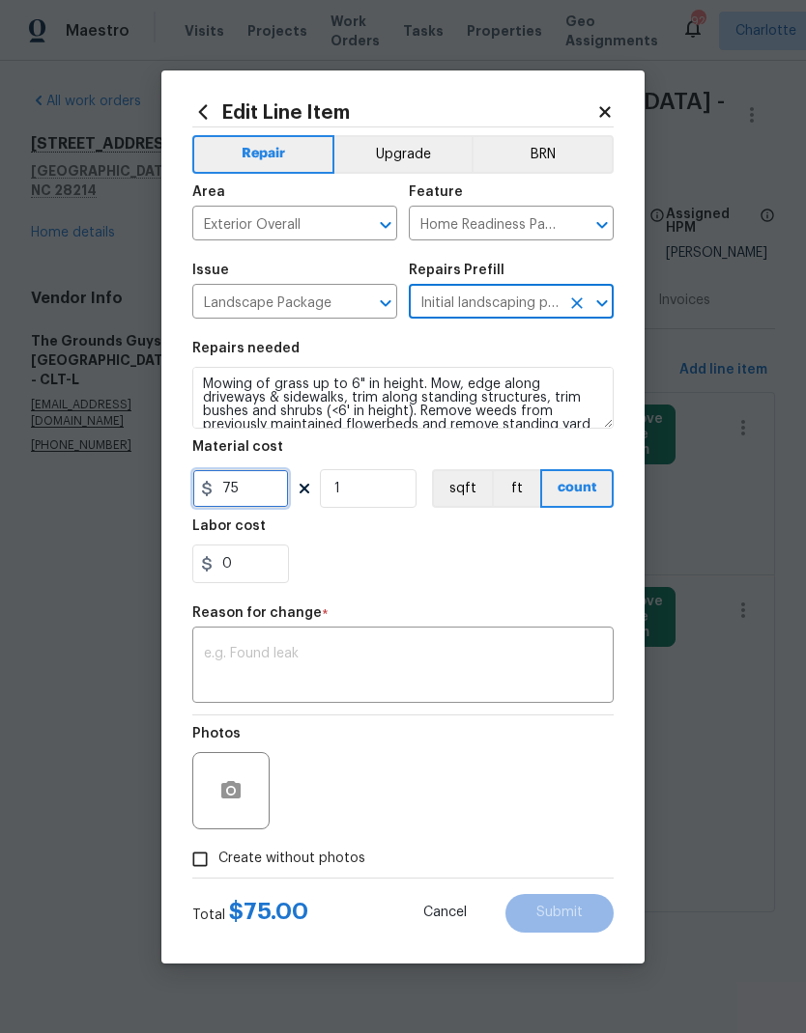
click at [277, 495] on input "75" at bounding box center [240, 488] width 97 height 39
type input "150"
click at [563, 567] on div "0" at bounding box center [402, 564] width 421 height 39
click at [521, 658] on textarea at bounding box center [403, 667] width 398 height 41
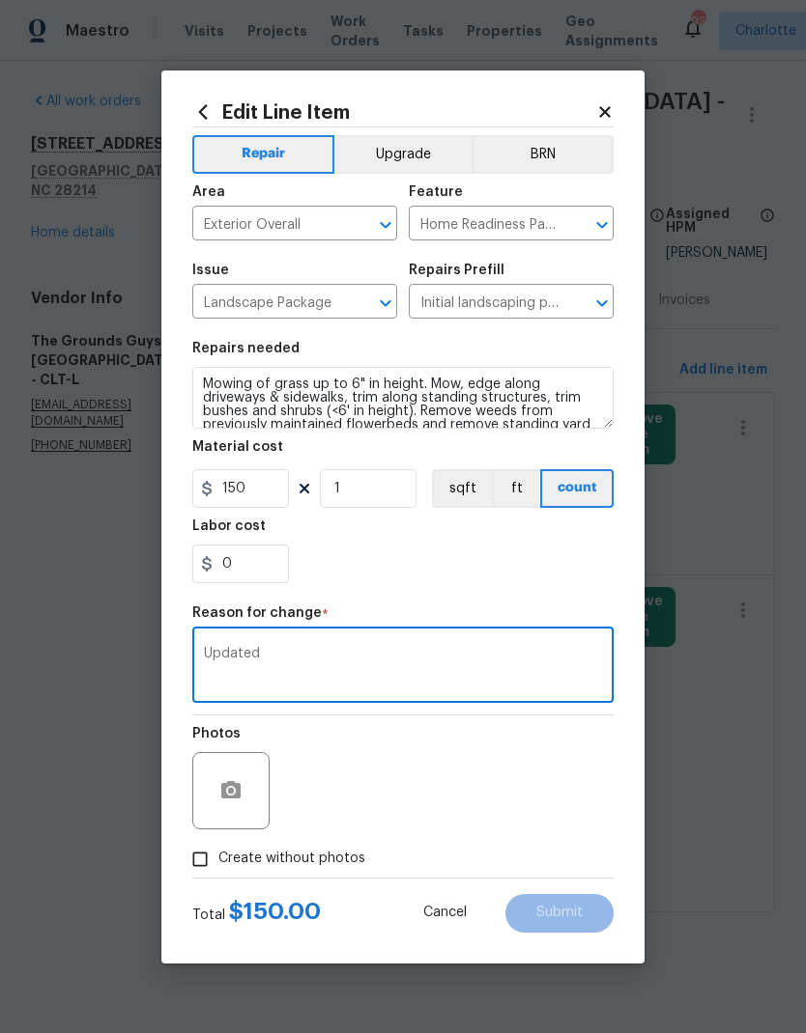
type textarea "Updated"
click at [501, 542] on div "Labor cost" at bounding box center [402, 532] width 421 height 25
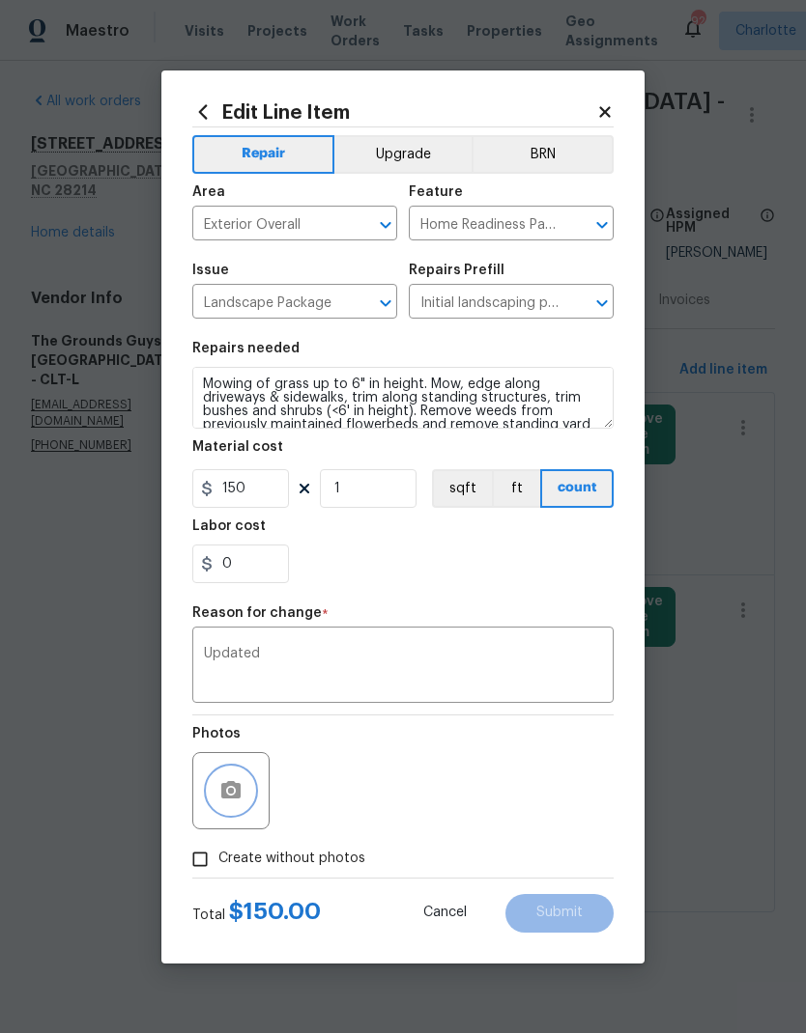
click at [226, 788] on icon "button" at bounding box center [230, 789] width 19 height 17
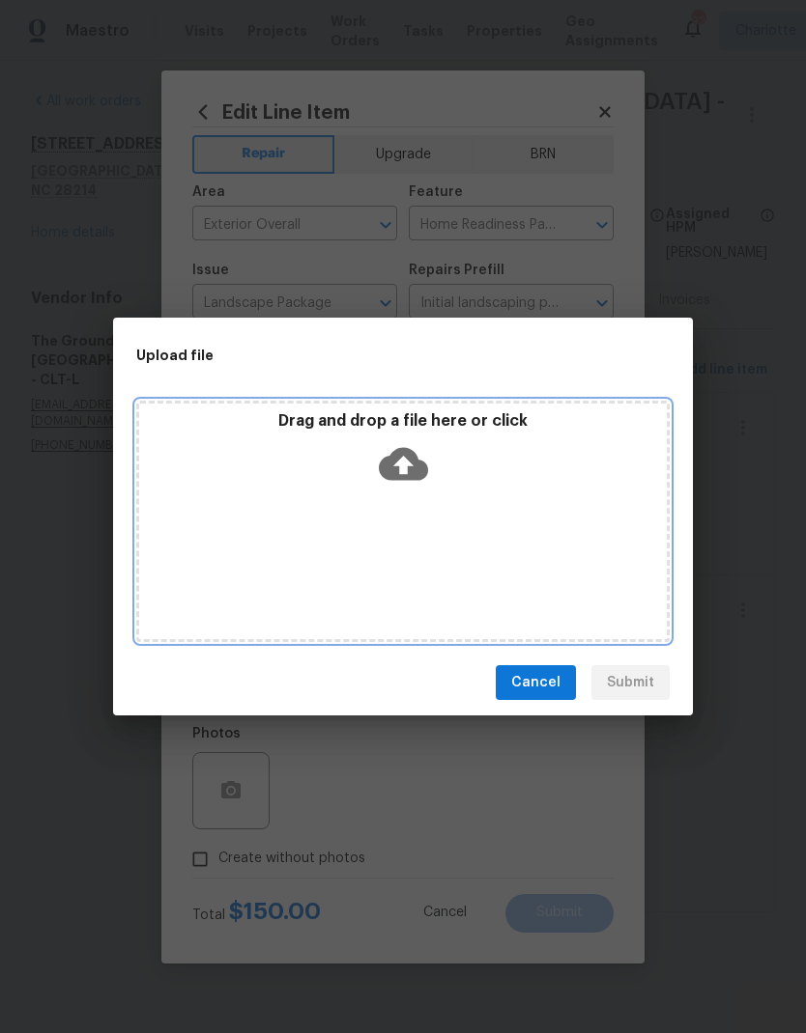
click at [408, 460] on icon at bounding box center [403, 464] width 49 height 33
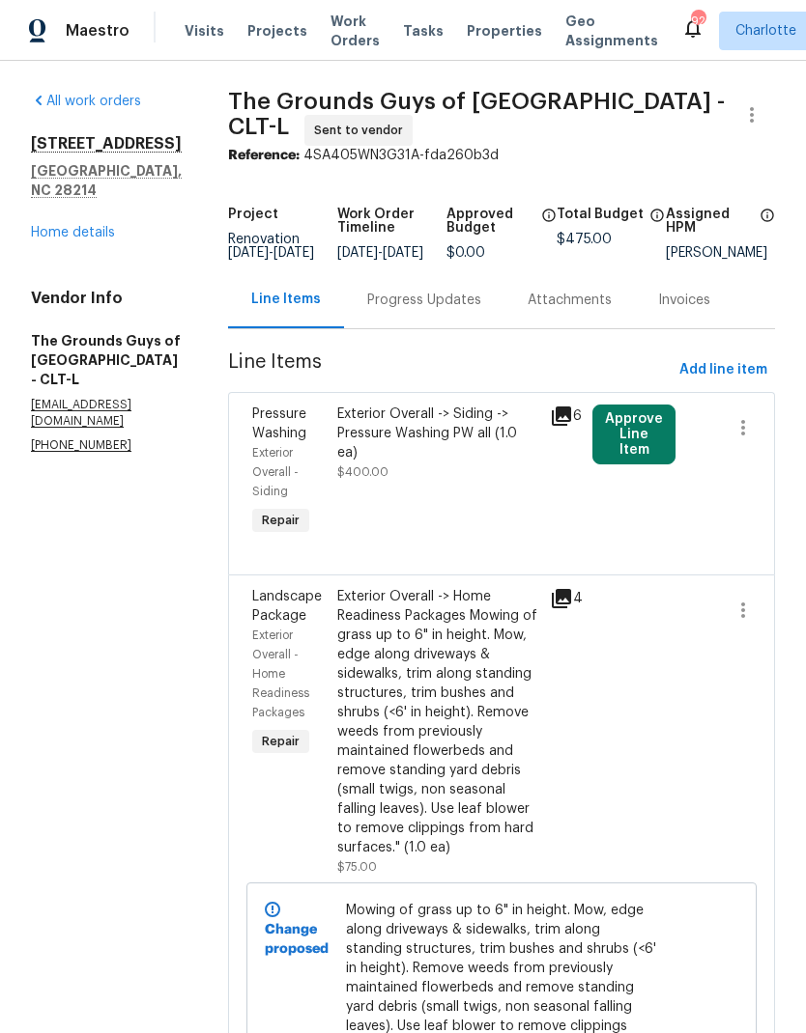
click at [658, 453] on button "Approve Line Item" at bounding box center [633, 435] width 83 height 60
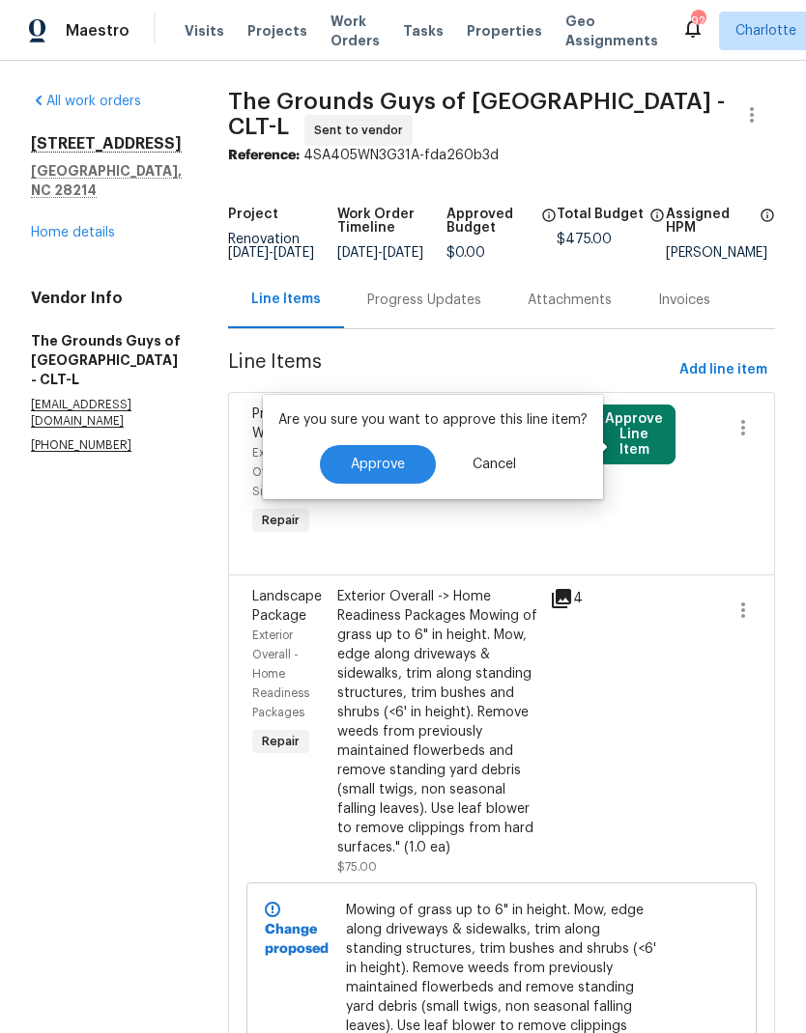
click at [400, 458] on span "Approve" at bounding box center [378, 465] width 54 height 14
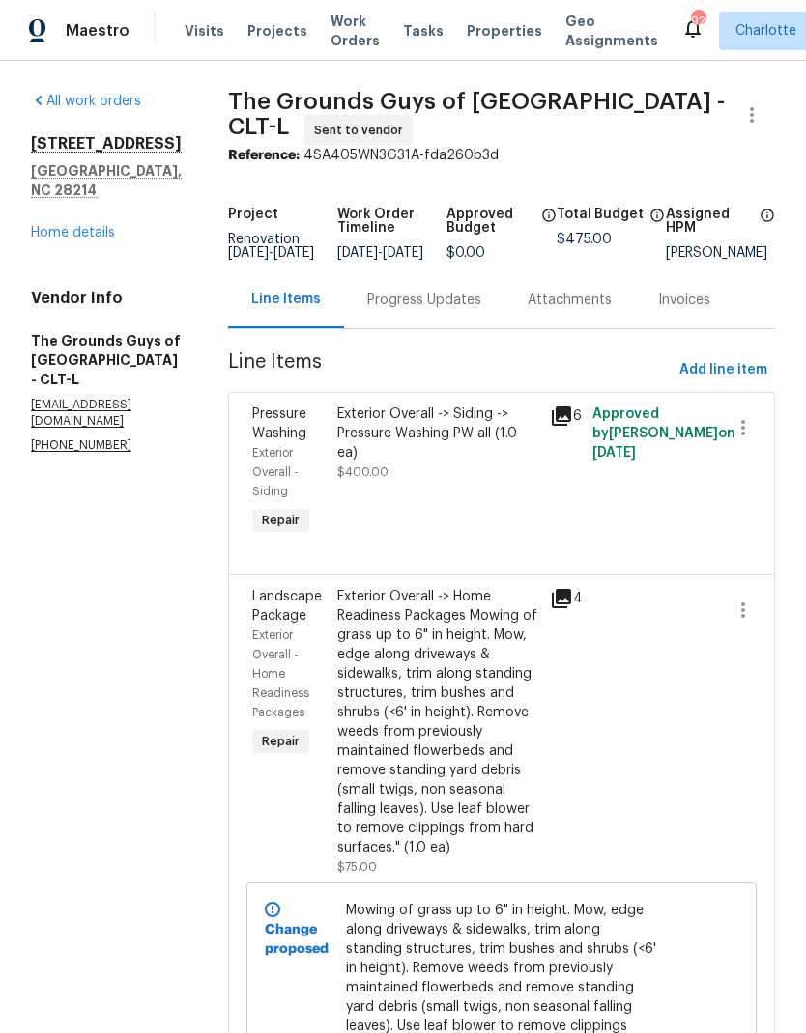
click at [51, 226] on link "Home details" at bounding box center [73, 233] width 84 height 14
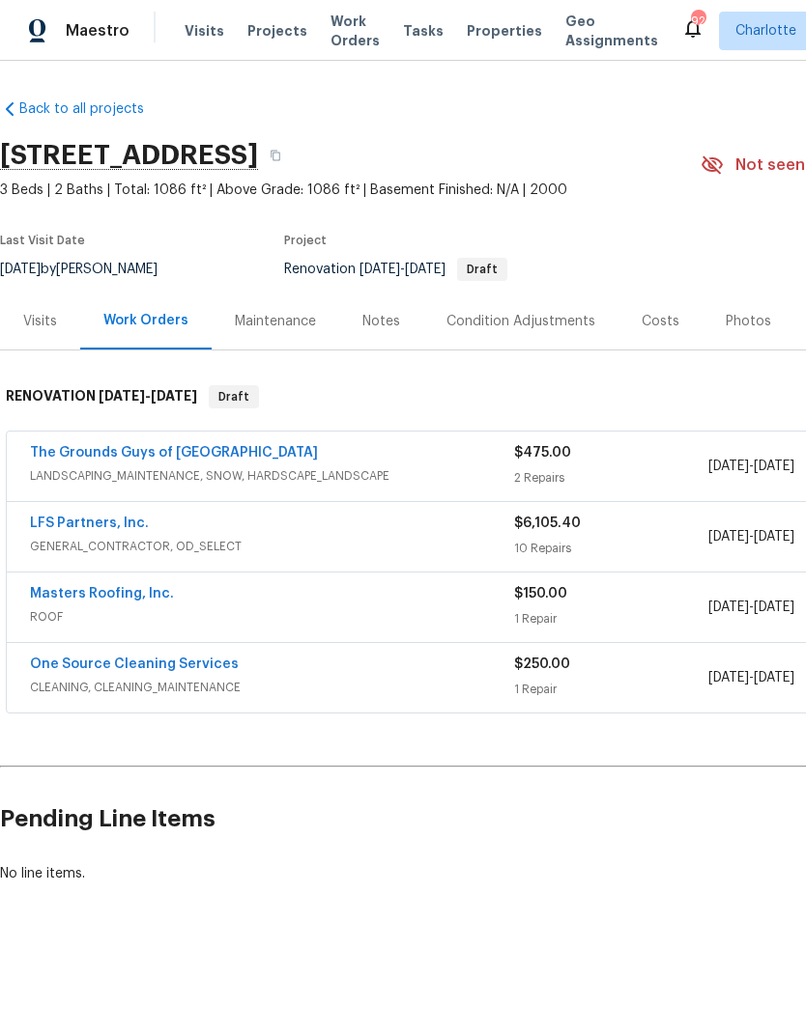
click at [50, 599] on link "Masters Roofing, Inc." at bounding box center [102, 594] width 144 height 14
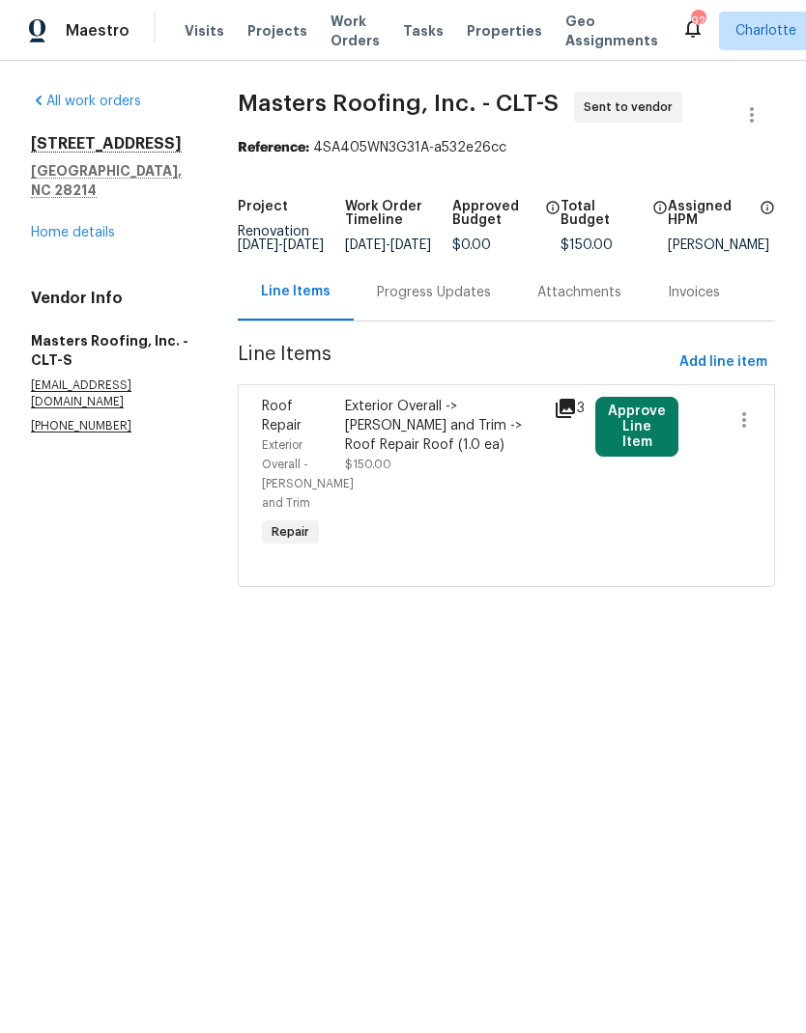
click at [654, 438] on button "Approve Line Item" at bounding box center [636, 427] width 83 height 60
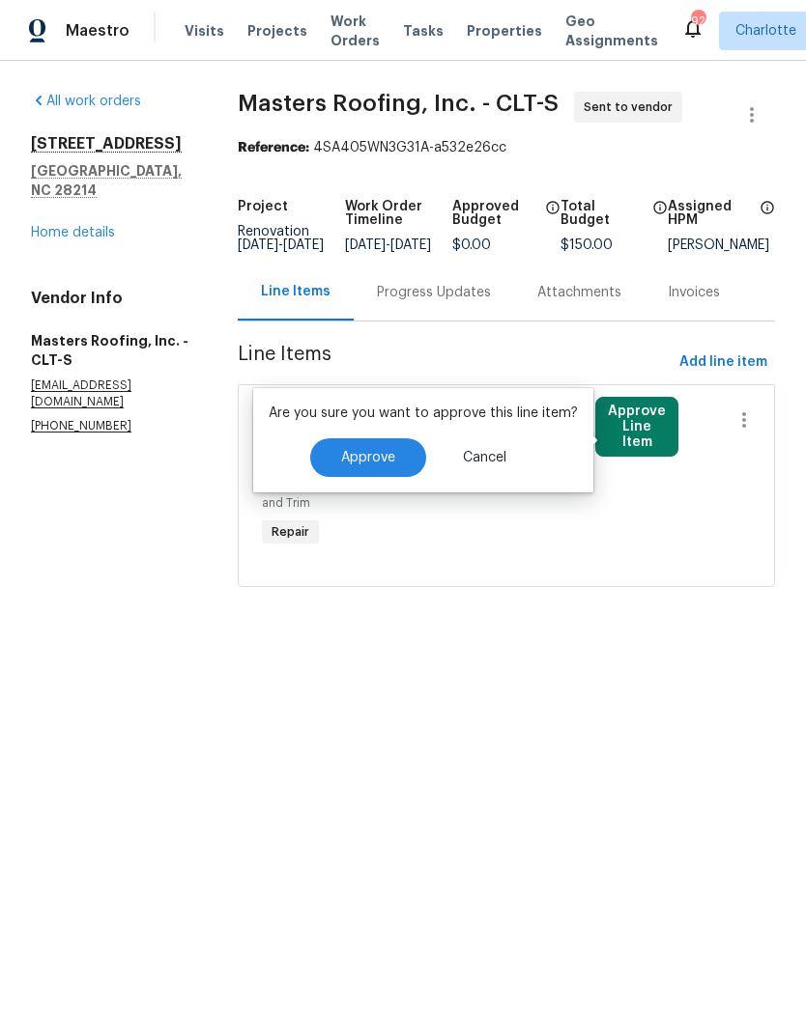
click at [383, 458] on span "Approve" at bounding box center [368, 458] width 54 height 14
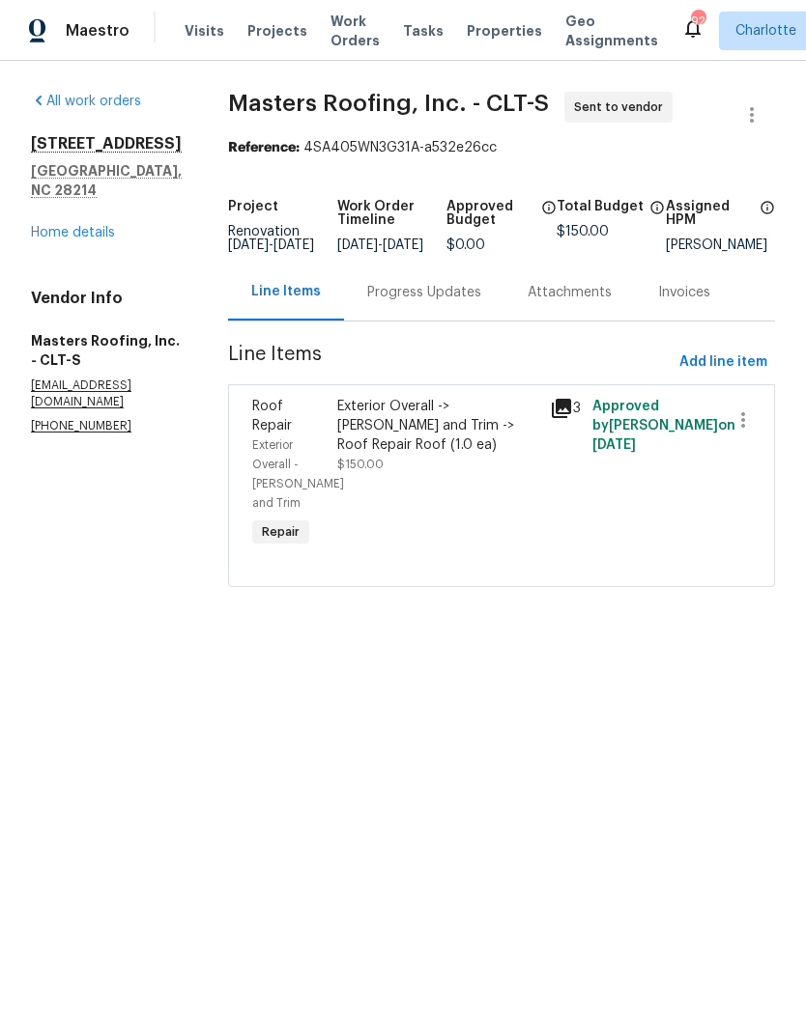
click at [476, 426] on div "Exterior Overall -> [PERSON_NAME] and Trim -> Roof Repair Roof (1.0 ea)" at bounding box center [437, 426] width 201 height 58
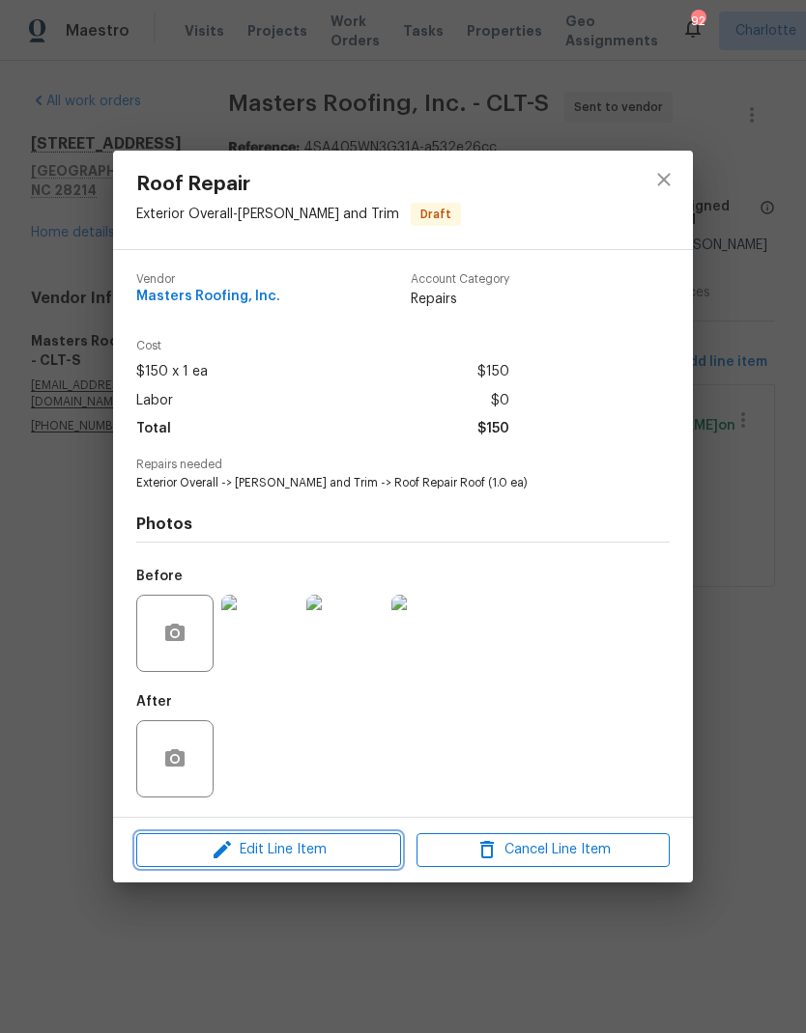
click at [342, 855] on span "Edit Line Item" at bounding box center [268, 850] width 253 height 24
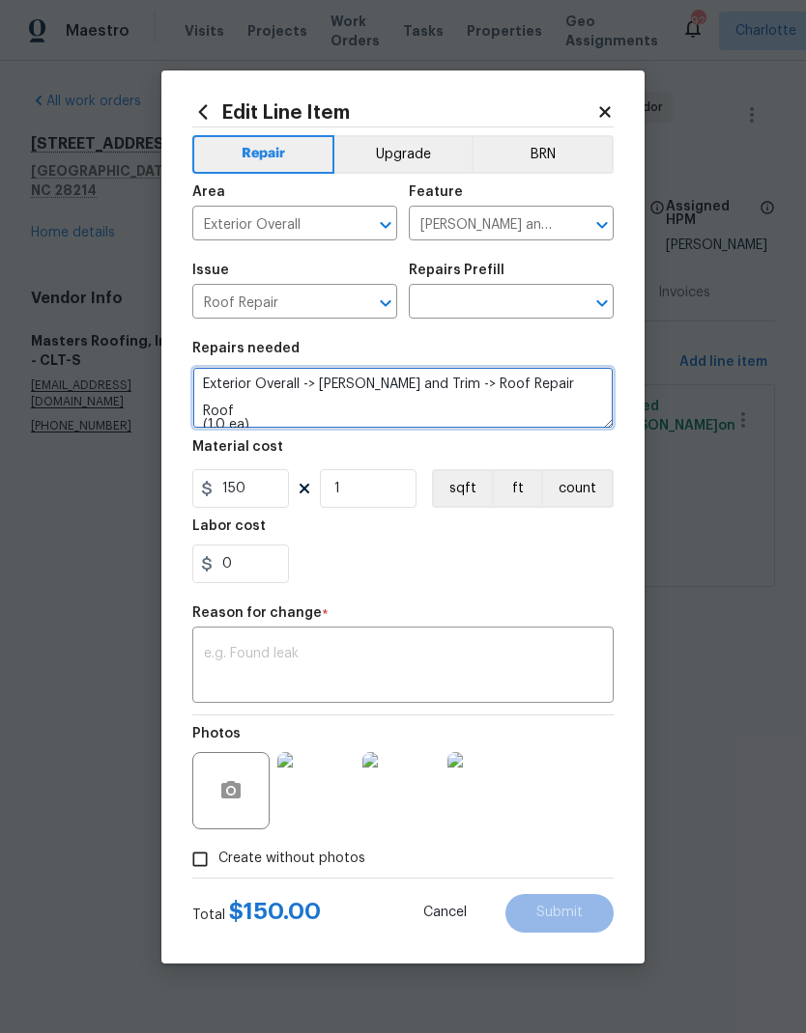
click at [215, 386] on textarea "Exterior Overall -> [PERSON_NAME] and Trim -> Roof Repair Roof (1.0 ea)" at bounding box center [402, 398] width 421 height 62
click at [212, 380] on textarea "Exterior Overall -> [PERSON_NAME] and Trim -> Roof Repair Roof (1.0 ea)" at bounding box center [402, 398] width 421 height 62
click at [229, 380] on textarea "Exterior Overall -> [PERSON_NAME] and Trim -> Roof Repair Roof (1.0 ea)" at bounding box center [402, 398] width 421 height 62
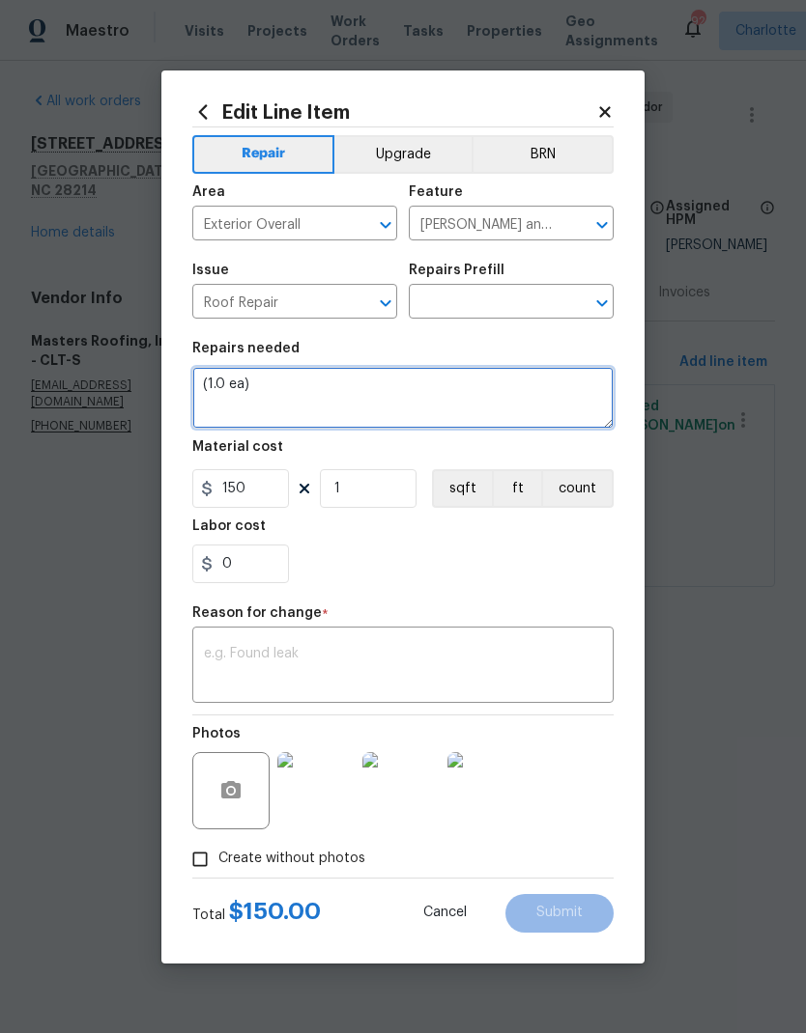
click at [319, 391] on textarea "(1.0 ea)" at bounding box center [402, 398] width 421 height 62
click at [318, 390] on textarea "(1.0 ea)" at bounding box center [402, 398] width 421 height 62
type textarea "("
type textarea "Investigate roof for potential leaks and quote to complete a tune up if necessa…"
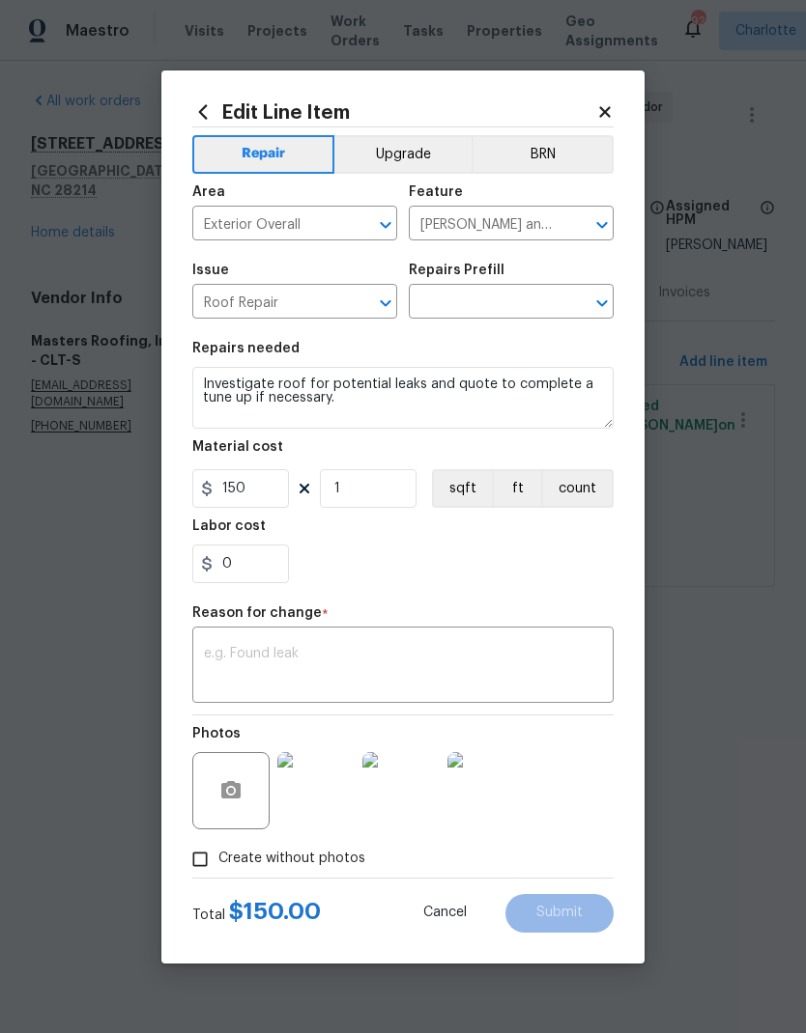
click at [460, 641] on div "x ​" at bounding box center [402, 667] width 421 height 71
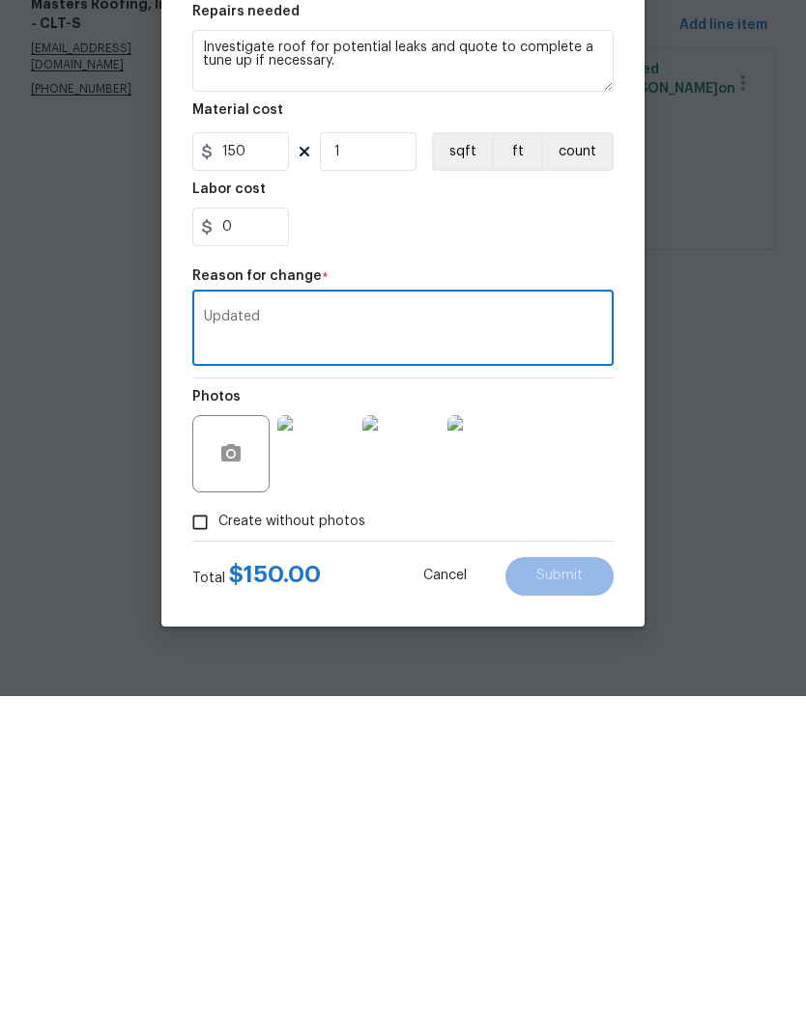
type textarea "Updated"
click at [231, 787] on circle "button" at bounding box center [231, 790] width 6 height 6
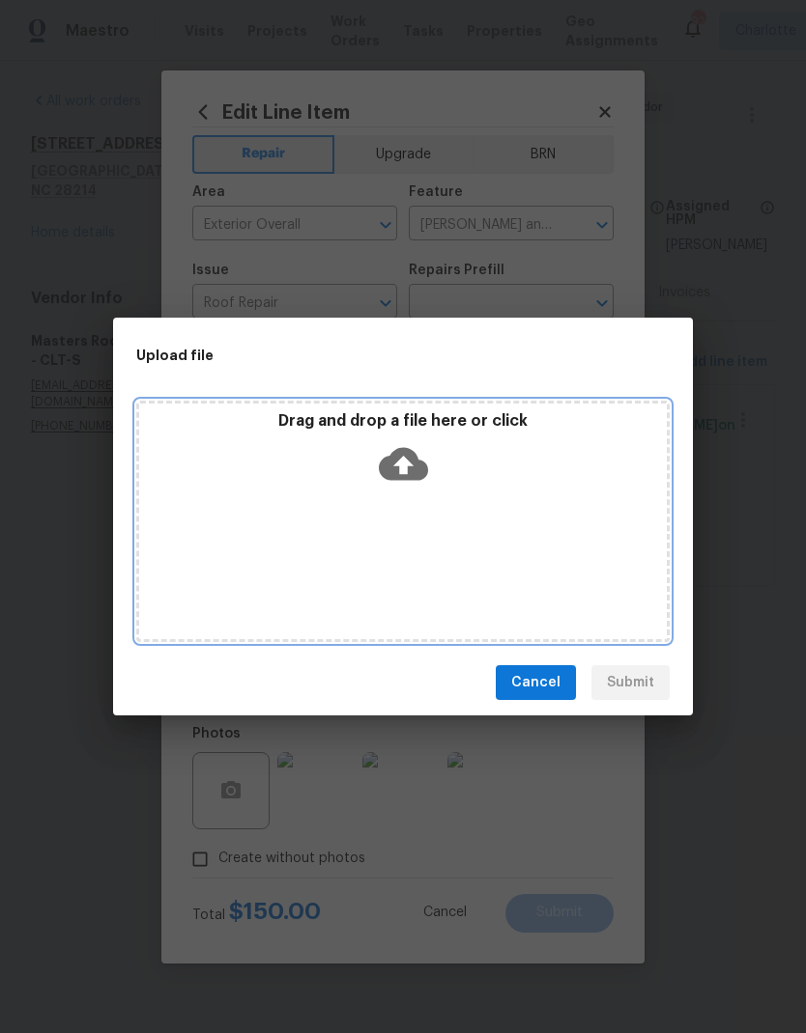
click at [425, 441] on icon at bounding box center [403, 463] width 49 height 49
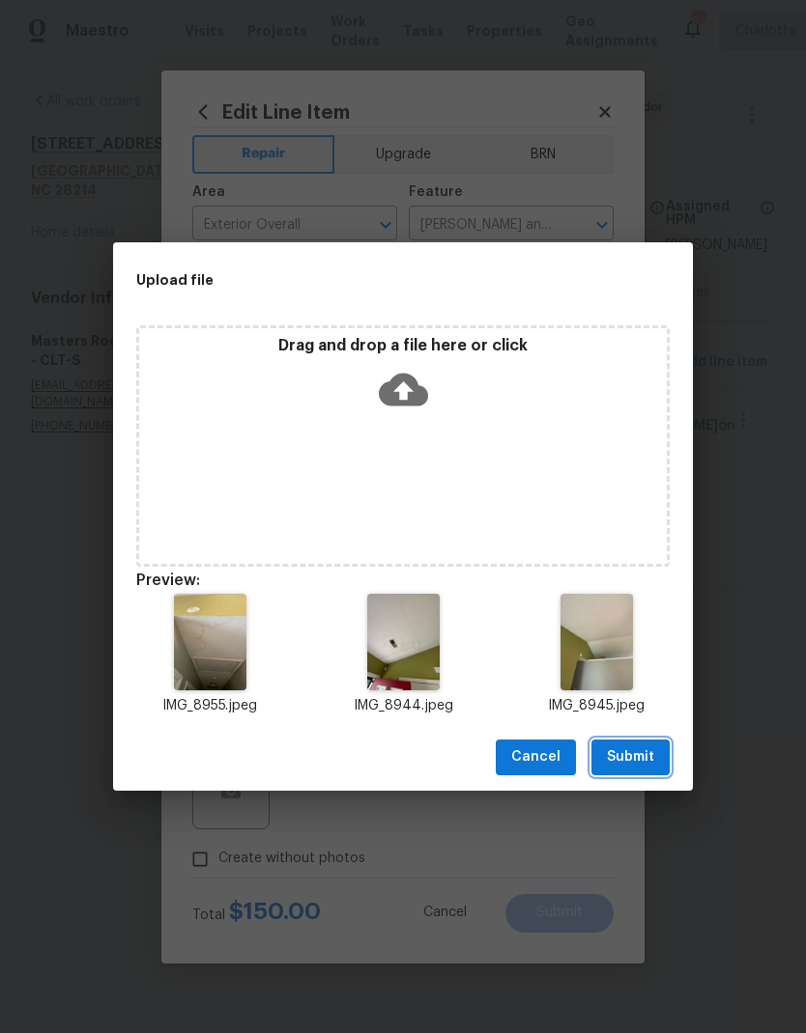
click at [652, 772] on button "Submit" at bounding box center [630, 758] width 78 height 36
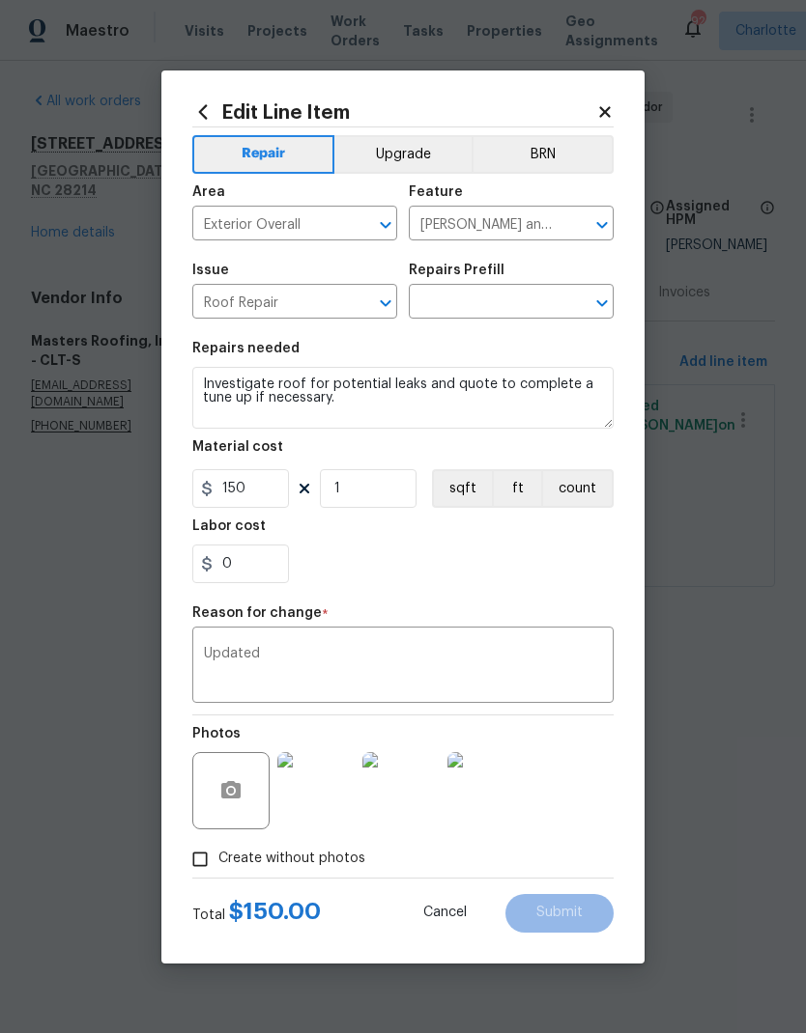
click at [519, 317] on input "text" at bounding box center [484, 304] width 151 height 30
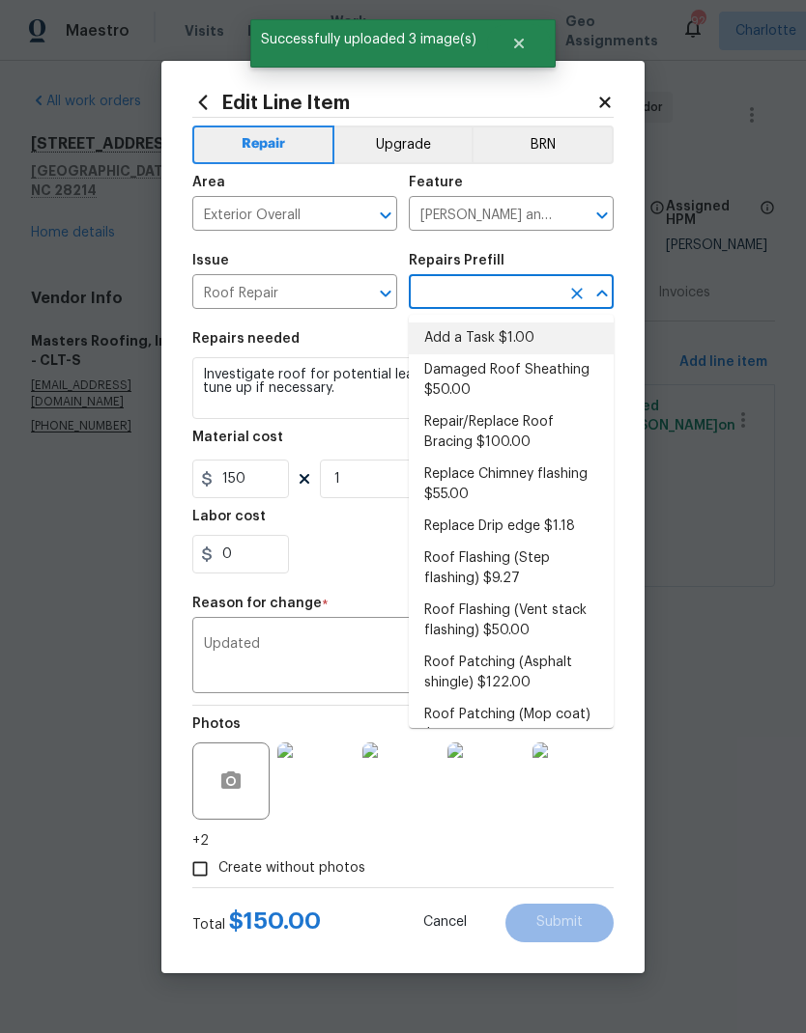
click at [535, 348] on li "Add a Task $1.00" at bounding box center [511, 339] width 205 height 32
type input "Add a Task $1.00"
type textarea "HPM to detail"
type input "Add a Task $1.00"
type input "1"
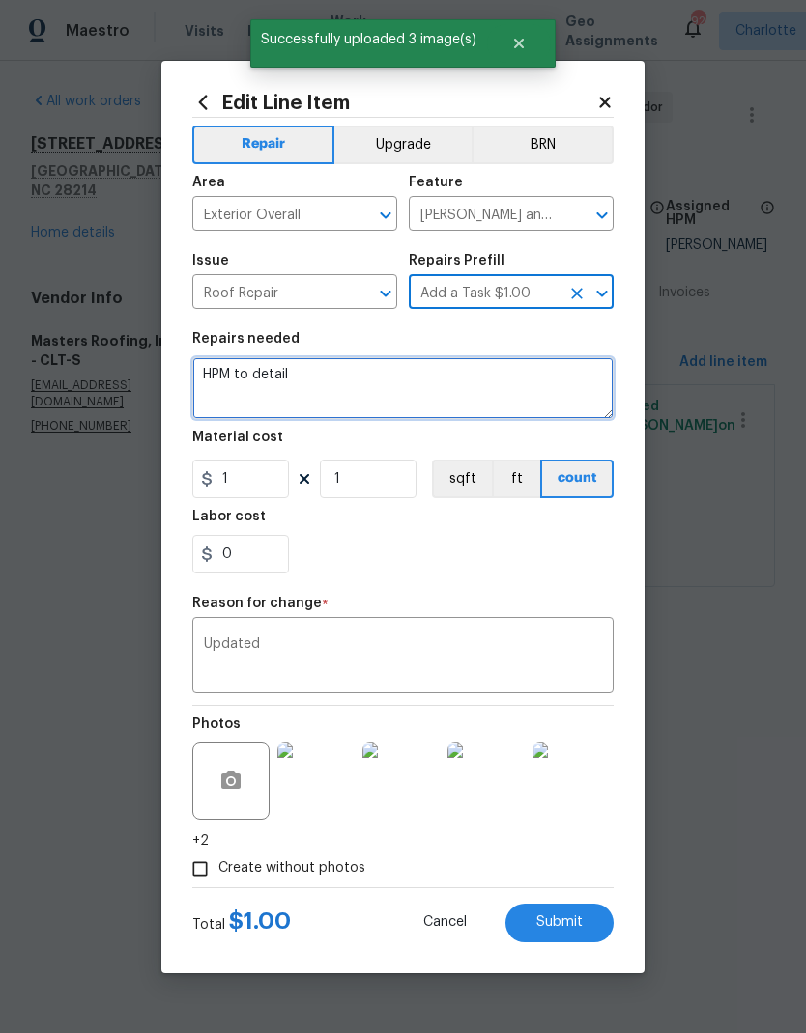
click at [398, 395] on textarea "HPM to detail" at bounding box center [402, 388] width 421 height 62
click at [220, 365] on textarea "HPM to detail" at bounding box center [402, 388] width 421 height 62
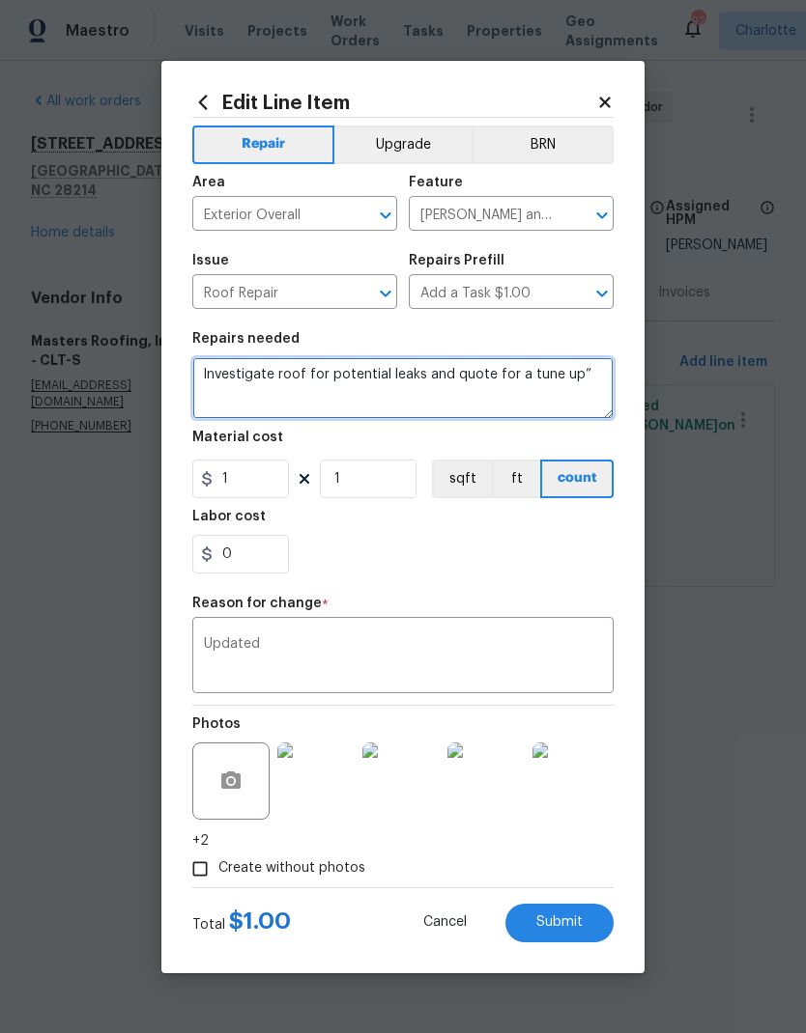
click at [524, 376] on textarea "Investigate roof for potential leaks and quote for a tune up”" at bounding box center [402, 388] width 421 height 62
click at [609, 371] on textarea "Investigate roof for potential leaks and quote for a “tune up”" at bounding box center [402, 388] width 421 height 62
type textarea "Investigate roof for potential leaks and quote for a “tune up” if necessary."
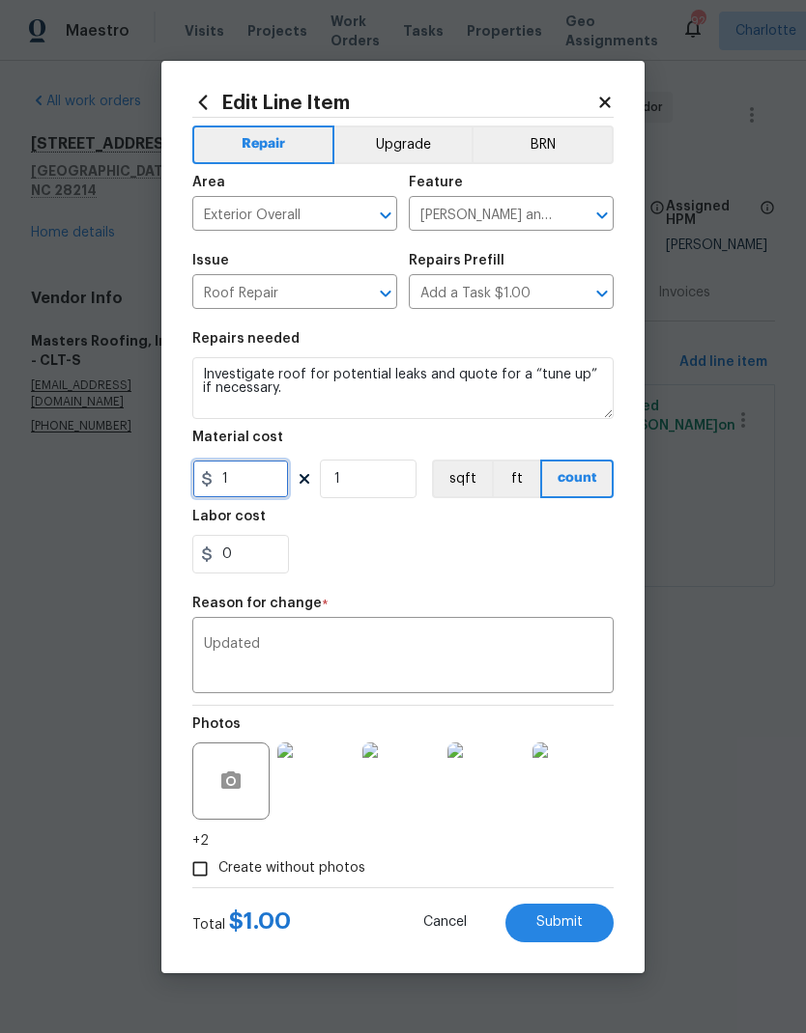
click at [274, 483] on input "1" at bounding box center [240, 479] width 97 height 39
type input "150"
click at [542, 638] on div "Repair Upgrade BRN Area Exterior Overall ​ Feature Eaves and Trim ​ Issue Roof …" at bounding box center [402, 503] width 421 height 770
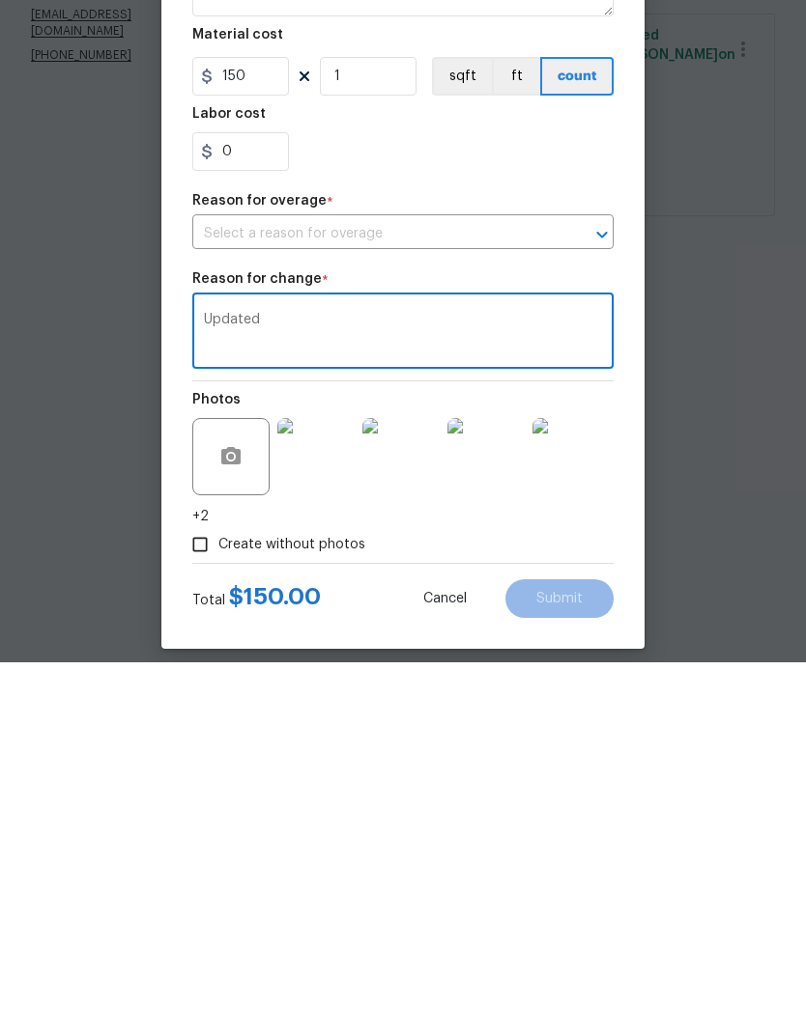
click at [552, 565] on div "Reason for overage *" at bounding box center [402, 577] width 421 height 25
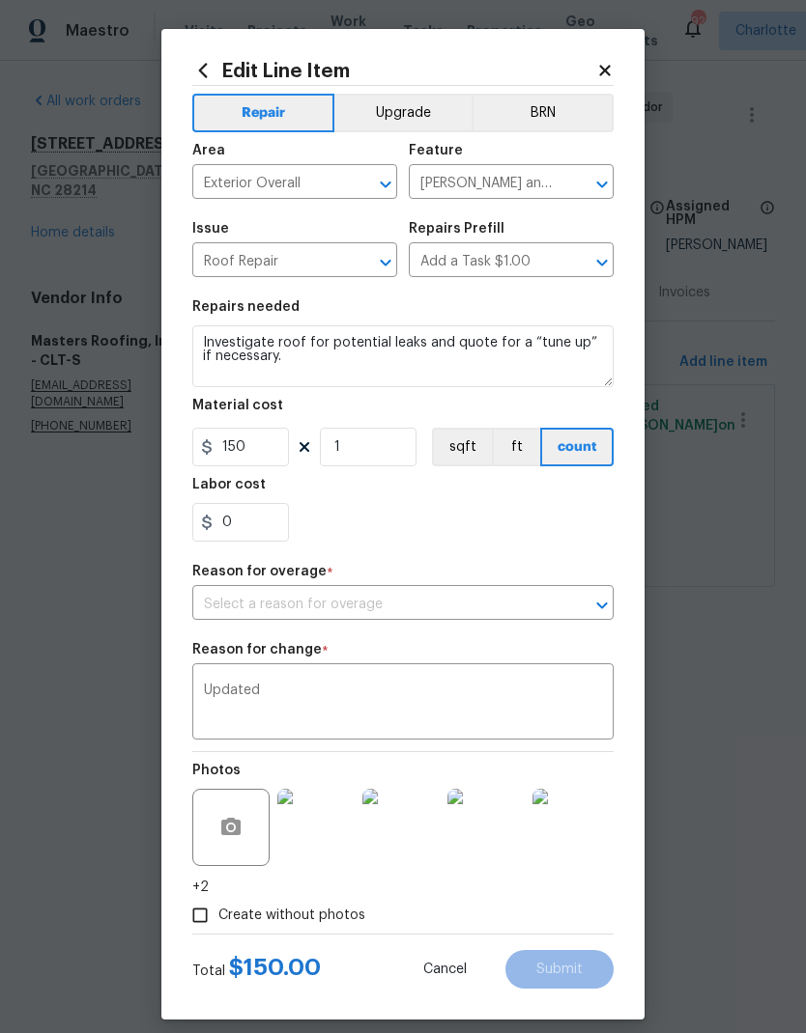
click at [490, 603] on input "text" at bounding box center [375, 605] width 367 height 30
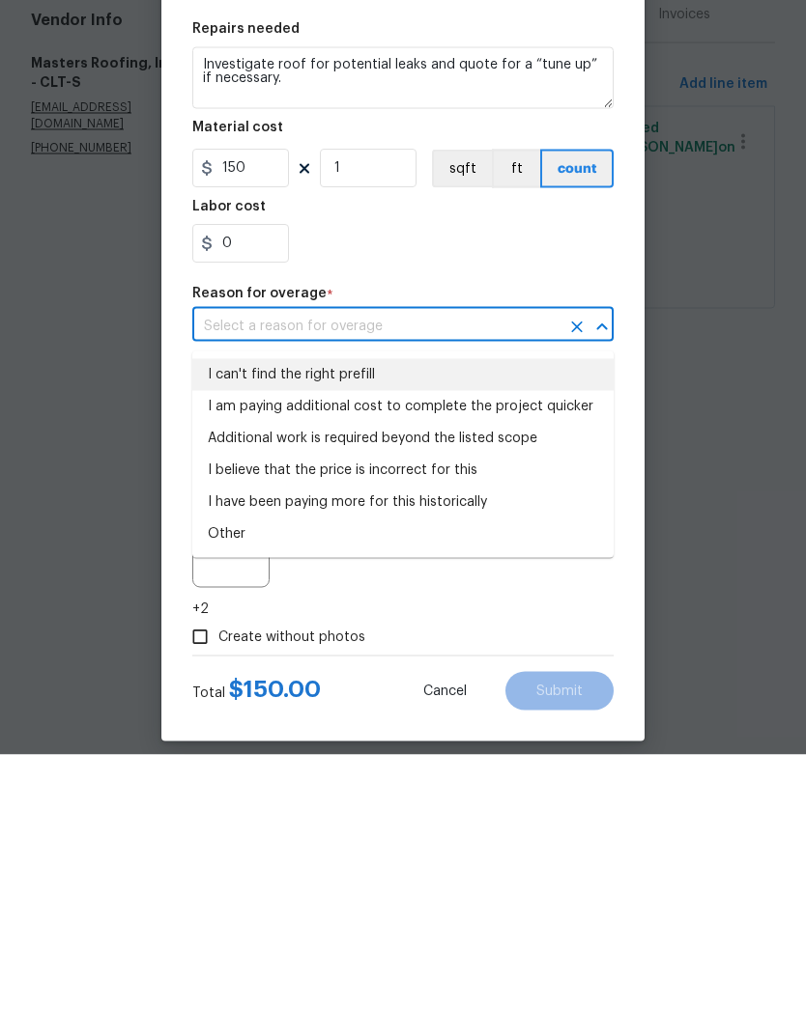
click at [359, 637] on li "I can't find the right prefill" at bounding box center [402, 653] width 421 height 32
type input "I can't find the right prefill"
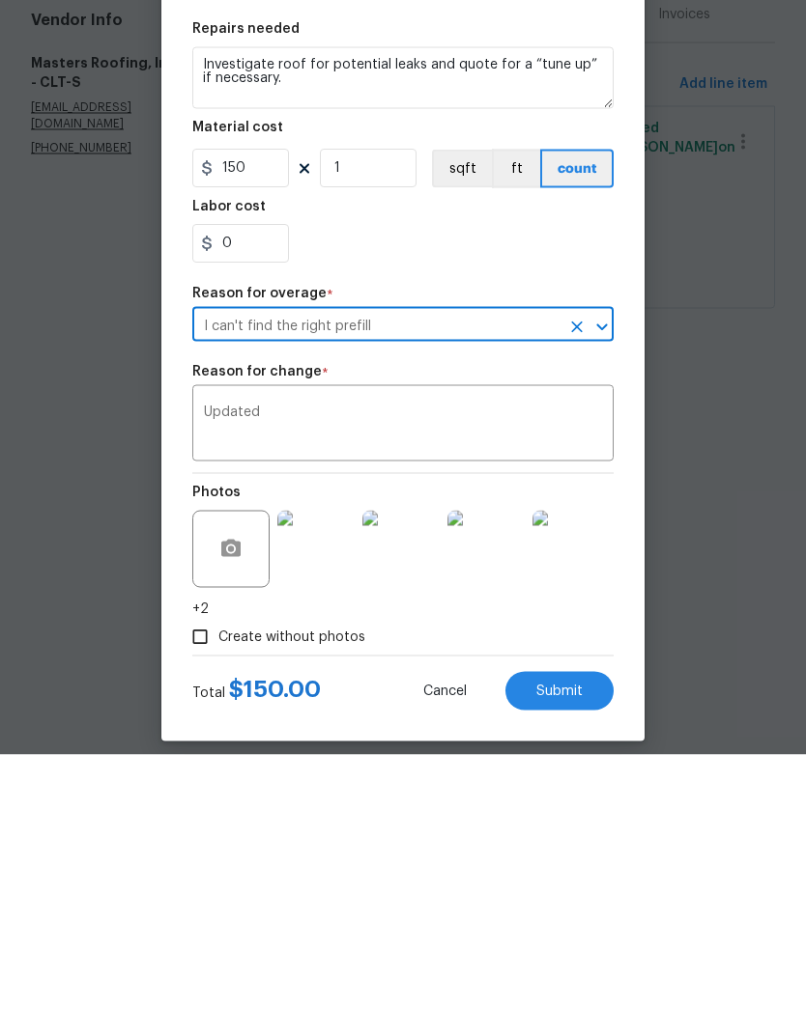
click at [569, 684] on textarea "Updated" at bounding box center [403, 704] width 398 height 41
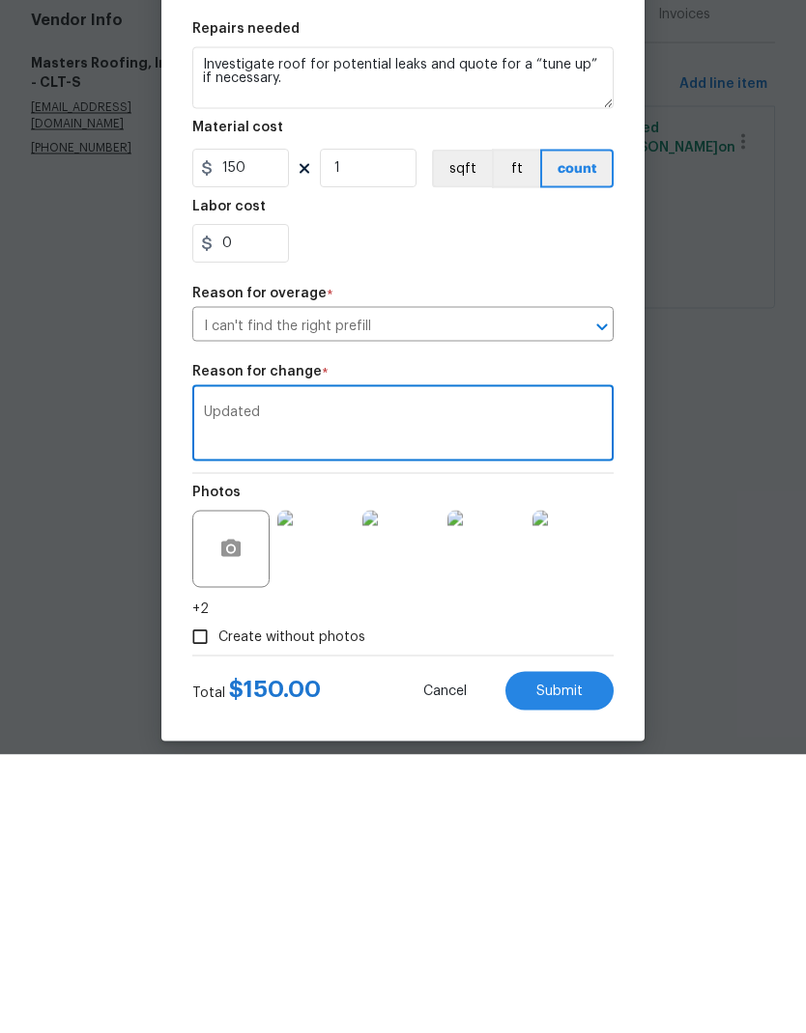
click at [621, 629] on div "Edit Line Item Repair Upgrade BRN Area Exterior Overall ​ Feature Eaves and Tri…" at bounding box center [402, 524] width 483 height 991
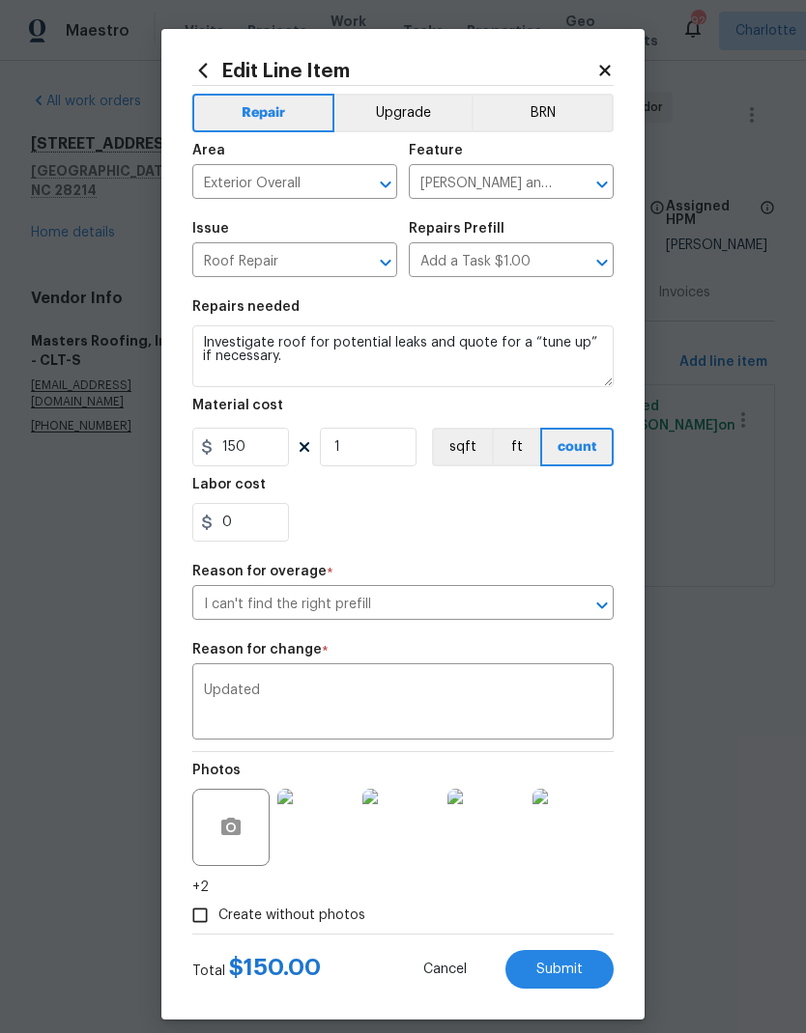
click at [554, 971] on span "Submit" at bounding box center [559, 970] width 46 height 14
type textarea "Exterior Overall -> [PERSON_NAME] and Trim -> Roof Repair Roof (1.0 ea)"
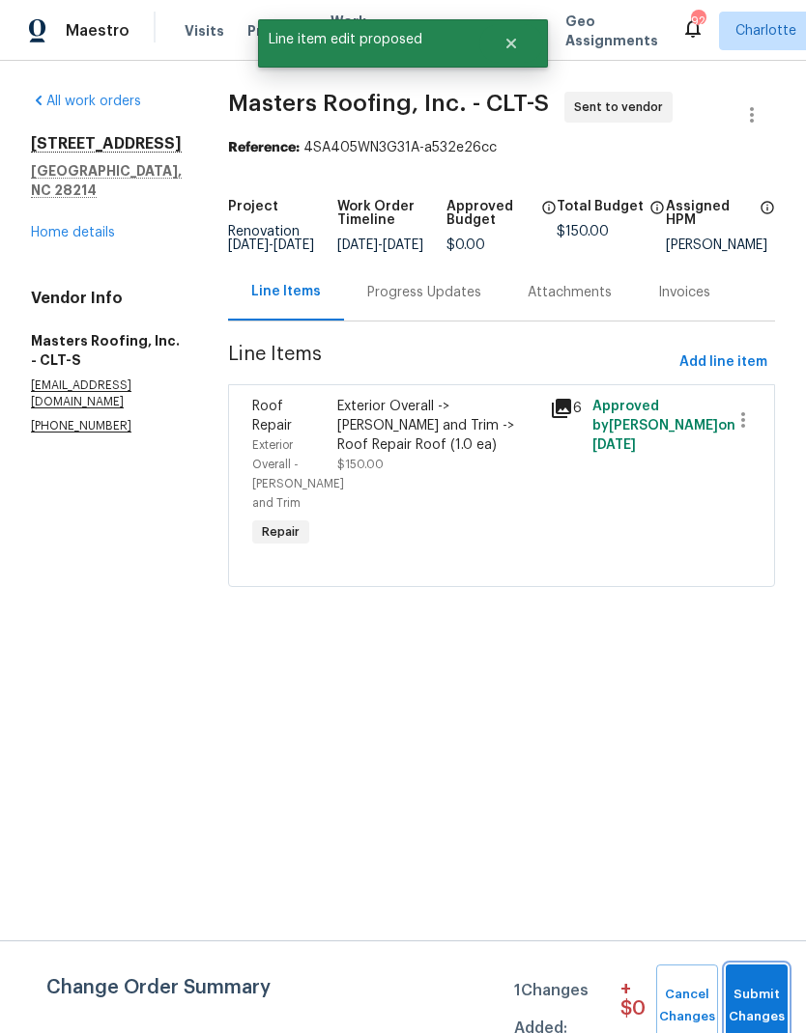
click at [753, 994] on span "Submit Changes" at bounding box center [756, 1006] width 42 height 44
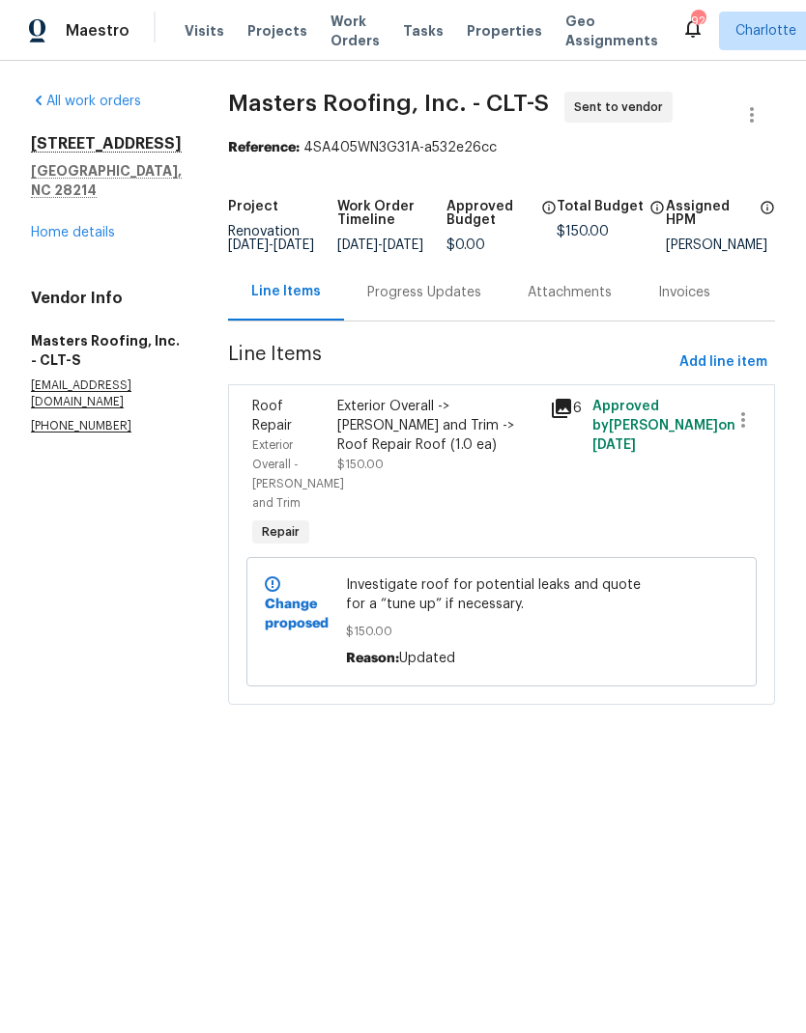
click at [52, 230] on div "All work orders 1131 Summit Hills Dr Charlotte, NC 28214 Home details Vendor In…" at bounding box center [106, 263] width 151 height 343
click at [51, 226] on link "Home details" at bounding box center [73, 233] width 84 height 14
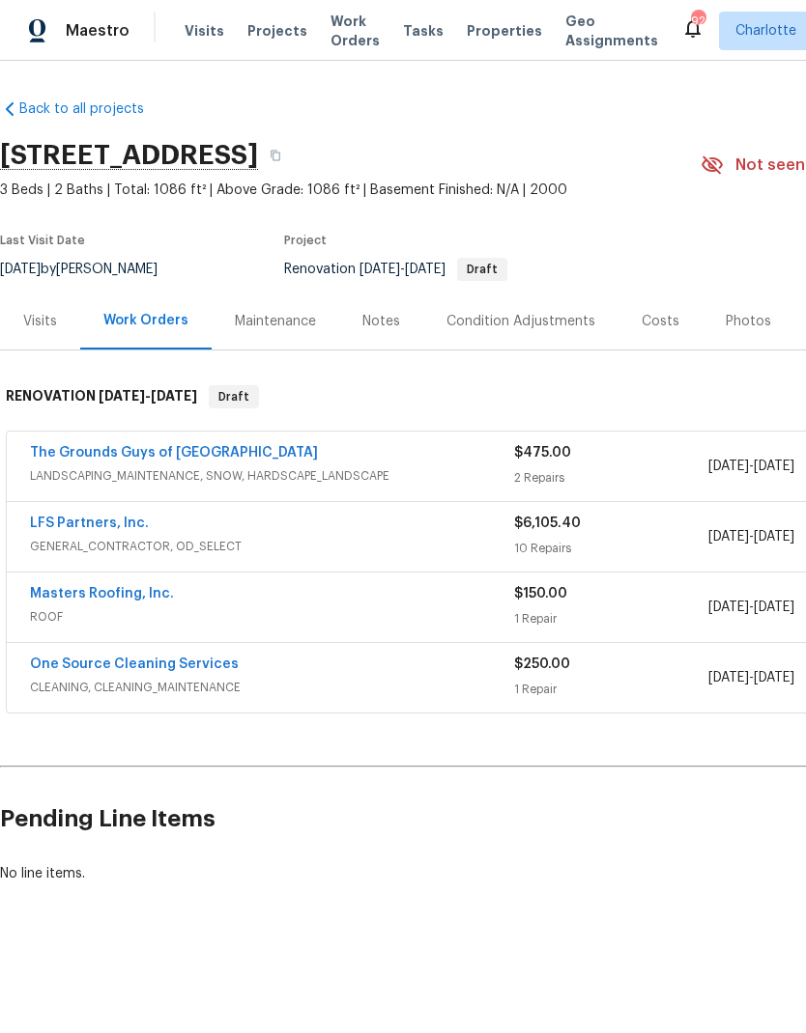
click at [37, 663] on link "One Source Cleaning Services" at bounding box center [134, 665] width 209 height 14
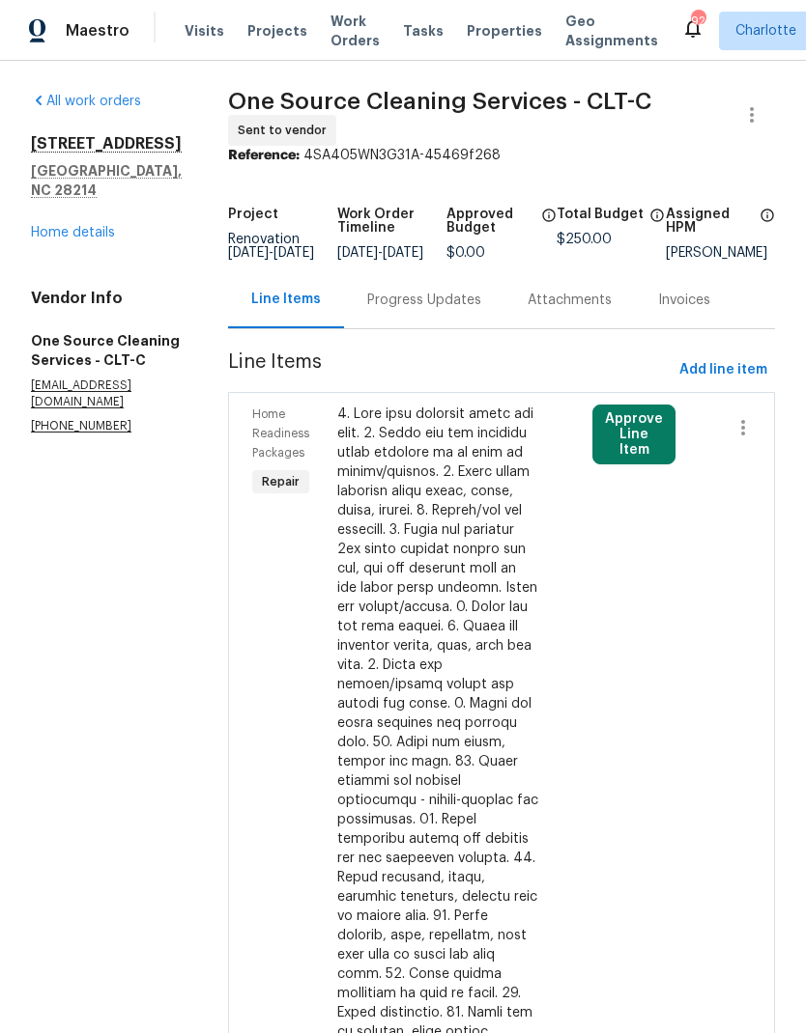
click at [638, 451] on button "Approve Line Item" at bounding box center [633, 435] width 83 height 60
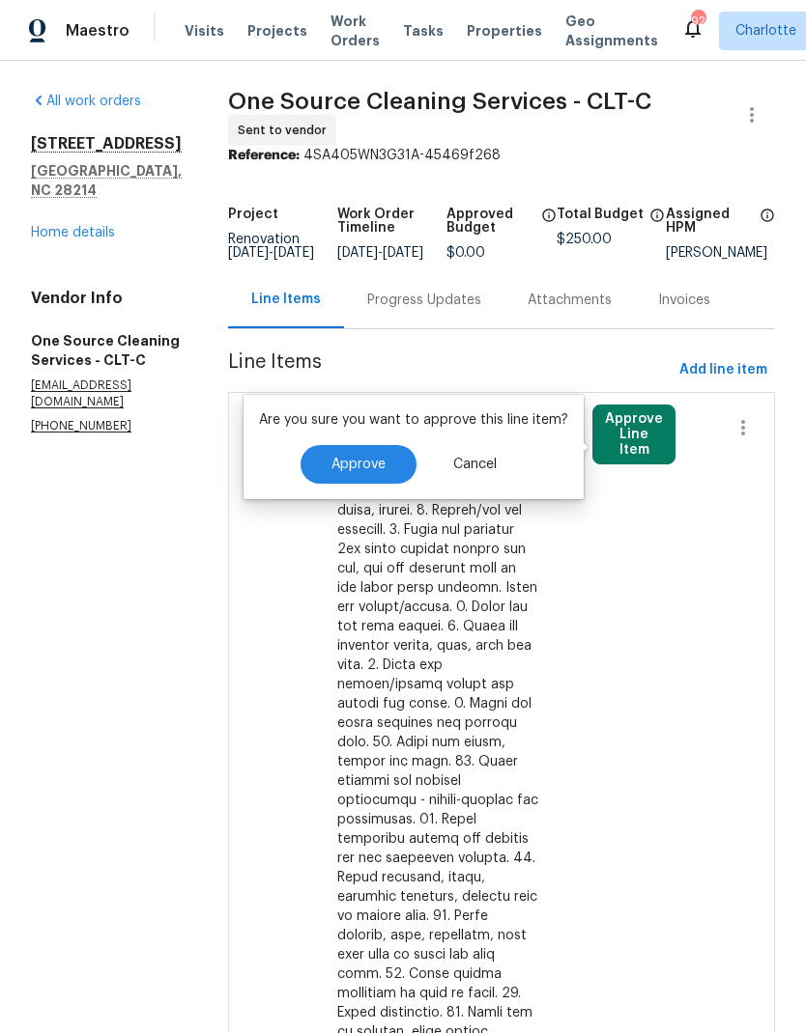
click at [398, 467] on button "Approve" at bounding box center [358, 464] width 116 height 39
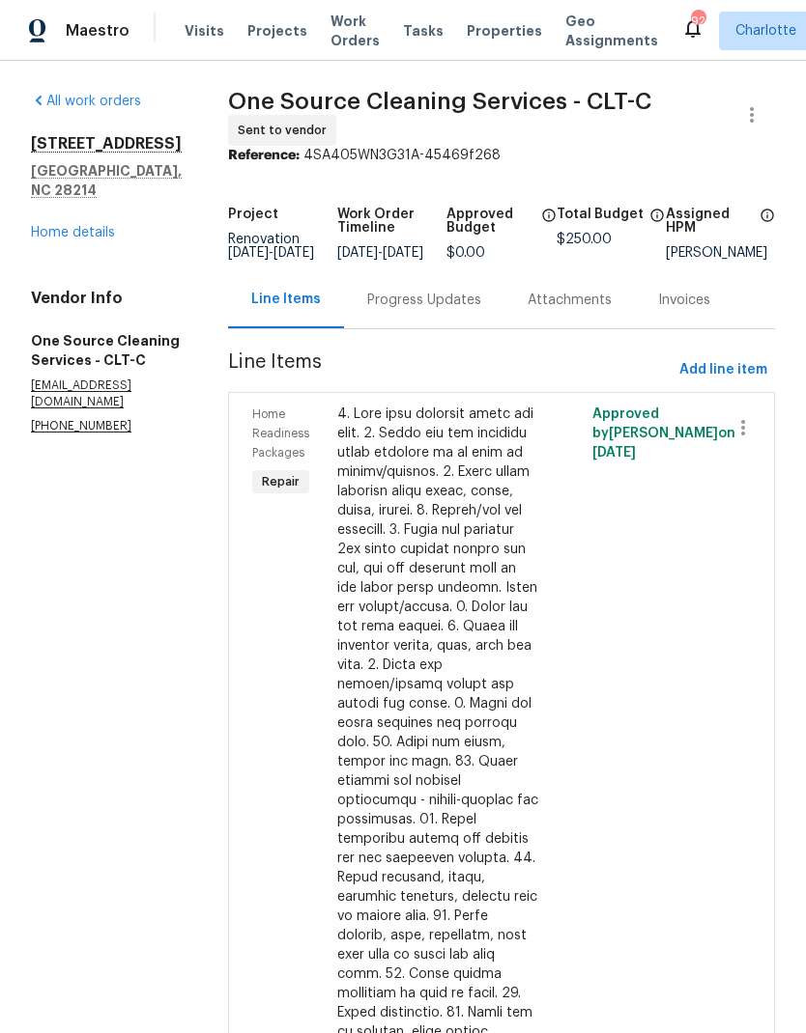
click at [47, 226] on link "Home details" at bounding box center [73, 233] width 84 height 14
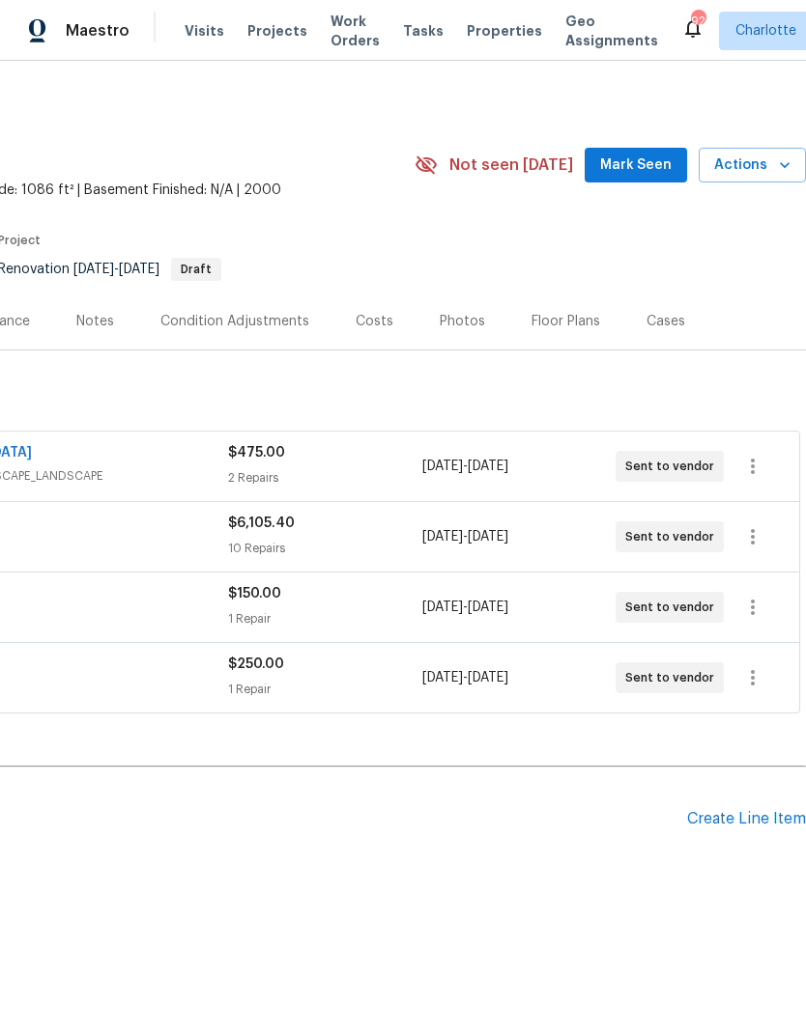
scroll to position [0, 286]
